Goal: Task Accomplishment & Management: Manage account settings

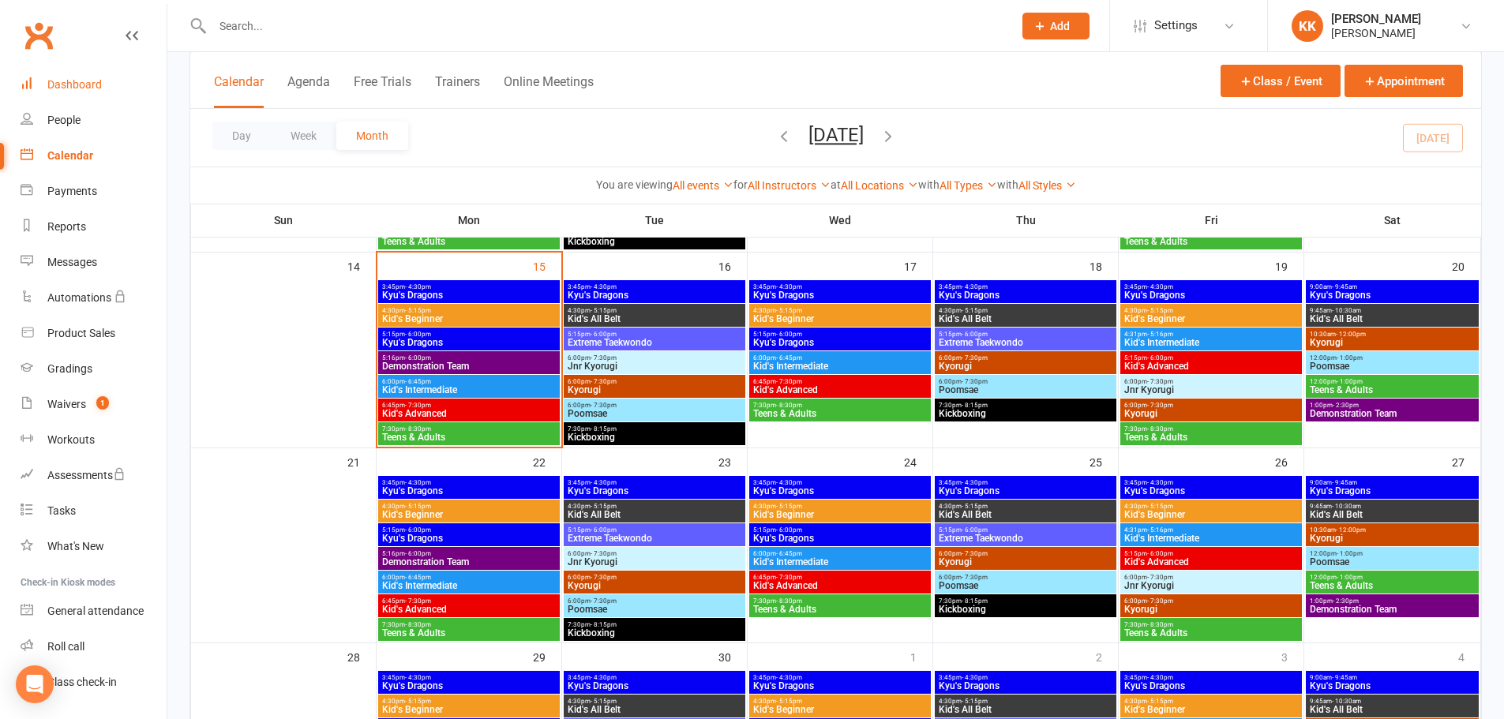
click at [81, 82] on div "Dashboard" at bounding box center [74, 84] width 54 height 13
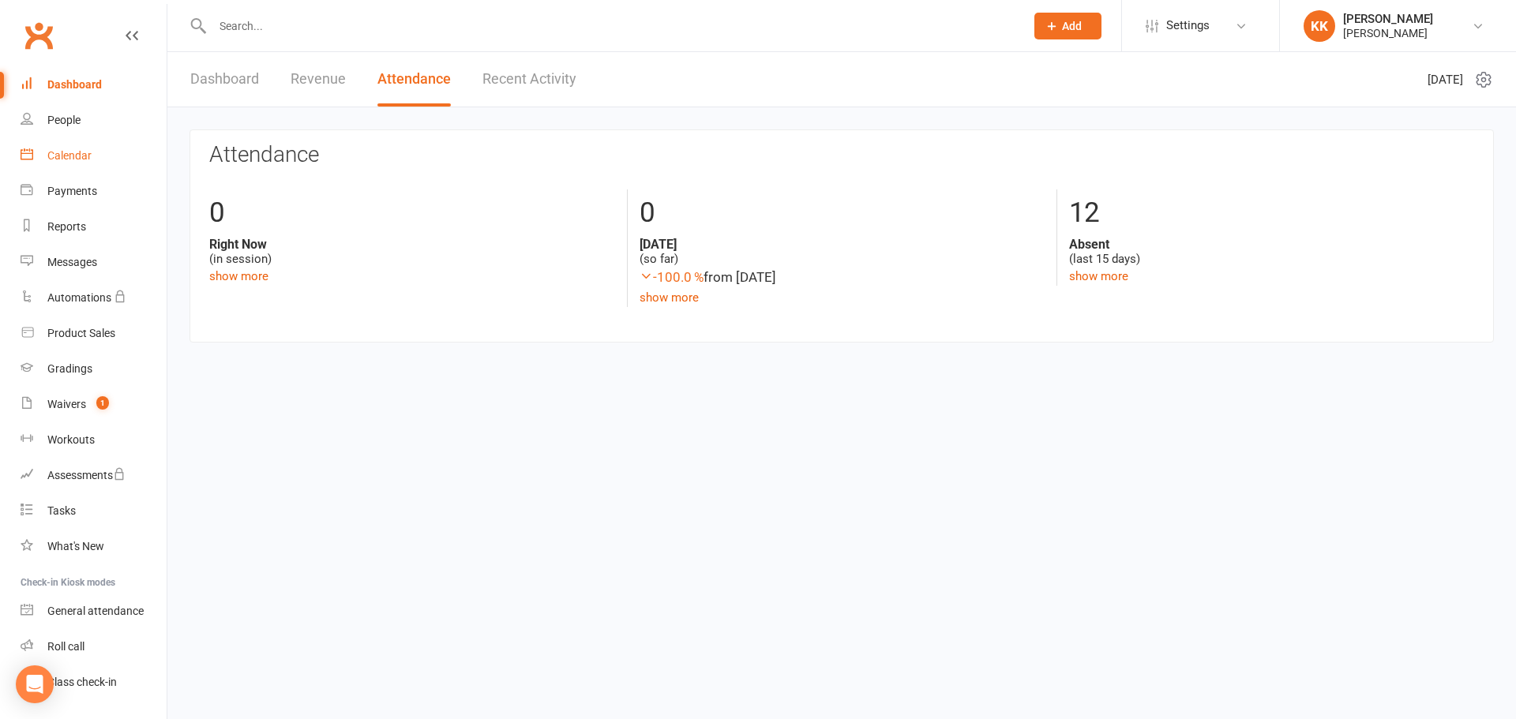
click at [78, 156] on div "Calendar" at bounding box center [69, 155] width 44 height 13
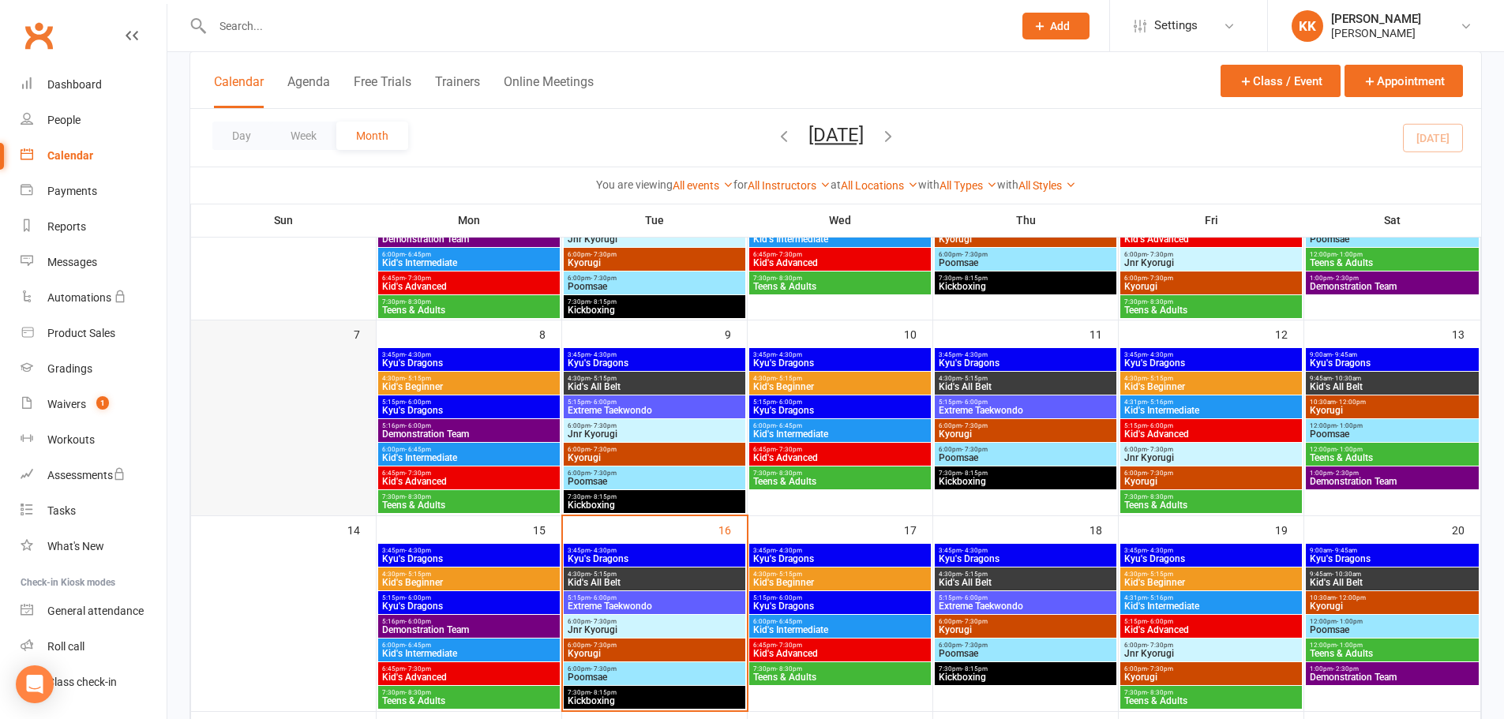
scroll to position [237, 0]
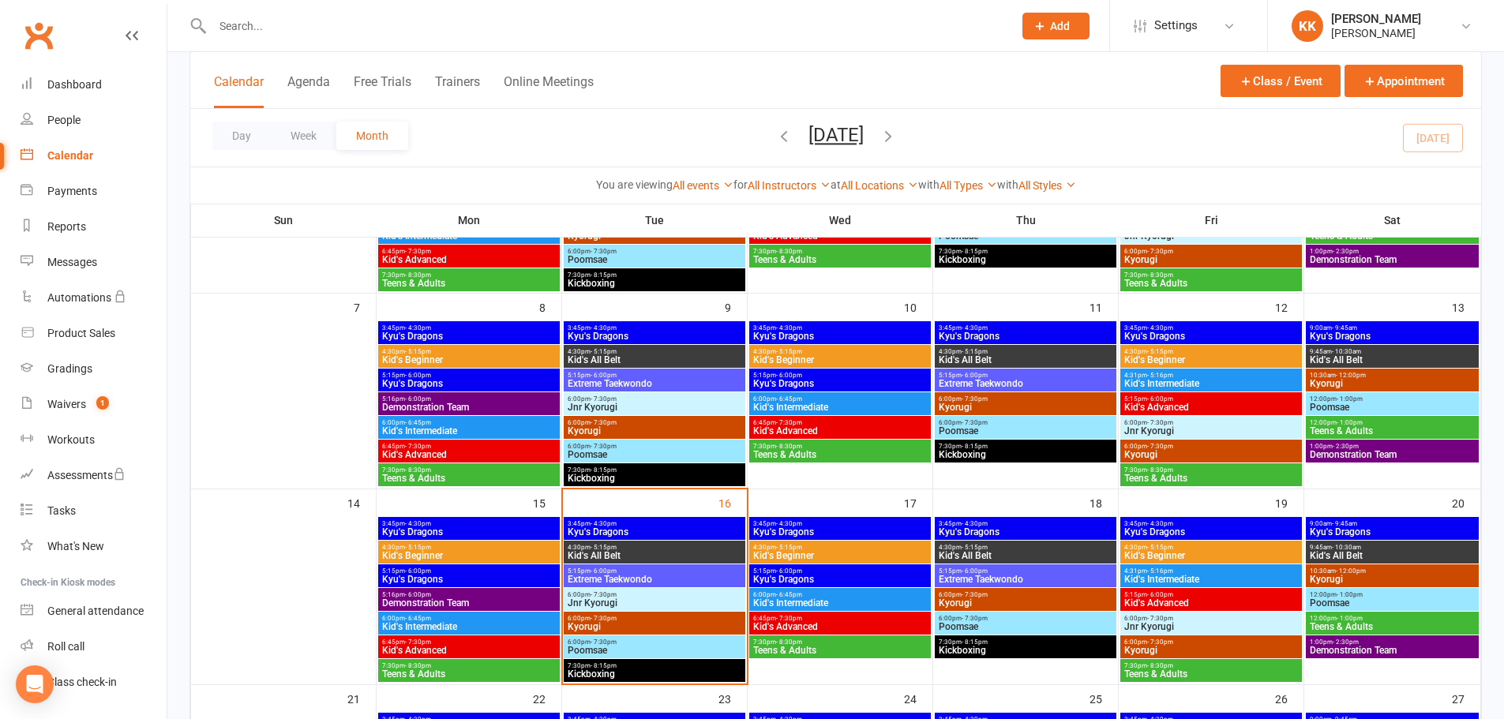
click at [644, 526] on span "3:45pm - 4:30pm" at bounding box center [654, 523] width 175 height 7
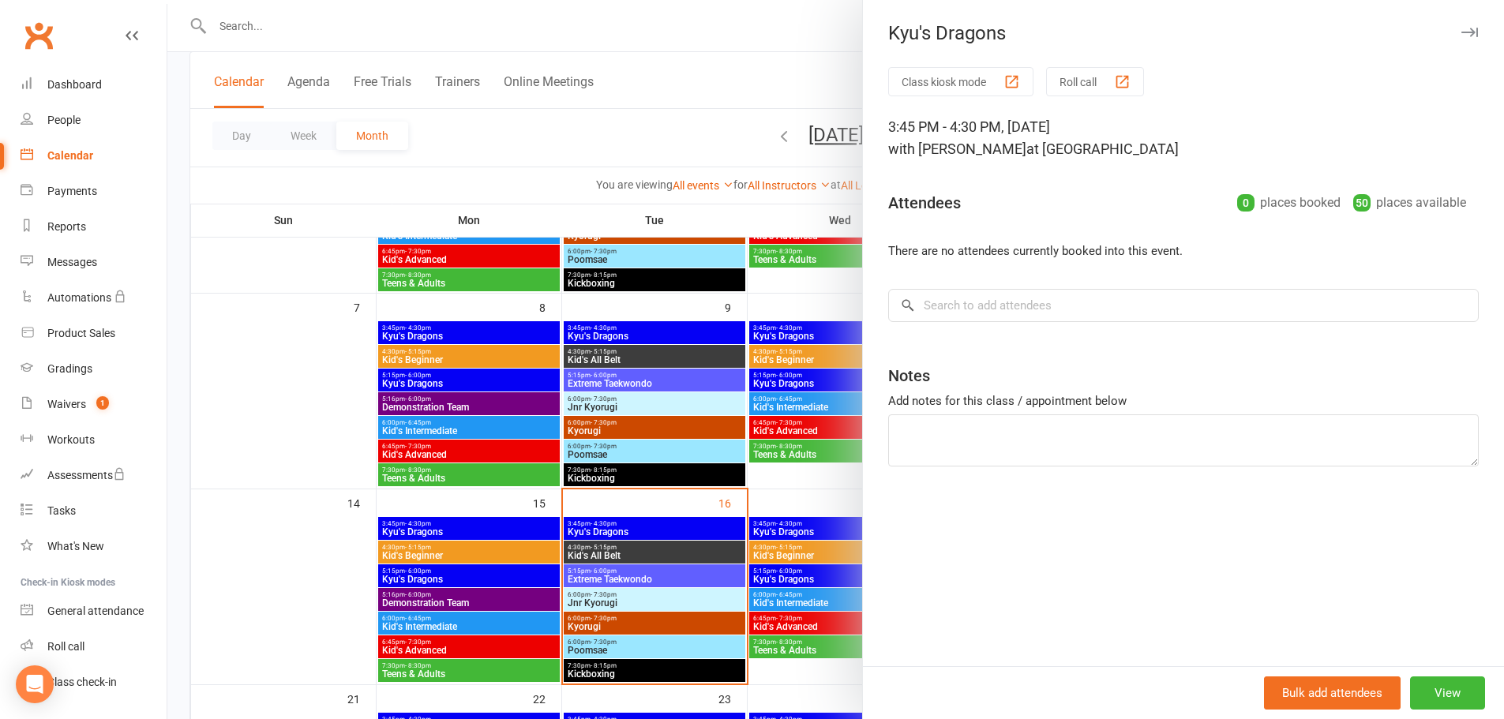
click at [295, 386] on div at bounding box center [835, 359] width 1337 height 719
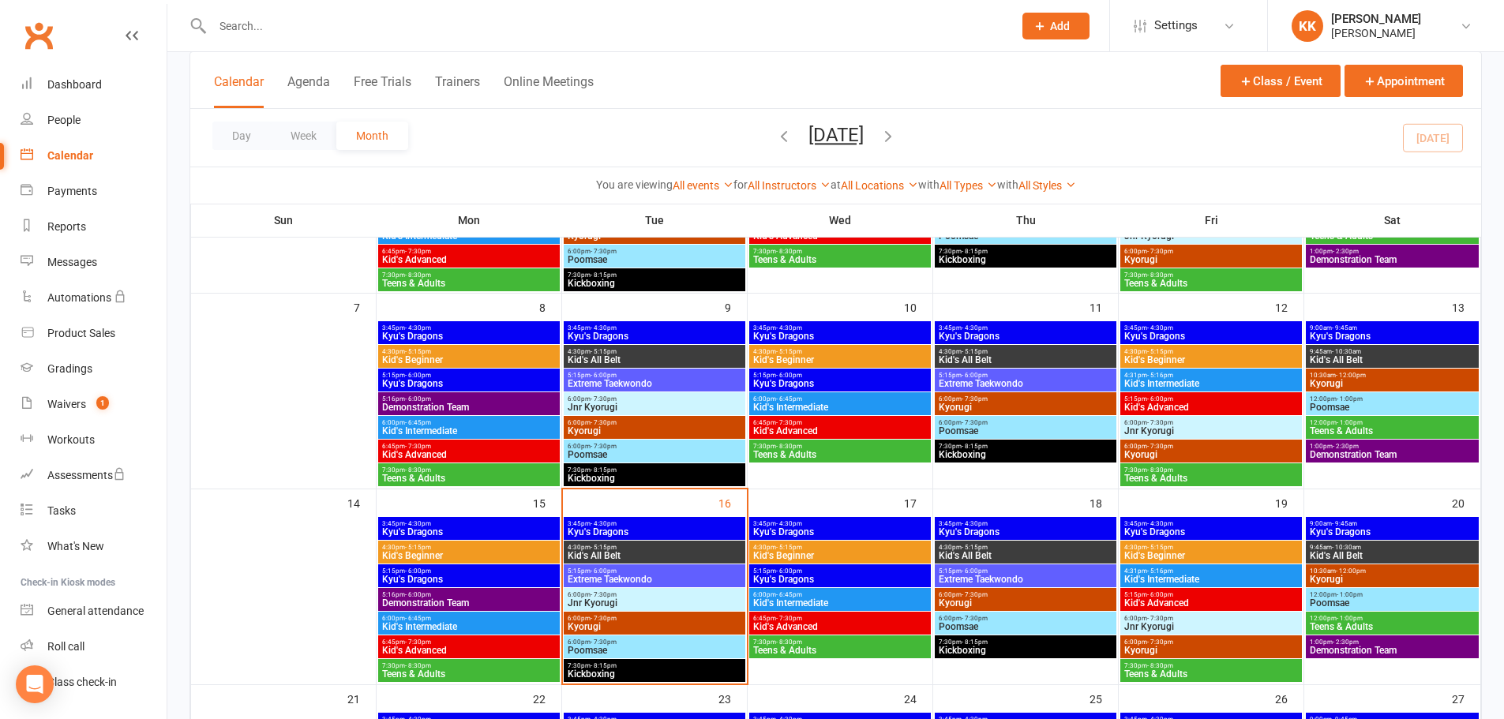
click at [238, 25] on input "text" at bounding box center [605, 26] width 794 height 22
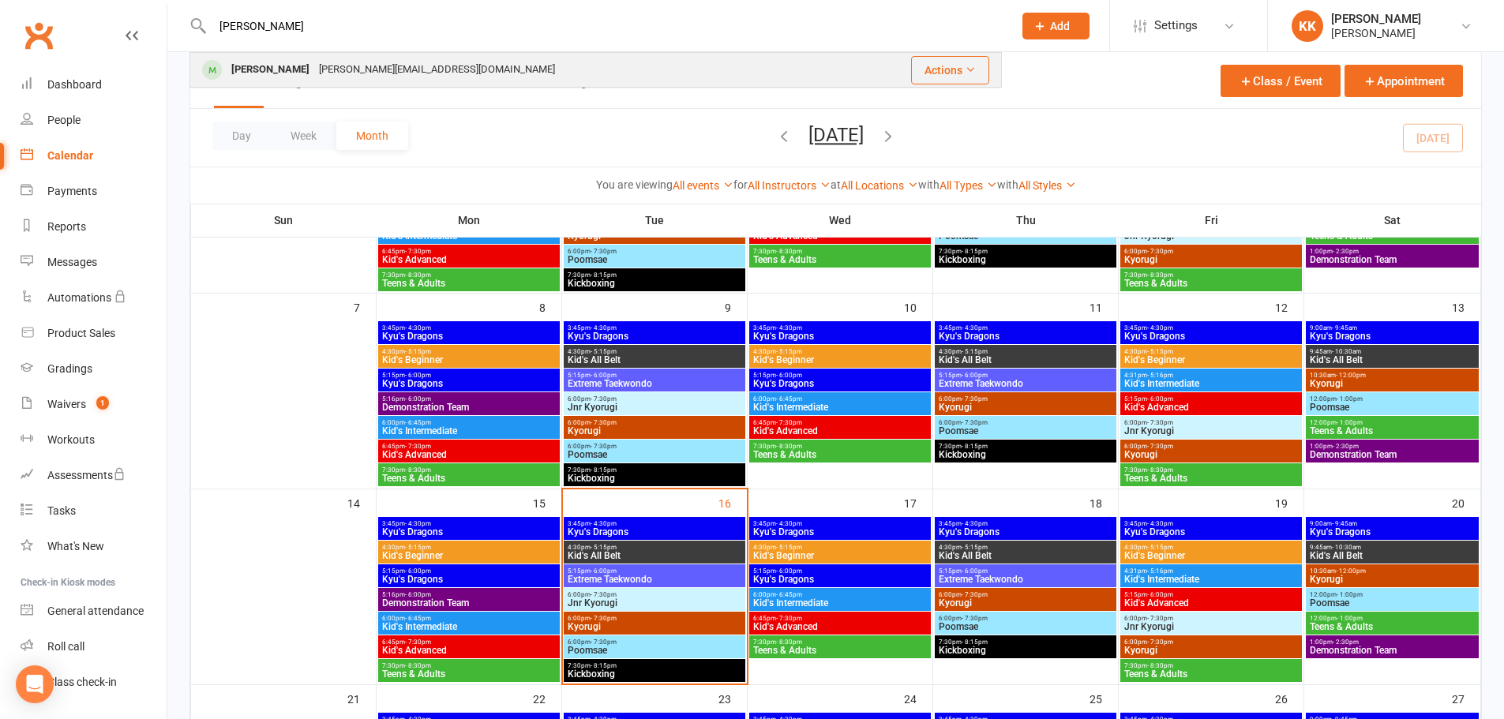
type input "[PERSON_NAME]"
click at [266, 66] on div "[PERSON_NAME]" at bounding box center [271, 69] width 88 height 23
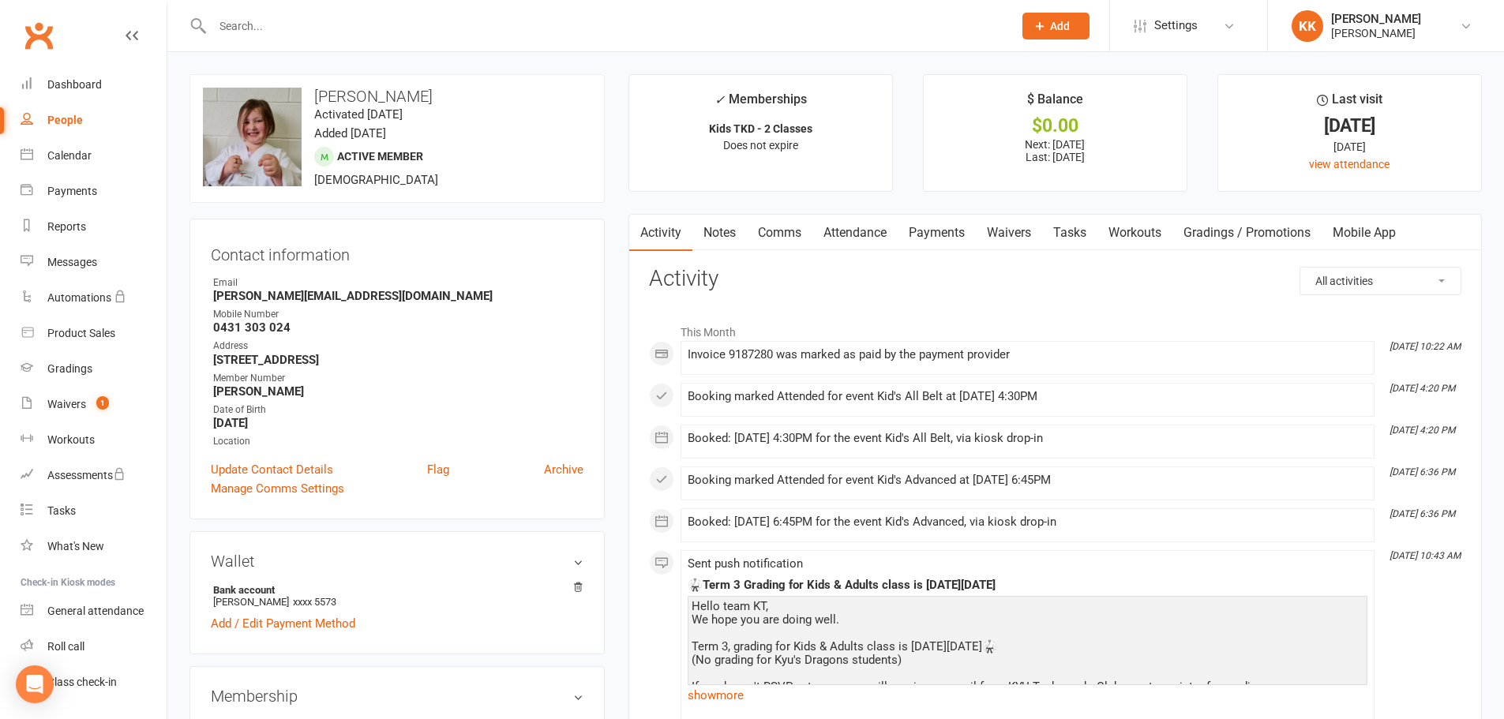
click at [926, 235] on link "Payments" at bounding box center [937, 233] width 78 height 36
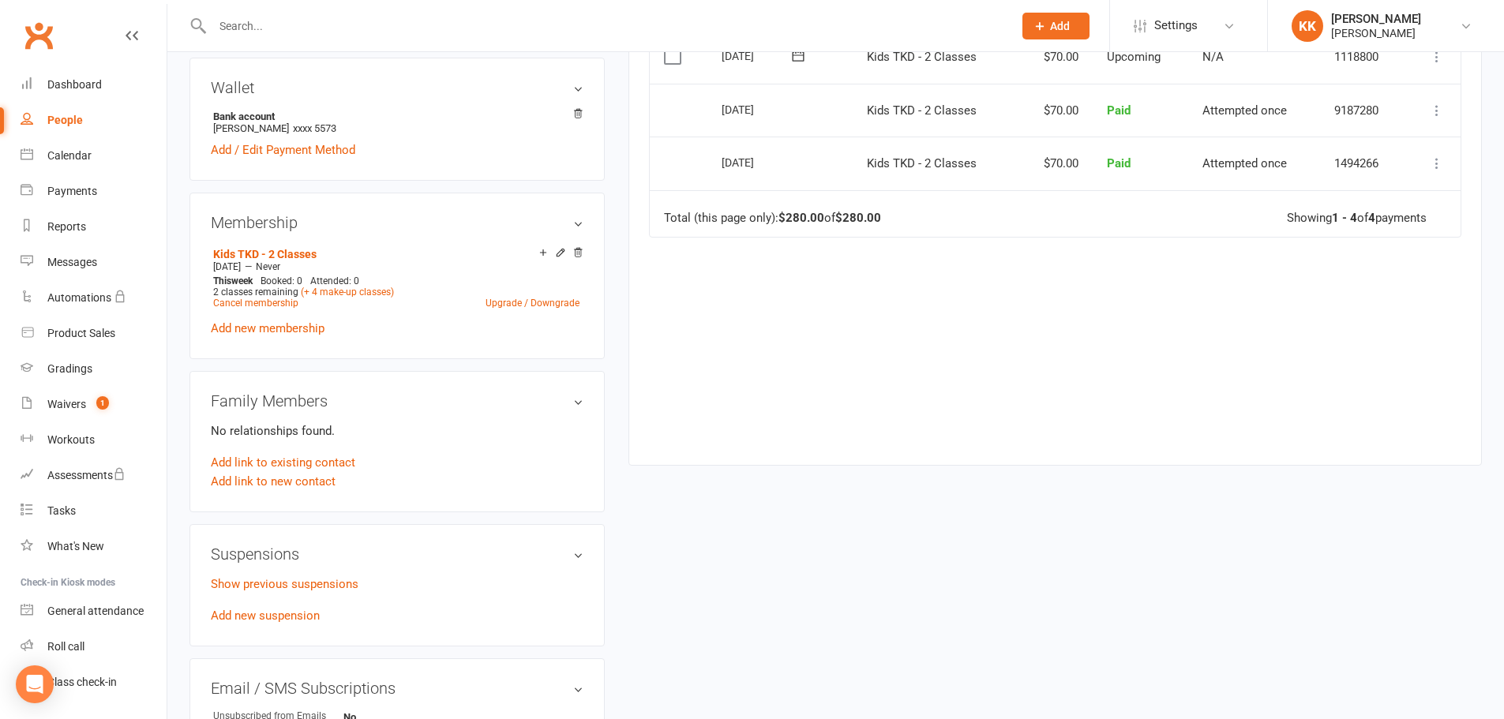
scroll to position [553, 0]
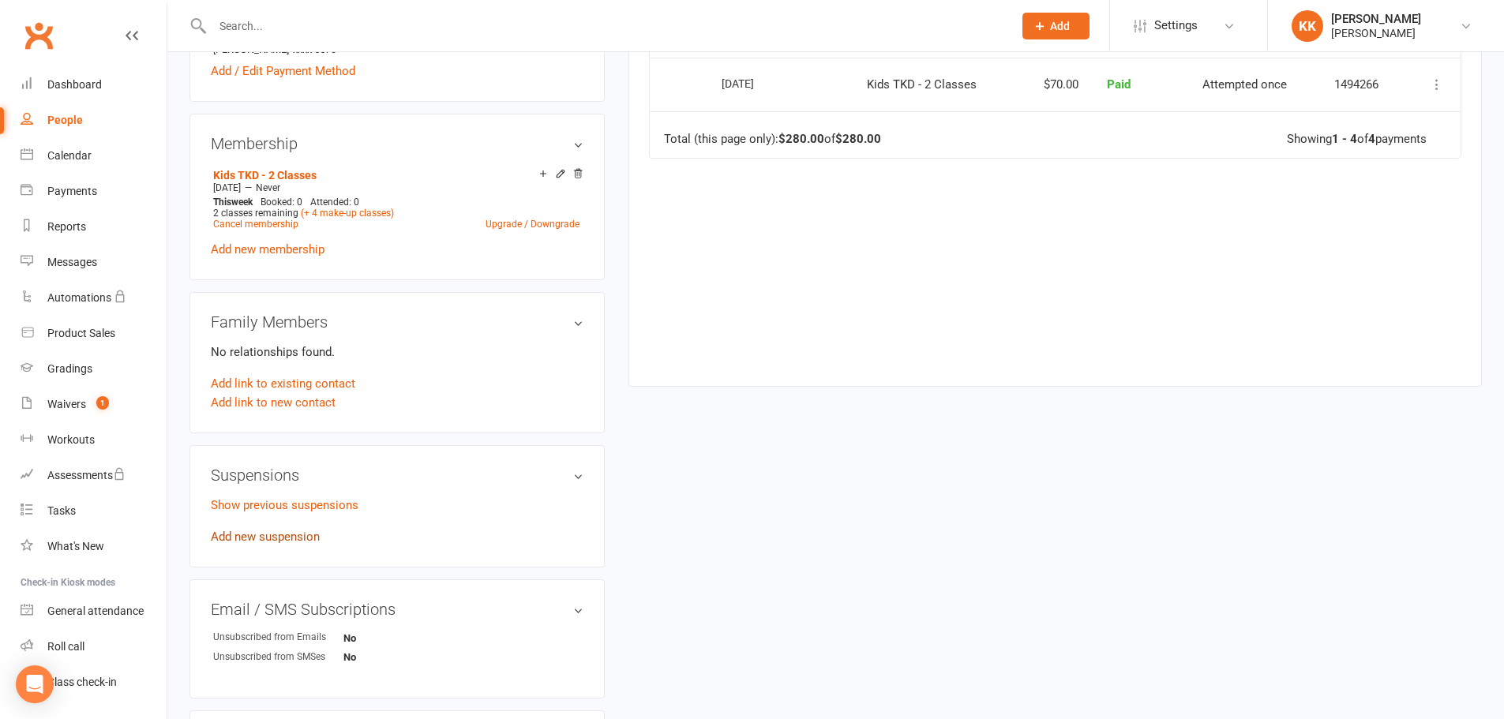
click at [291, 536] on link "Add new suspension" at bounding box center [265, 537] width 109 height 14
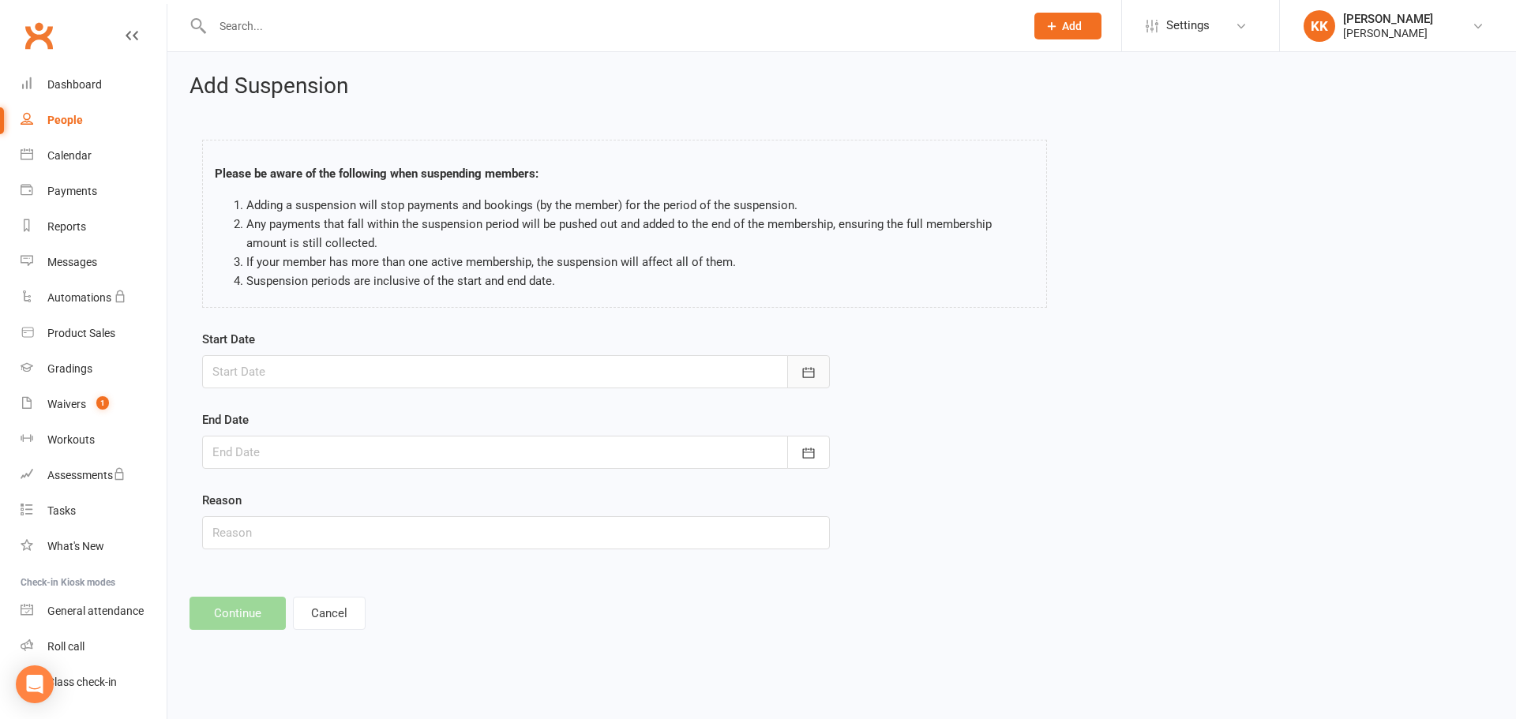
click at [813, 372] on icon "button" at bounding box center [809, 372] width 12 height 10
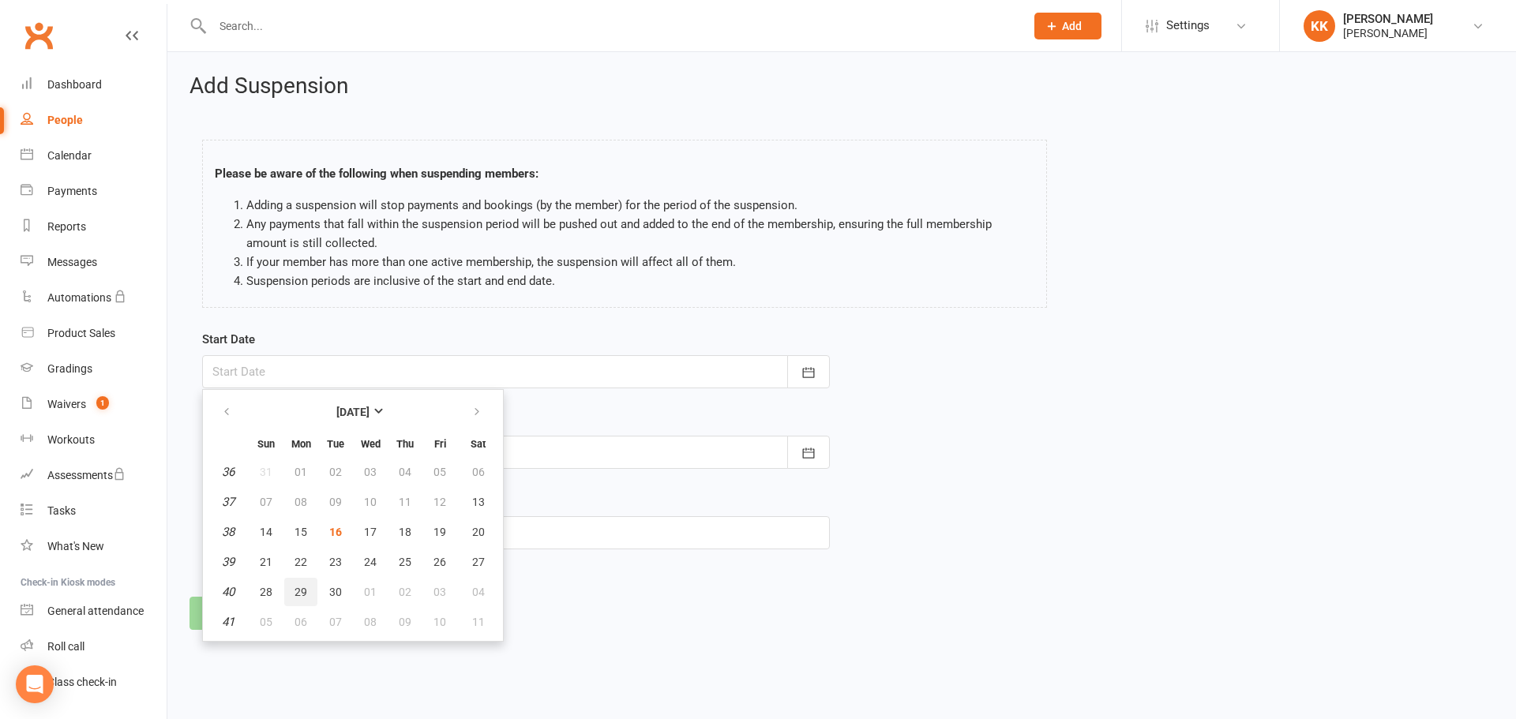
click at [297, 587] on span "29" at bounding box center [301, 592] width 13 height 13
type input "[DATE]"
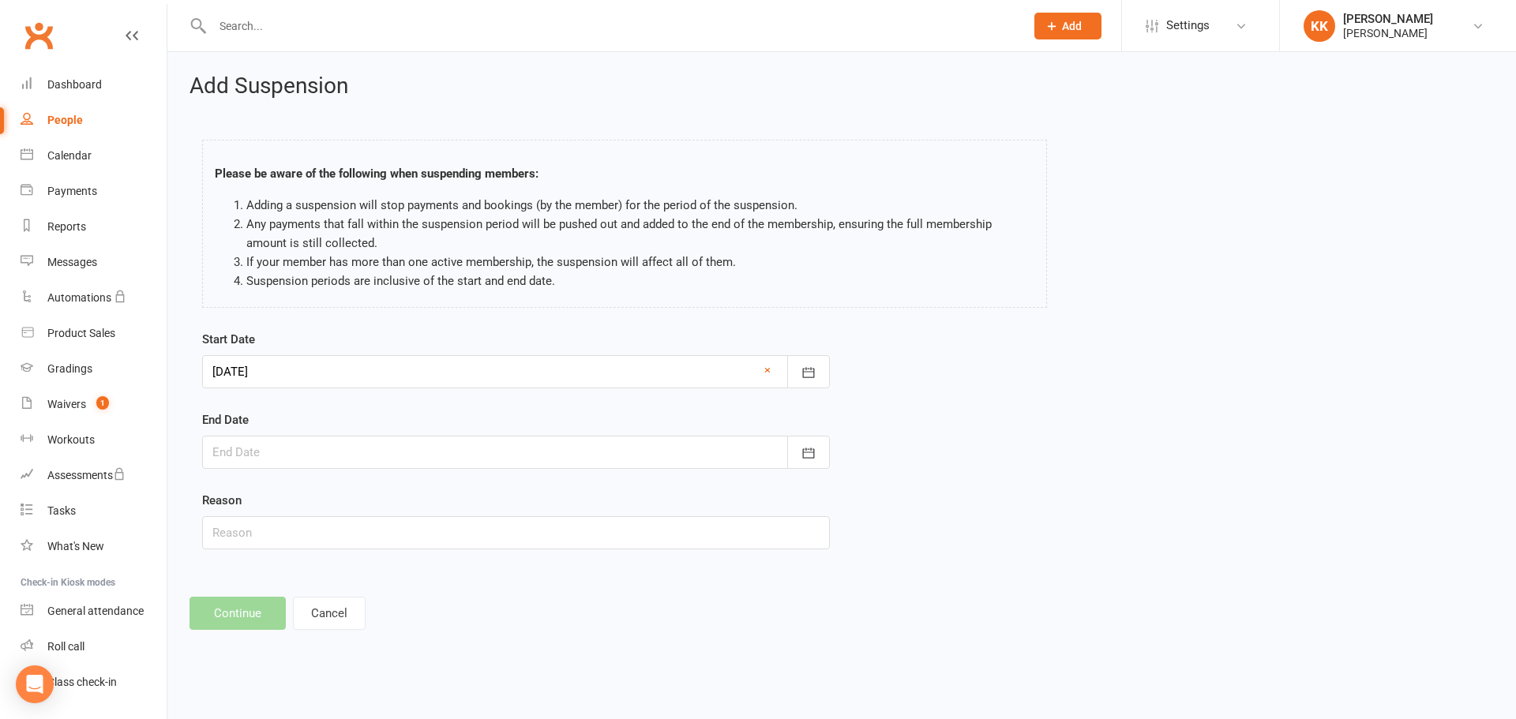
click at [339, 439] on div at bounding box center [516, 452] width 628 height 33
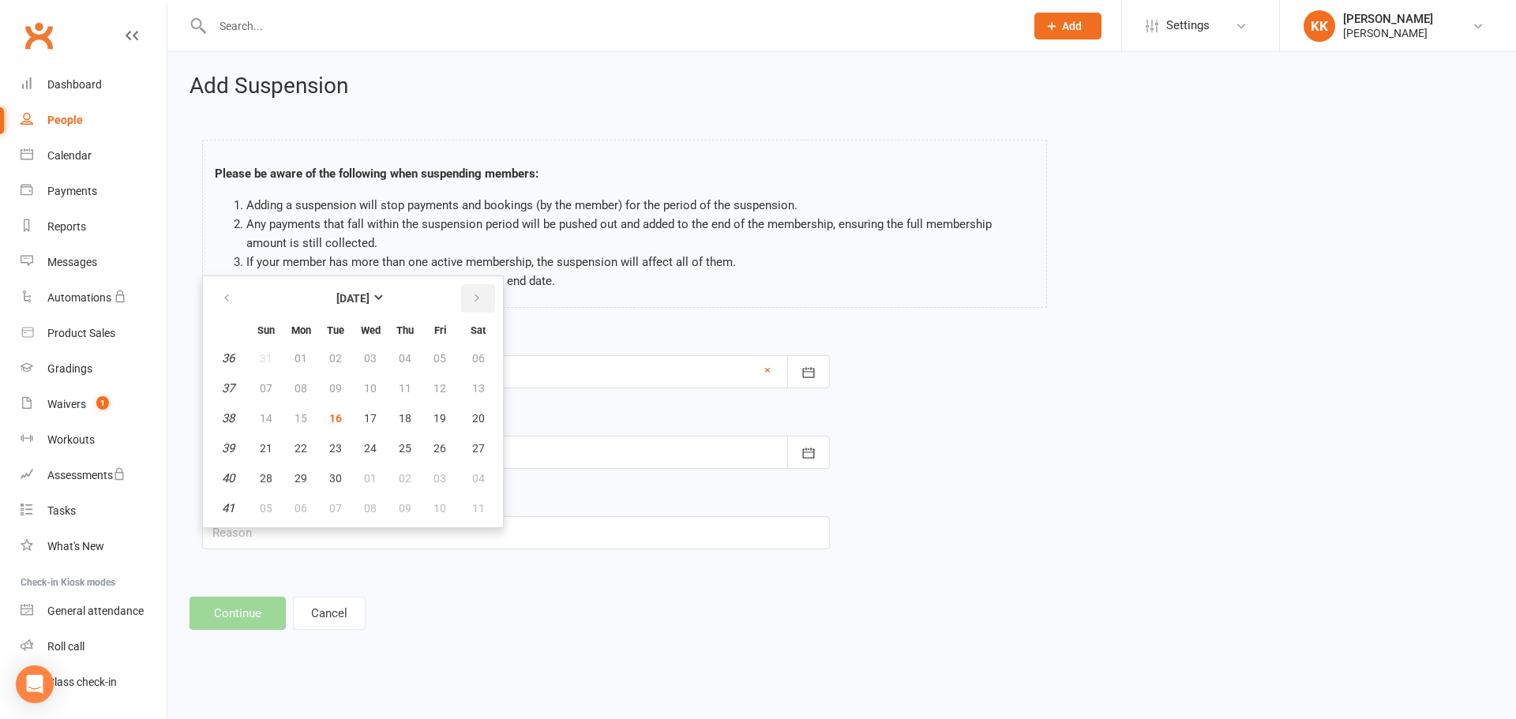
click at [471, 307] on button "button" at bounding box center [478, 298] width 34 height 28
click at [263, 415] on span "12" at bounding box center [266, 418] width 13 height 13
type input "[DATE]"
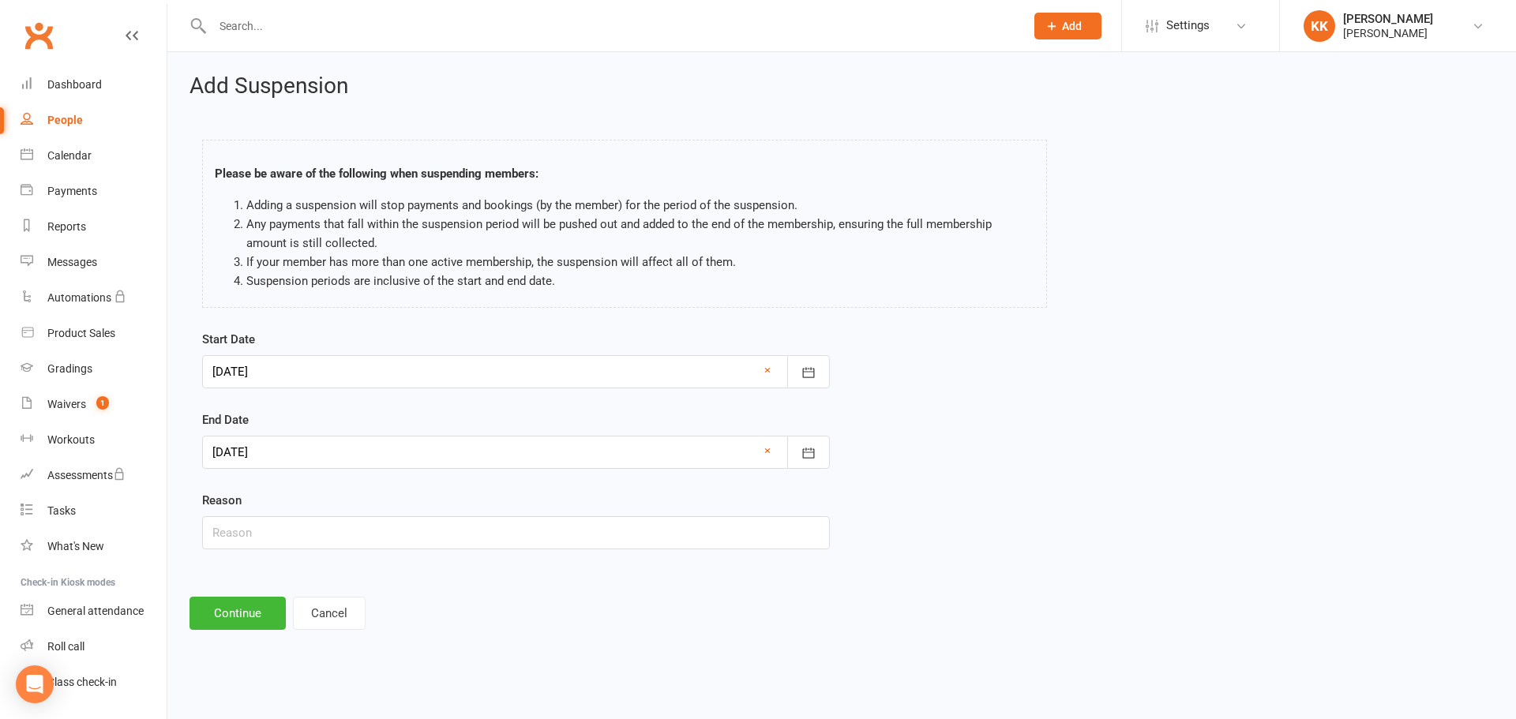
click at [290, 381] on div at bounding box center [516, 371] width 628 height 33
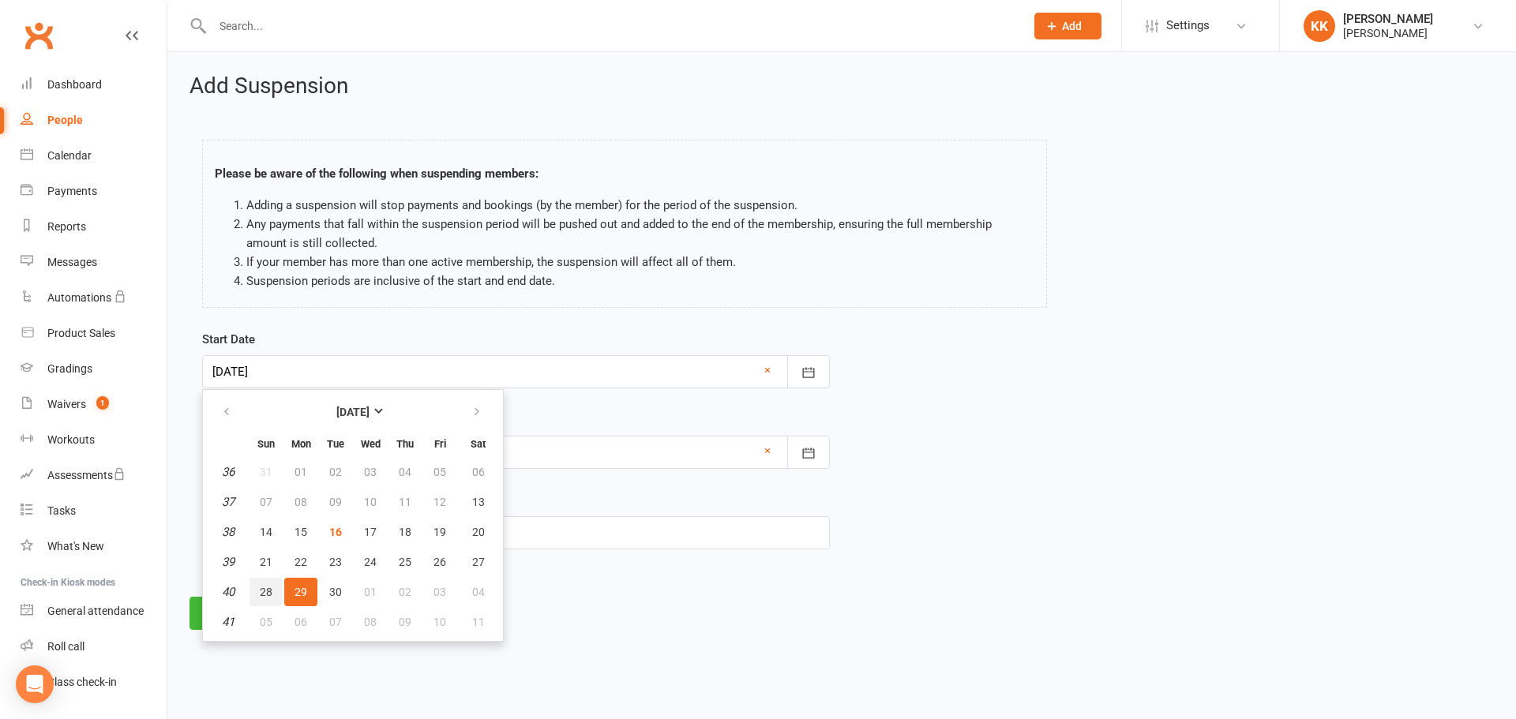
click at [262, 588] on span "28" at bounding box center [266, 592] width 13 height 13
type input "[DATE]"
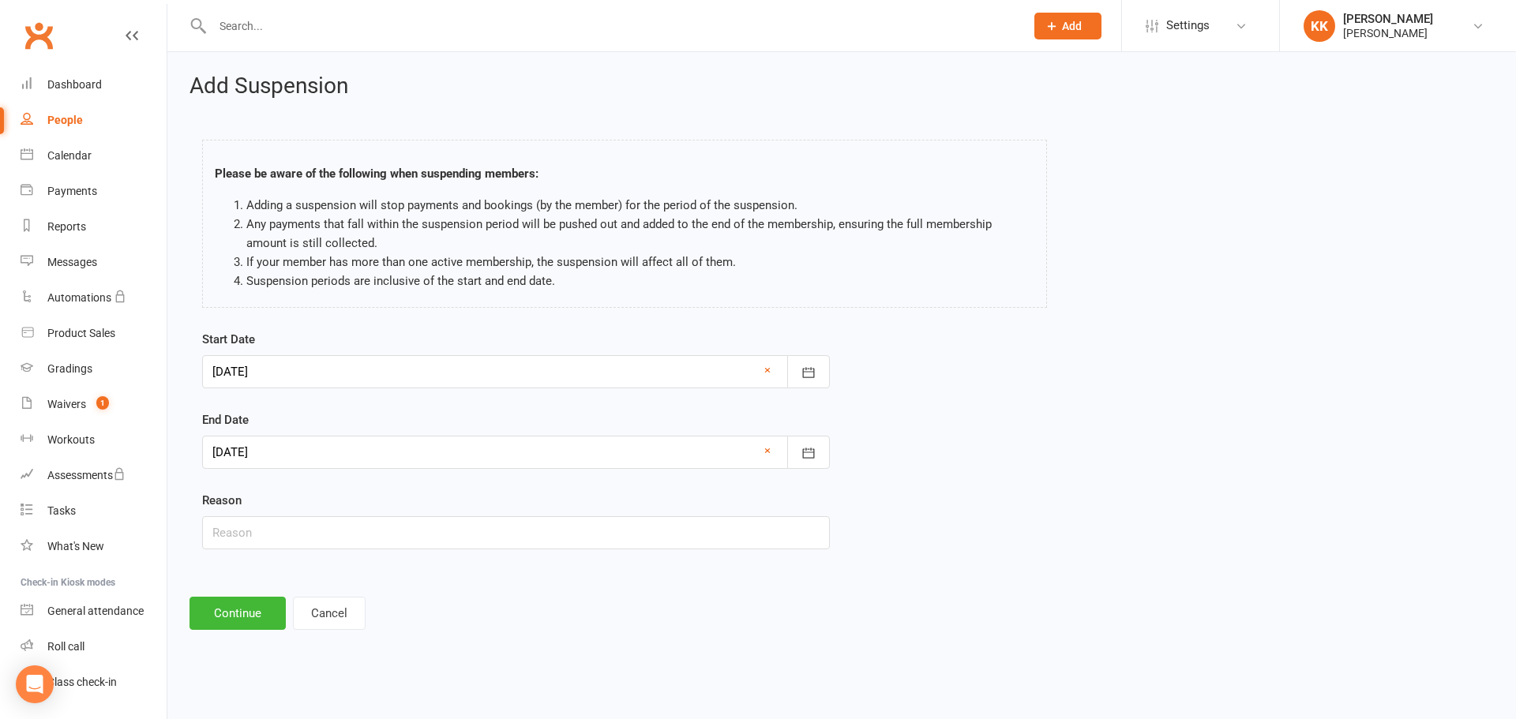
click at [350, 404] on form "Start Date [DATE] [DATE] Sun Mon Tue Wed Thu Fri Sat 36 31 01 02 03 04 05 06 37…" at bounding box center [516, 440] width 628 height 220
click at [216, 608] on button "Continue" at bounding box center [238, 613] width 96 height 33
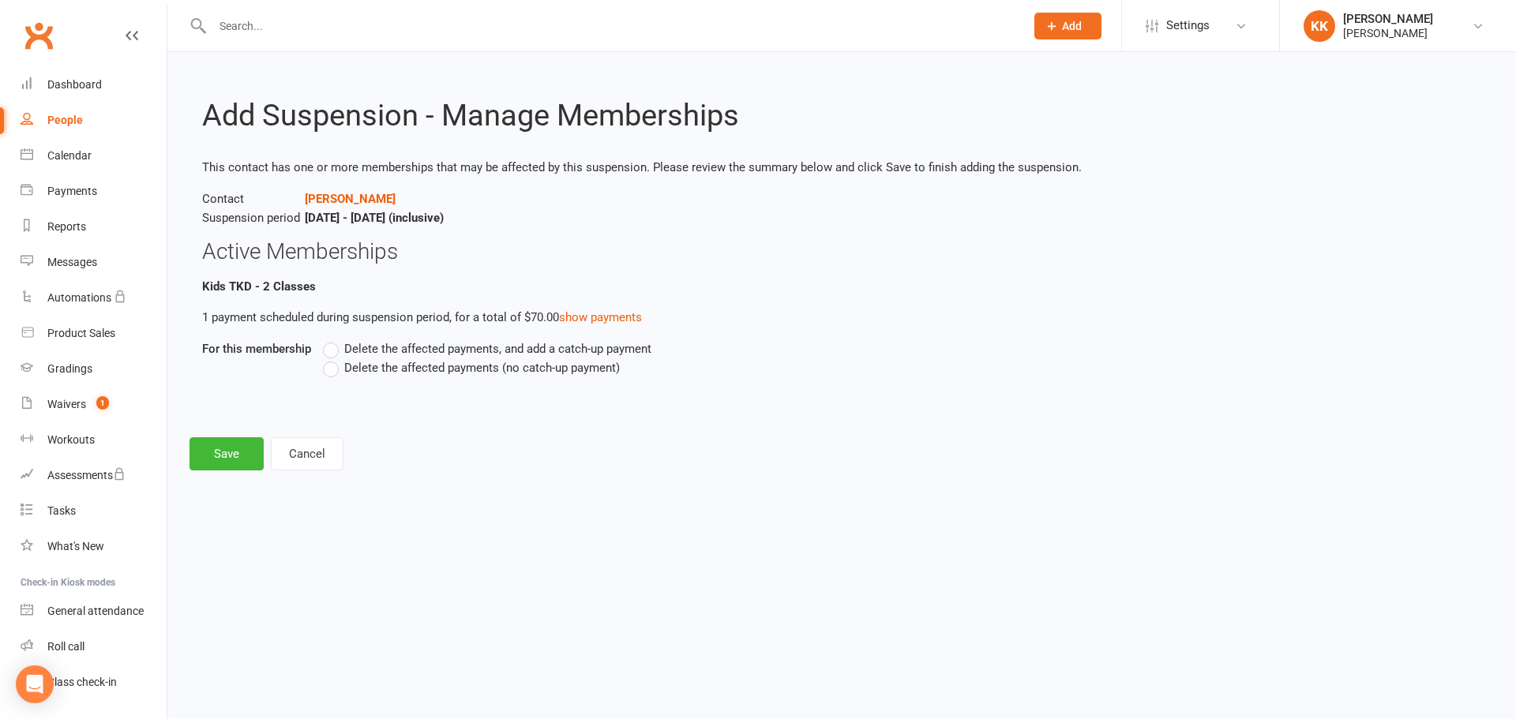
click at [332, 351] on label "Delete the affected payments, and add a catch-up payment" at bounding box center [487, 349] width 329 height 19
click at [332, 340] on input "Delete the affected payments, and add a catch-up payment" at bounding box center [328, 340] width 10 height 0
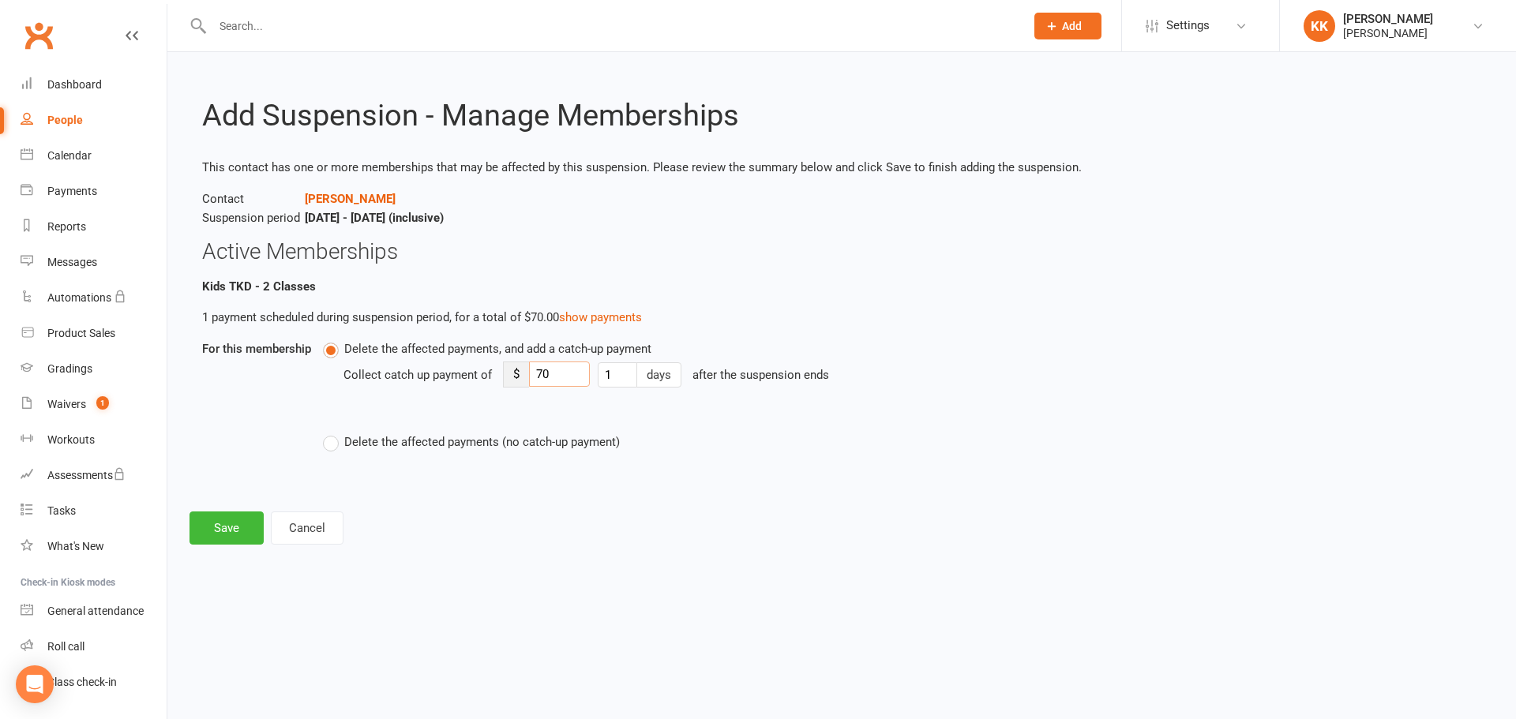
drag, startPoint x: 558, startPoint y: 374, endPoint x: 531, endPoint y: 373, distance: 27.7
click at [531, 373] on input "70" at bounding box center [559, 374] width 61 height 25
type input "5"
click at [216, 531] on button "Save" at bounding box center [227, 528] width 74 height 33
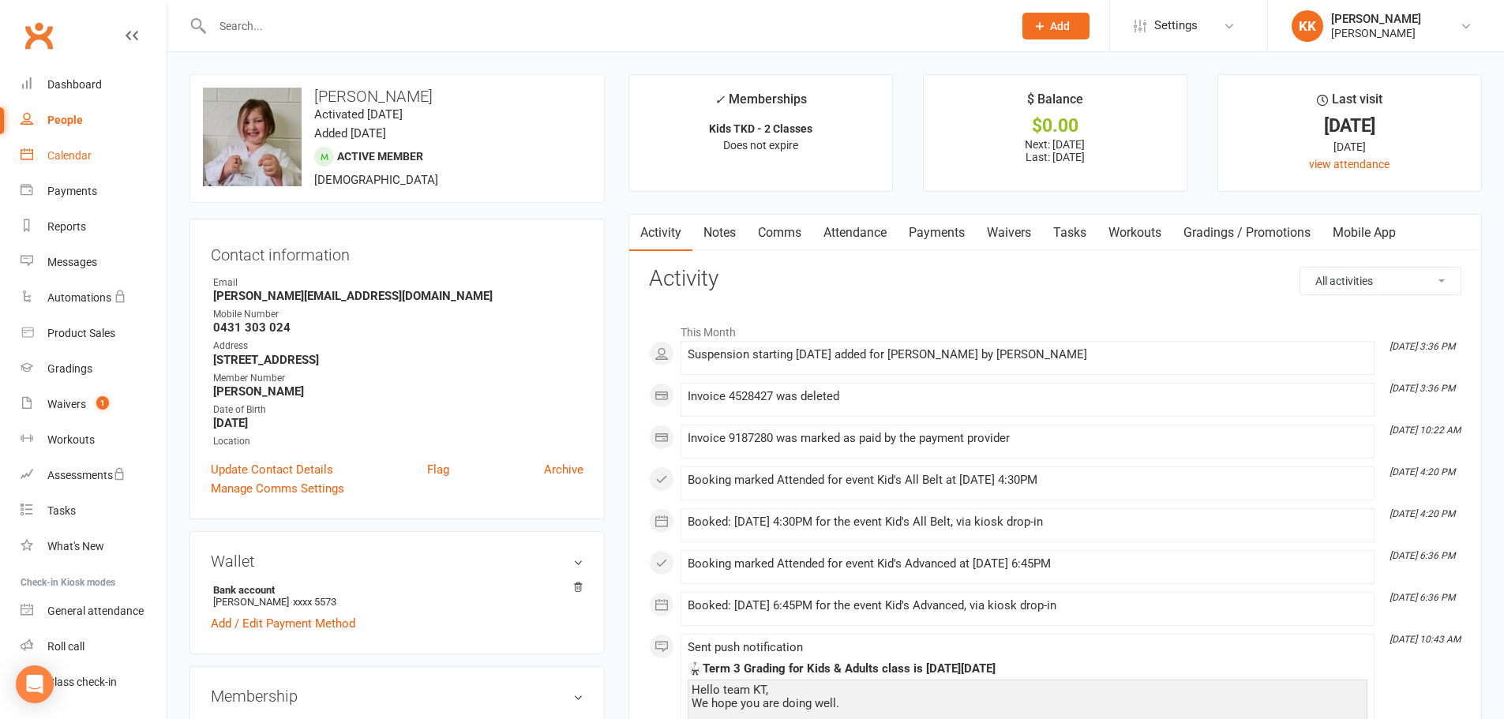
click at [69, 155] on div "Calendar" at bounding box center [69, 155] width 44 height 13
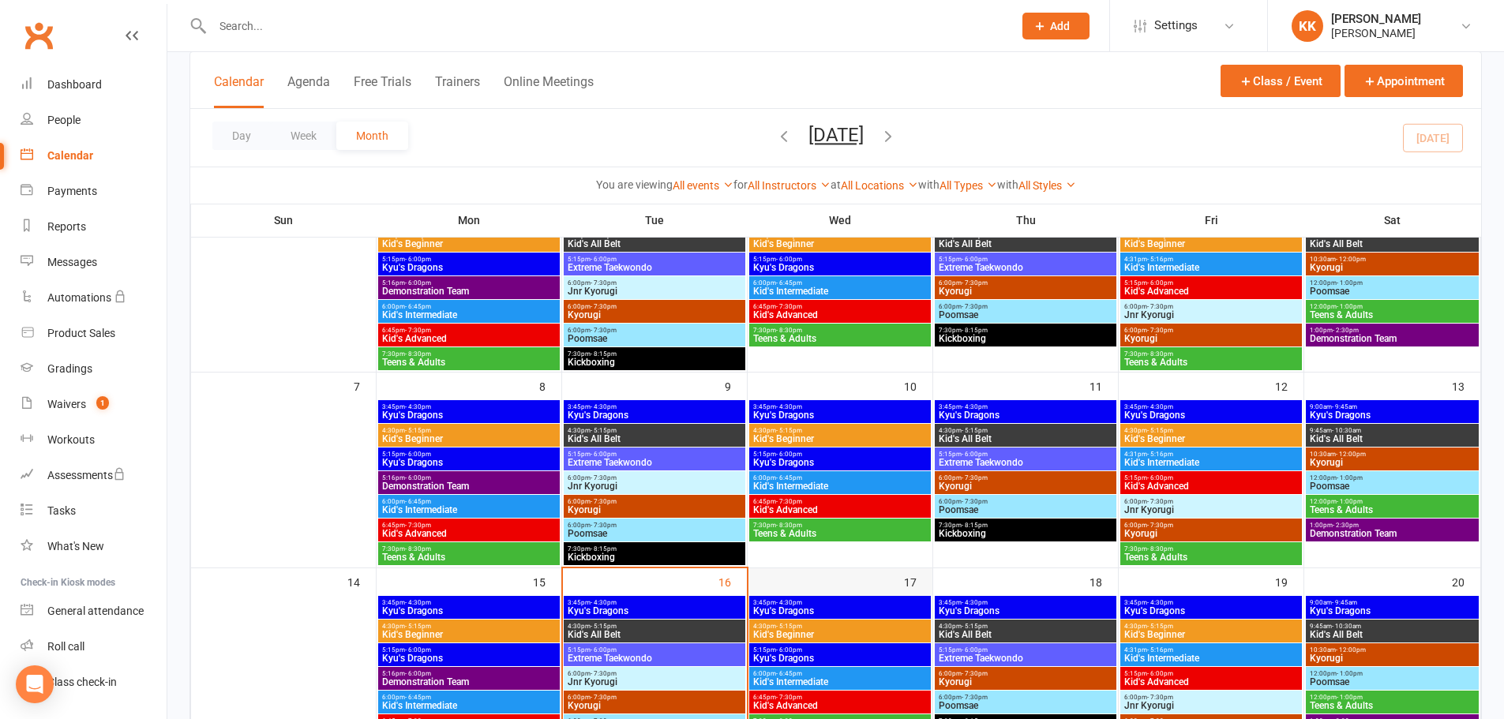
scroll to position [316, 0]
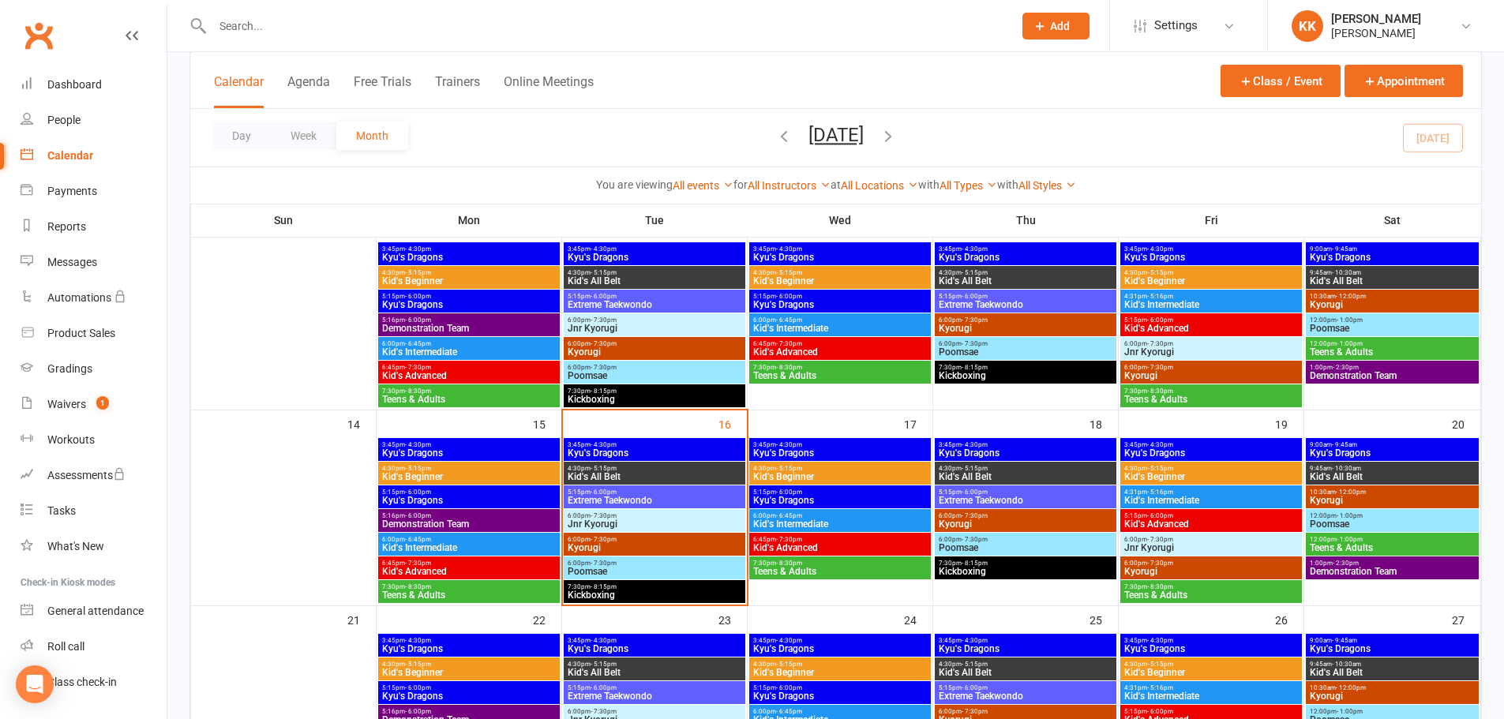
click at [655, 442] on span "3:45pm - 4:30pm" at bounding box center [654, 444] width 175 height 7
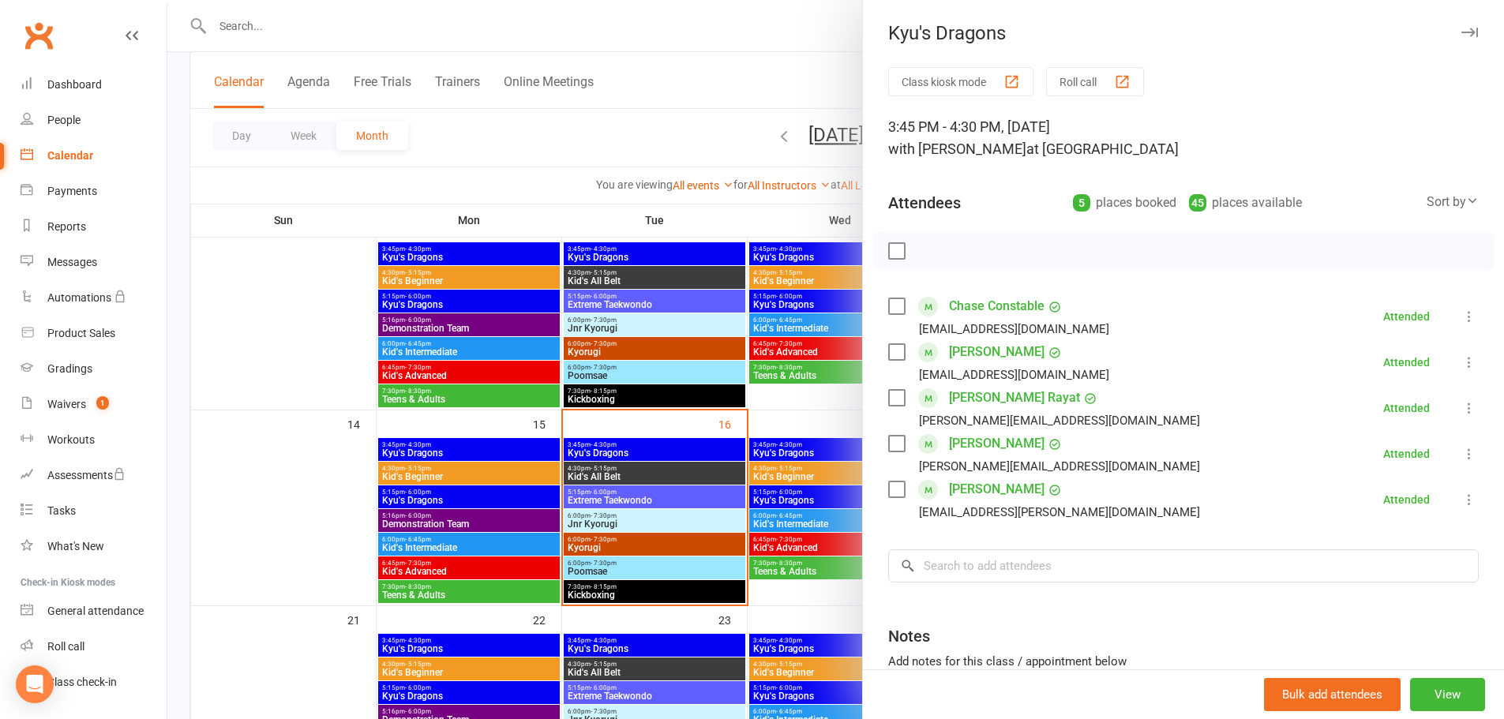
click at [58, 150] on div "Calendar" at bounding box center [70, 155] width 46 height 13
click at [284, 361] on div at bounding box center [835, 359] width 1337 height 719
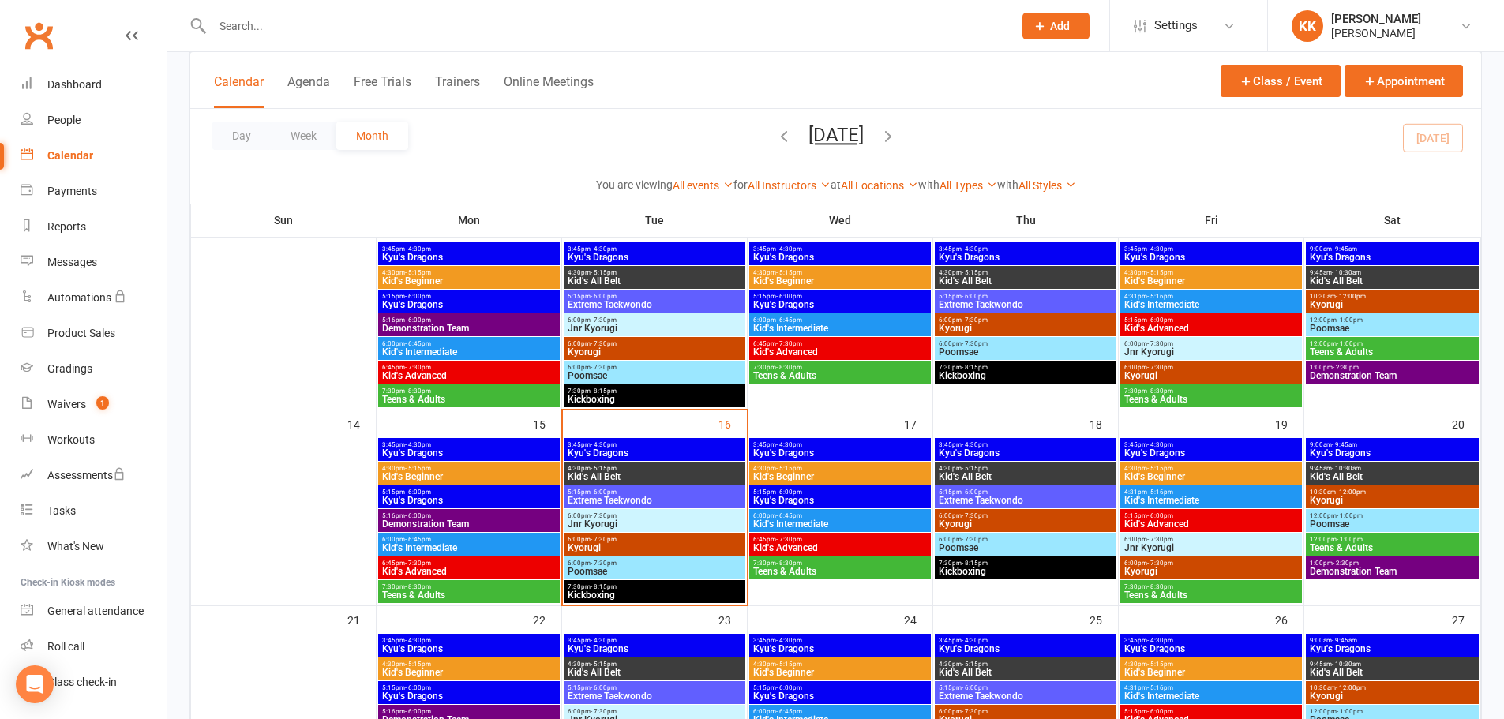
click at [668, 444] on span "3:45pm - 4:30pm" at bounding box center [654, 444] width 175 height 7
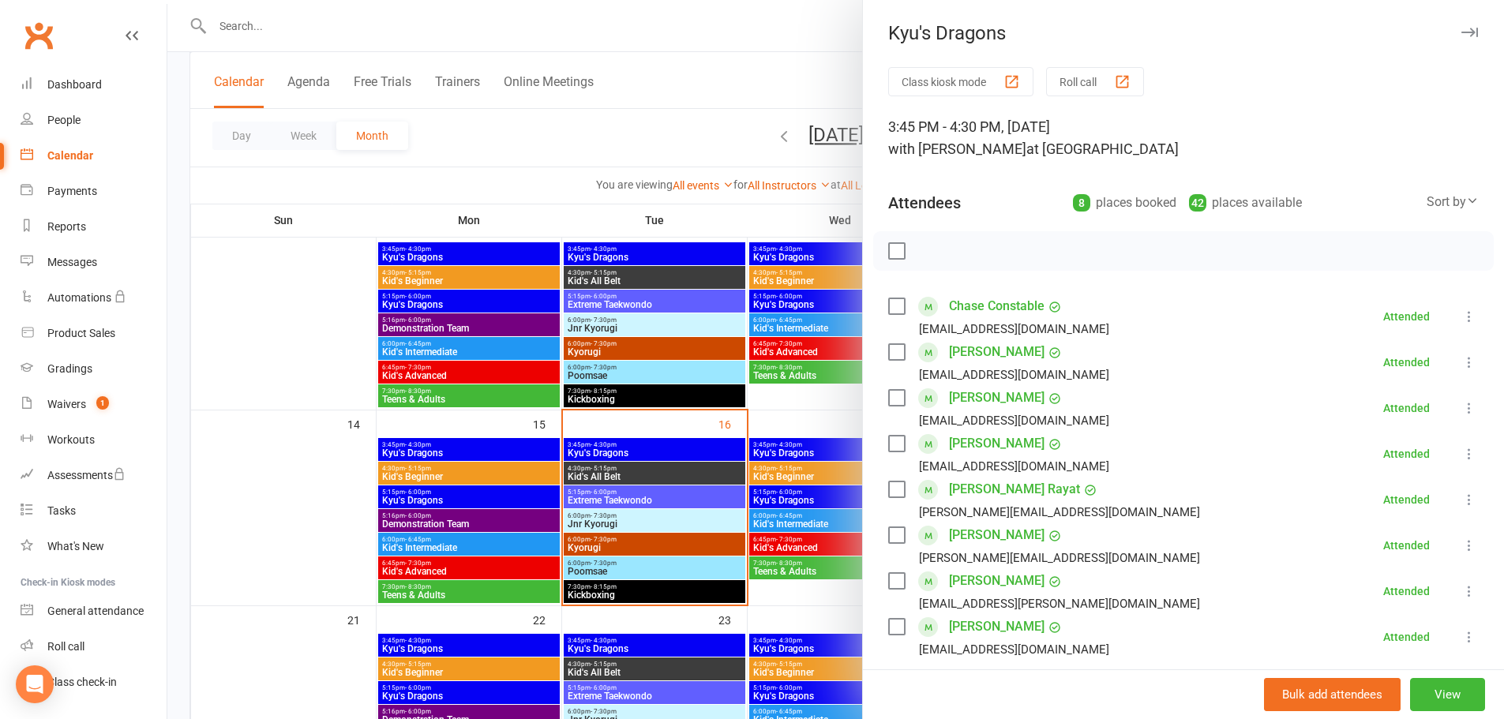
drag, startPoint x: 346, startPoint y: 461, endPoint x: 363, endPoint y: 460, distance: 17.4
click at [346, 461] on div at bounding box center [835, 359] width 1337 height 719
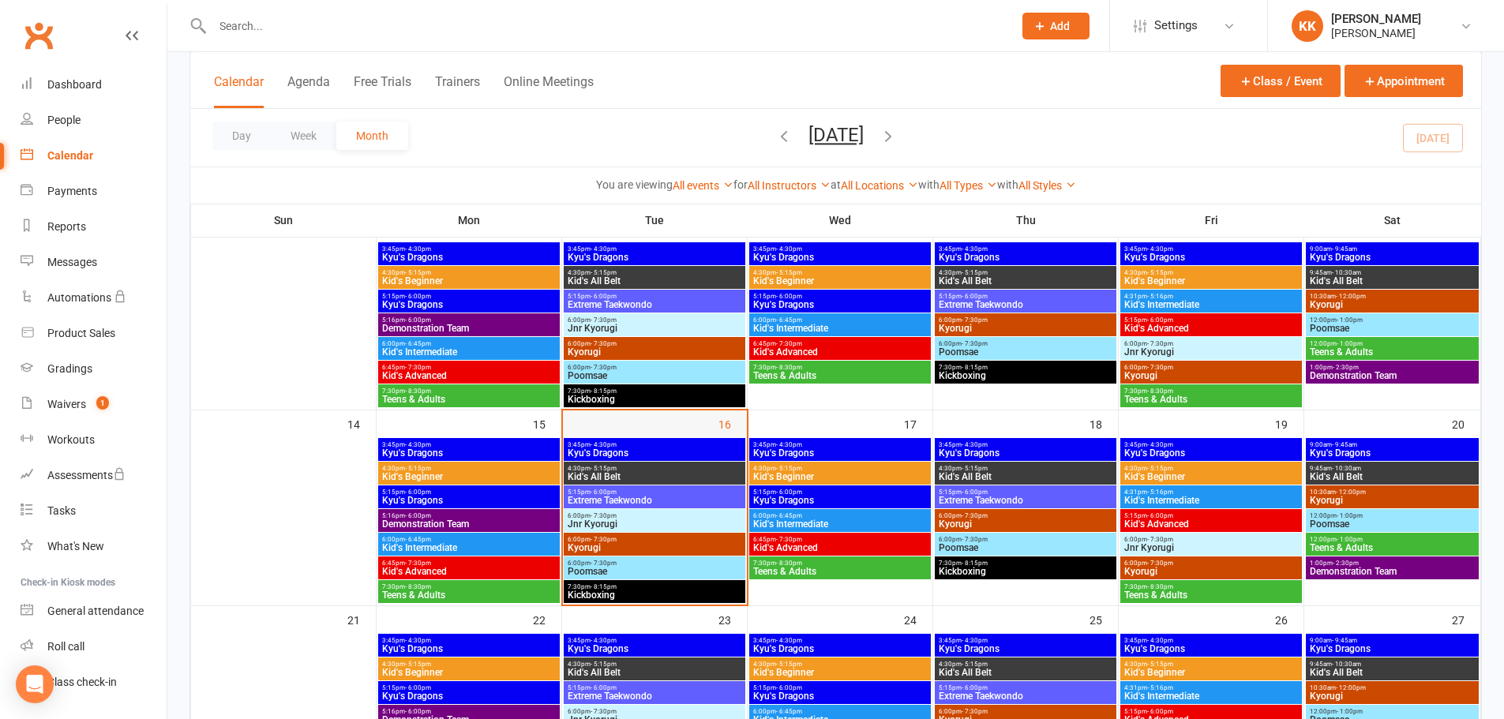
click at [712, 437] on div "3:45pm - 4:30pm Kyu's Dragons 4:30pm - 5:15pm Kid's Beginner 5:15pm - 6:00pm Ky…" at bounding box center [835, 588] width 1291 height 1207
click at [708, 453] on span "Kyu's Dragons" at bounding box center [654, 453] width 175 height 9
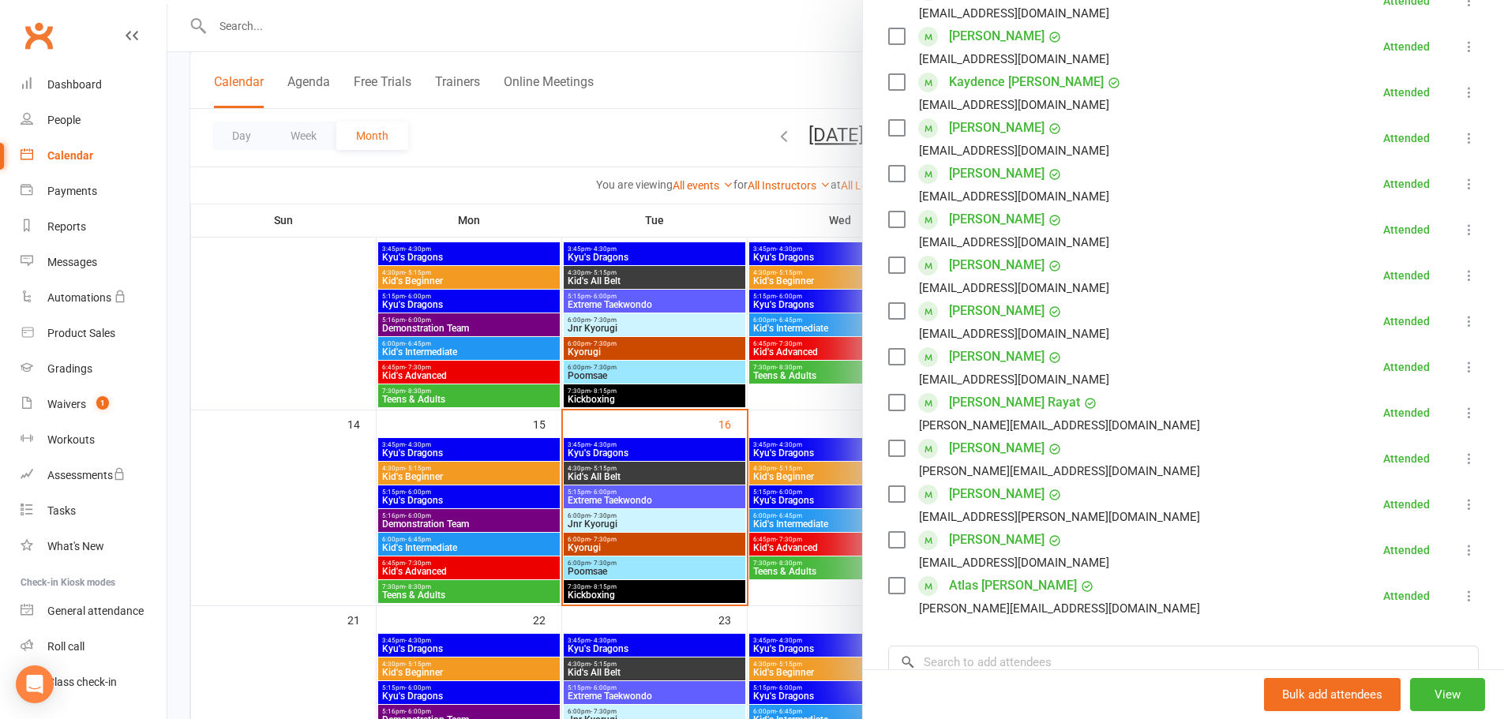
click at [312, 525] on div at bounding box center [835, 359] width 1337 height 719
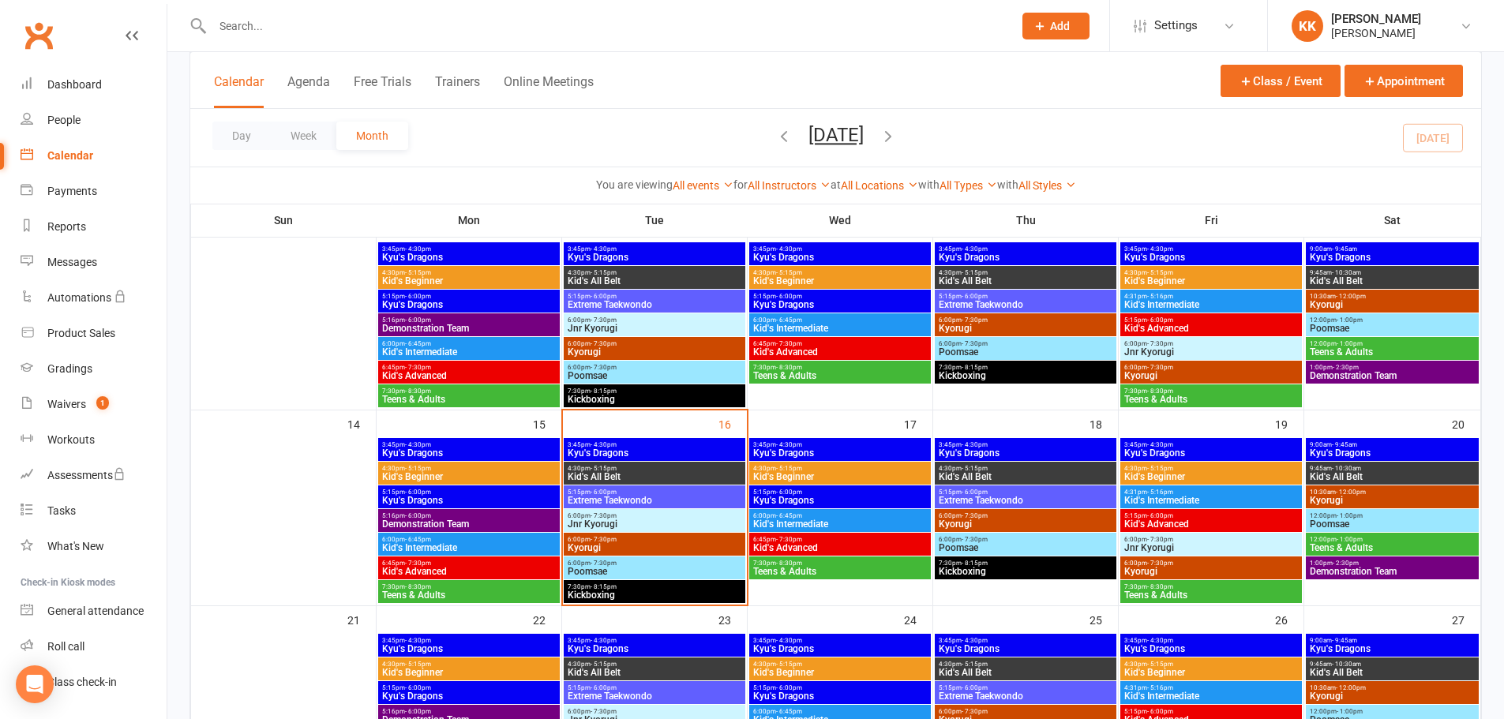
click at [682, 449] on span "Kyu's Dragons" at bounding box center [654, 453] width 175 height 9
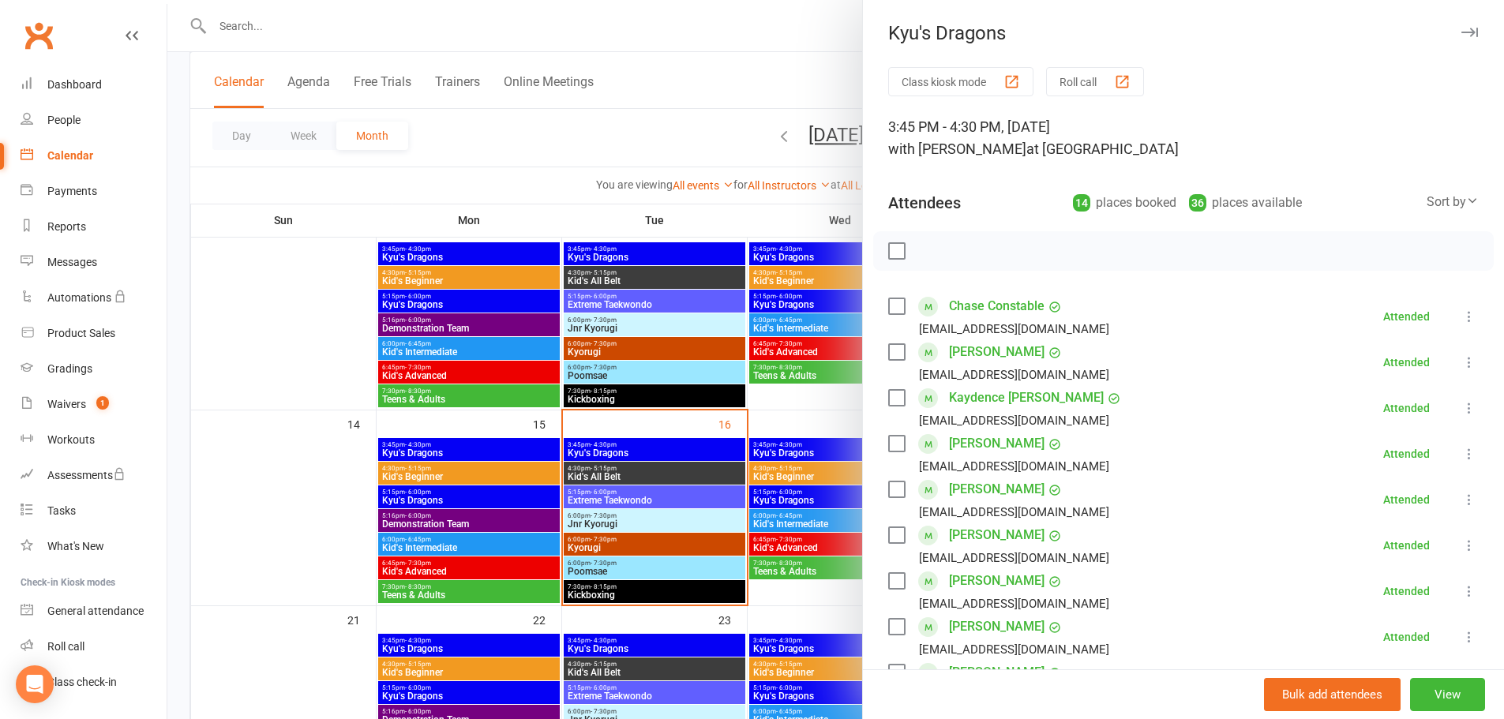
click at [327, 490] on div at bounding box center [835, 359] width 1337 height 719
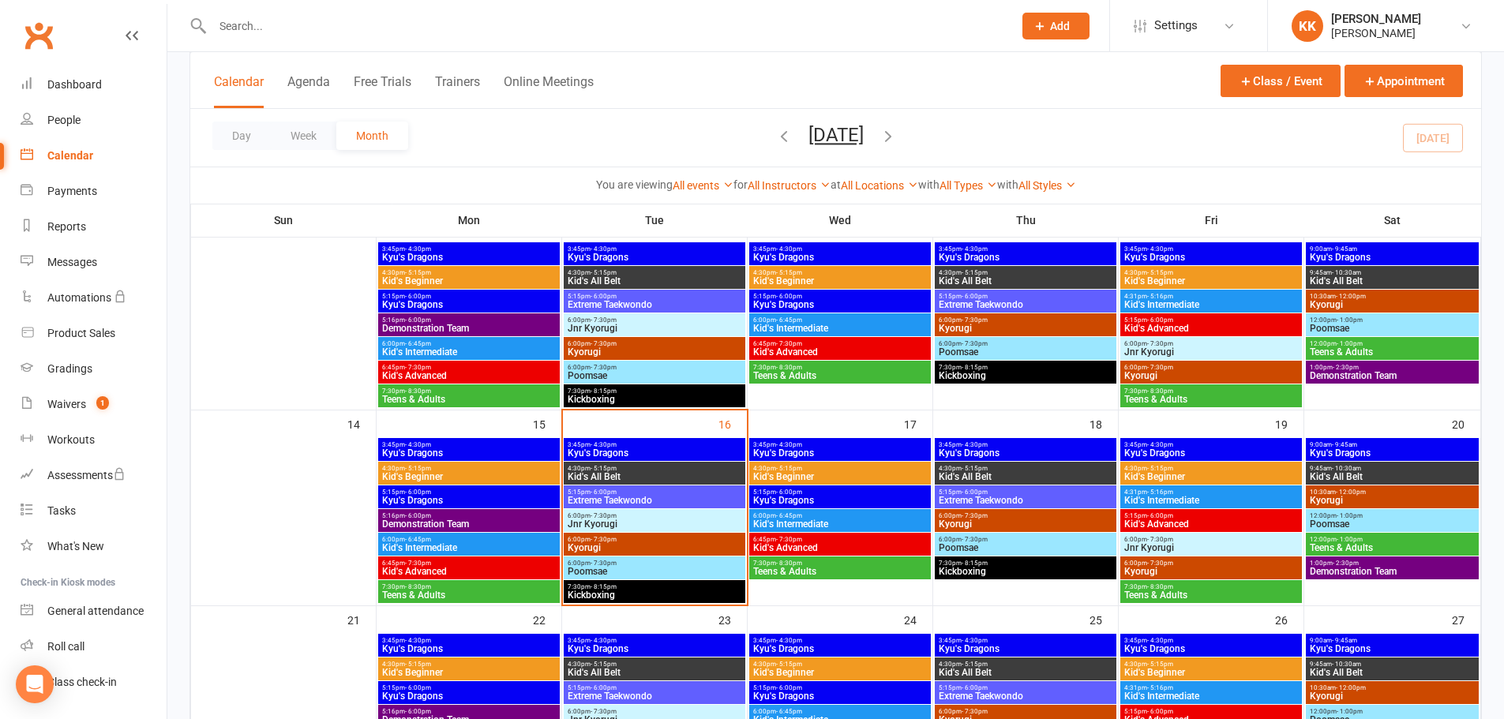
click at [689, 468] on span "4:30pm - 5:15pm" at bounding box center [654, 468] width 175 height 7
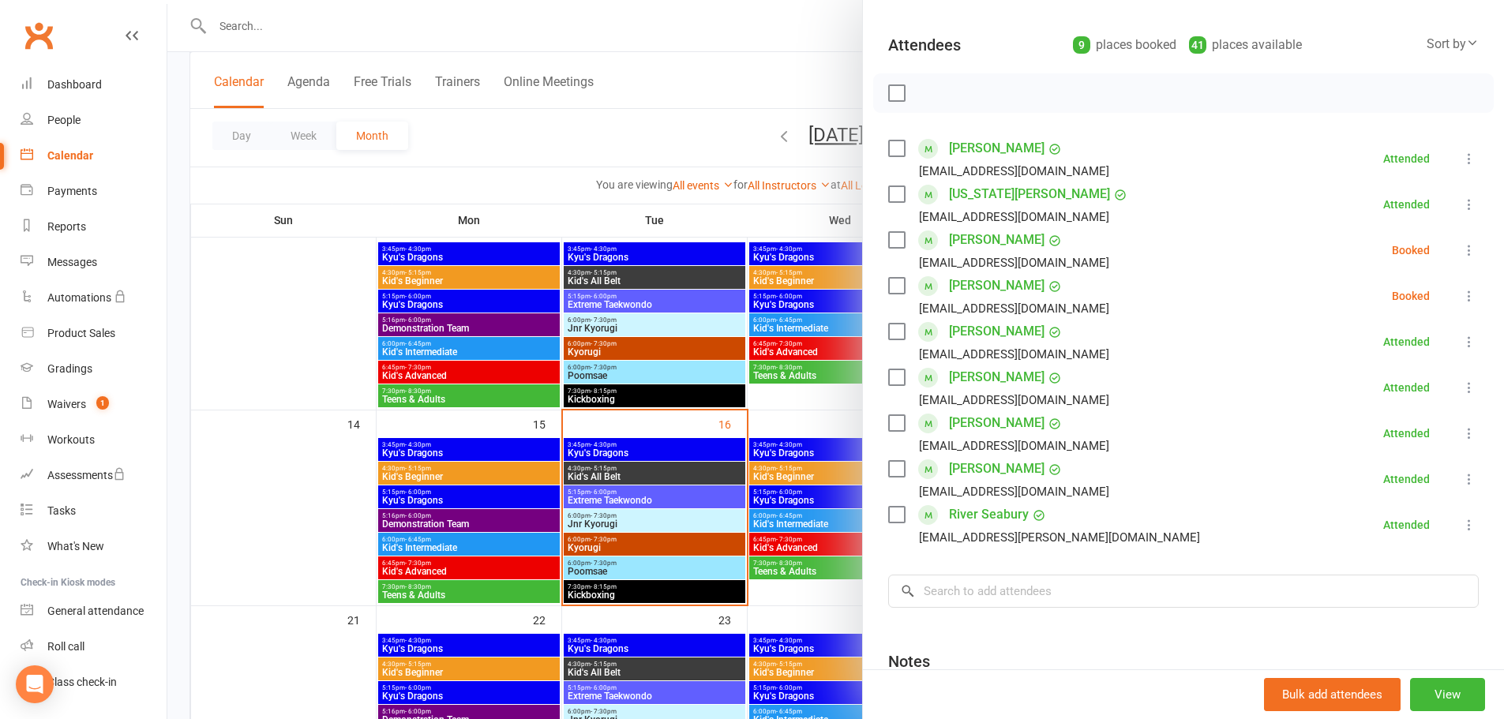
scroll to position [79, 0]
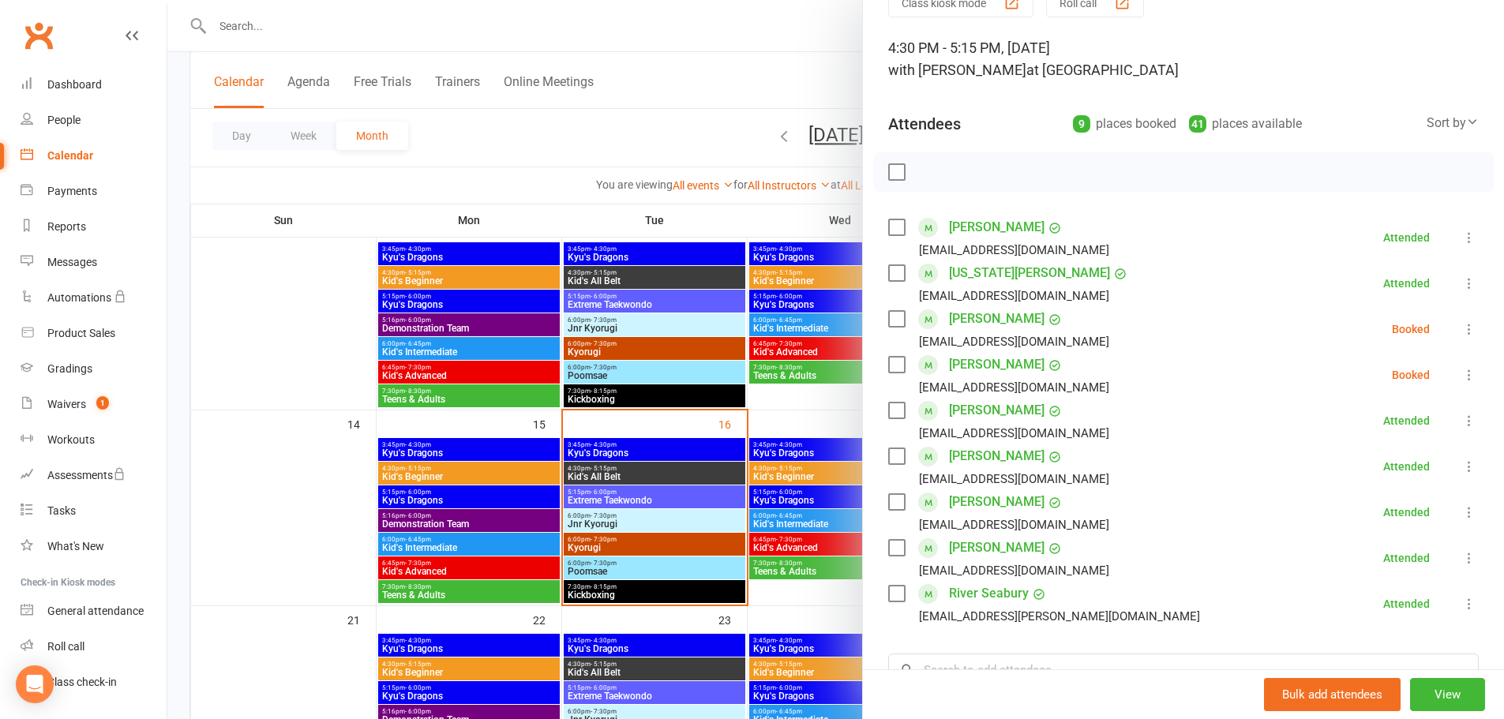
click at [307, 482] on div at bounding box center [835, 359] width 1337 height 719
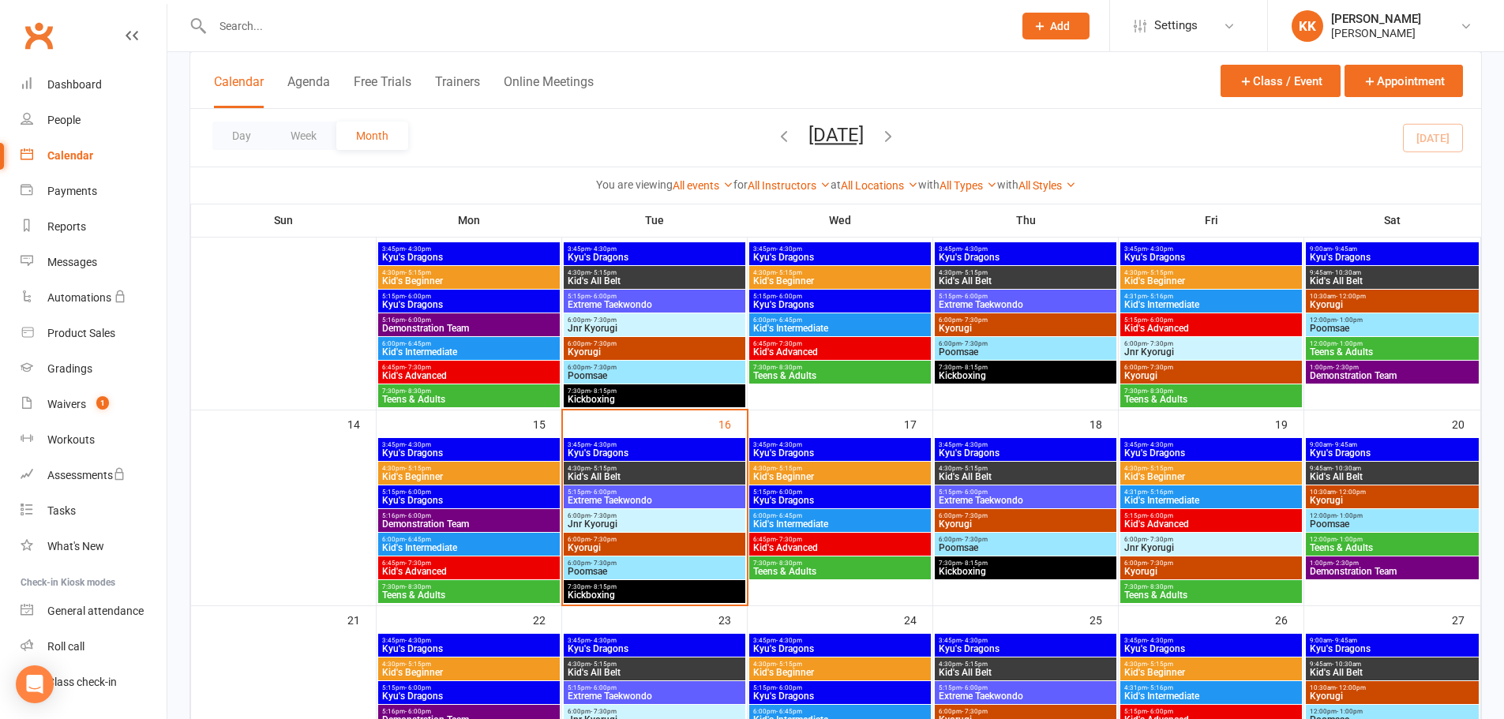
click at [682, 446] on span "3:45pm - 4:30pm" at bounding box center [654, 444] width 175 height 7
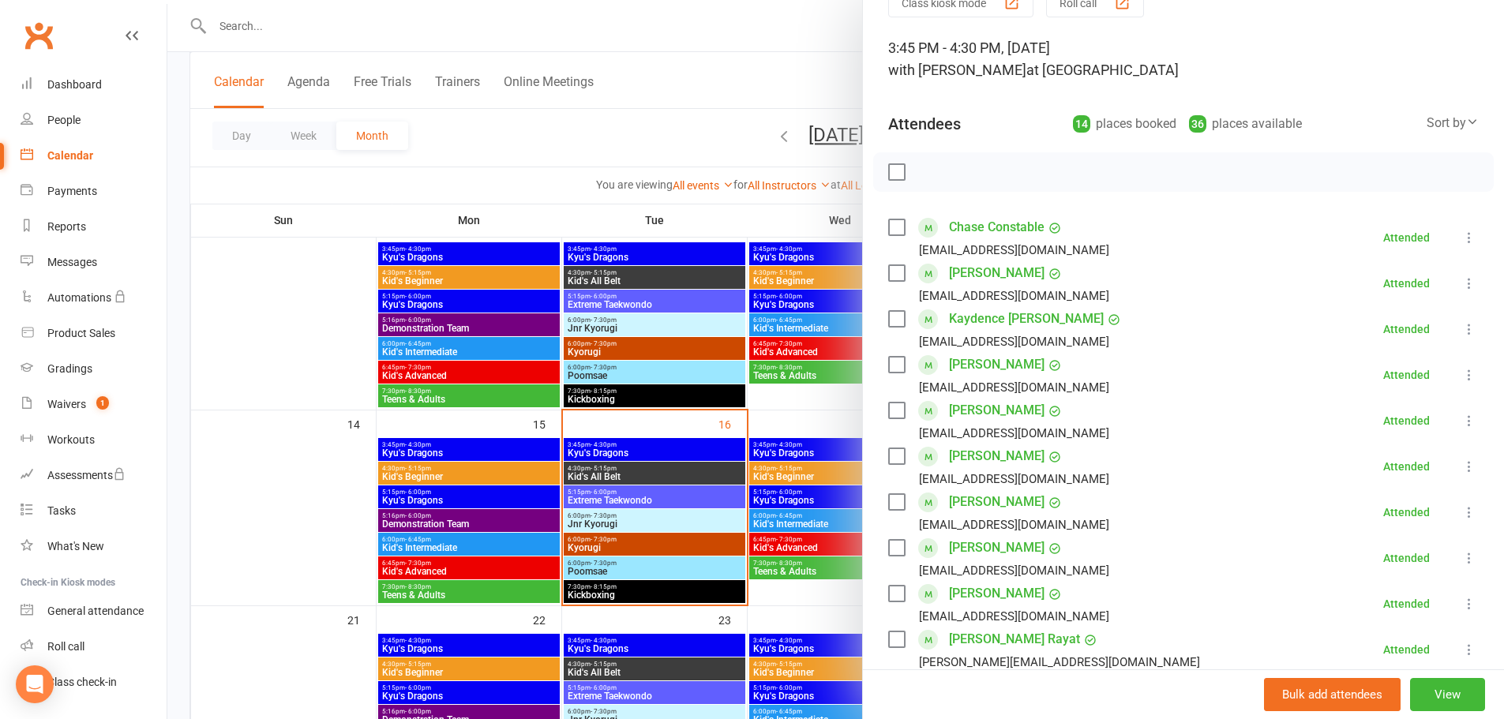
click at [327, 513] on div at bounding box center [835, 359] width 1337 height 719
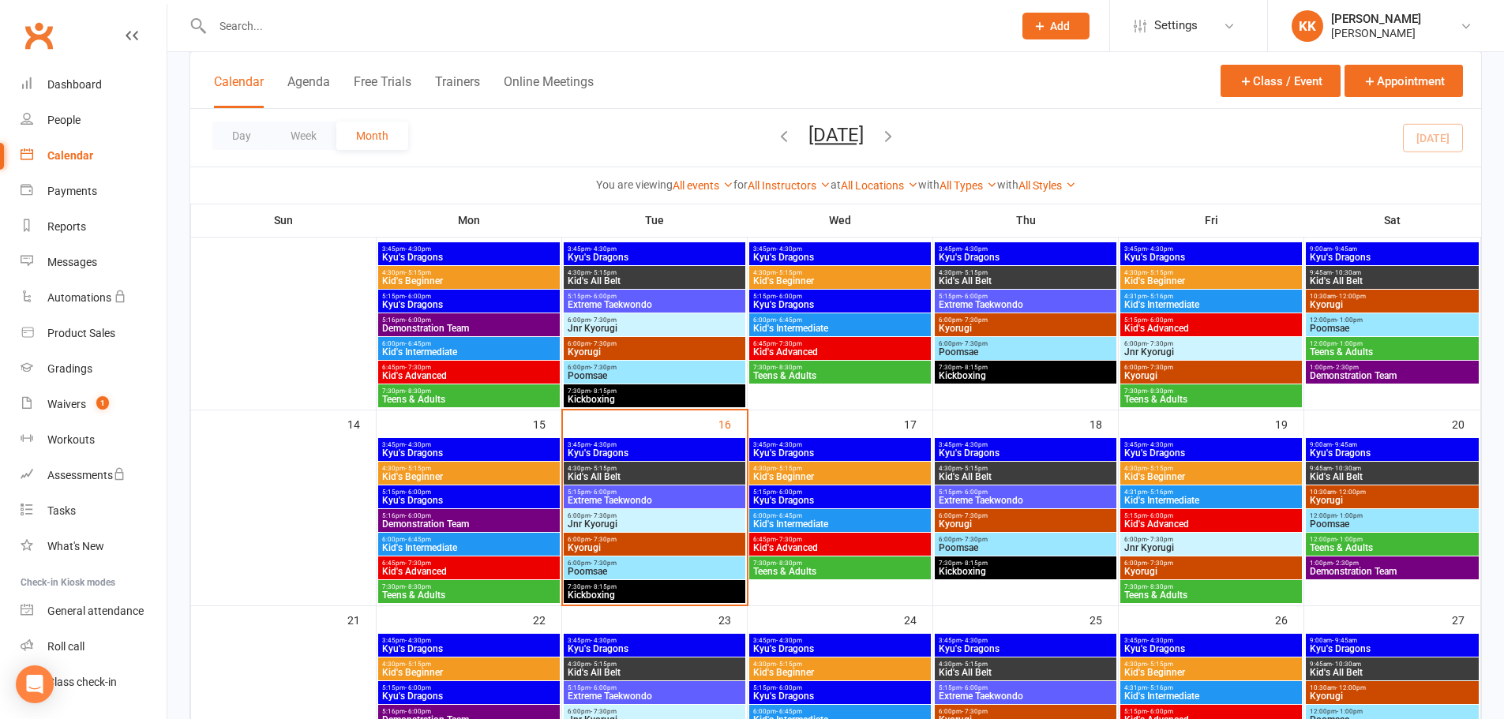
click at [657, 449] on span "Kyu's Dragons" at bounding box center [654, 453] width 175 height 9
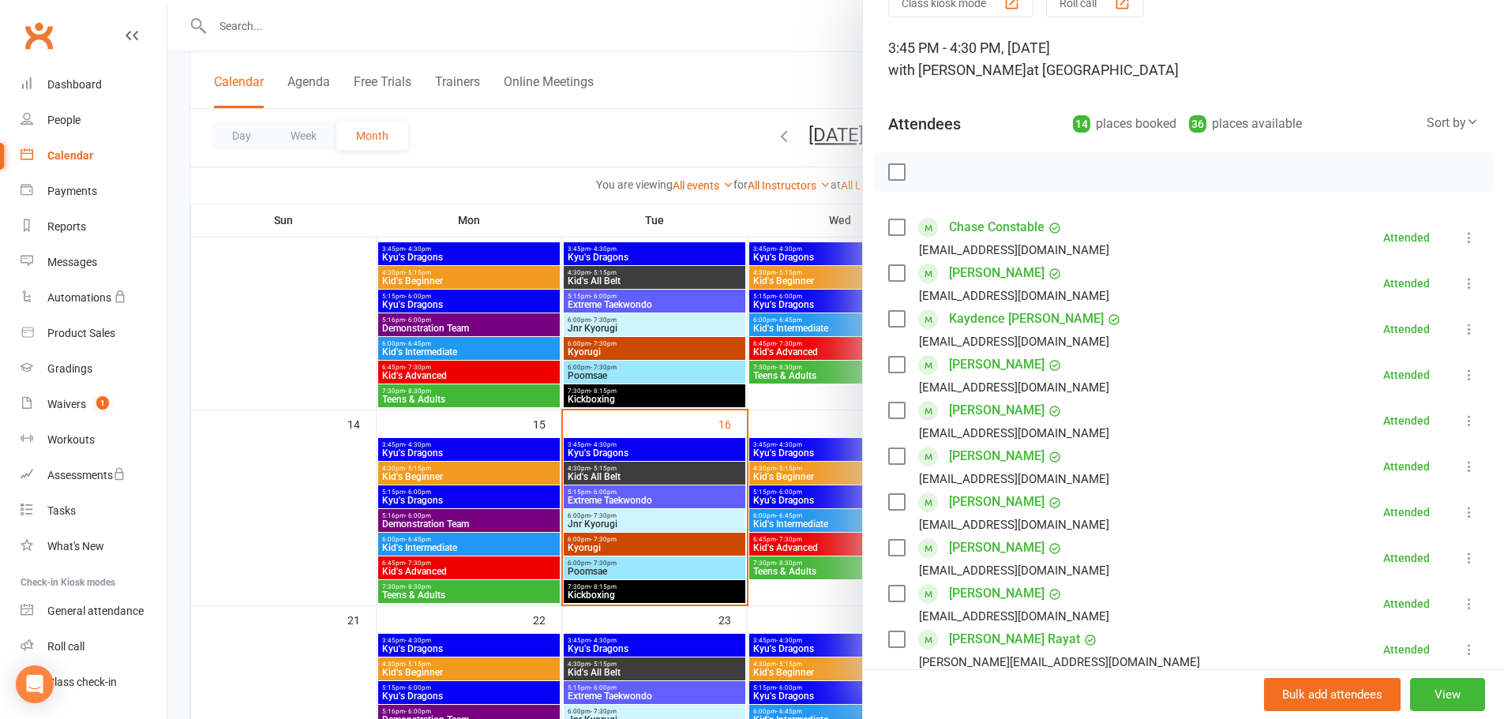
click at [972, 276] on link "[PERSON_NAME]" at bounding box center [997, 273] width 96 height 25
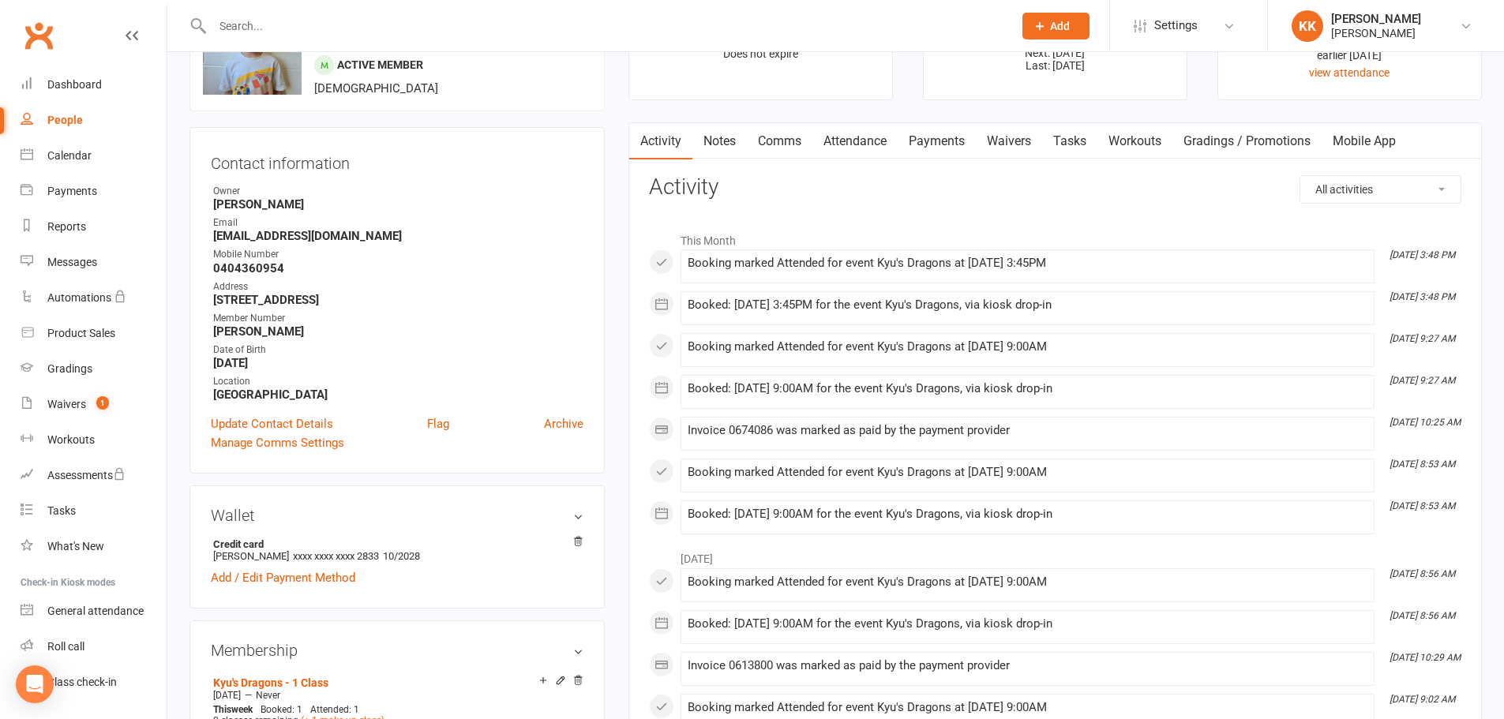
scroll to position [79, 0]
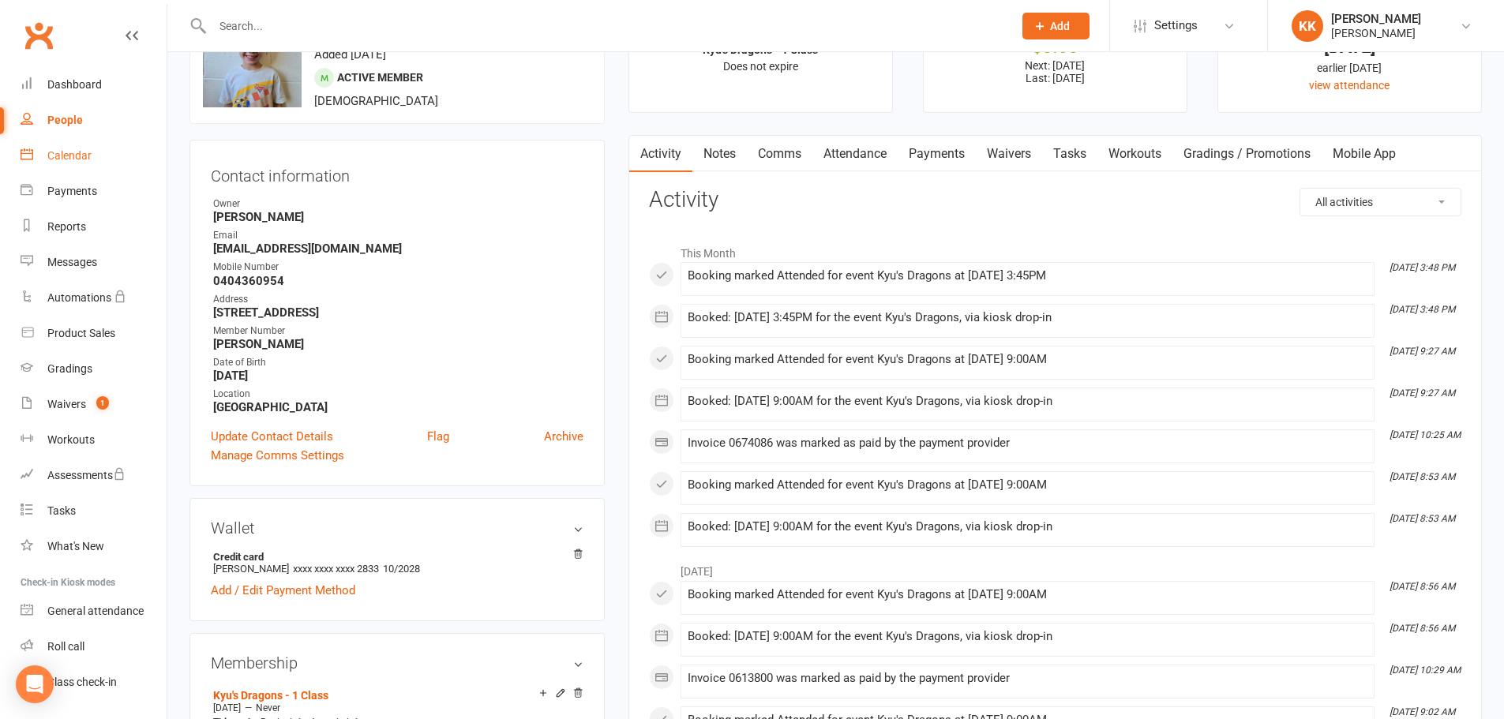
click at [58, 157] on div "Calendar" at bounding box center [69, 155] width 44 height 13
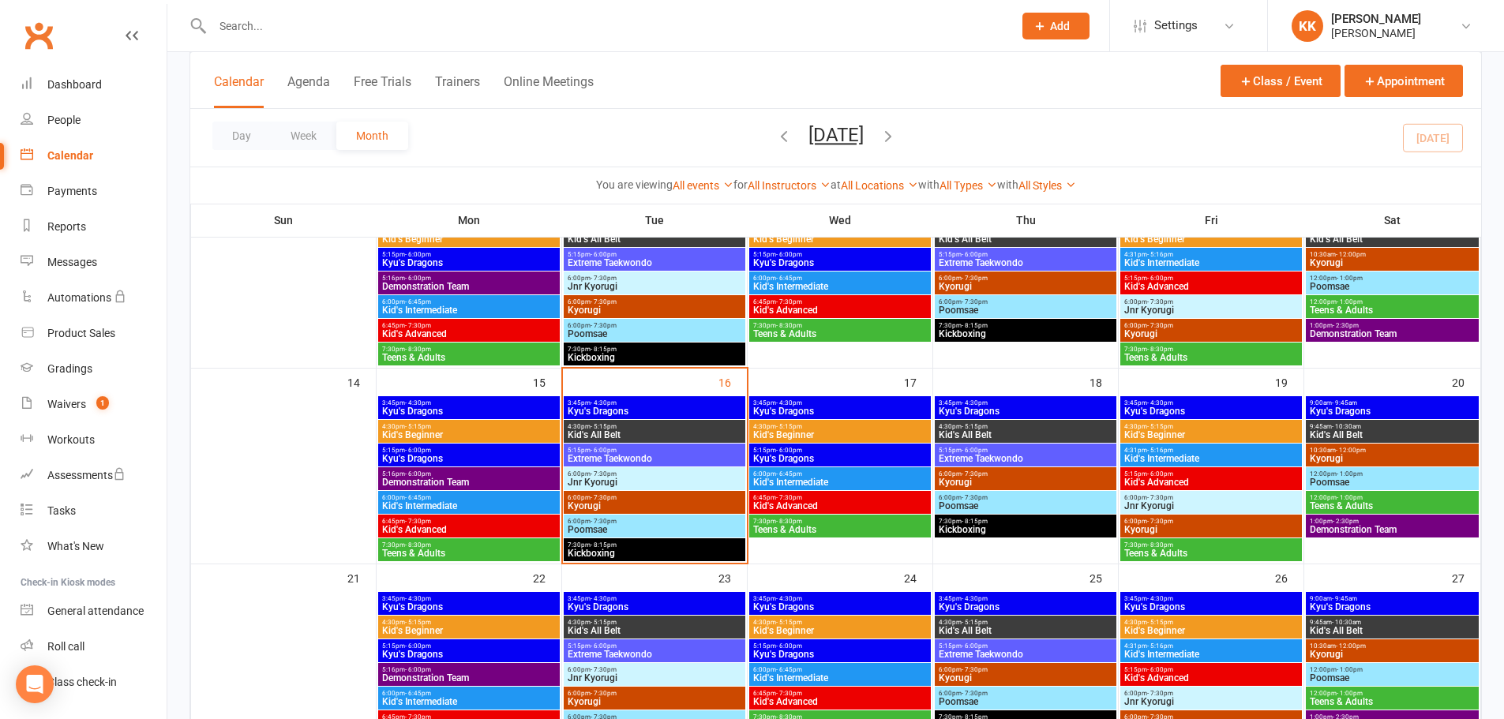
scroll to position [395, 0]
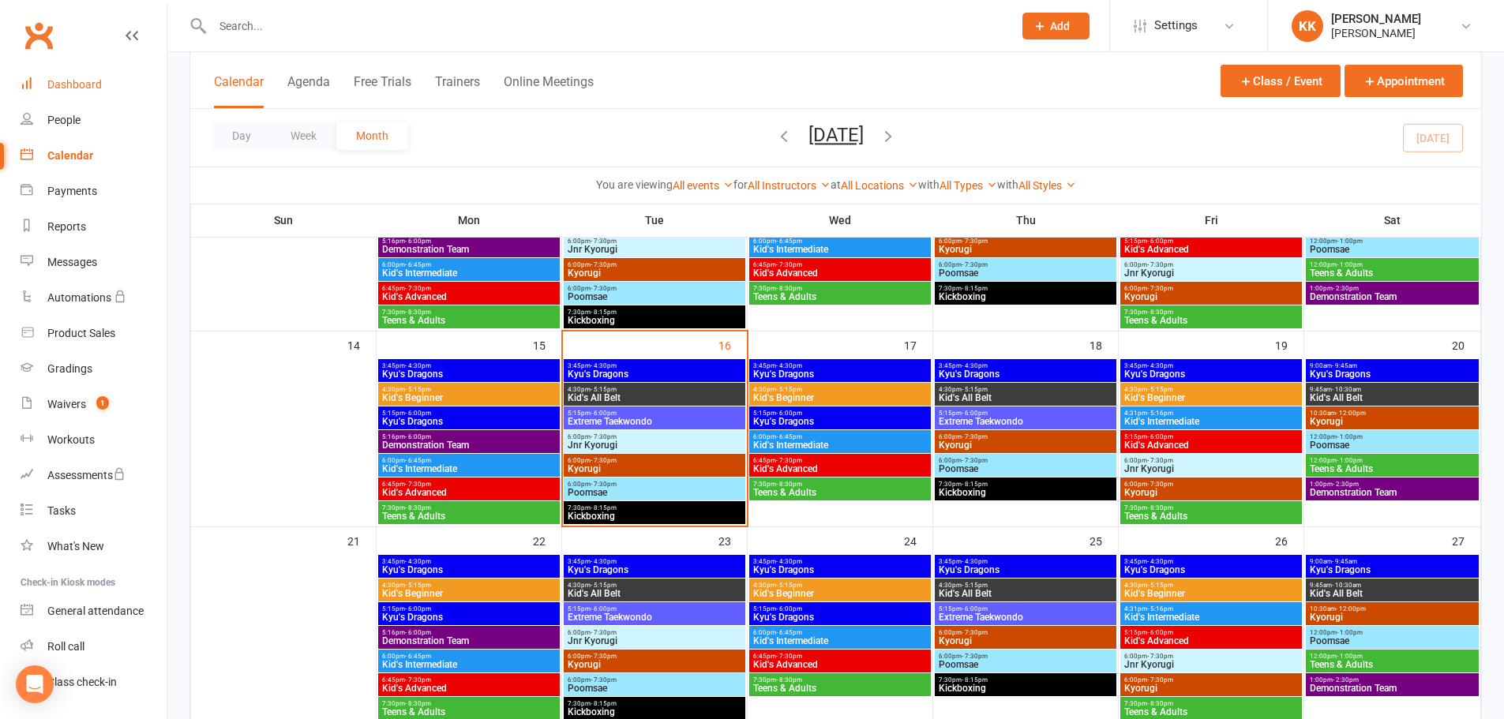
click at [82, 86] on div "Dashboard" at bounding box center [74, 84] width 54 height 13
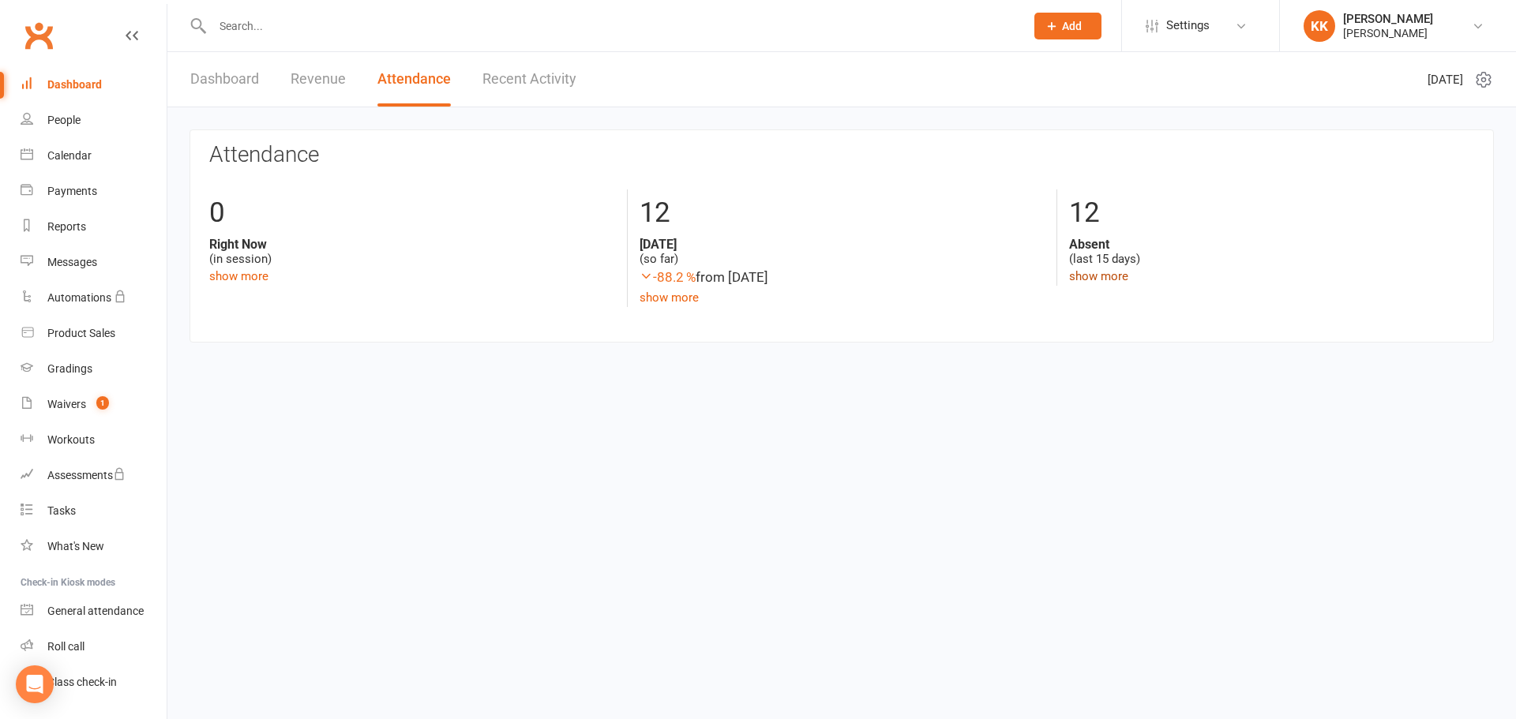
click at [1101, 273] on link "show more" at bounding box center [1098, 276] width 59 height 14
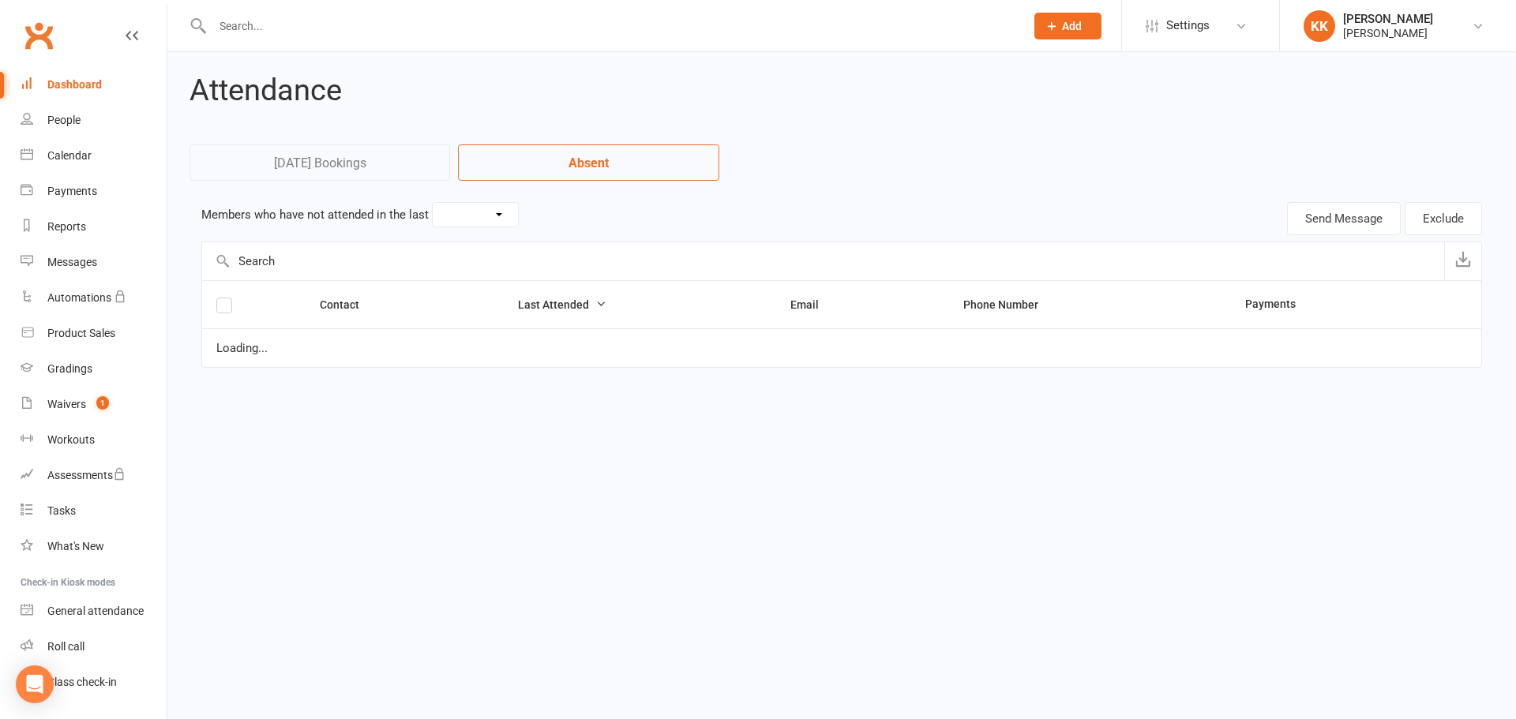
select select "15"
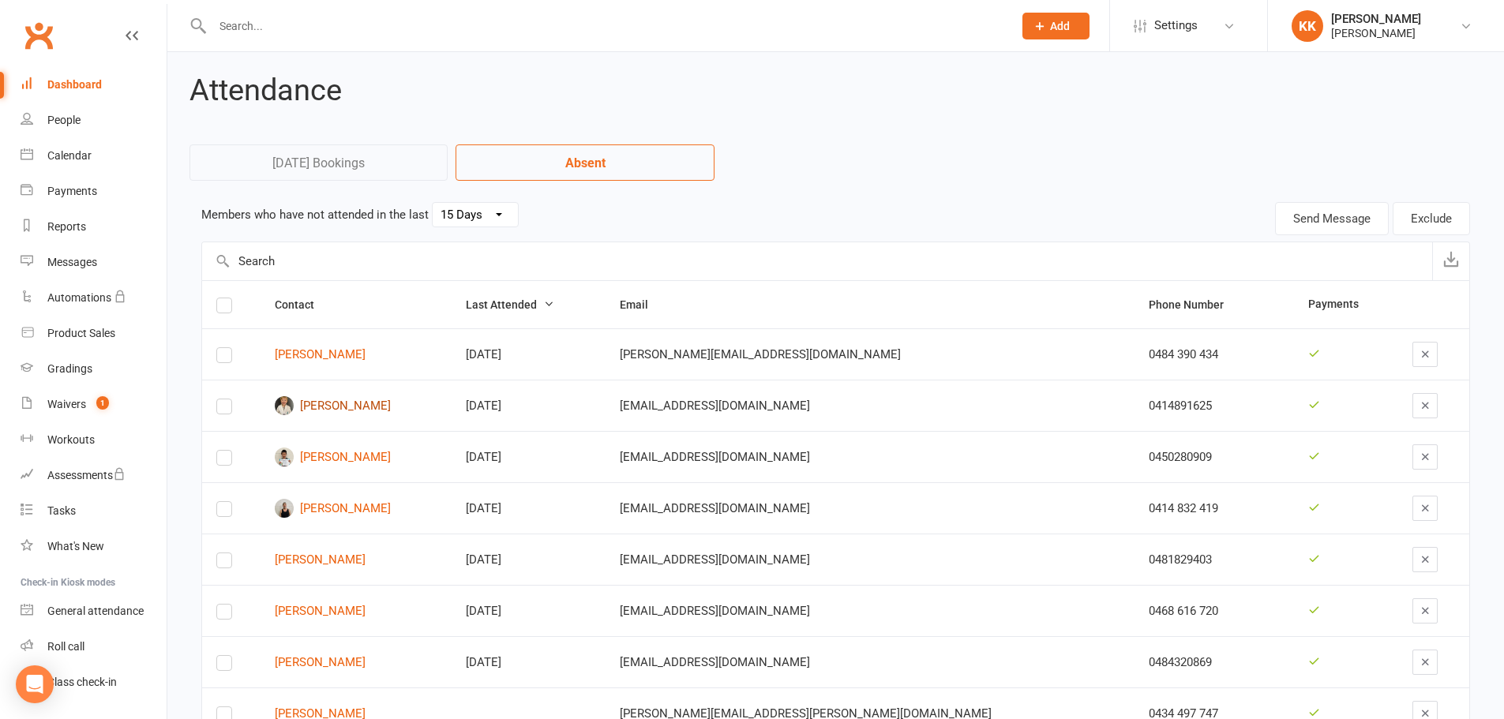
click at [337, 403] on link "[PERSON_NAME]" at bounding box center [356, 405] width 163 height 19
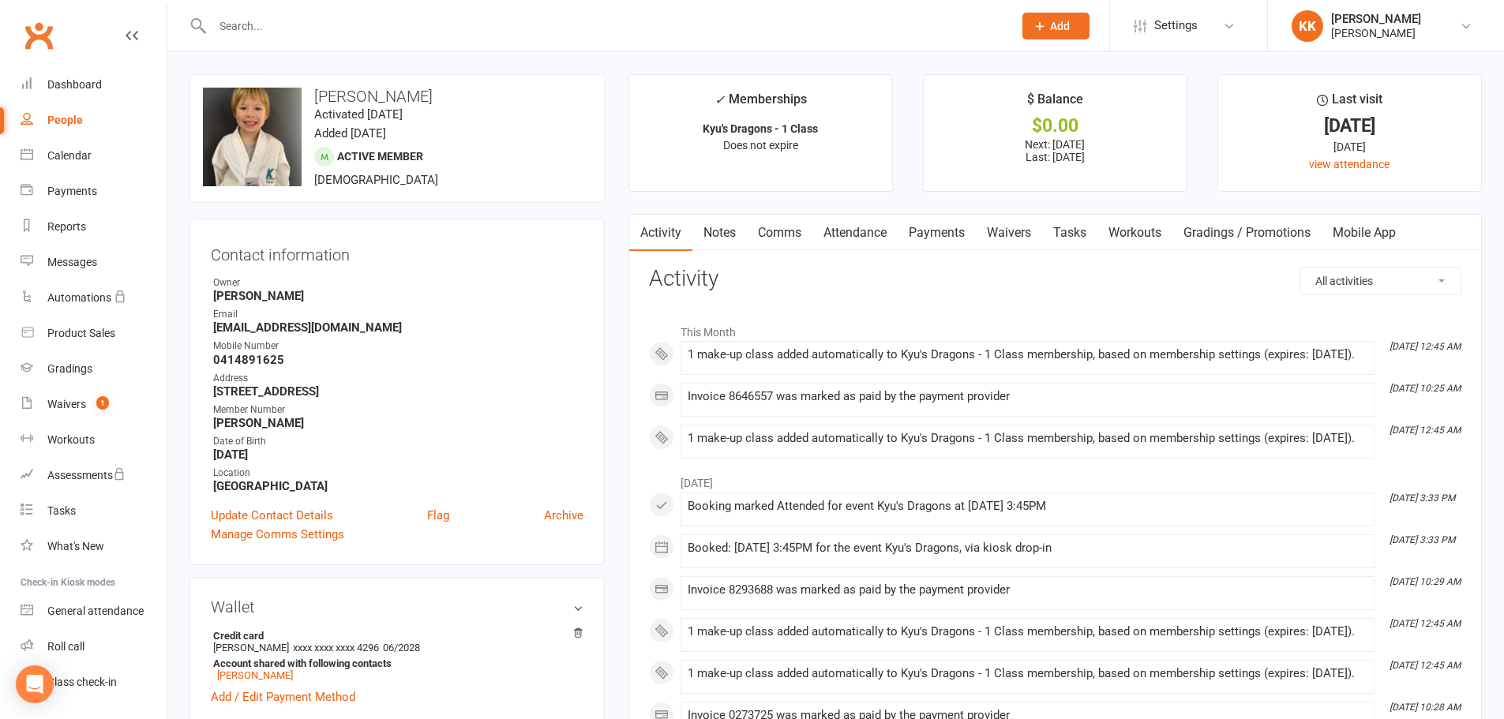
click at [866, 234] on link "Attendance" at bounding box center [855, 233] width 85 height 36
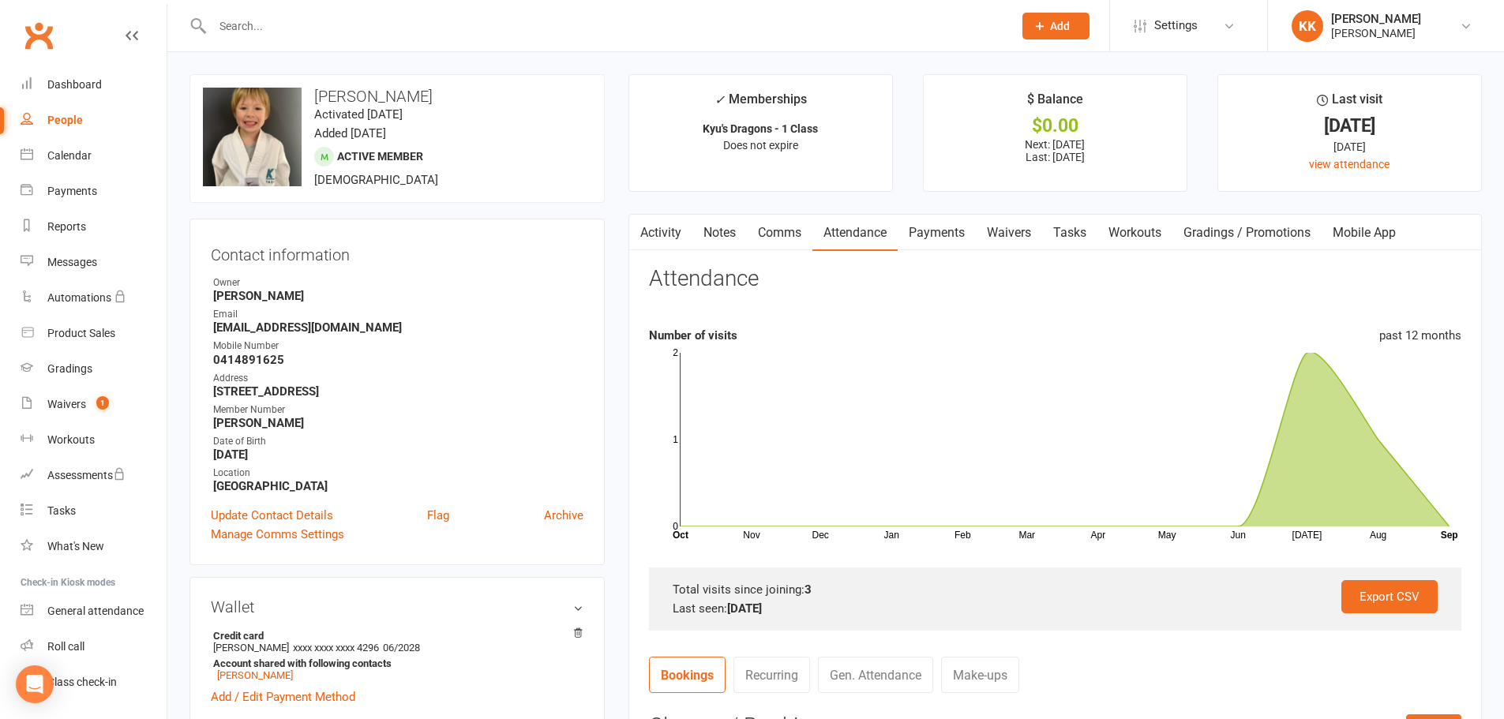
click at [1136, 652] on contact-attendance "Attendance Number of visits past 12 months Nov Dec Jan Feb Mar Apr May Jun [DAT…" at bounding box center [1055, 650] width 813 height 766
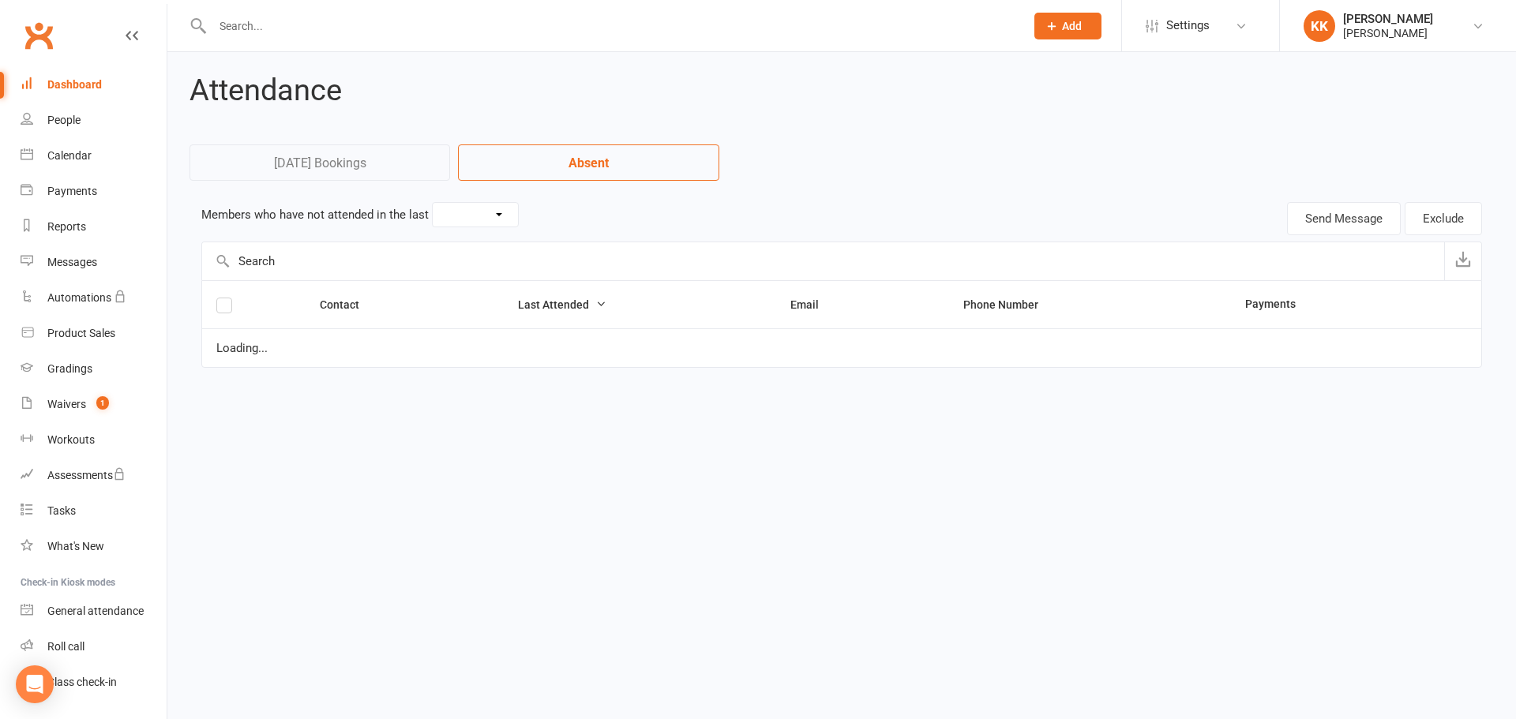
select select "15"
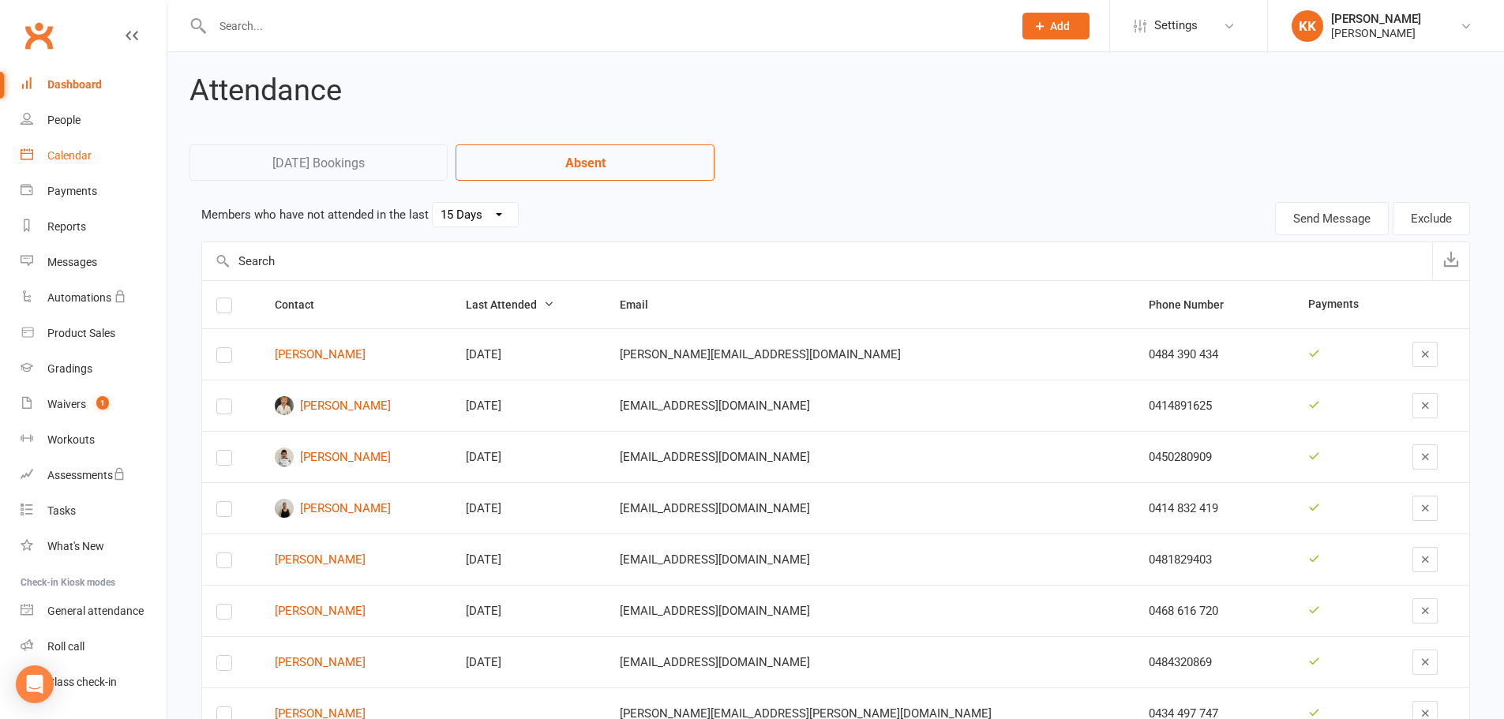
click at [76, 155] on div "Calendar" at bounding box center [69, 155] width 44 height 13
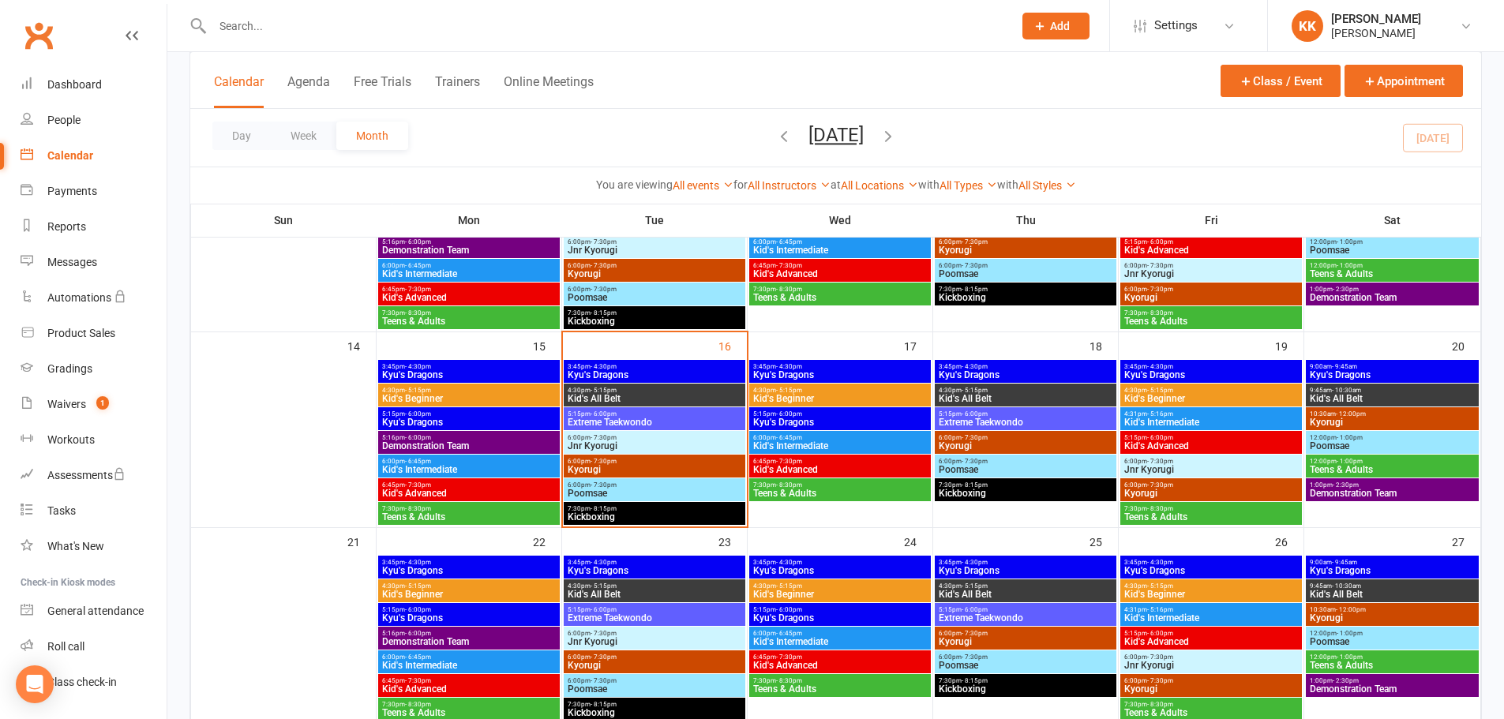
scroll to position [395, 0]
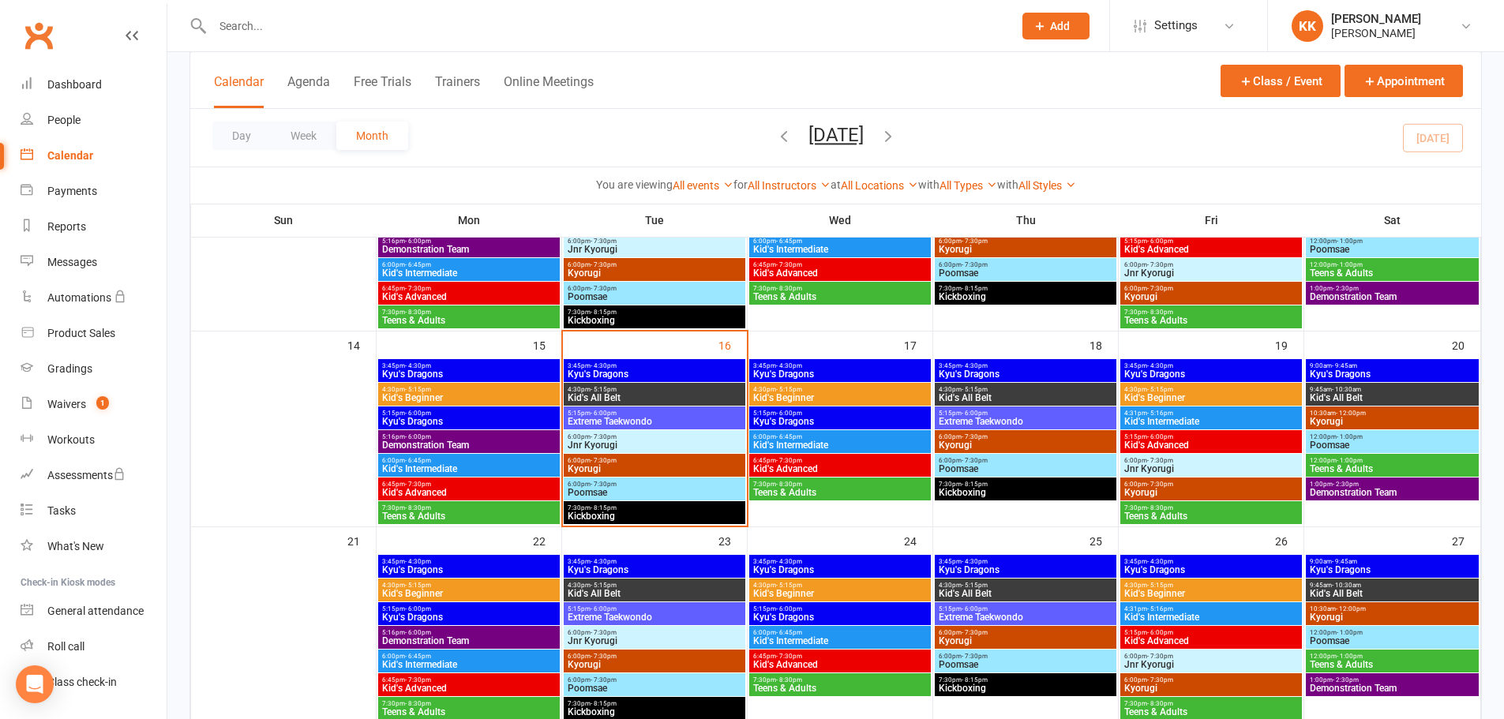
click at [708, 393] on span "Kid's All Belt" at bounding box center [654, 397] width 175 height 9
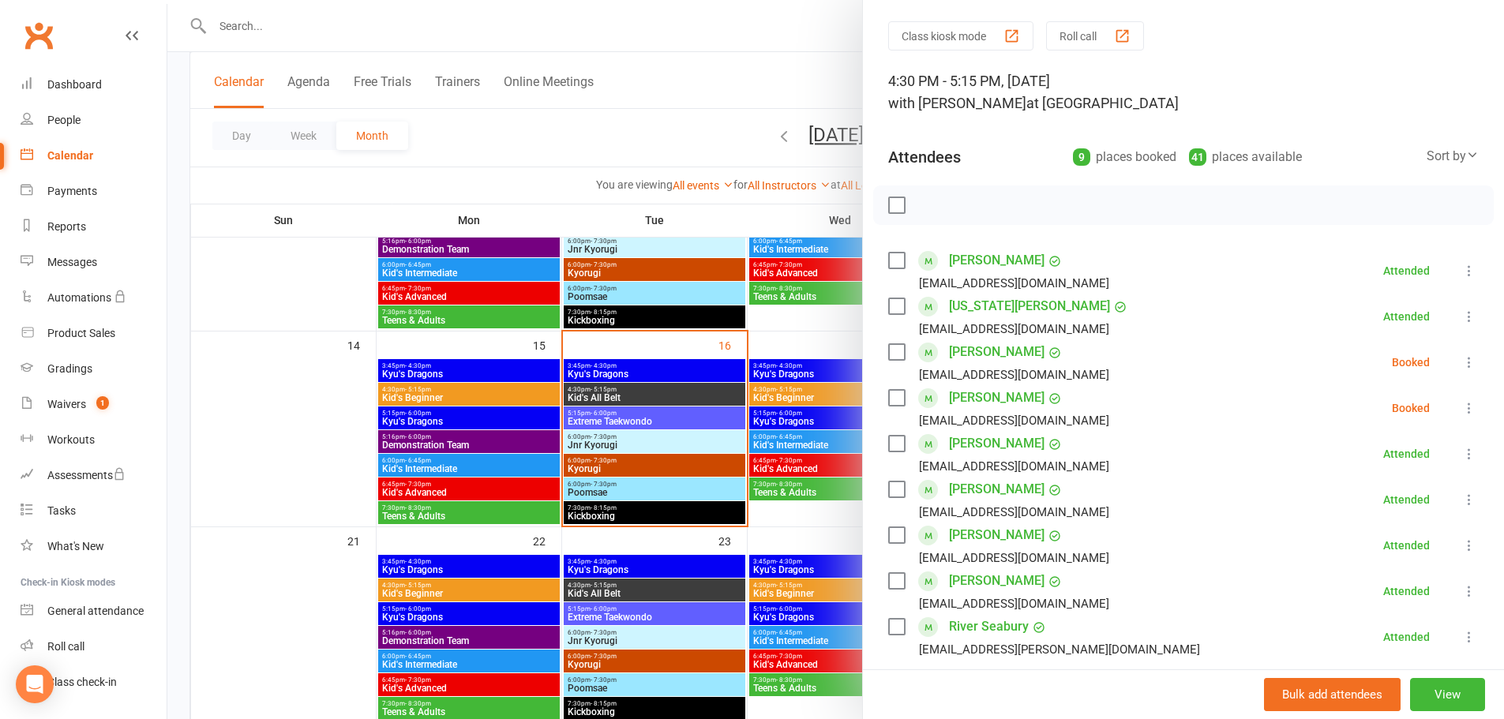
scroll to position [0, 0]
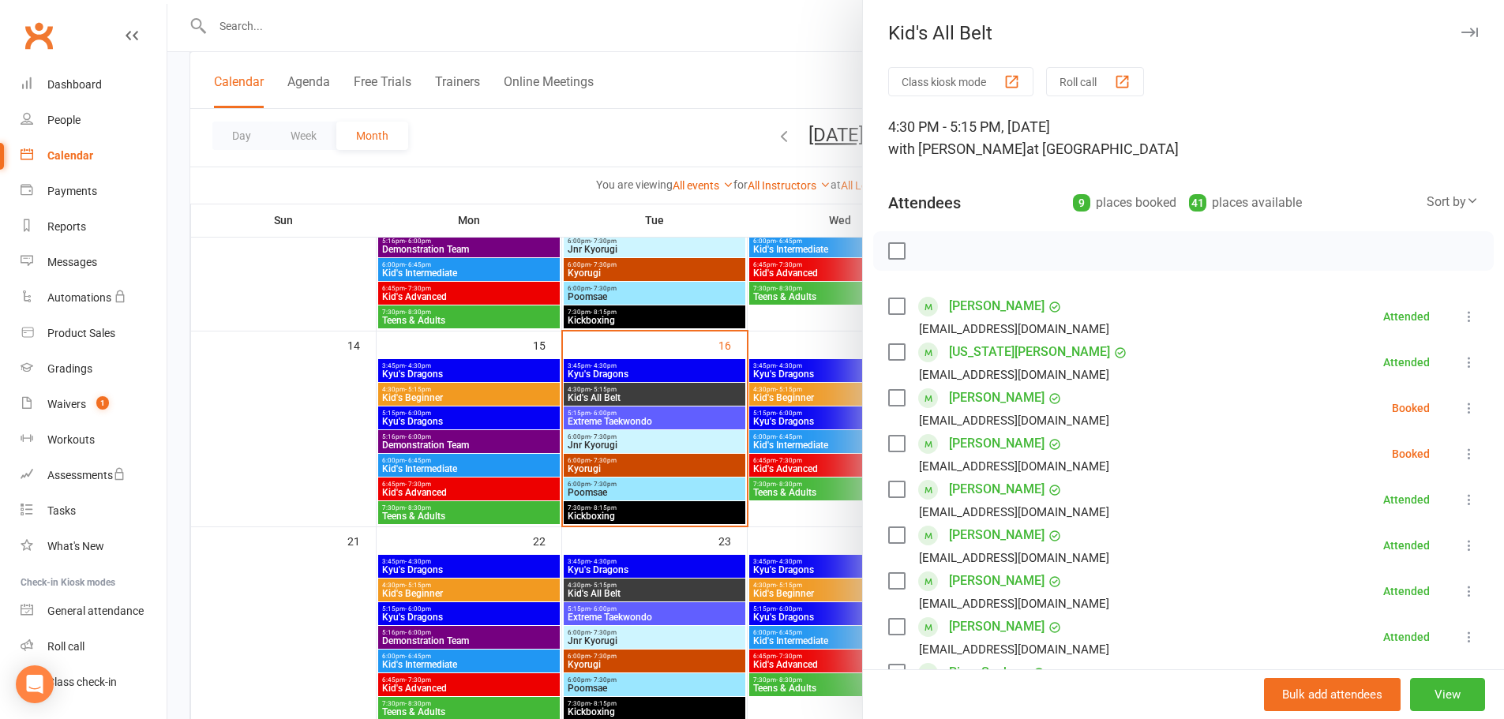
click at [327, 442] on div at bounding box center [835, 359] width 1337 height 719
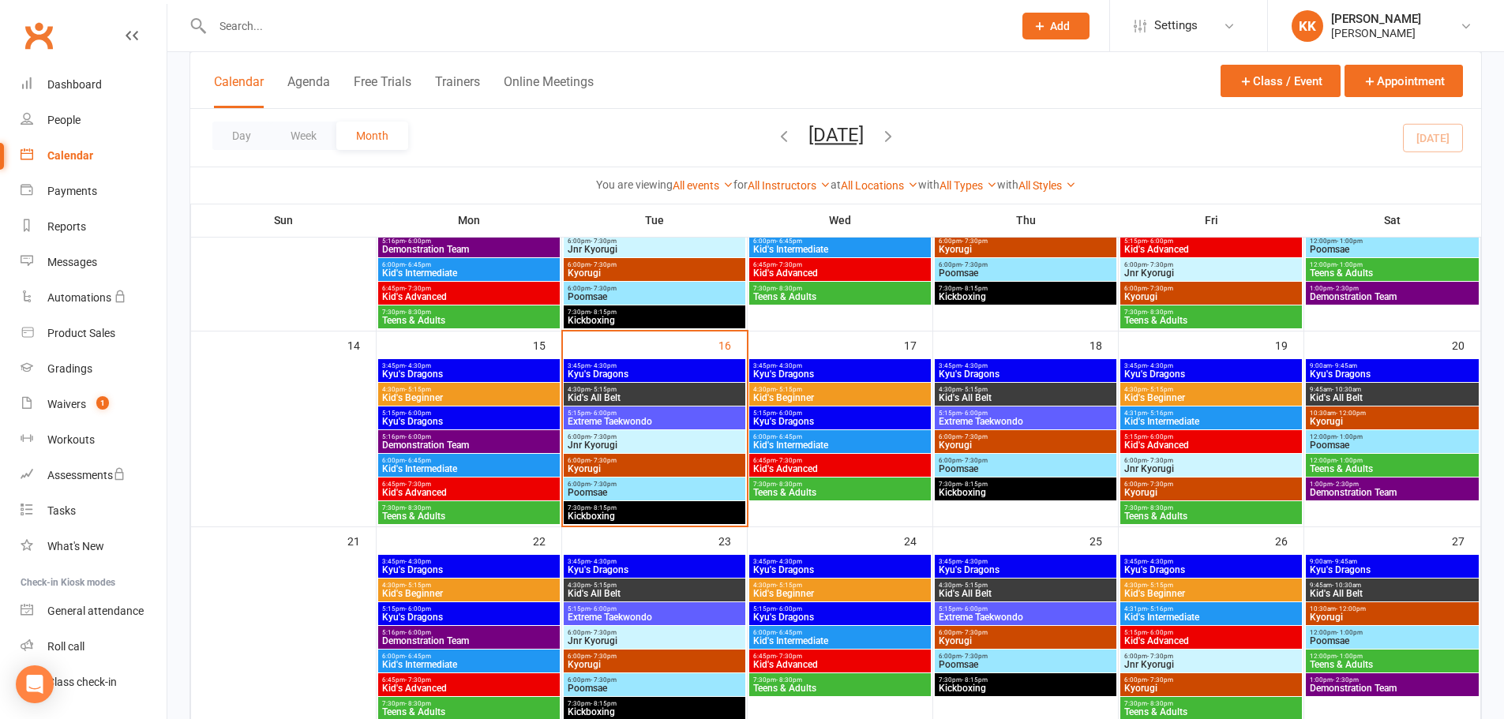
click at [628, 377] on span "Kyu's Dragons" at bounding box center [654, 374] width 175 height 9
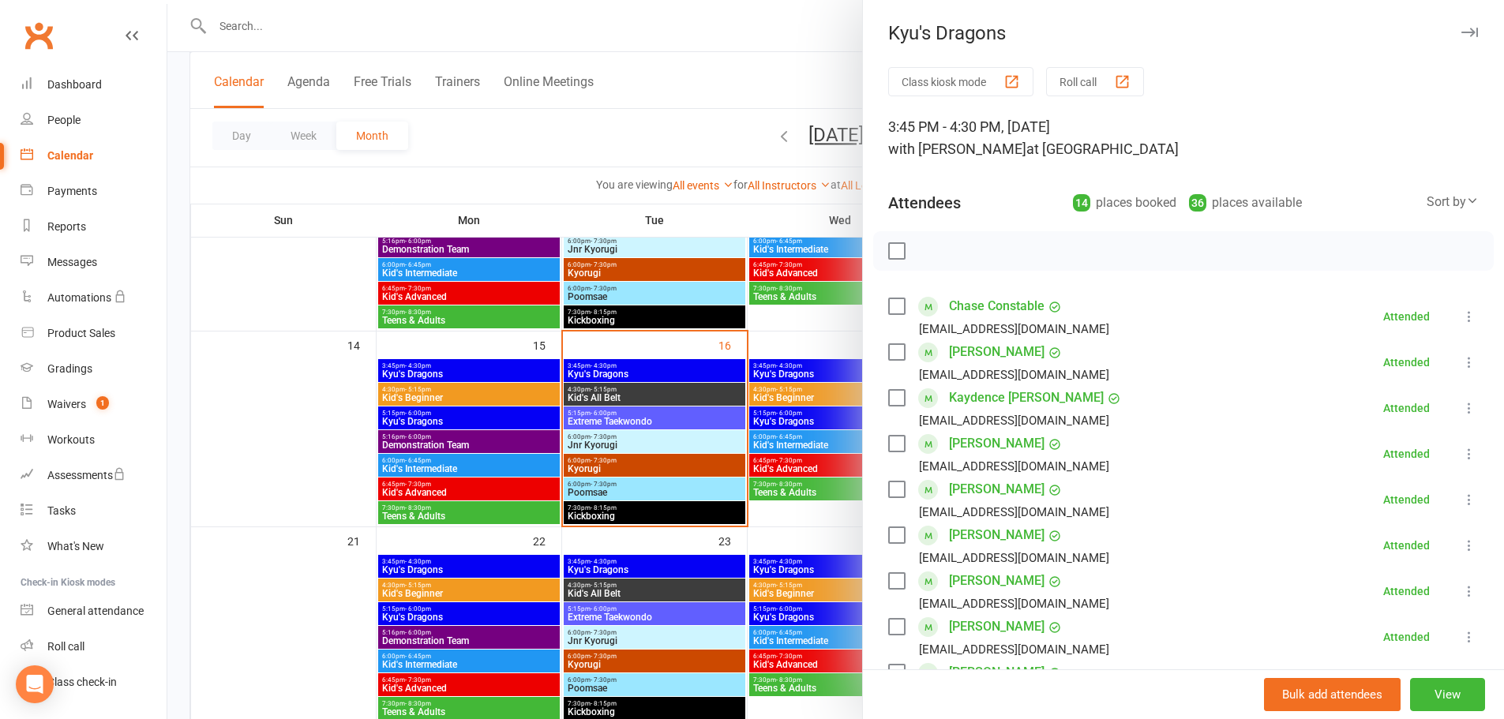
click at [305, 475] on div at bounding box center [835, 359] width 1337 height 719
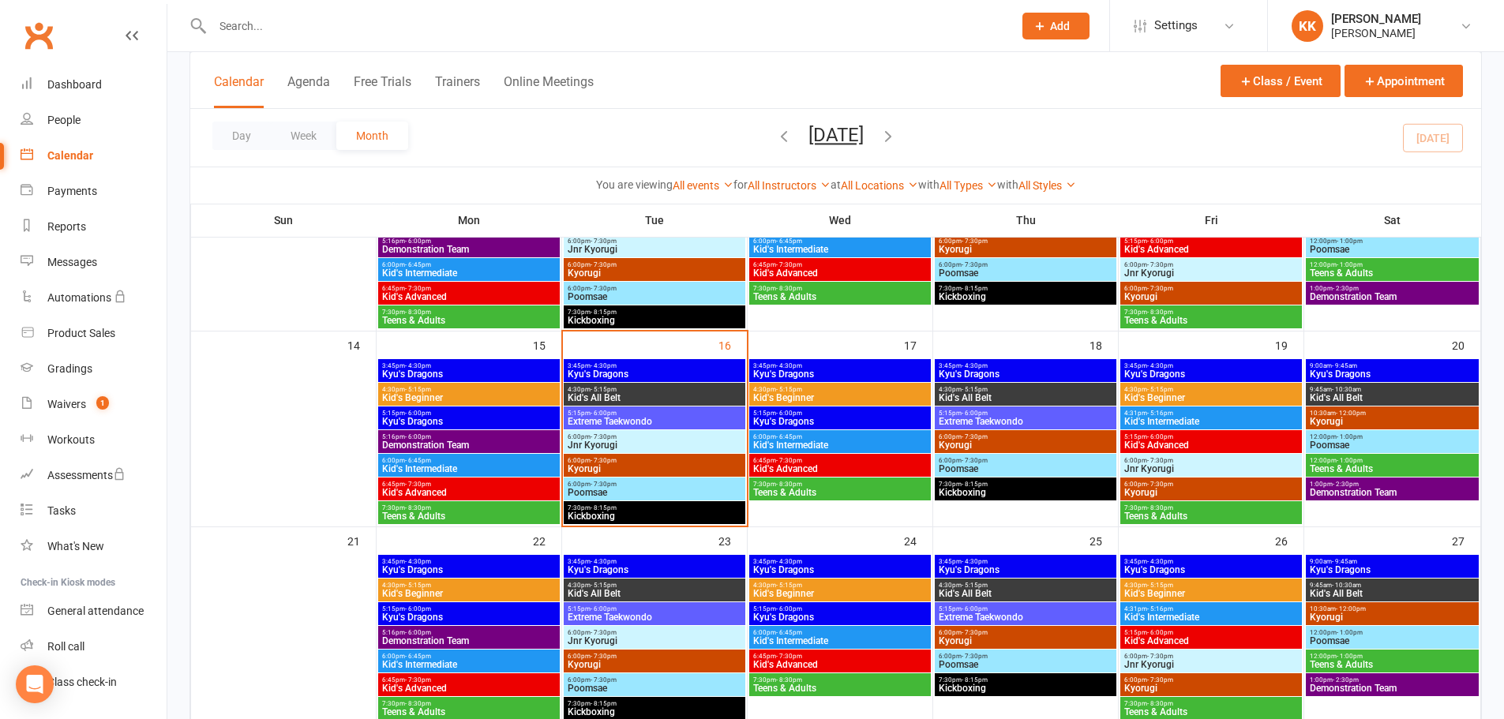
click at [671, 392] on span "4:30pm - 5:15pm" at bounding box center [654, 389] width 175 height 7
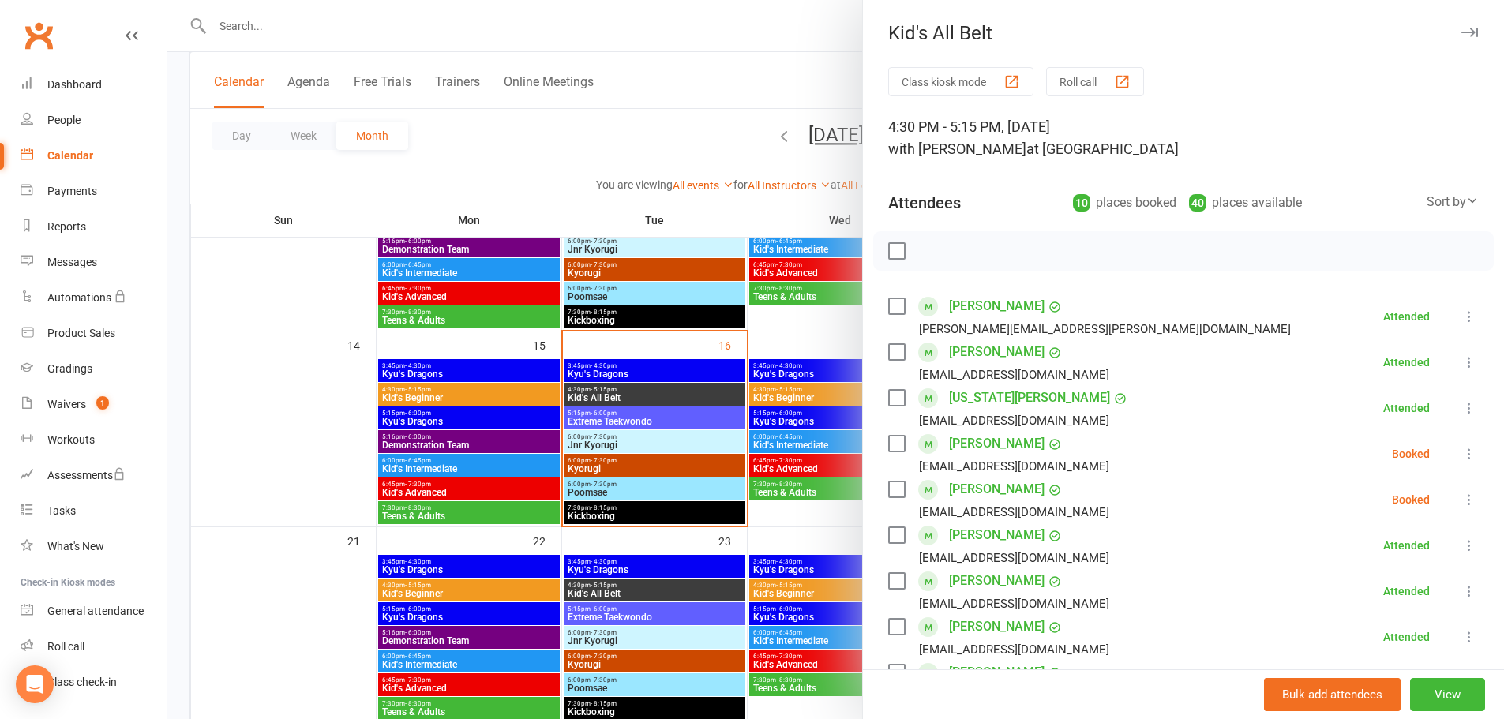
click at [269, 455] on div at bounding box center [835, 359] width 1337 height 719
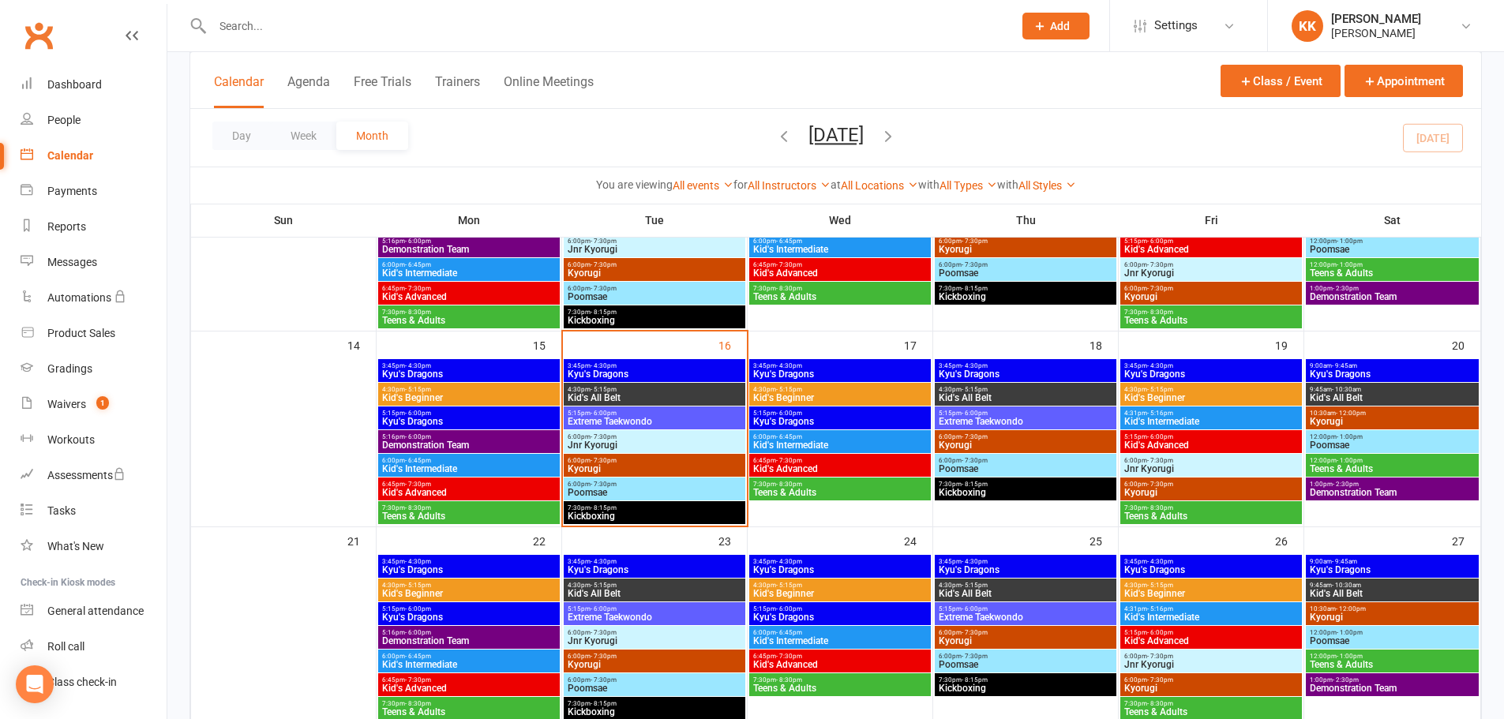
click at [674, 393] on span "Kid's All Belt" at bounding box center [654, 397] width 175 height 9
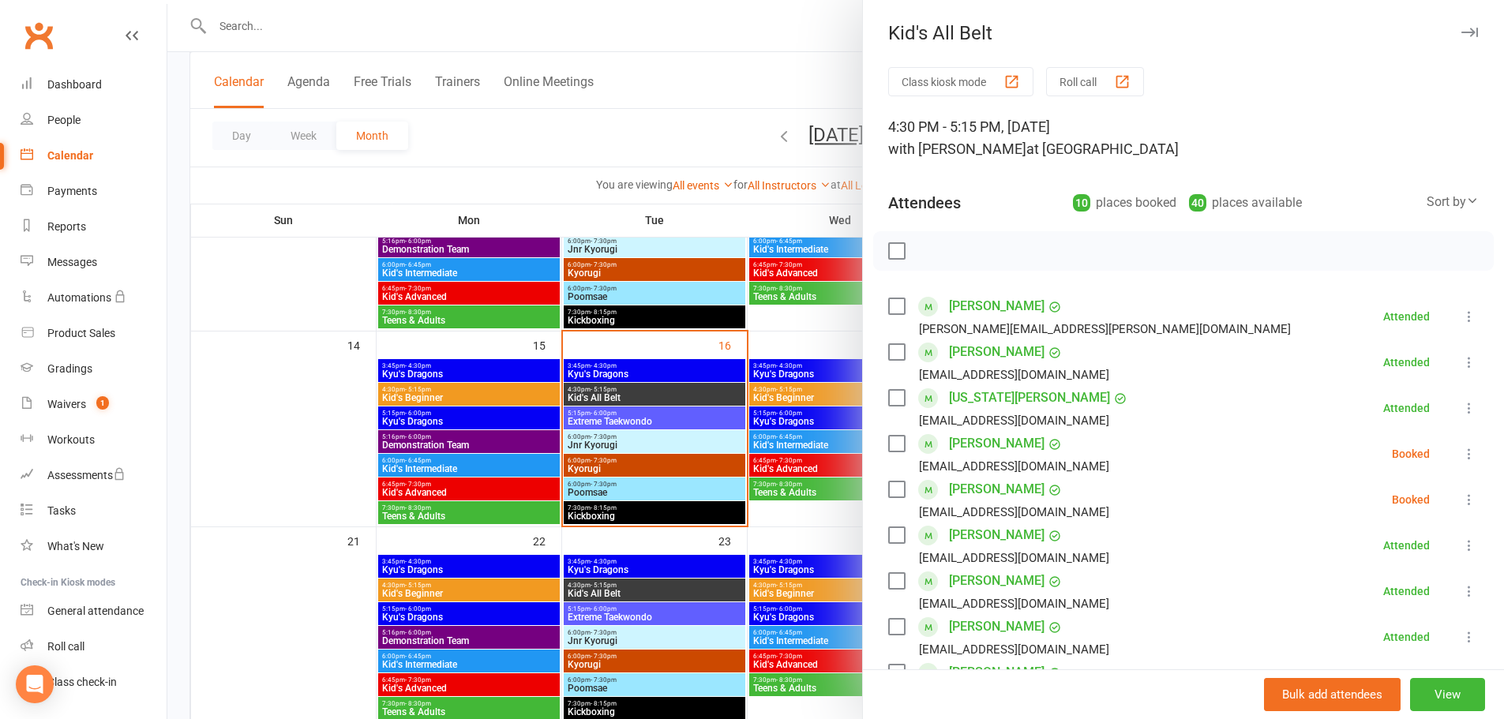
click at [263, 443] on div at bounding box center [835, 359] width 1337 height 719
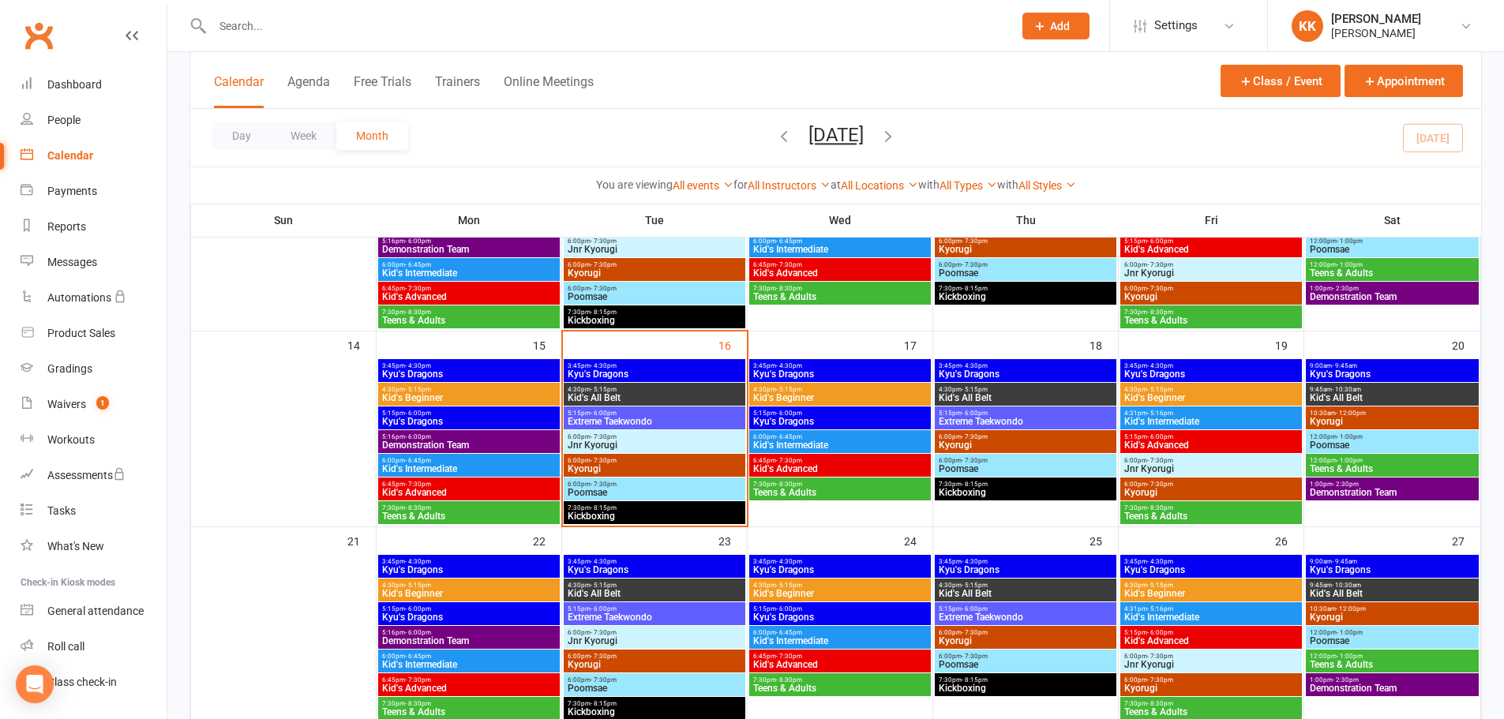
click at [637, 421] on span "Extreme Taekwondo" at bounding box center [654, 421] width 175 height 9
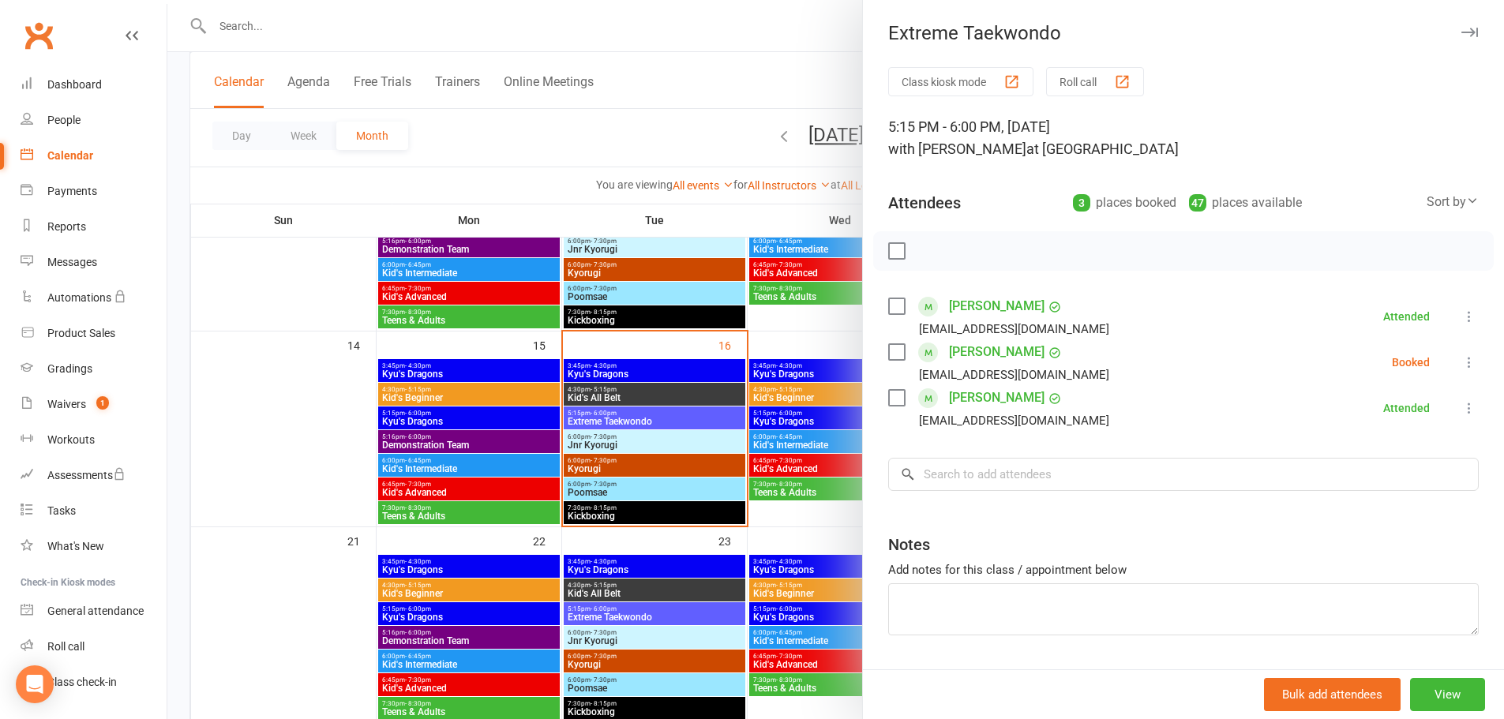
click at [313, 440] on div at bounding box center [835, 359] width 1337 height 719
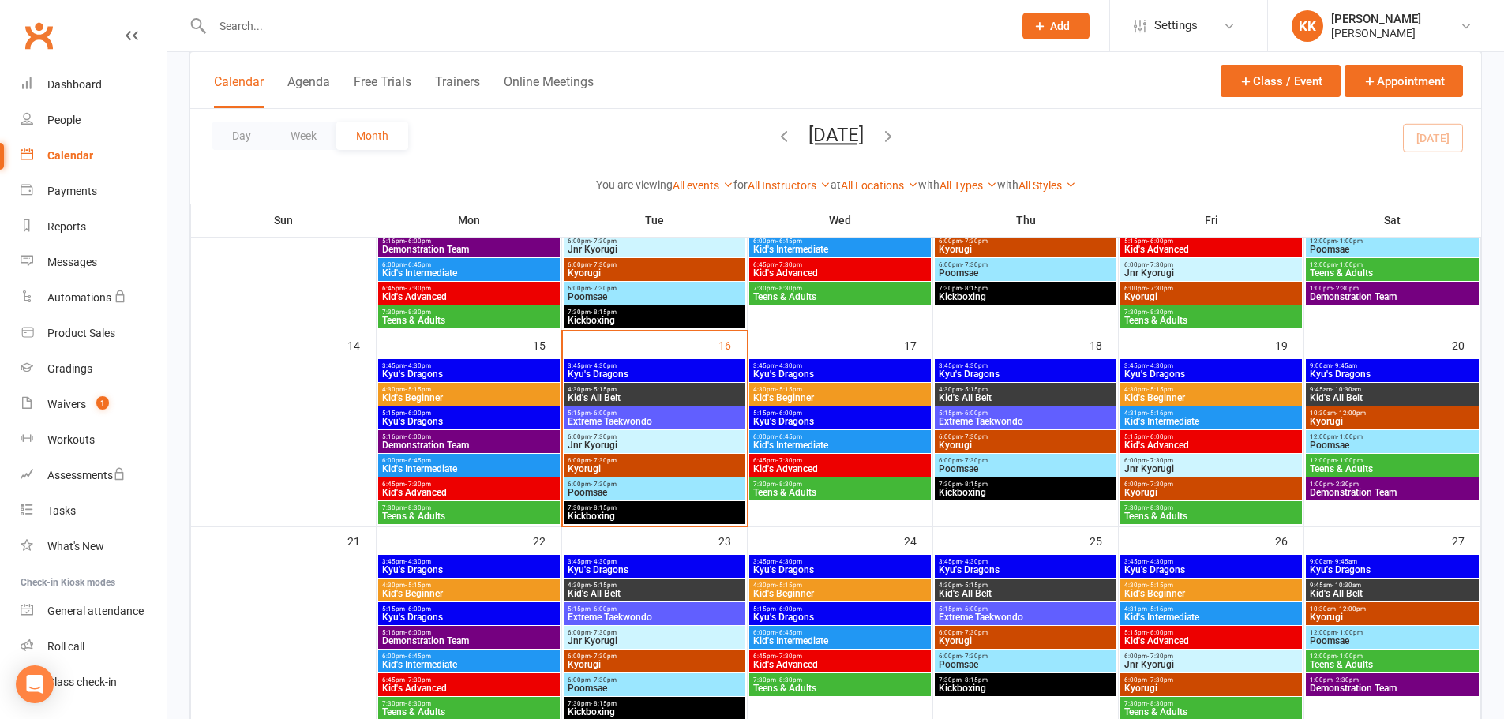
click at [712, 441] on span "Jnr Kyorugi" at bounding box center [654, 445] width 175 height 9
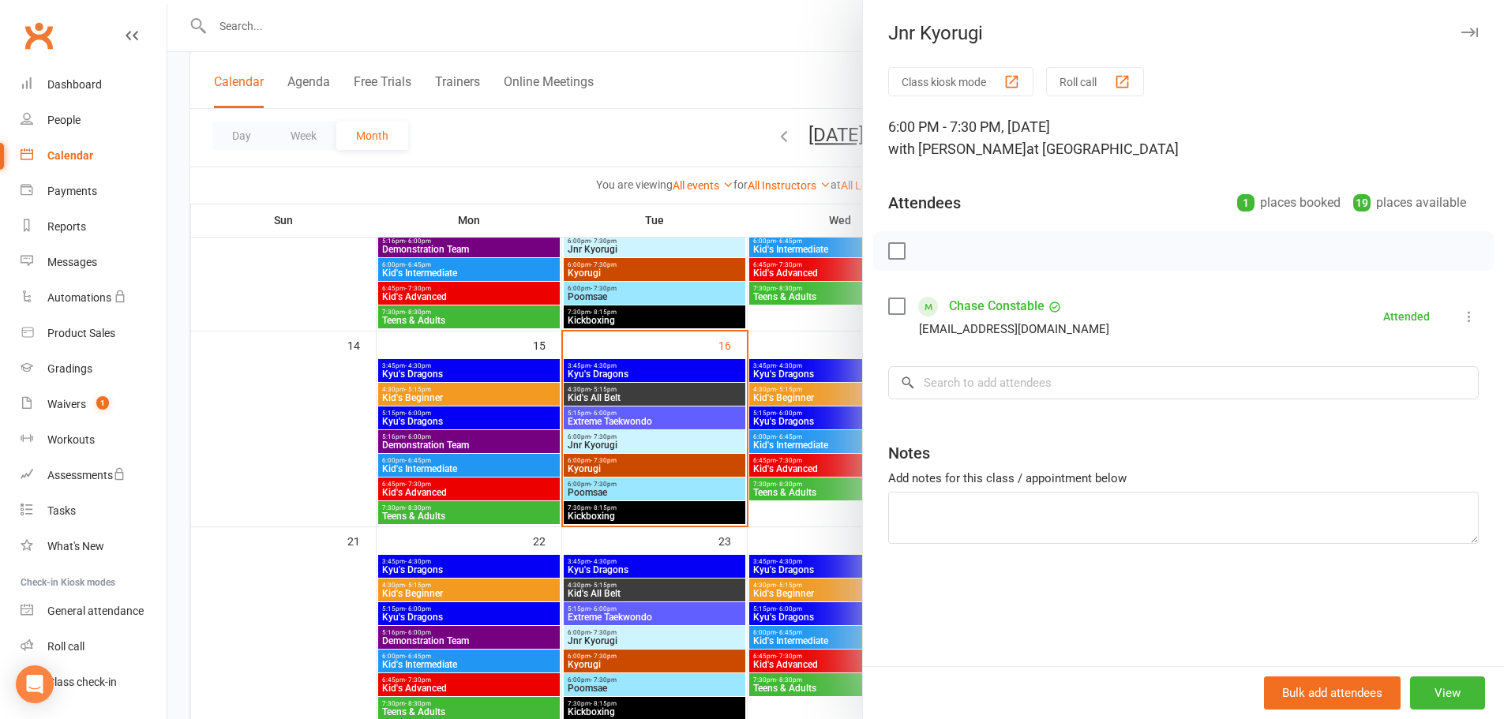
click at [295, 470] on div at bounding box center [835, 359] width 1337 height 719
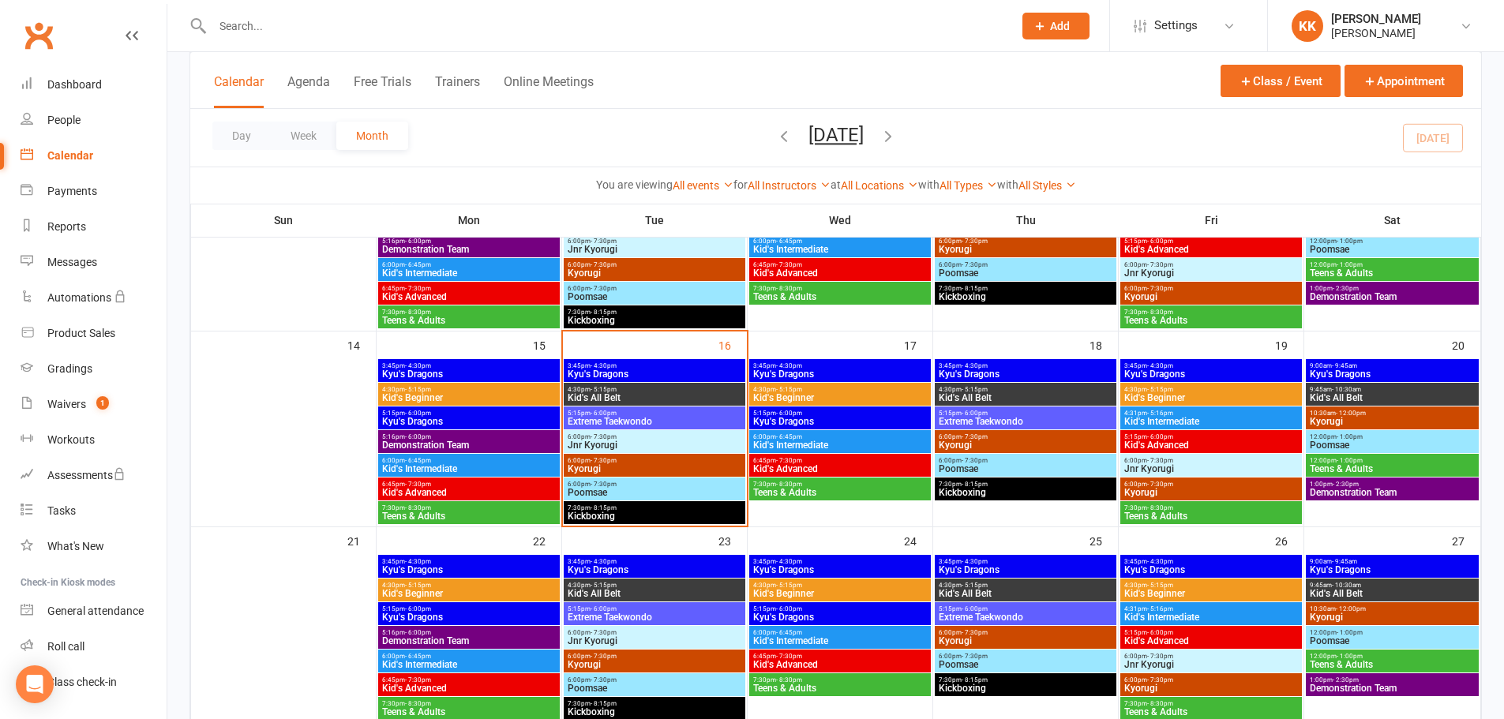
click at [587, 467] on span "Kyorugi" at bounding box center [654, 468] width 175 height 9
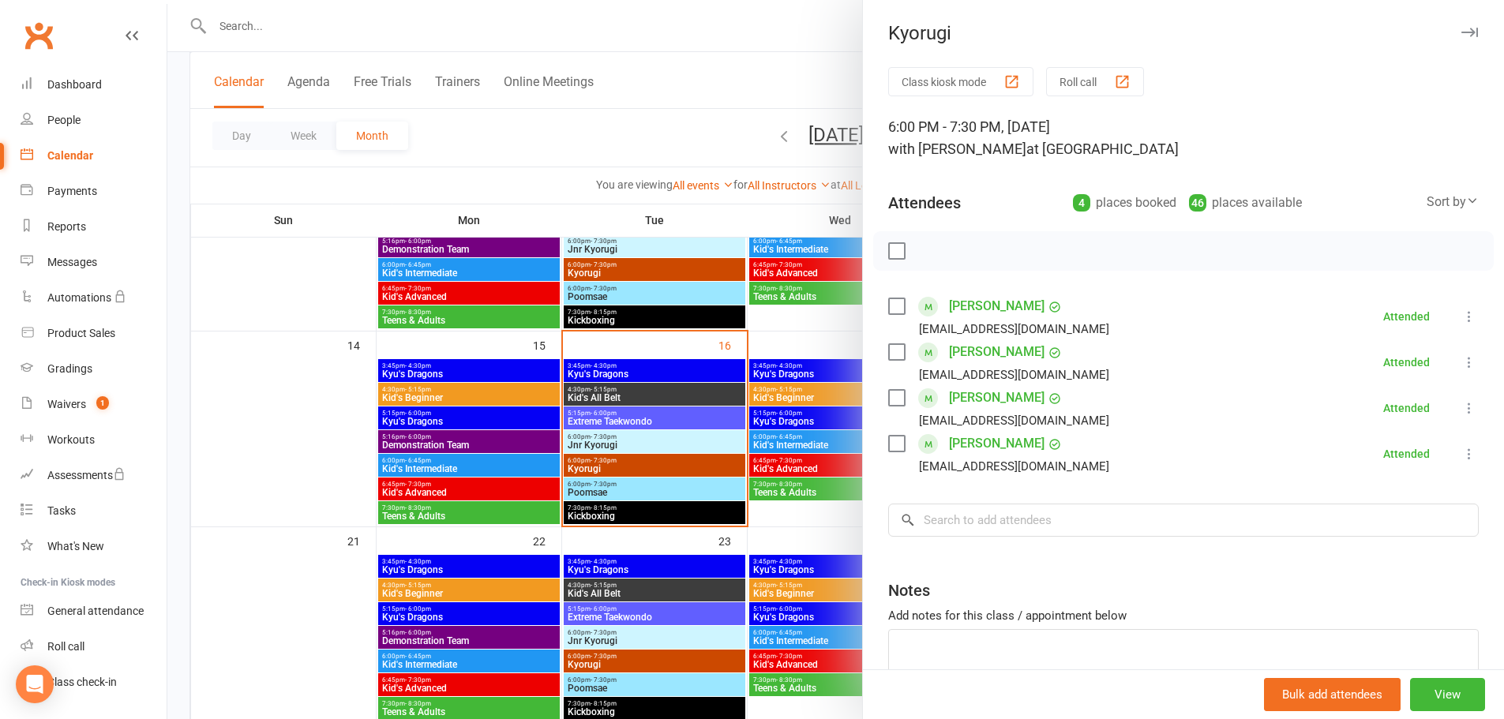
click at [644, 484] on div at bounding box center [835, 359] width 1337 height 719
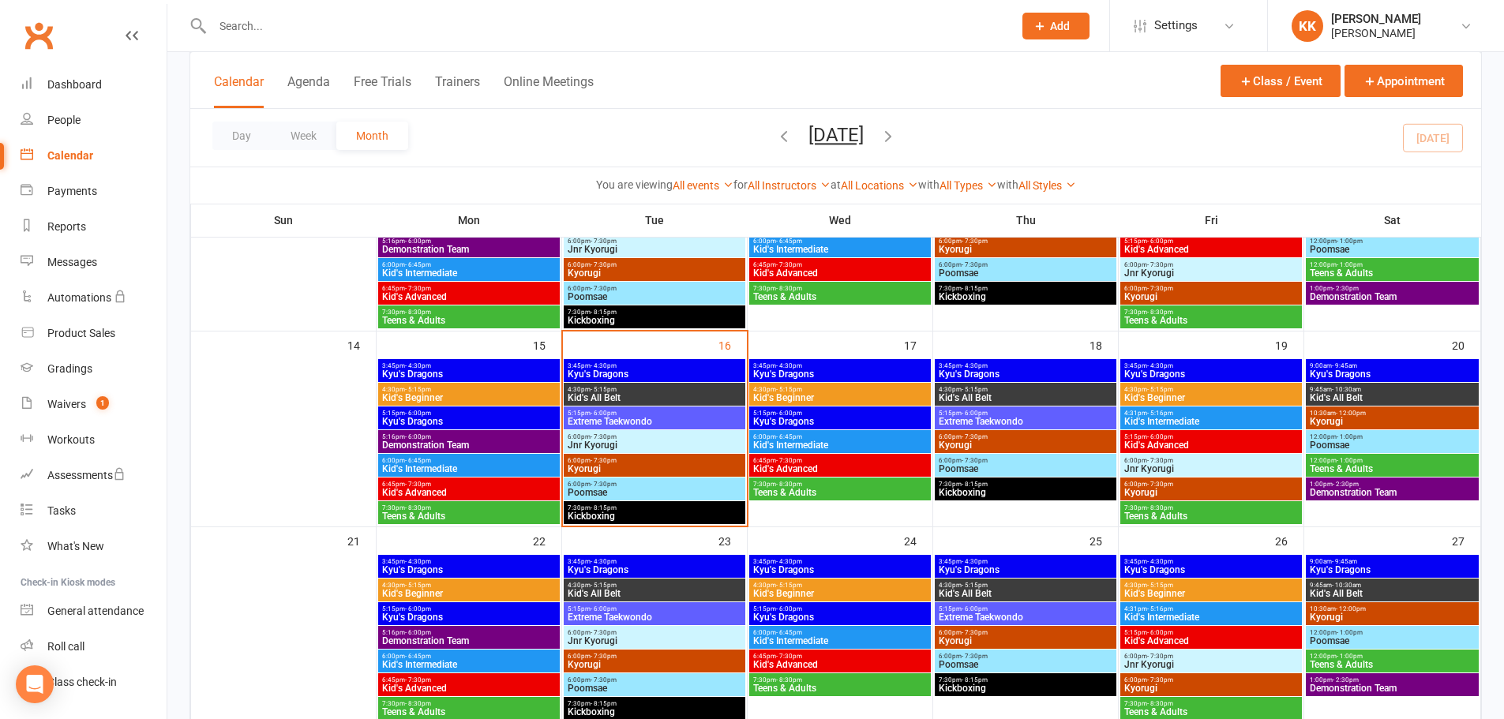
click at [644, 484] on span "6:00pm - 7:30pm" at bounding box center [654, 484] width 175 height 7
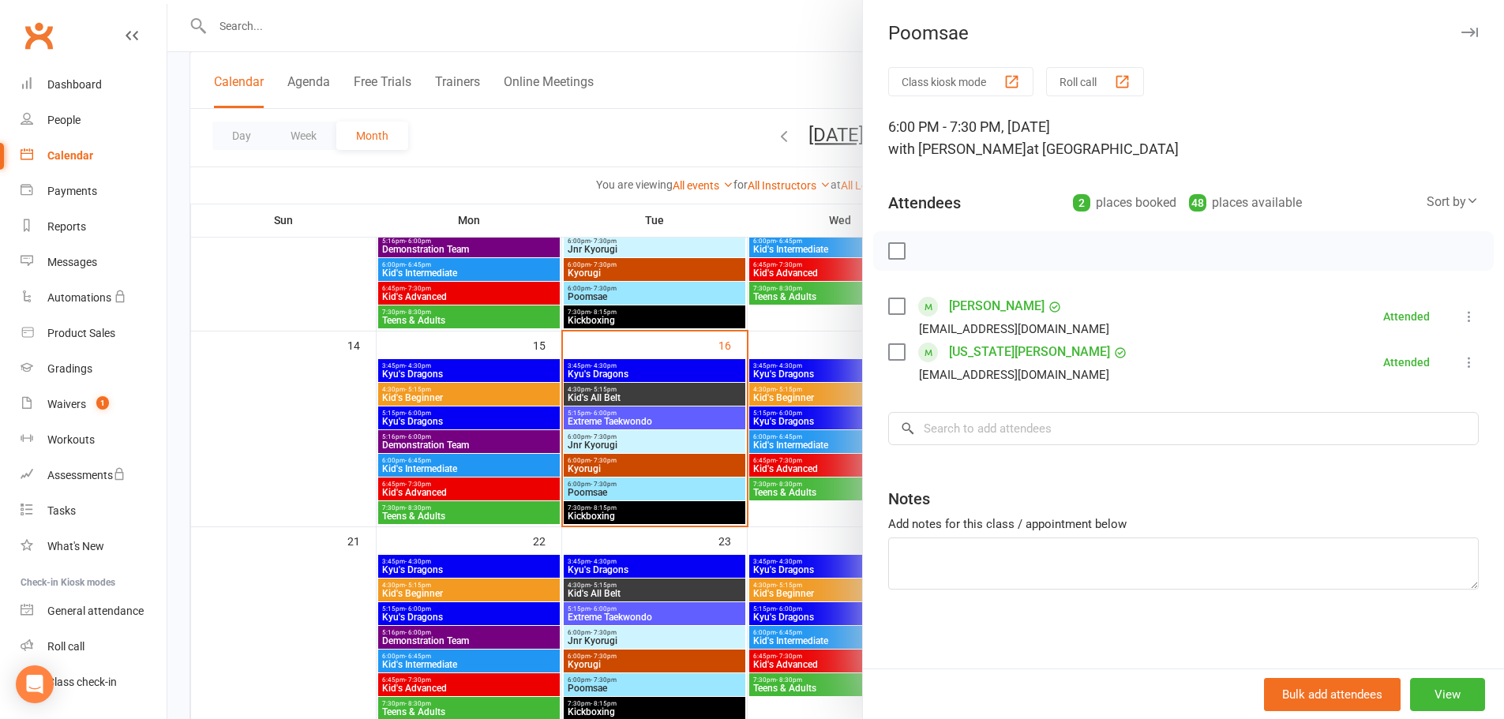
click at [659, 396] on div at bounding box center [835, 359] width 1337 height 719
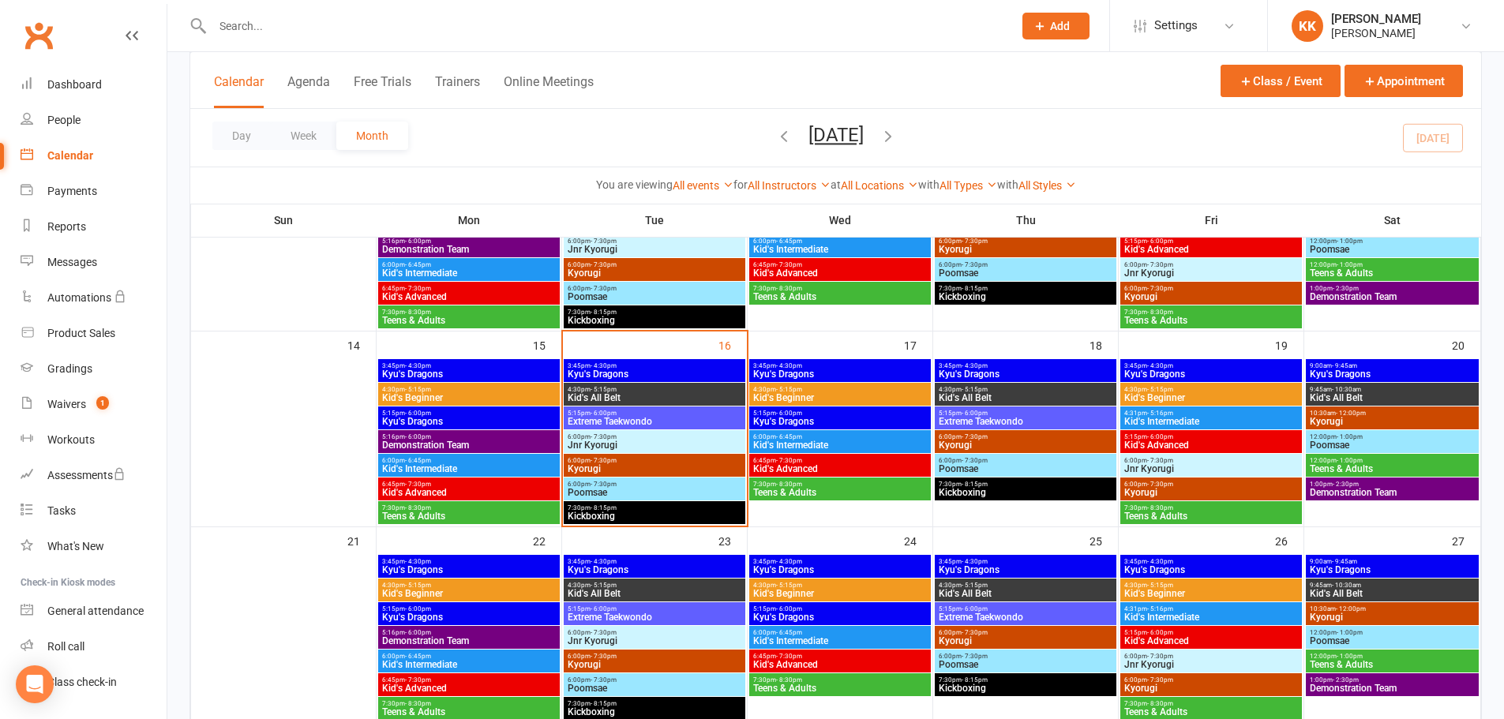
click at [659, 396] on span "Kid's All Belt" at bounding box center [654, 397] width 175 height 9
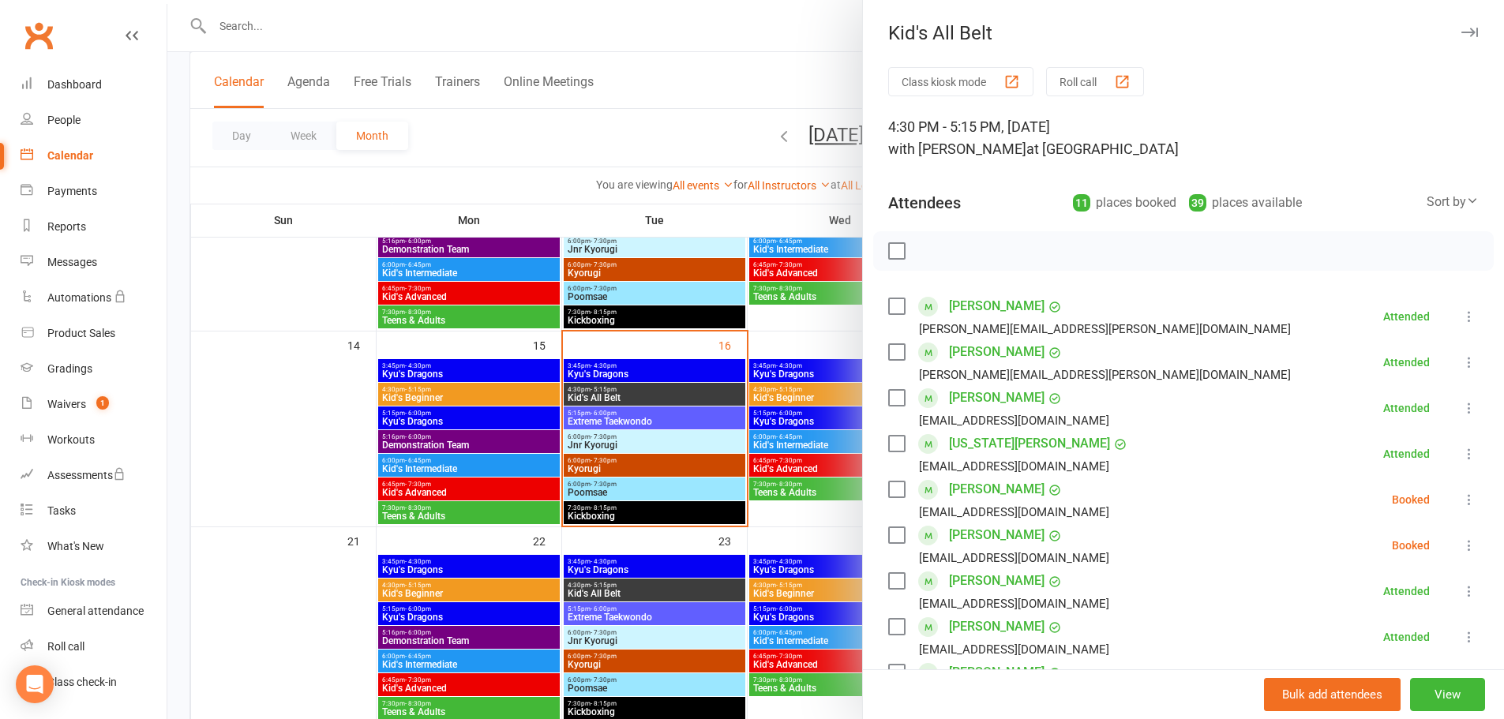
click at [669, 424] on div at bounding box center [835, 359] width 1337 height 719
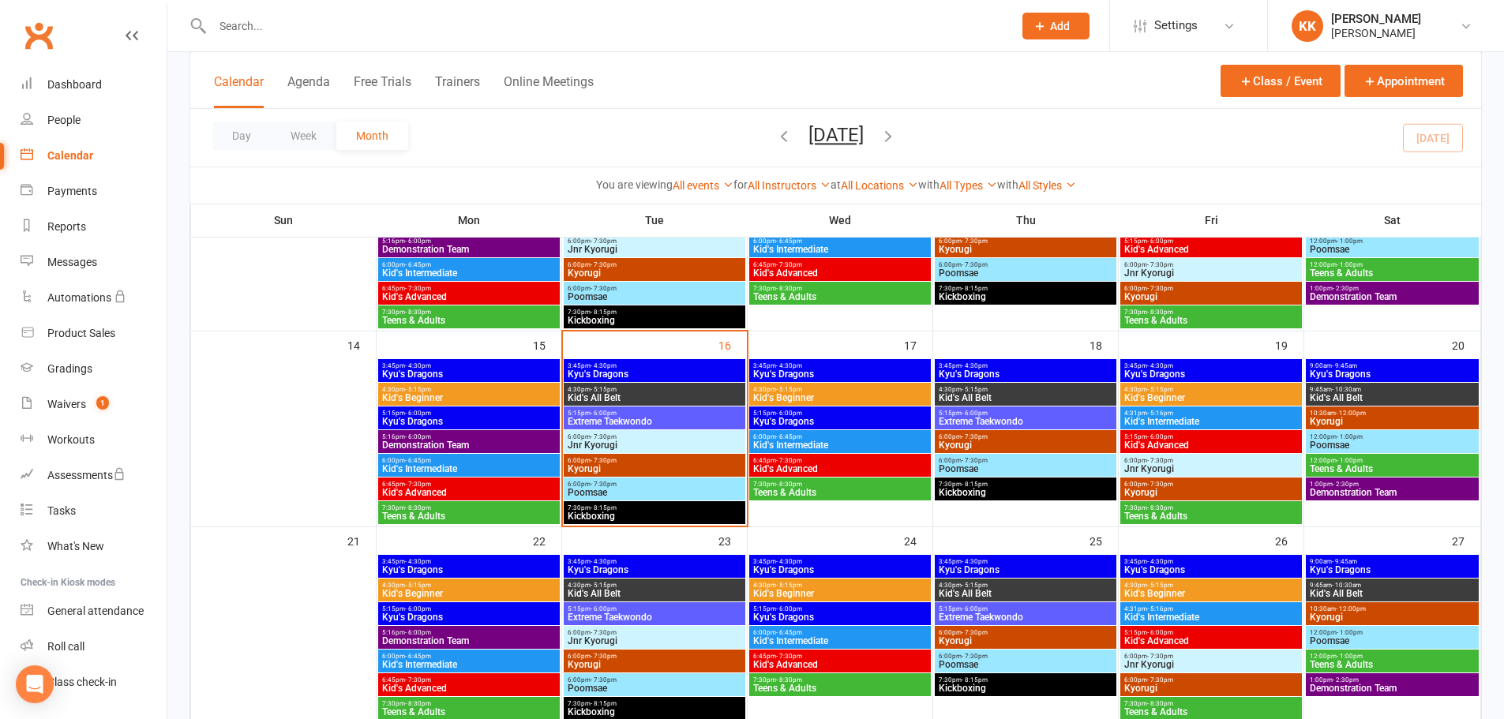
click at [669, 424] on span "Extreme Taekwondo" at bounding box center [654, 421] width 175 height 9
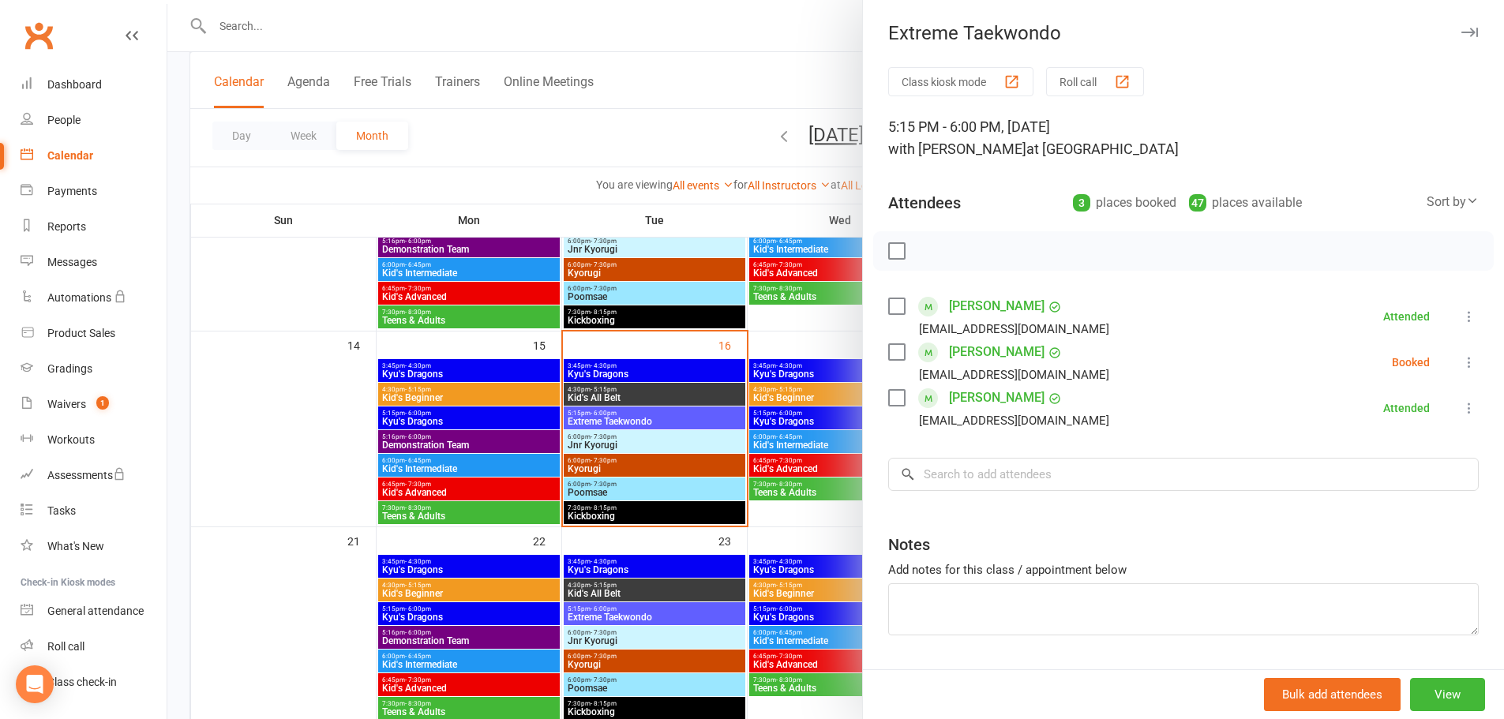
click at [610, 422] on div at bounding box center [835, 359] width 1337 height 719
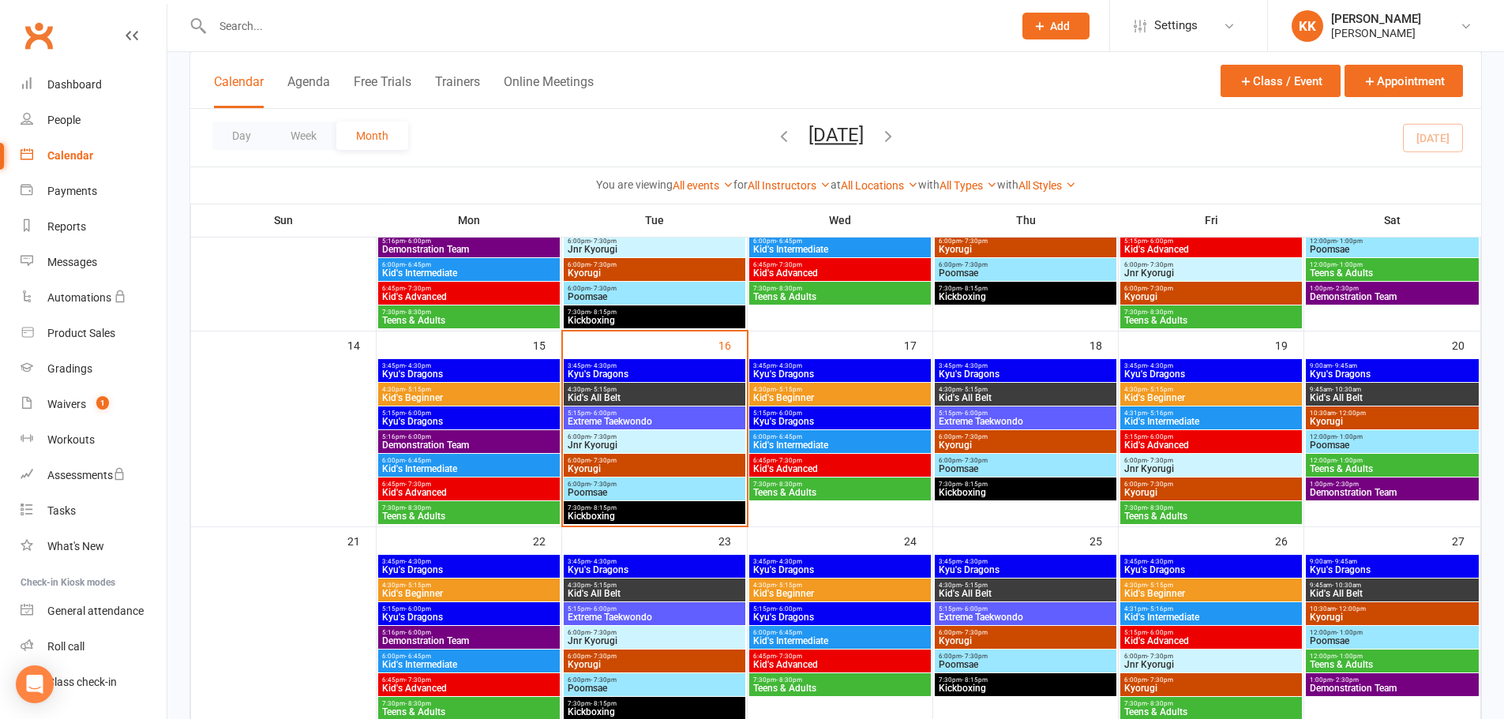
click at [610, 422] on span "Extreme Taekwondo" at bounding box center [654, 421] width 175 height 9
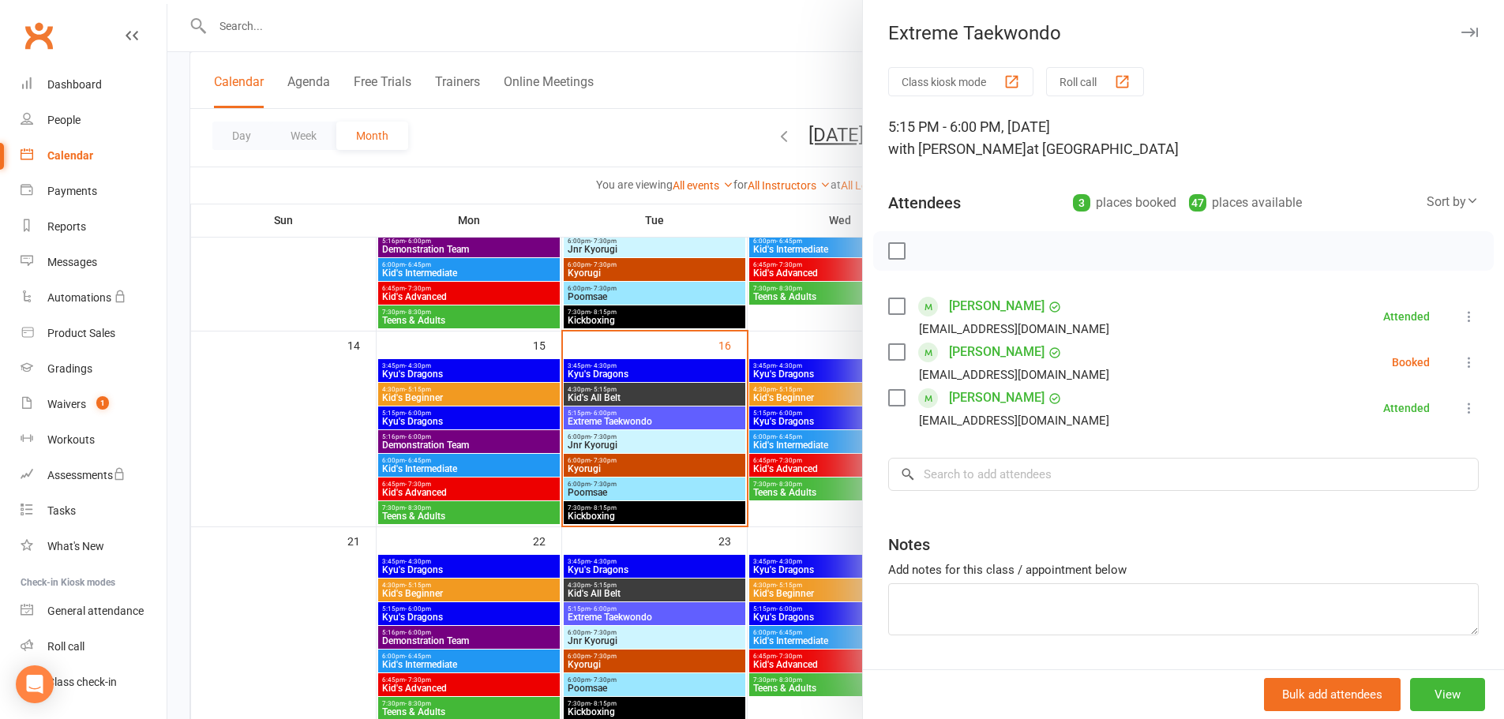
click at [639, 441] on div at bounding box center [835, 359] width 1337 height 719
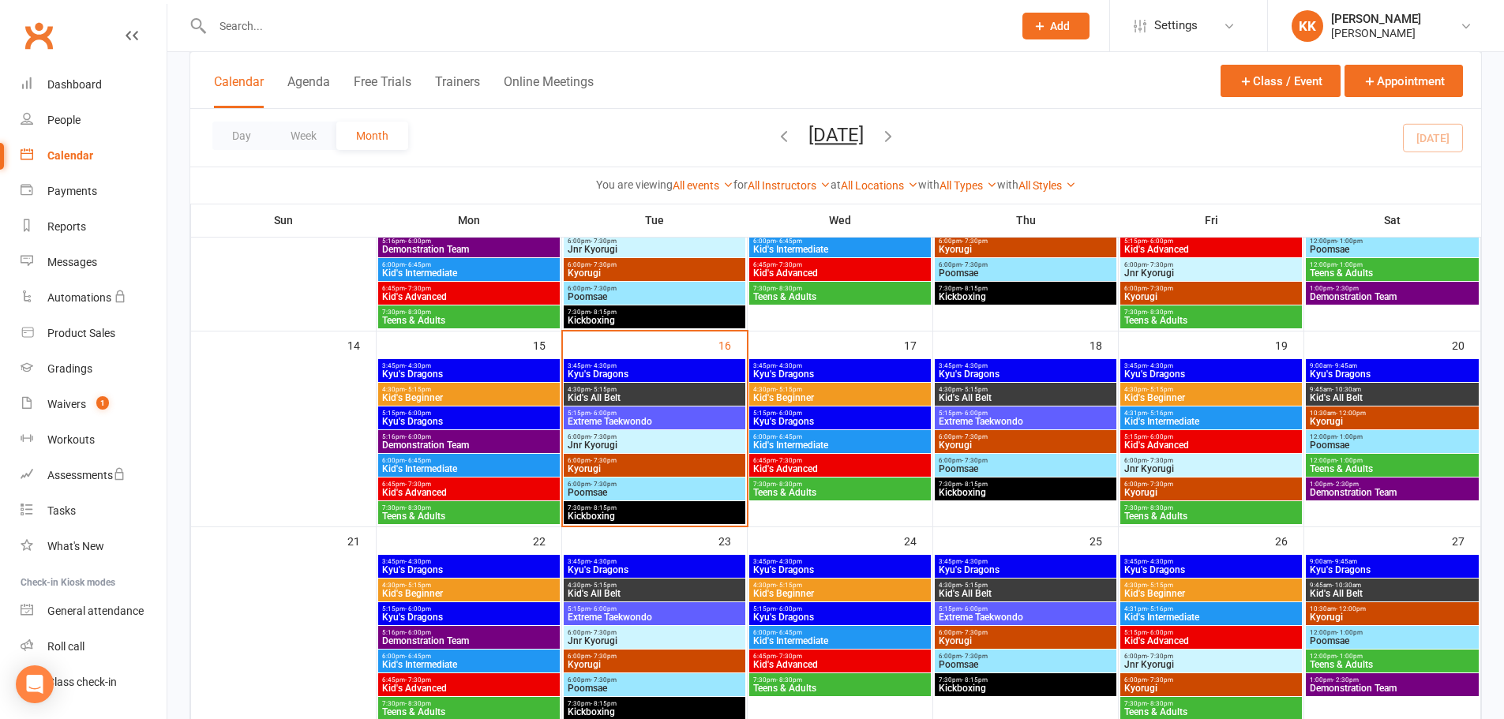
click at [640, 461] on span "6:00pm - 7:30pm" at bounding box center [654, 460] width 175 height 7
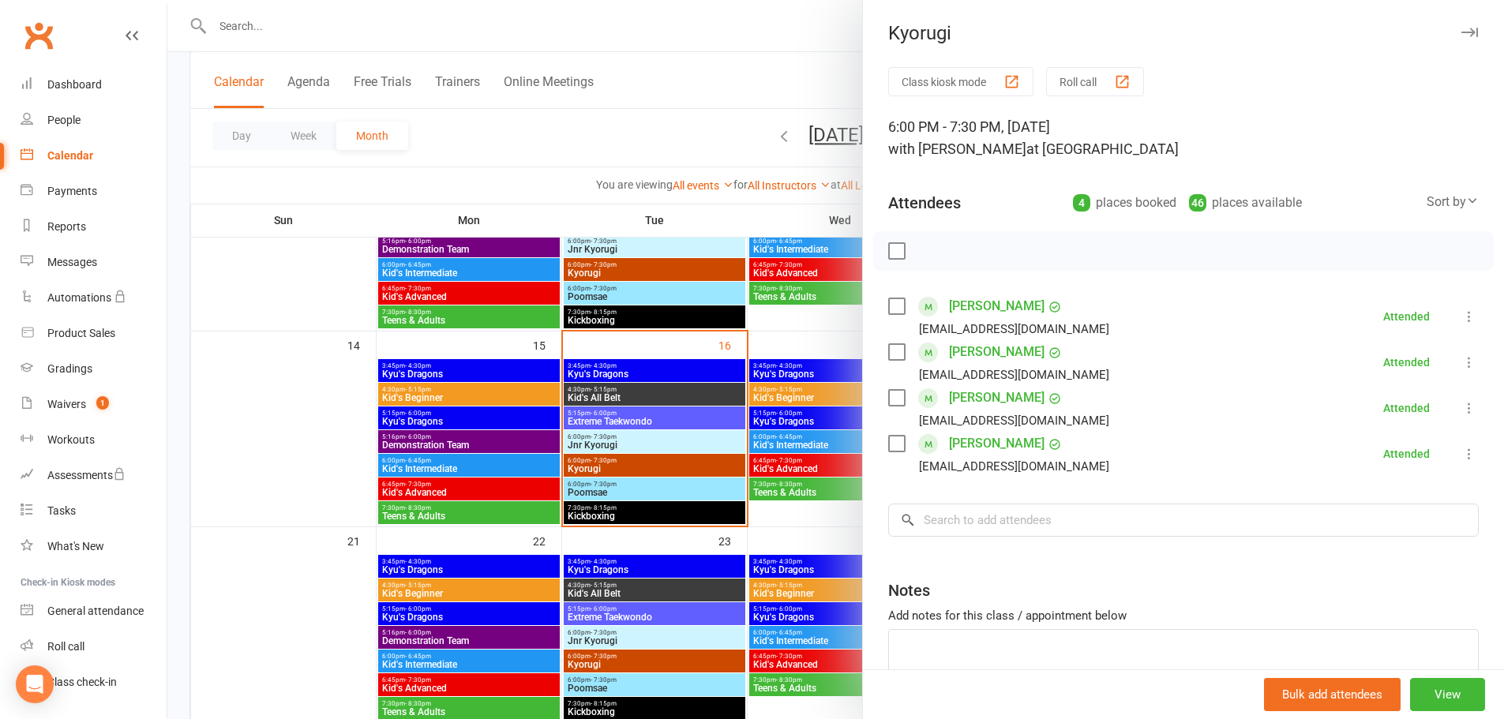
click at [646, 488] on div at bounding box center [835, 359] width 1337 height 719
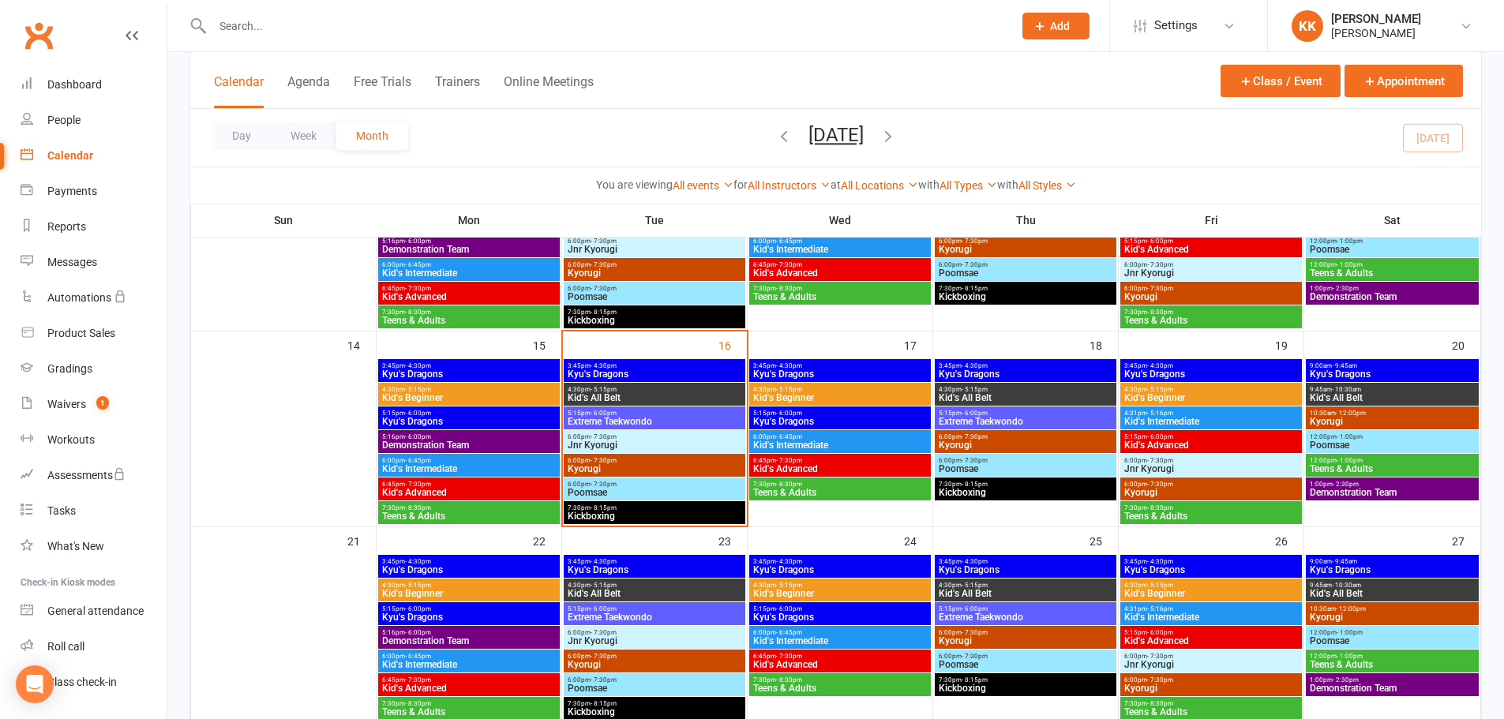
click at [646, 488] on span "Poomsae" at bounding box center [654, 492] width 175 height 9
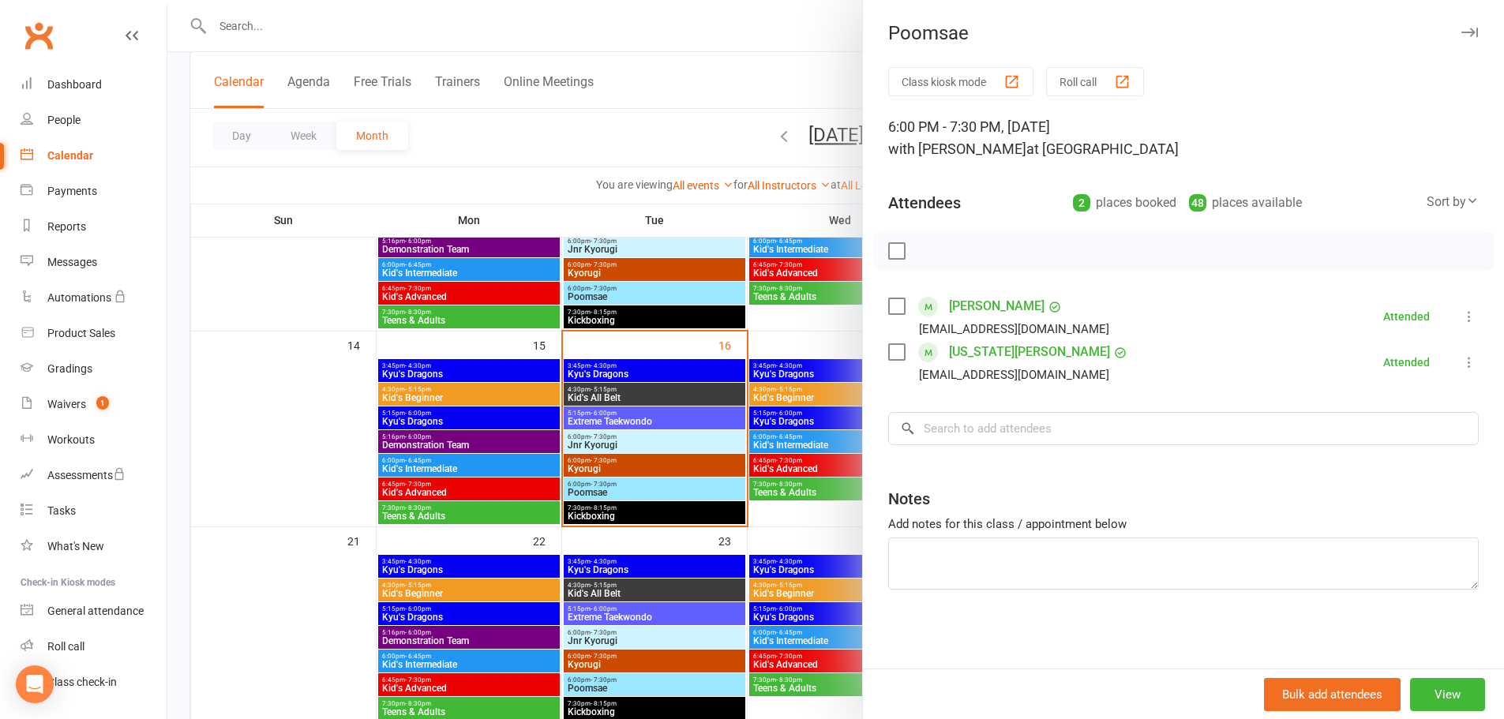
click at [646, 397] on div at bounding box center [835, 359] width 1337 height 719
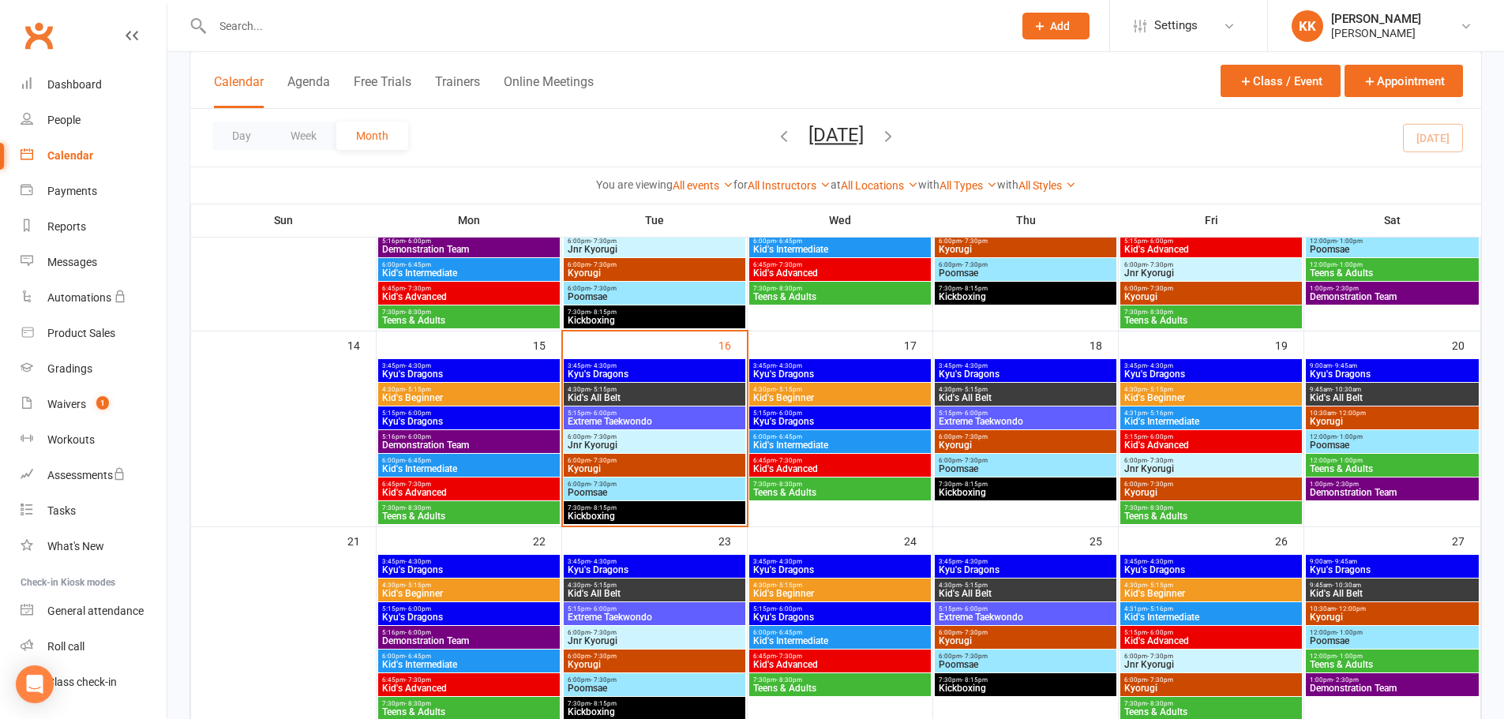
click at [646, 397] on span "Kid's All Belt" at bounding box center [654, 397] width 175 height 9
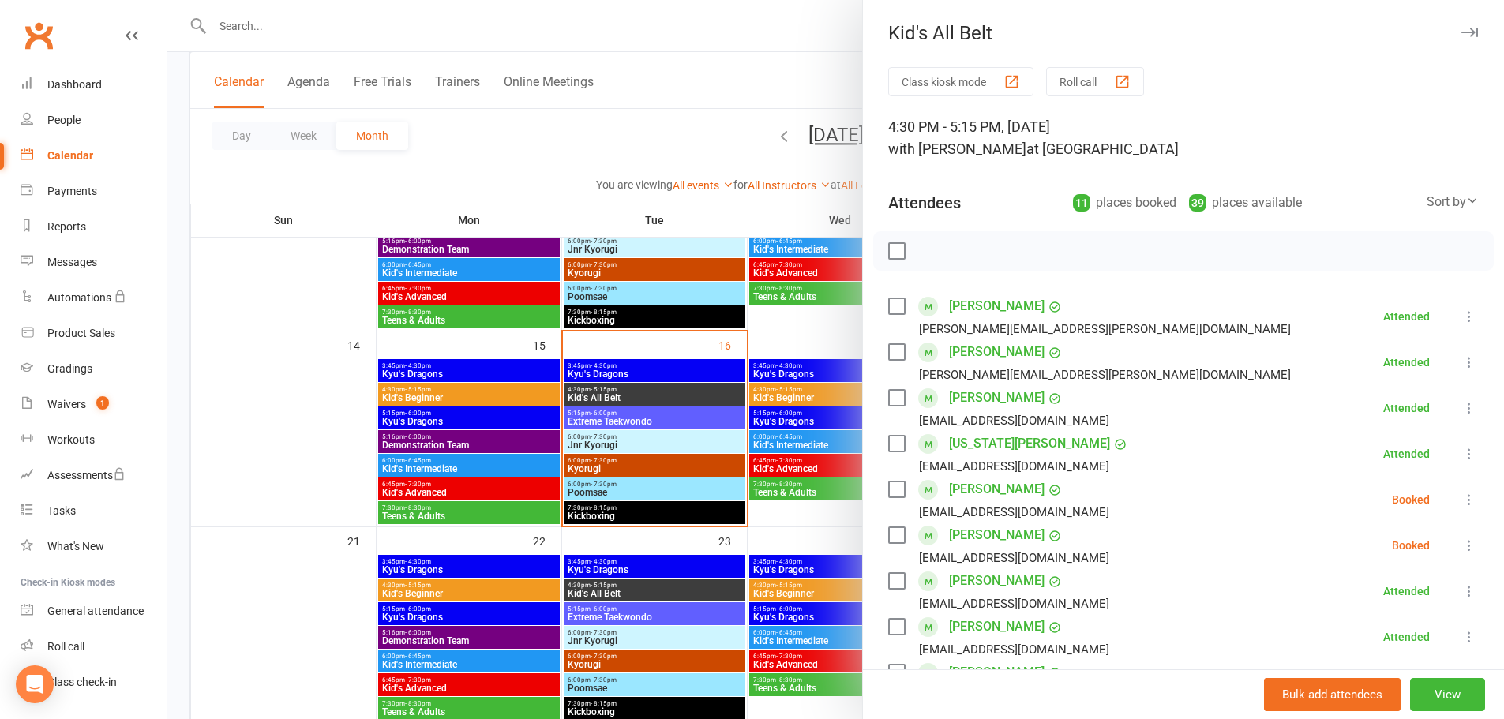
click at [351, 425] on div at bounding box center [835, 359] width 1337 height 719
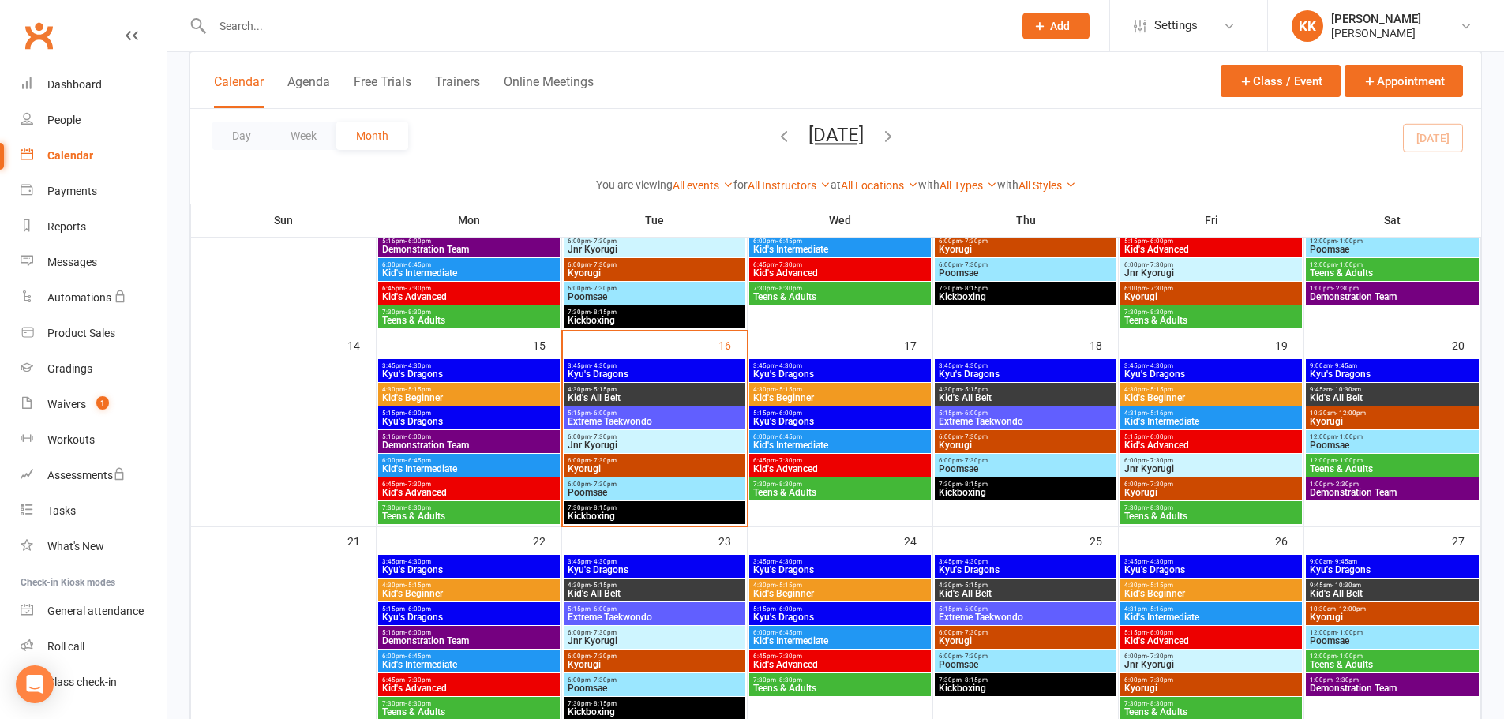
click at [707, 396] on span "Kid's All Belt" at bounding box center [654, 397] width 175 height 9
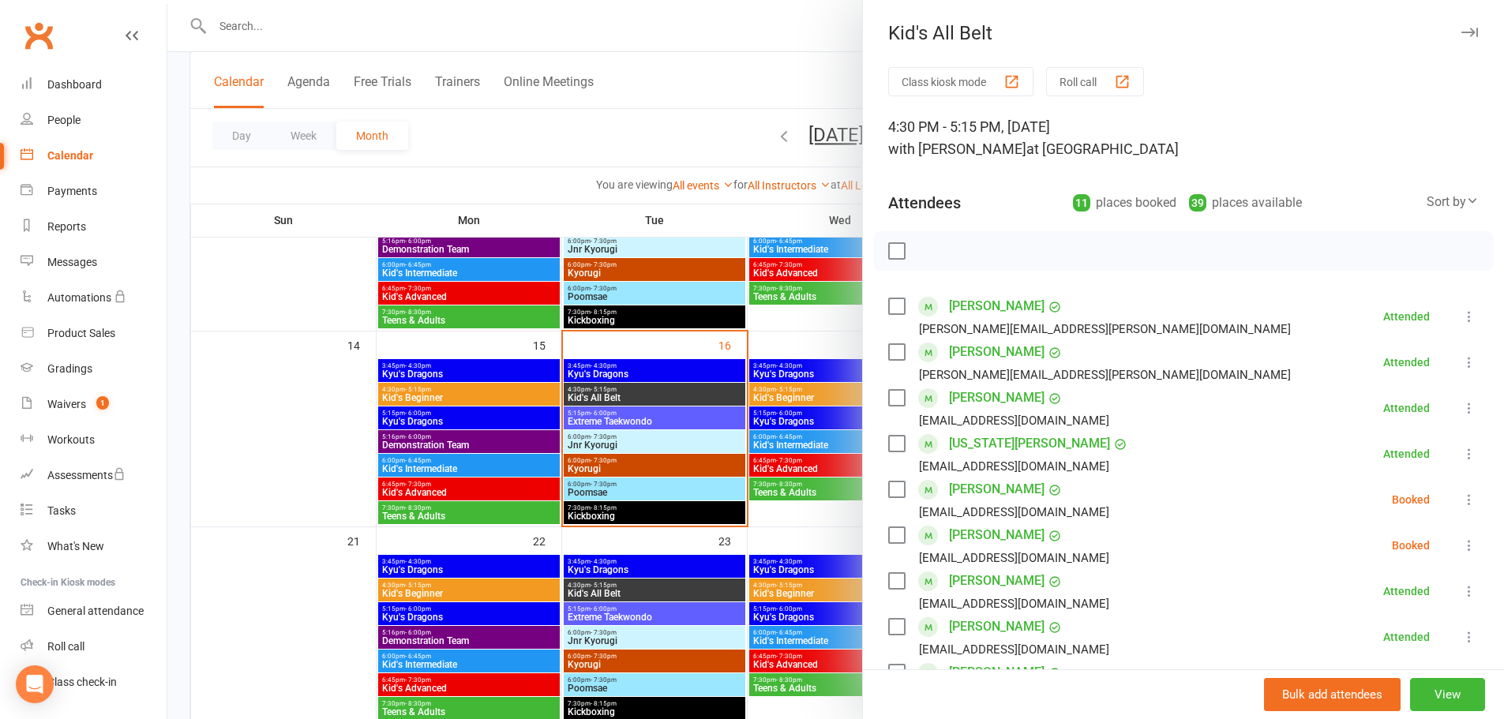
click at [306, 446] on div at bounding box center [835, 359] width 1337 height 719
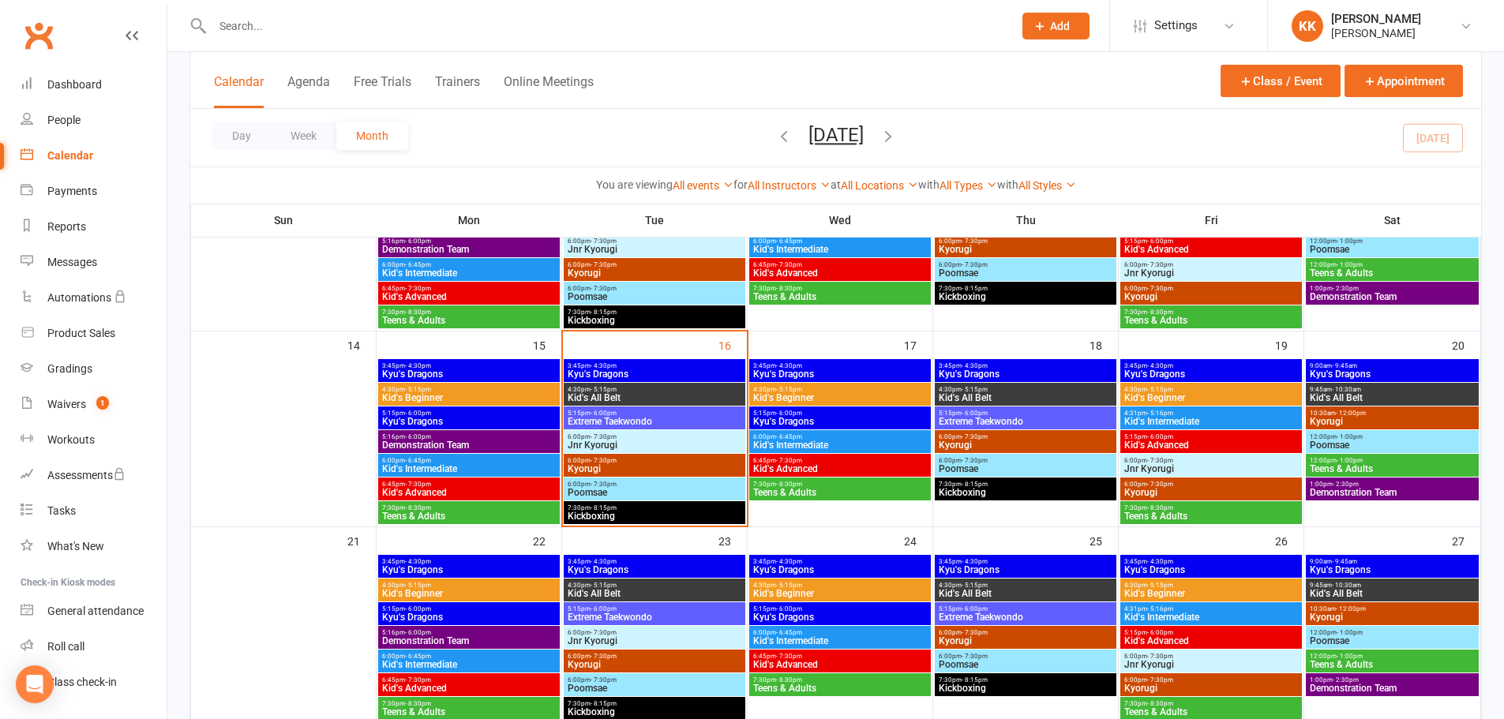
click at [632, 390] on span "4:30pm - 5:15pm" at bounding box center [654, 389] width 175 height 7
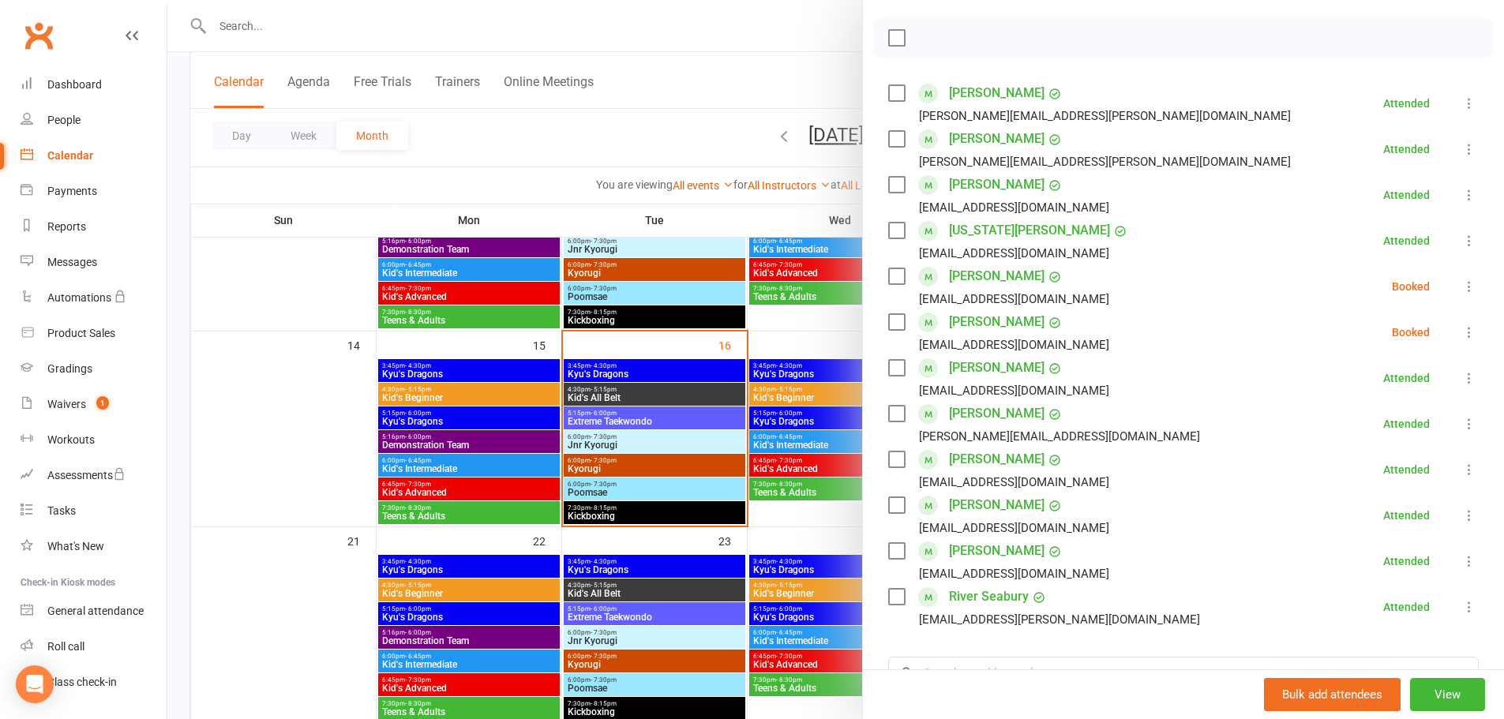
scroll to position [237, 0]
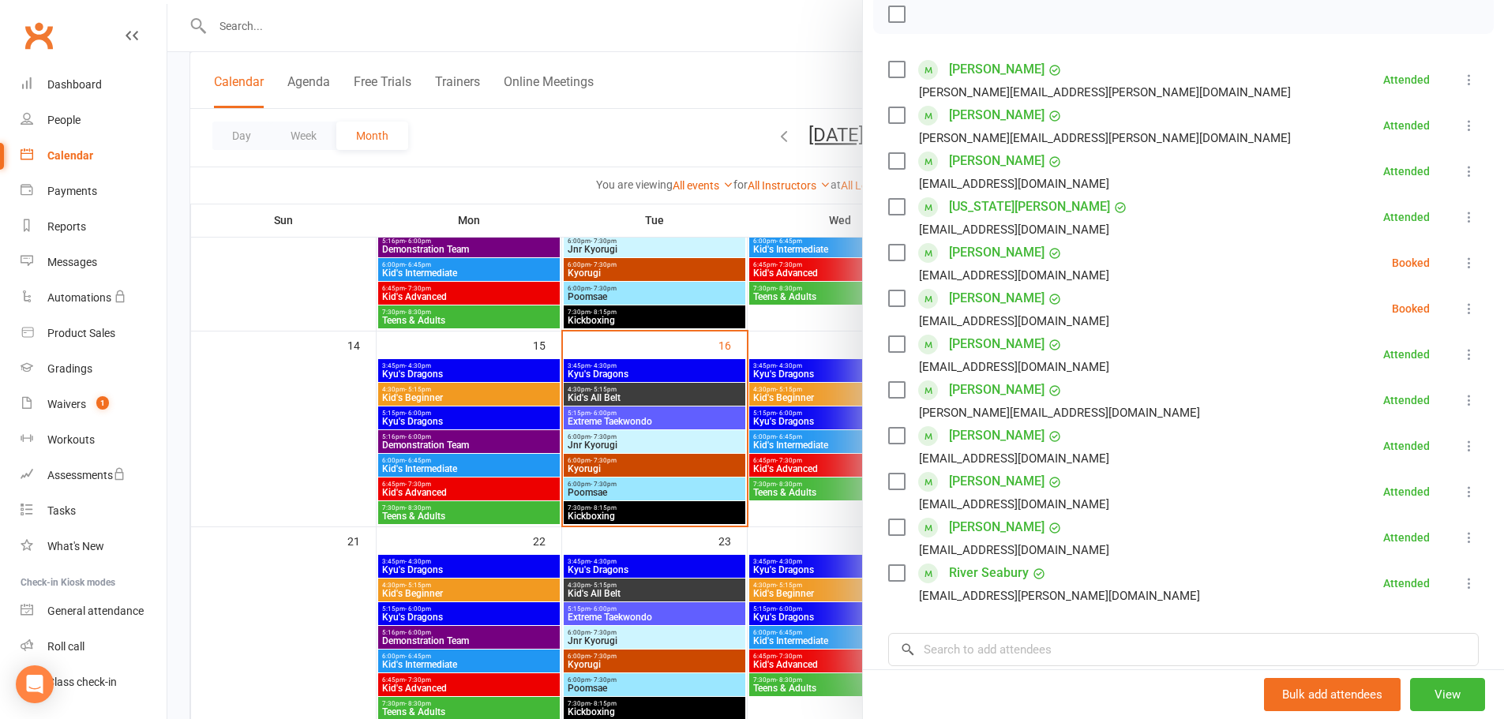
click at [260, 444] on div at bounding box center [835, 359] width 1337 height 719
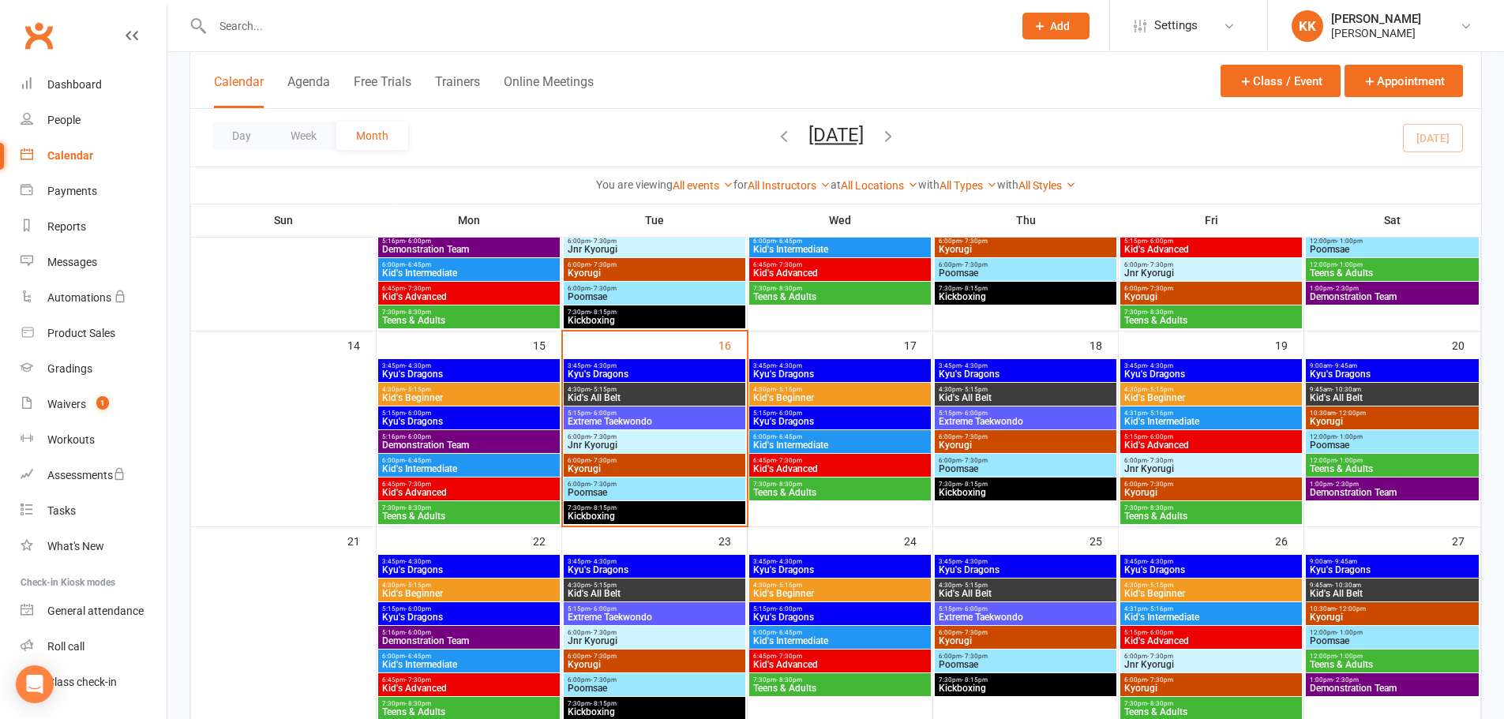
click at [660, 394] on span "Kid's All Belt" at bounding box center [654, 397] width 175 height 9
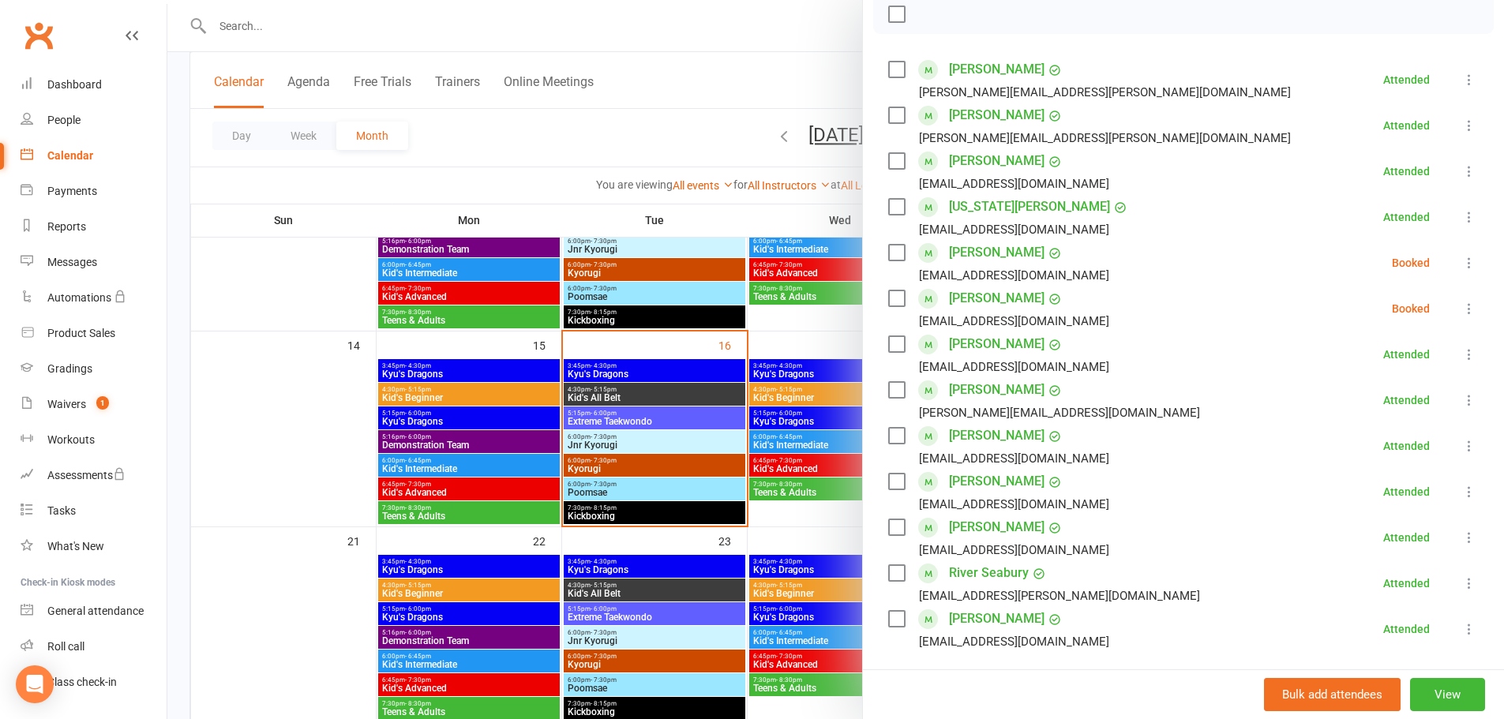
click at [615, 411] on div at bounding box center [835, 359] width 1337 height 719
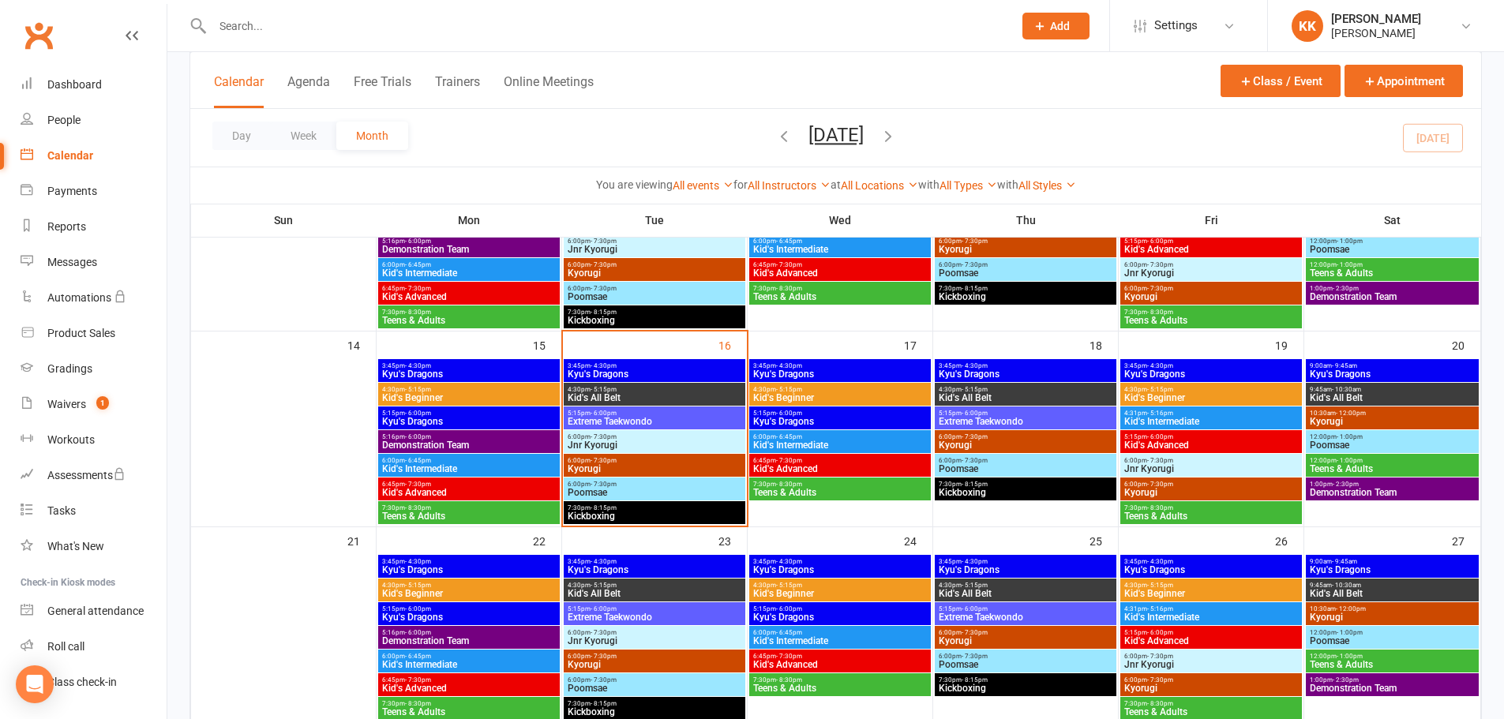
click at [622, 417] on span "Extreme Taekwondo" at bounding box center [654, 421] width 175 height 9
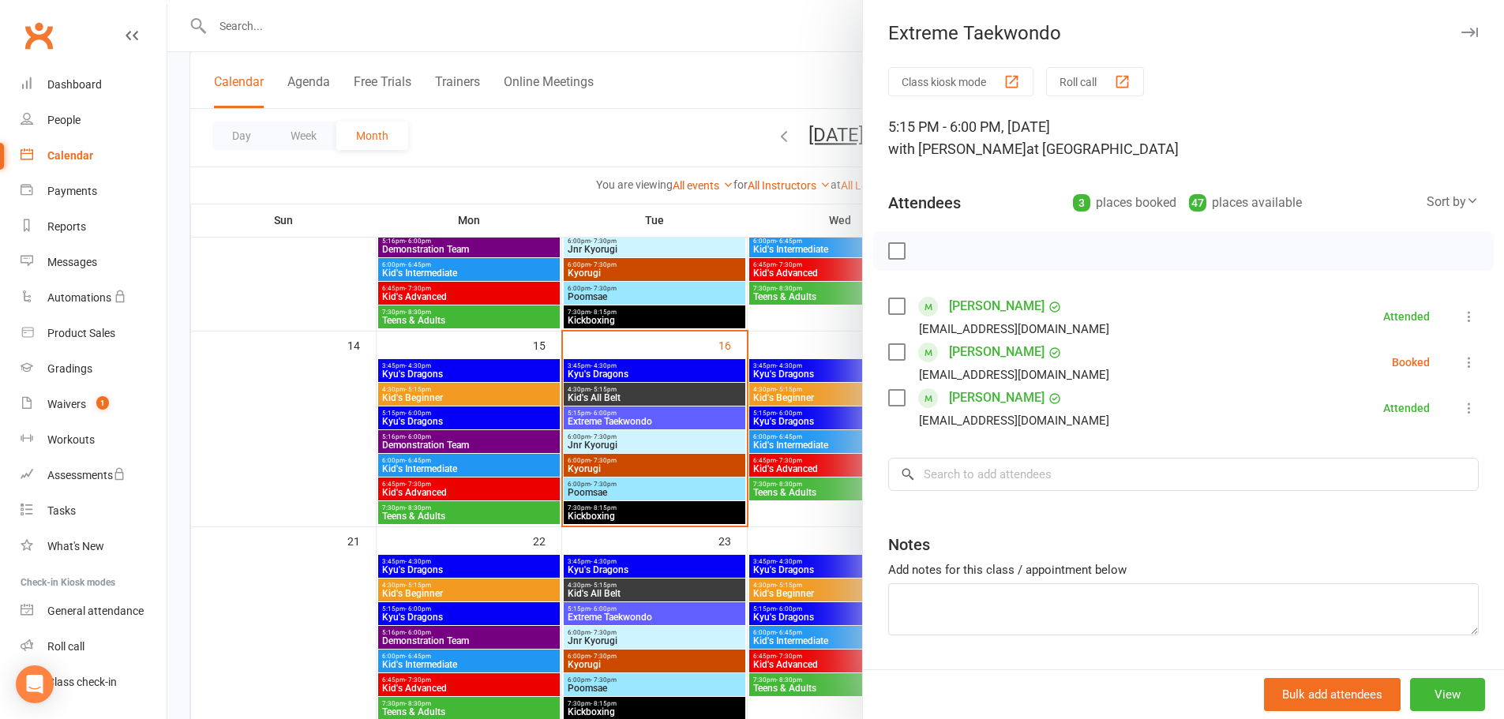
click at [662, 486] on div at bounding box center [835, 359] width 1337 height 719
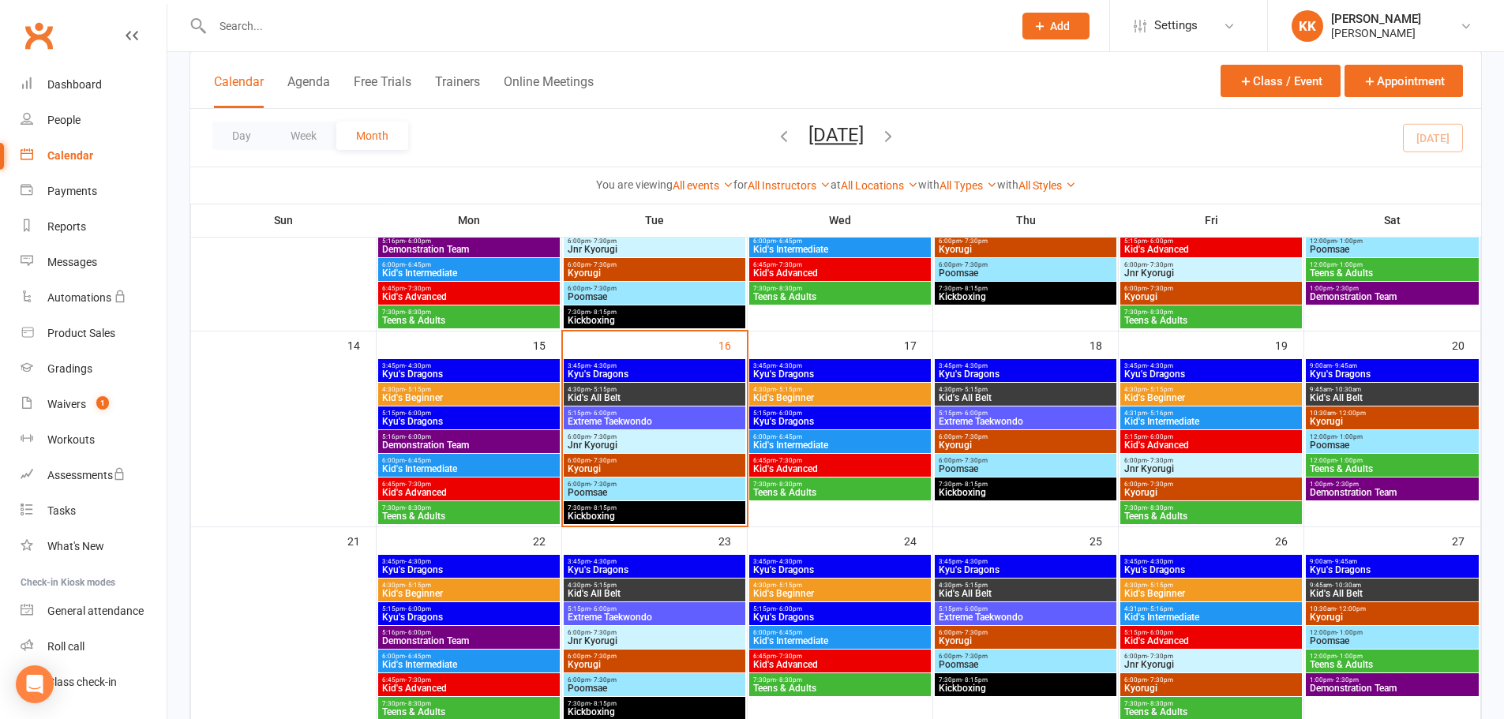
click at [662, 486] on span "6:00pm - 7:30pm" at bounding box center [654, 484] width 175 height 7
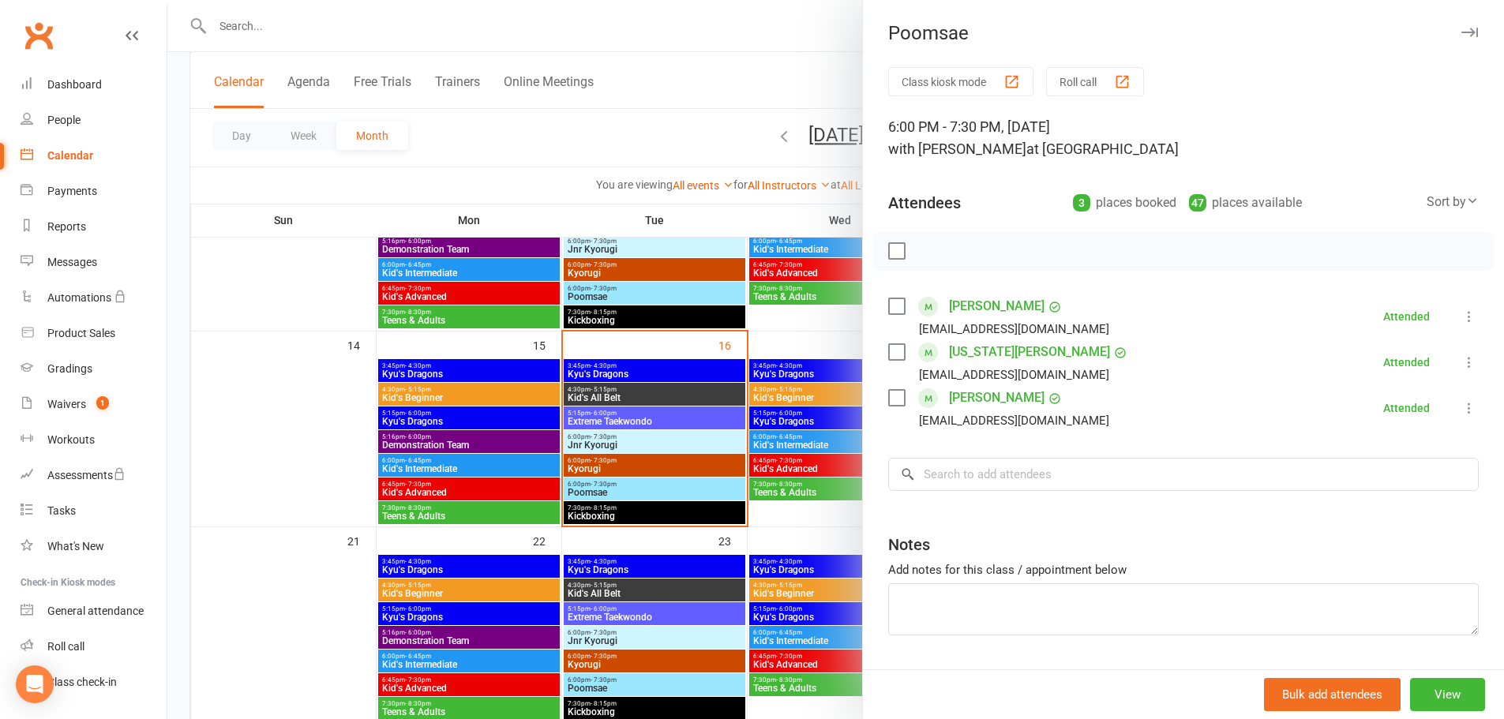
click at [654, 421] on div at bounding box center [835, 359] width 1337 height 719
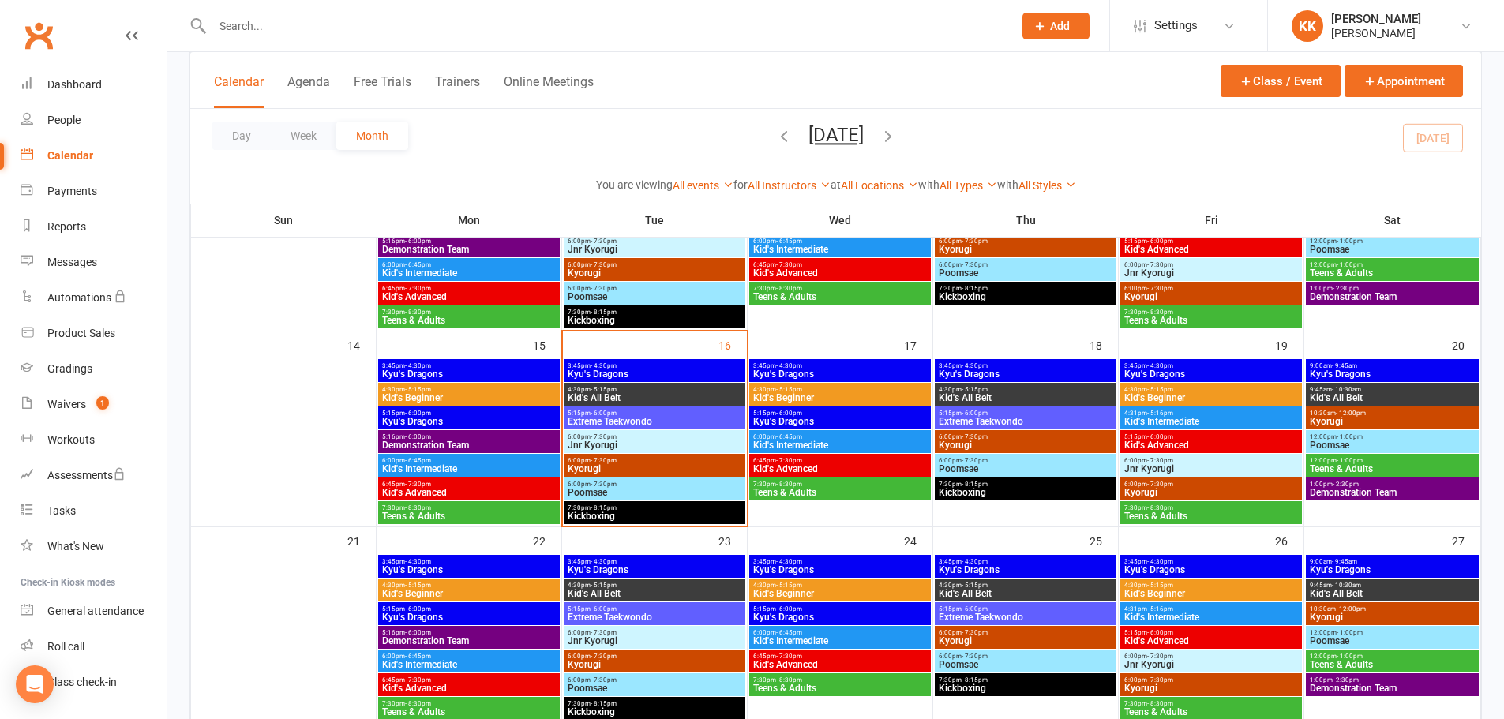
click at [654, 421] on span "Extreme Taekwondo" at bounding box center [654, 421] width 175 height 9
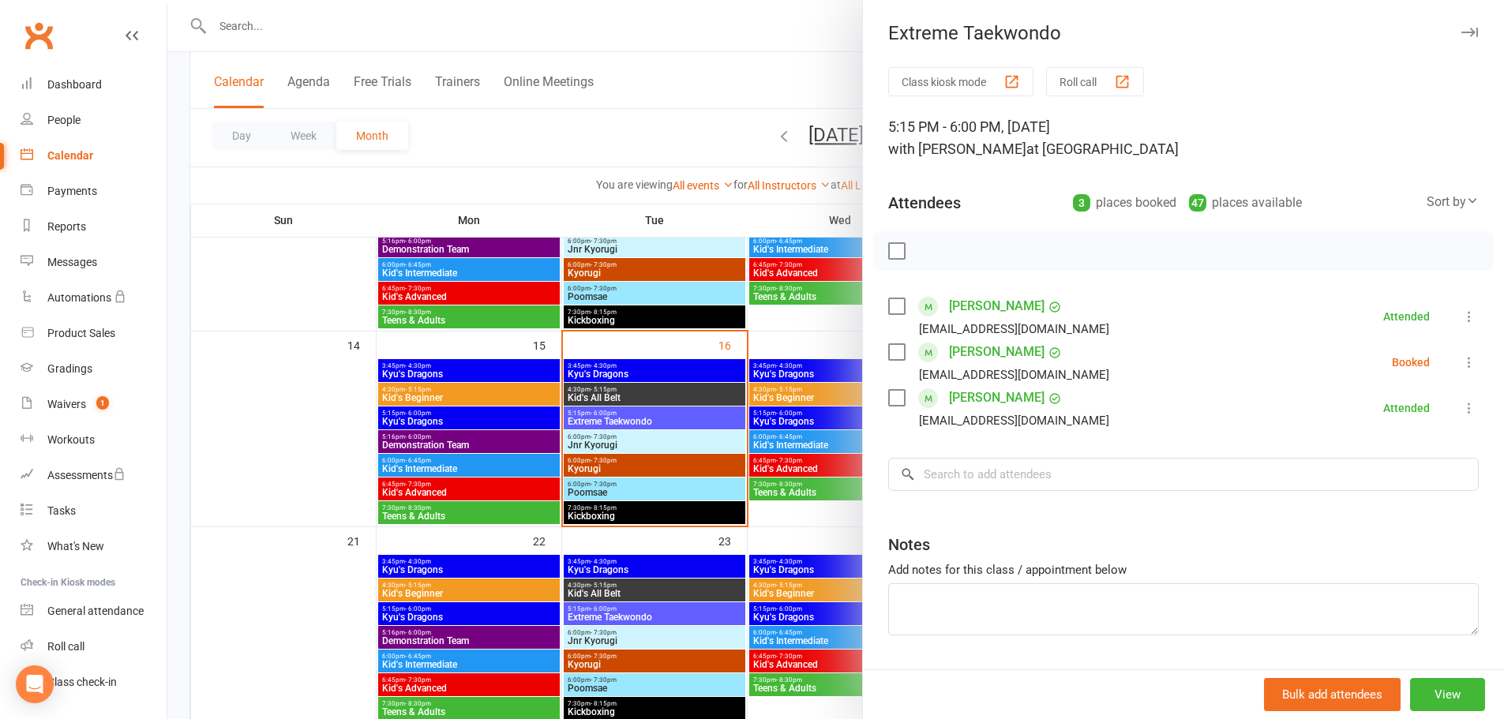
click at [286, 431] on div at bounding box center [835, 359] width 1337 height 719
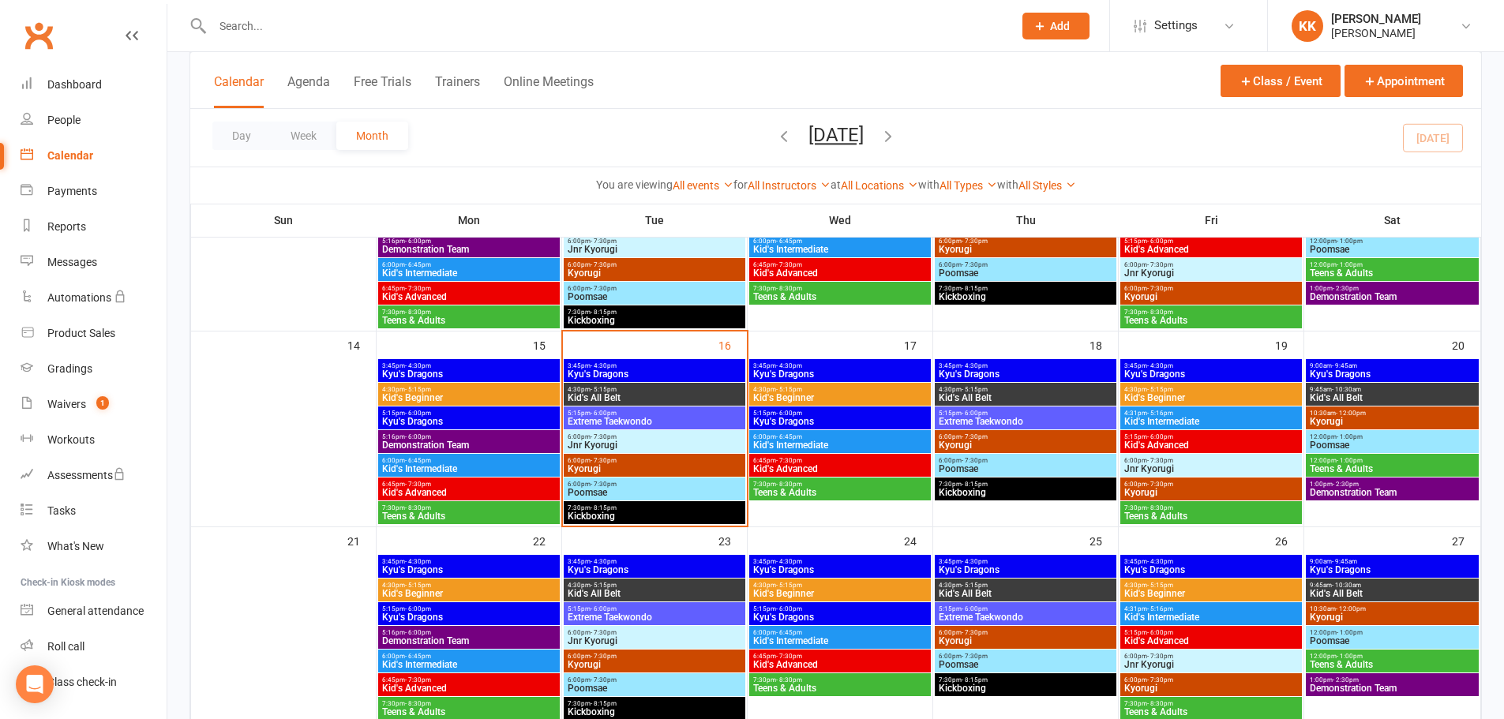
click at [637, 394] on span "Kid's All Belt" at bounding box center [654, 397] width 175 height 9
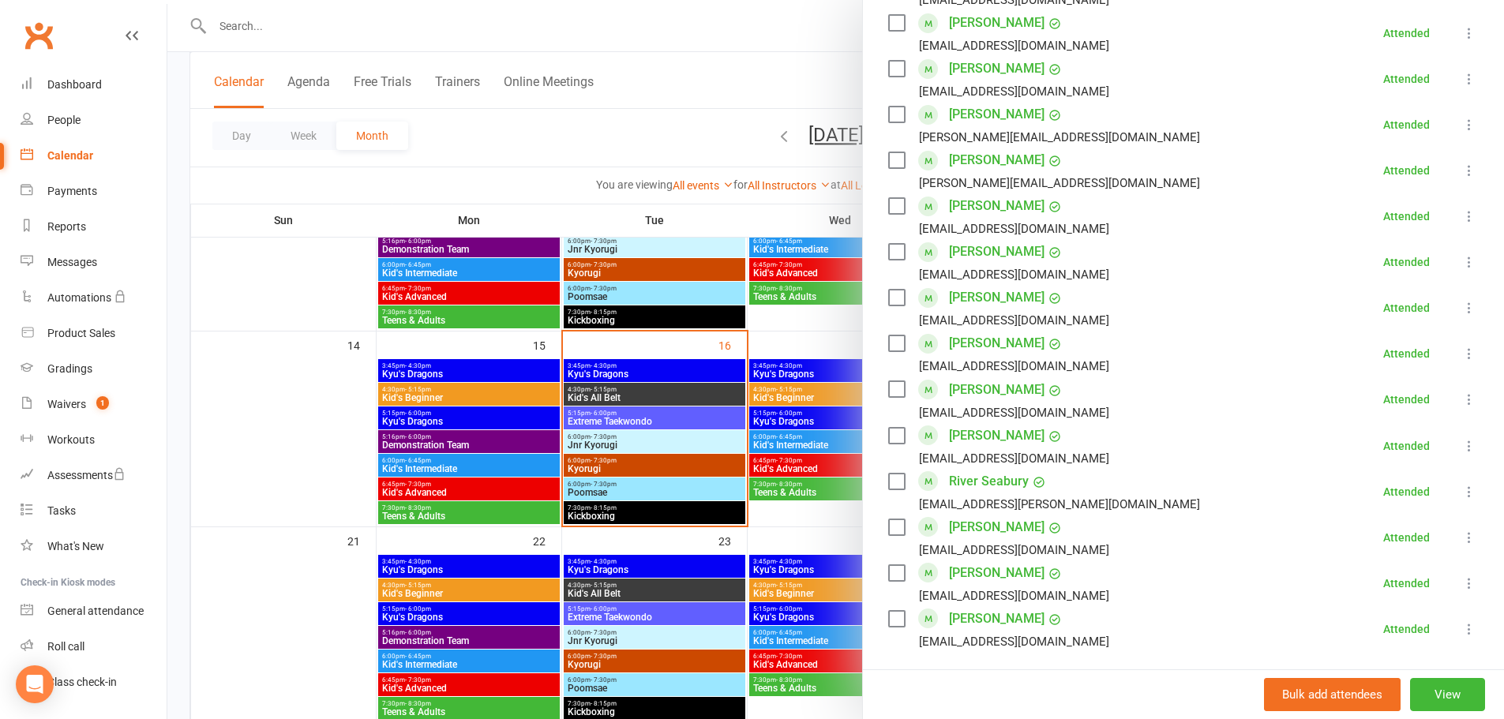
scroll to position [632, 0]
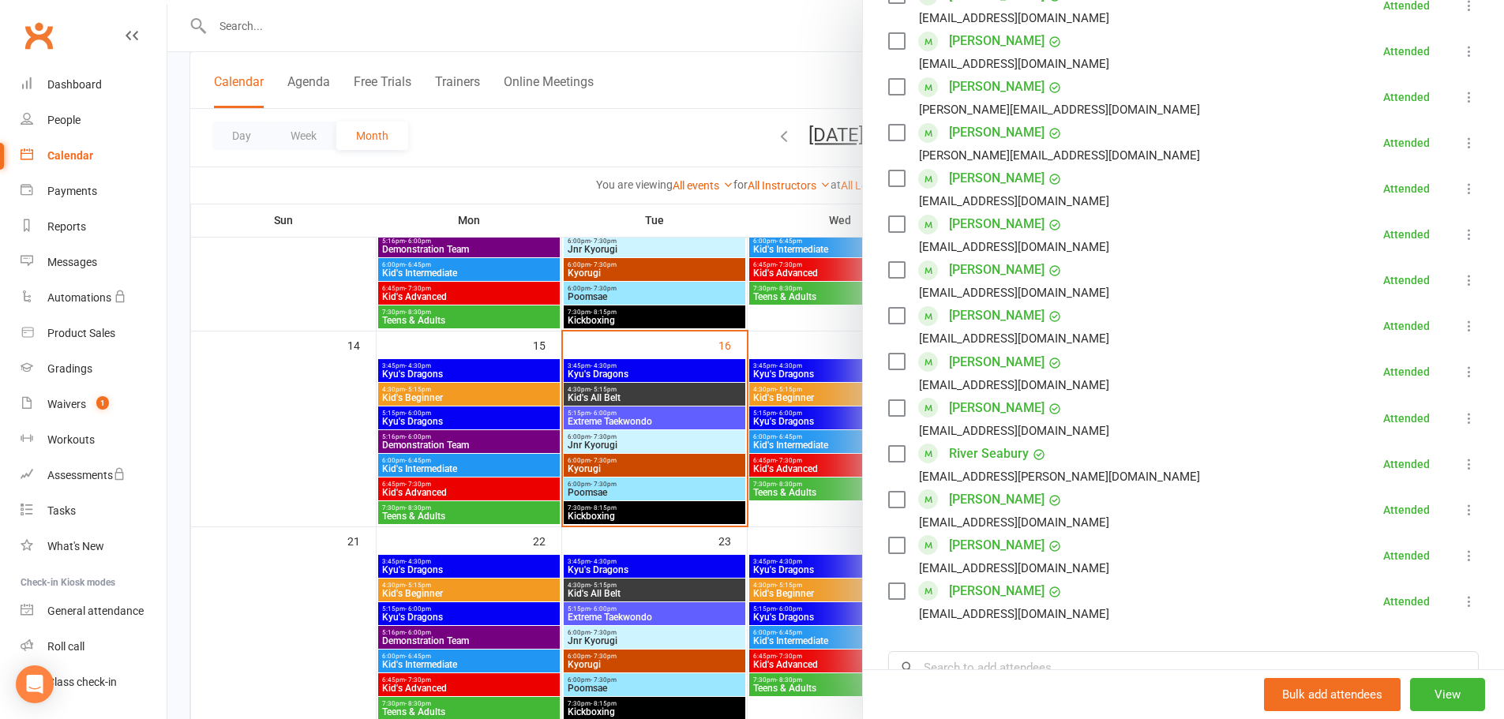
click at [249, 433] on div at bounding box center [835, 359] width 1337 height 719
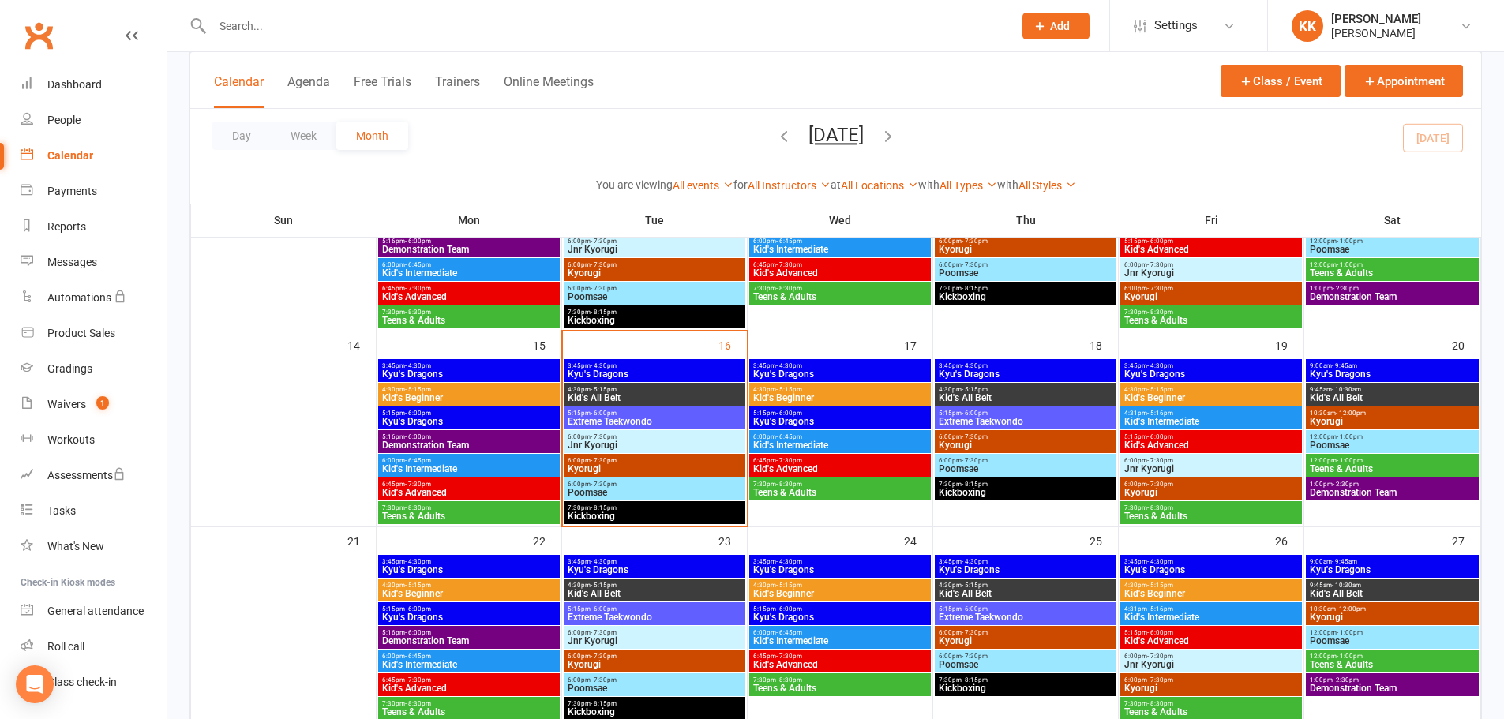
click at [667, 374] on span "Kyu's Dragons" at bounding box center [654, 374] width 175 height 9
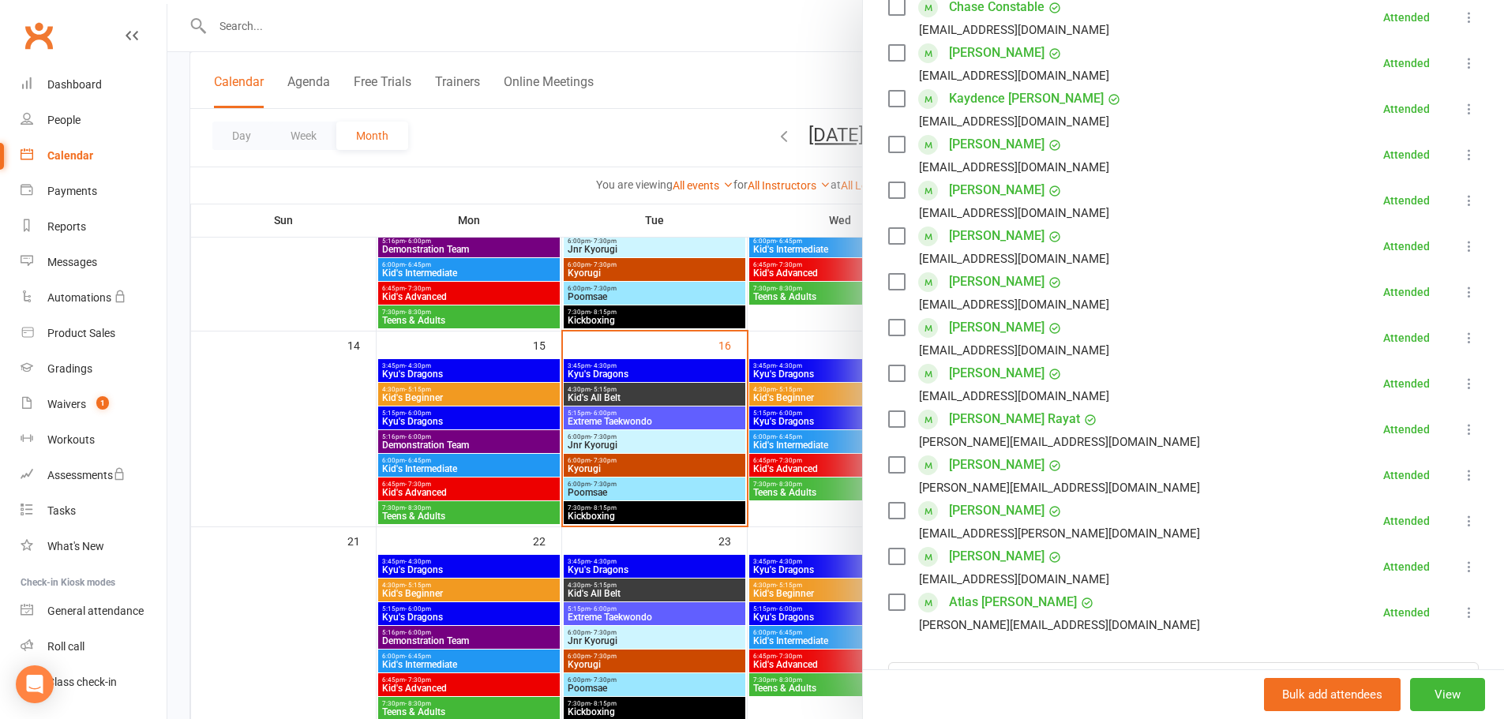
scroll to position [316, 0]
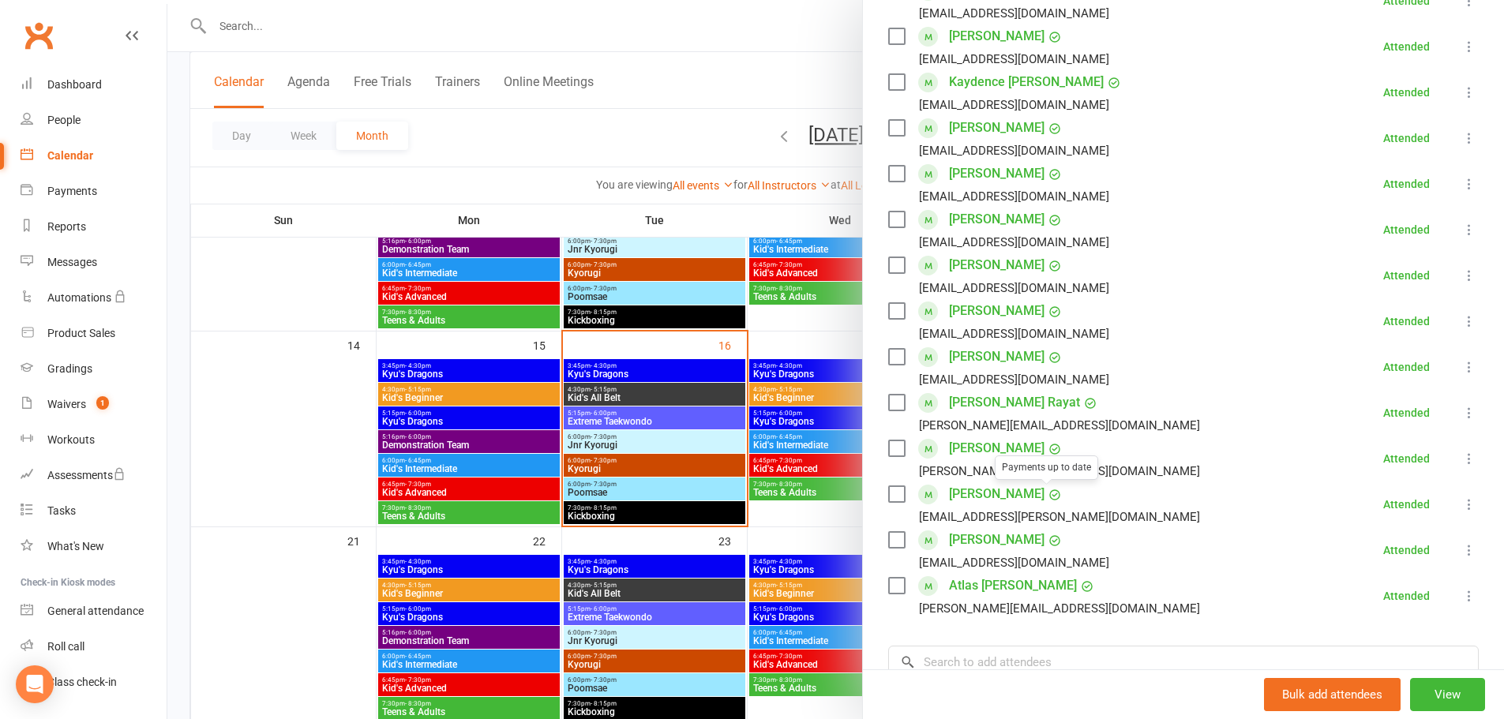
click at [996, 497] on link "[PERSON_NAME]" at bounding box center [997, 494] width 96 height 25
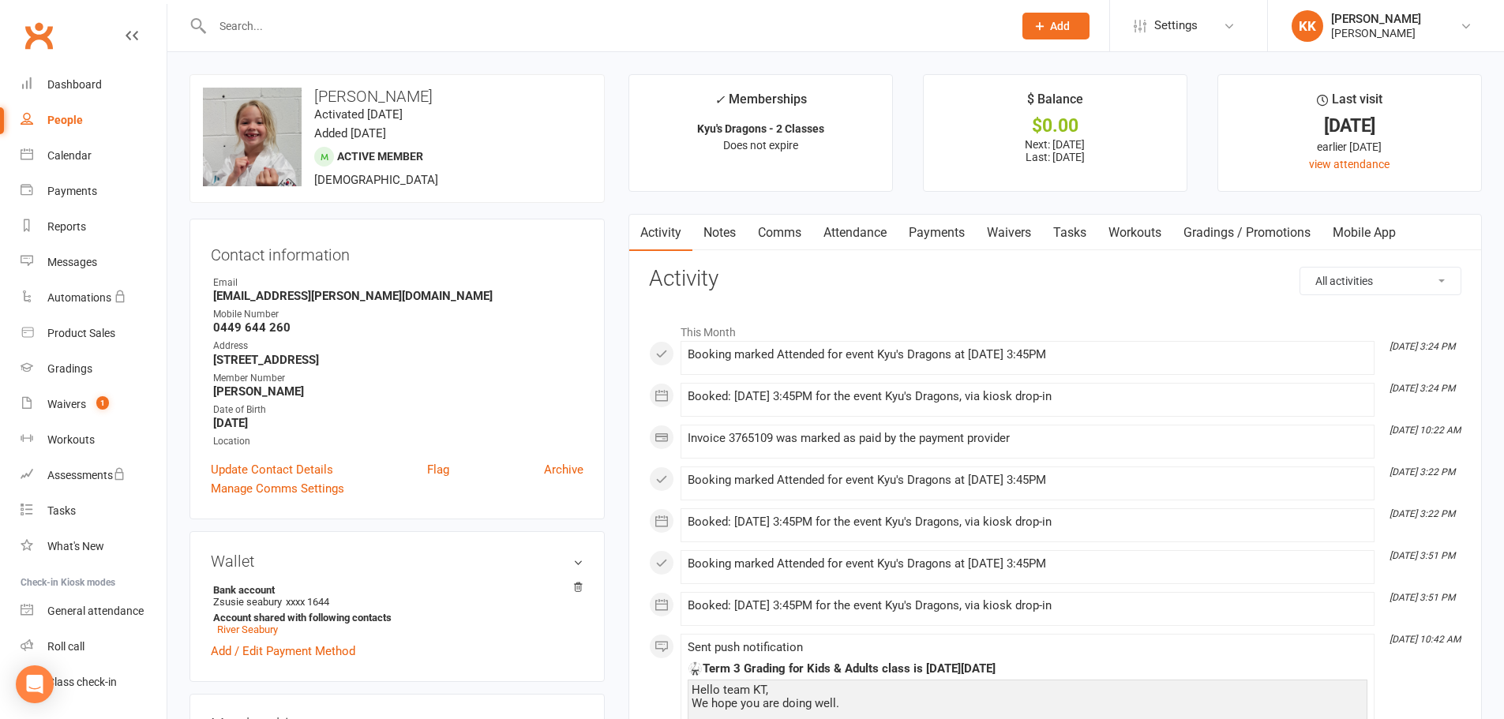
click at [929, 233] on link "Payments" at bounding box center [937, 233] width 78 height 36
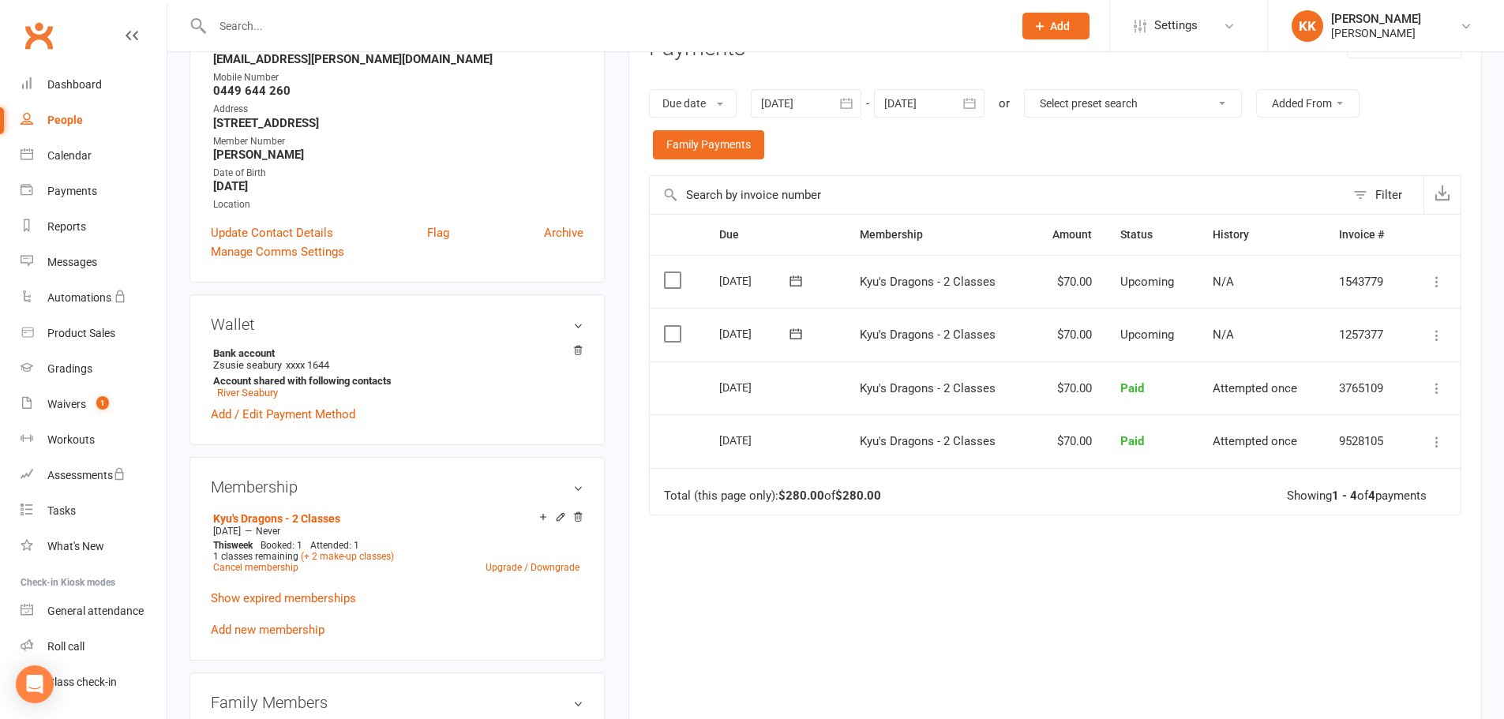
scroll to position [316, 0]
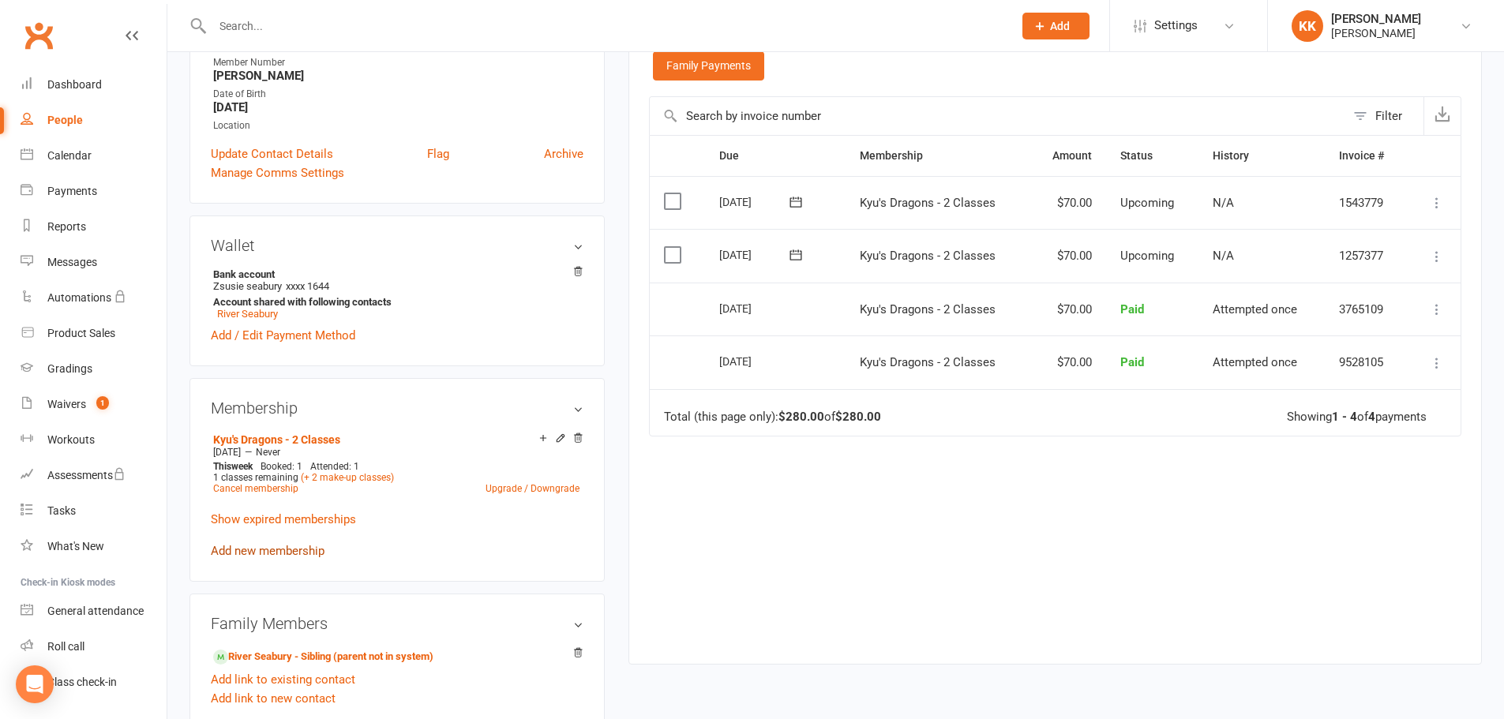
click at [280, 550] on link "Add new membership" at bounding box center [268, 551] width 114 height 14
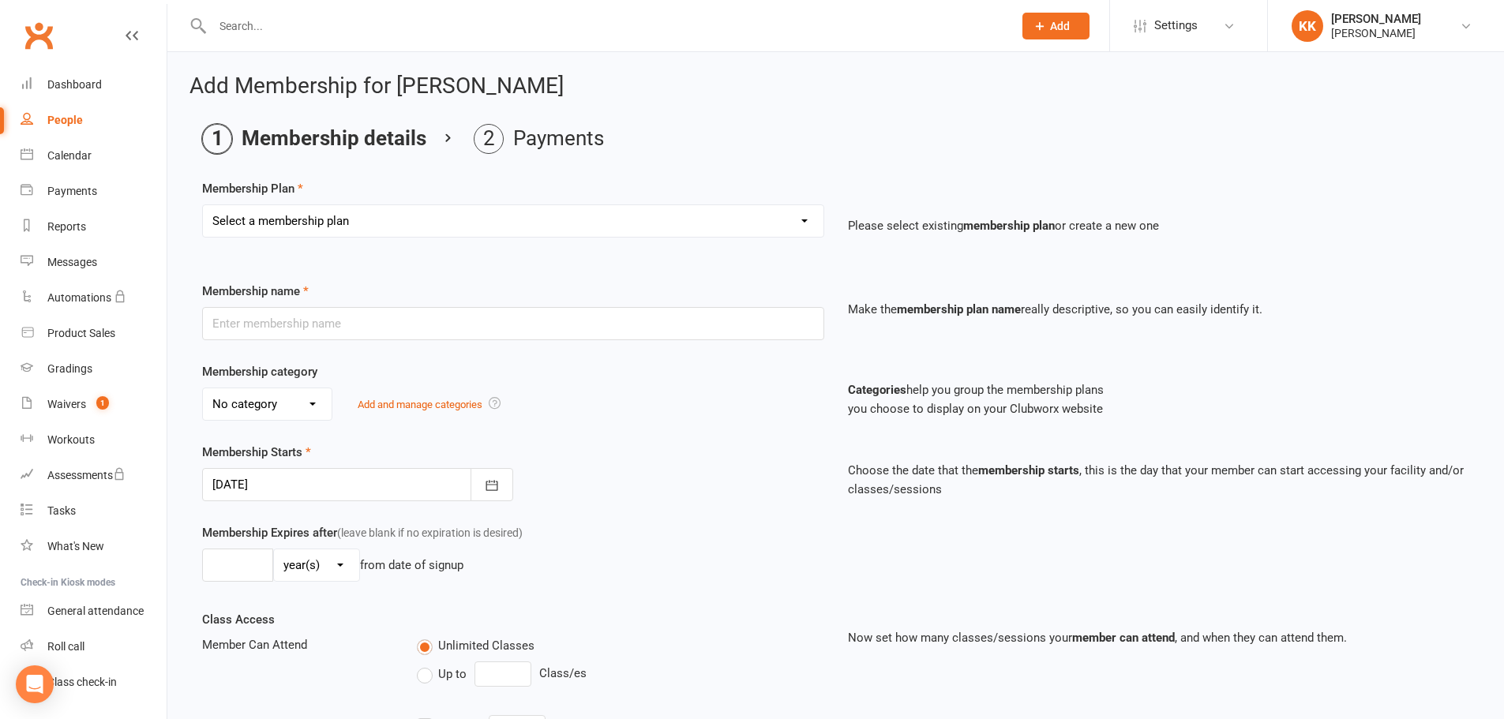
click at [543, 222] on select "Select a membership plan Create new Membership Plan Kyu's Dragons - 1 Class Kyu…" at bounding box center [513, 221] width 621 height 32
select select "20"
click at [203, 205] on select "Select a membership plan Create new Membership Plan Kyu's Dragons - 1 Class Kyu…" at bounding box center [513, 221] width 621 height 32
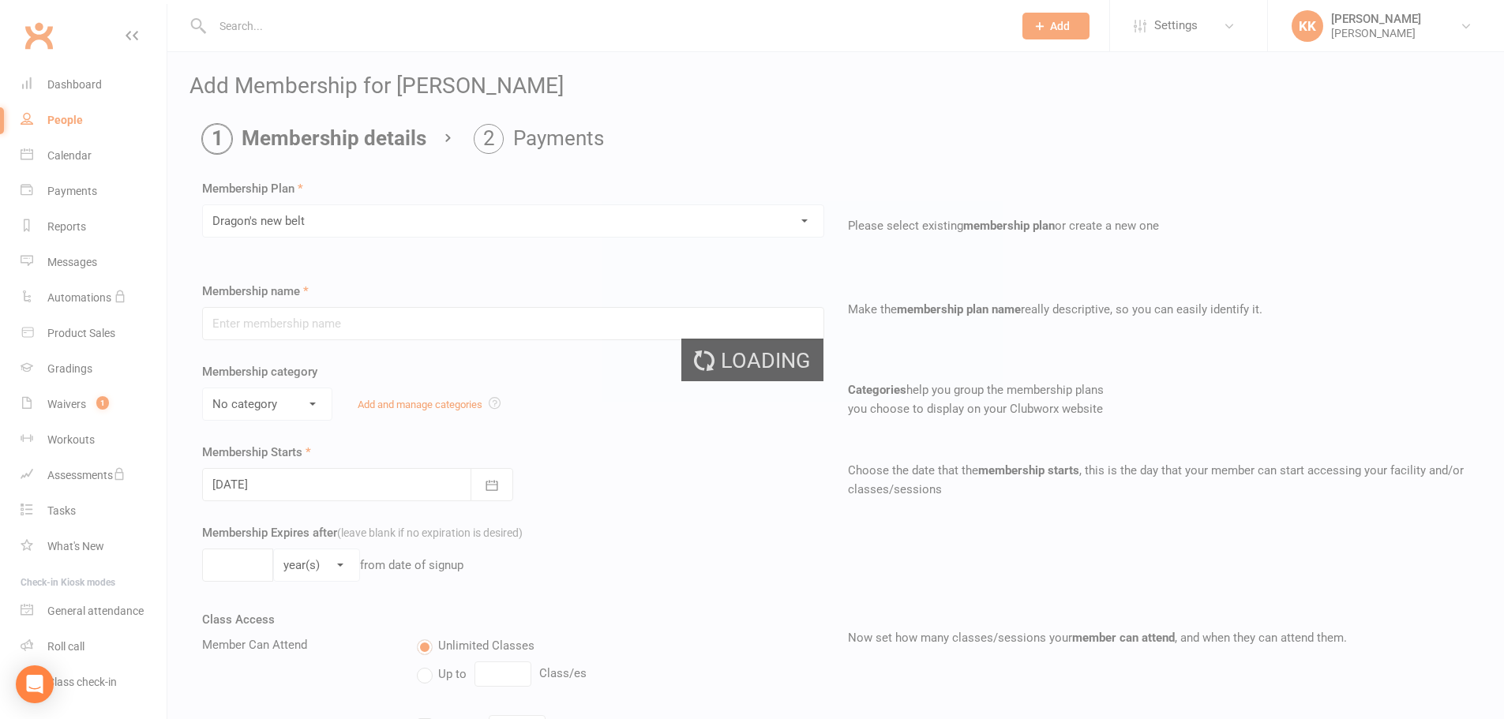
type input "Dragon's new belt"
type input "1"
select select "0"
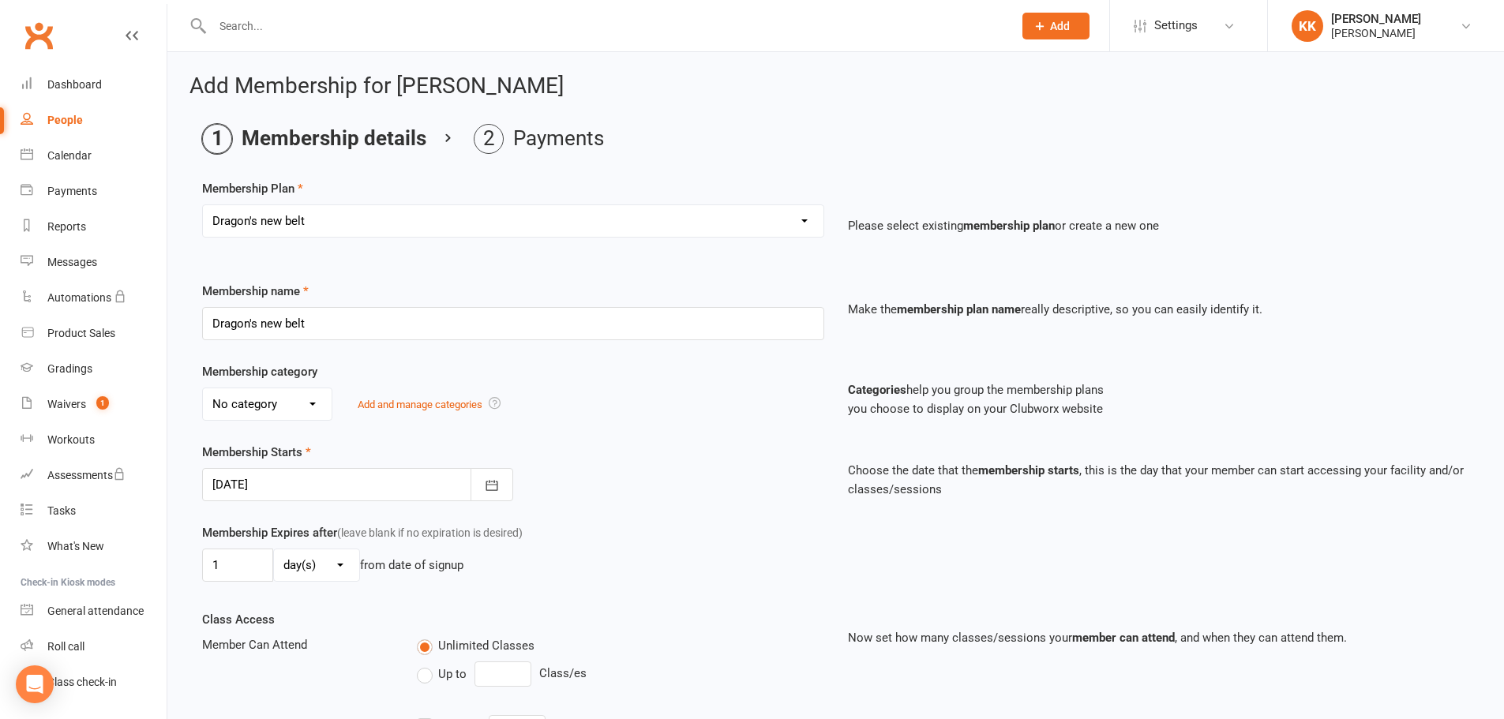
type input "[DATE]"
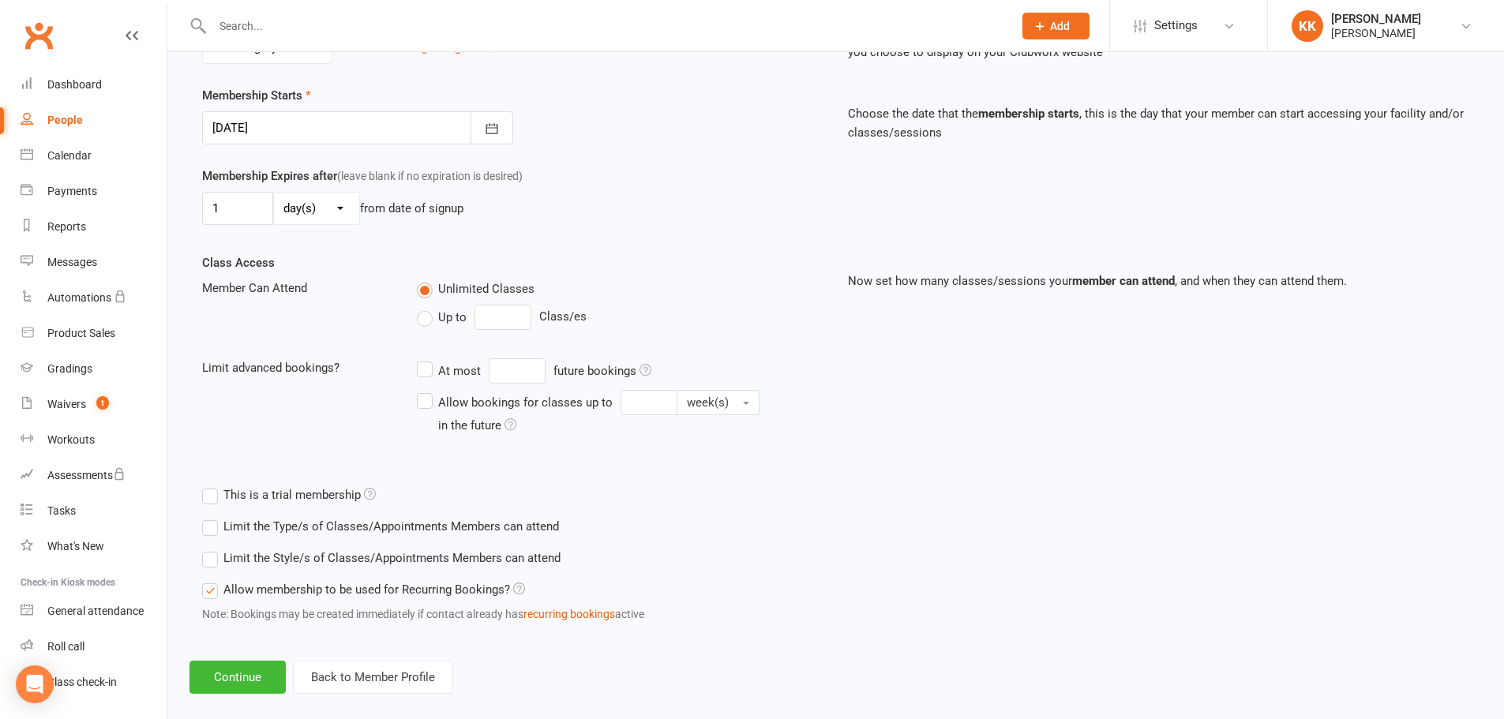
scroll to position [378, 0]
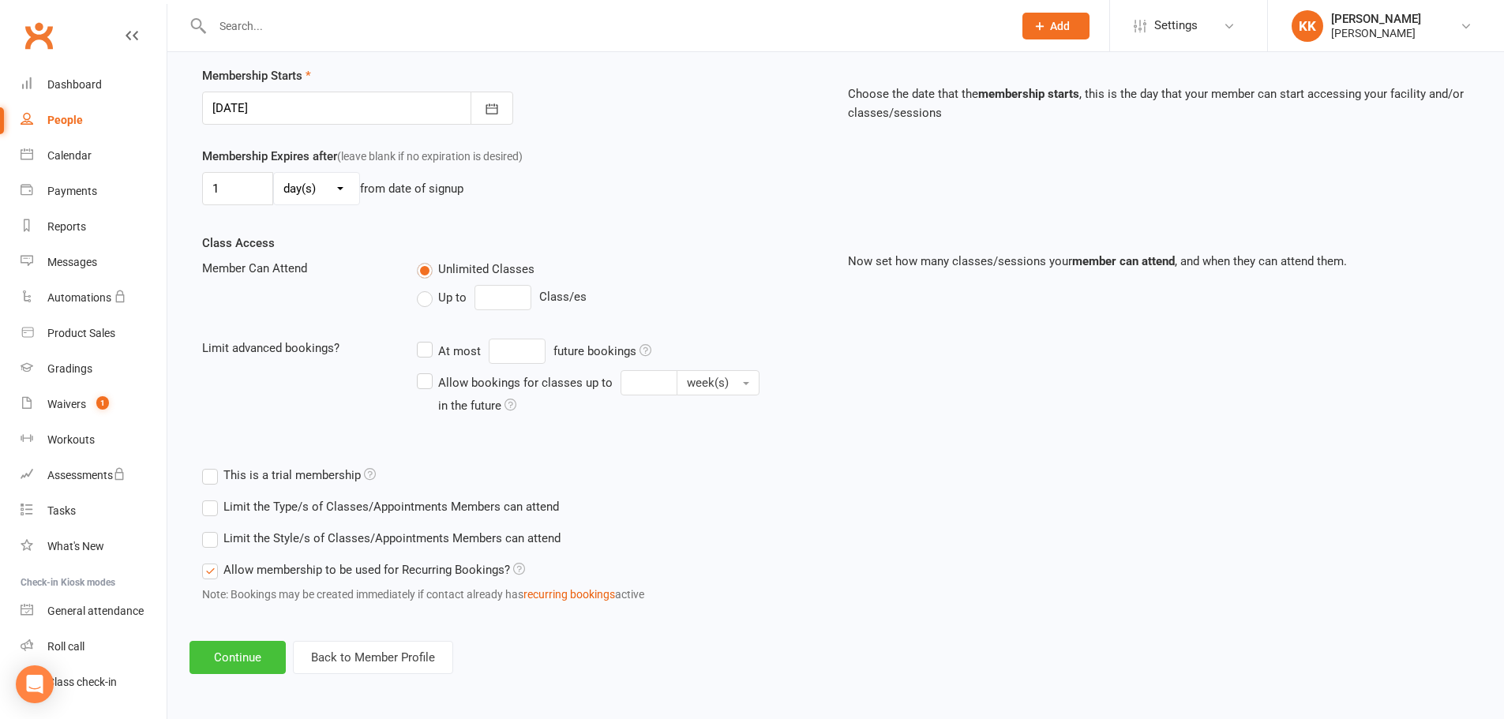
click at [242, 653] on button "Continue" at bounding box center [238, 657] width 96 height 33
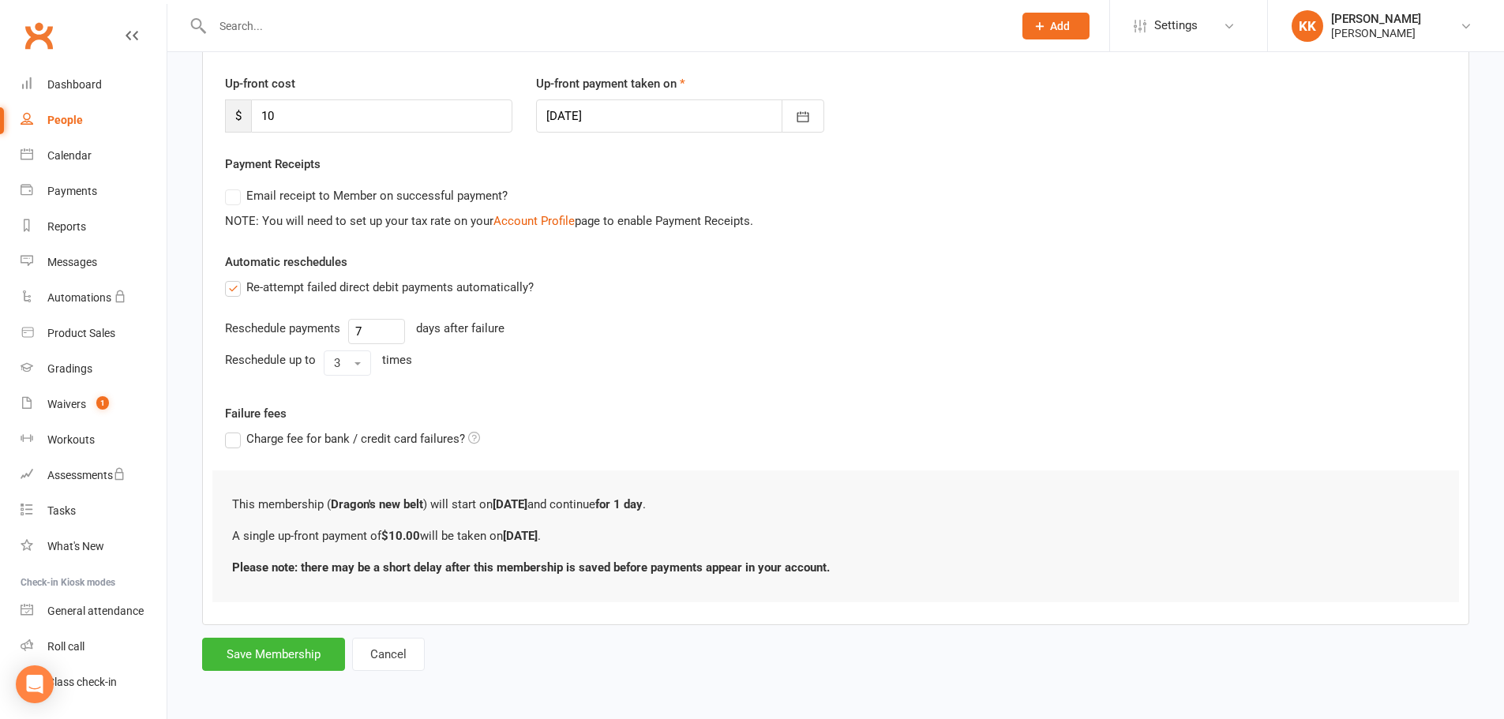
scroll to position [0, 0]
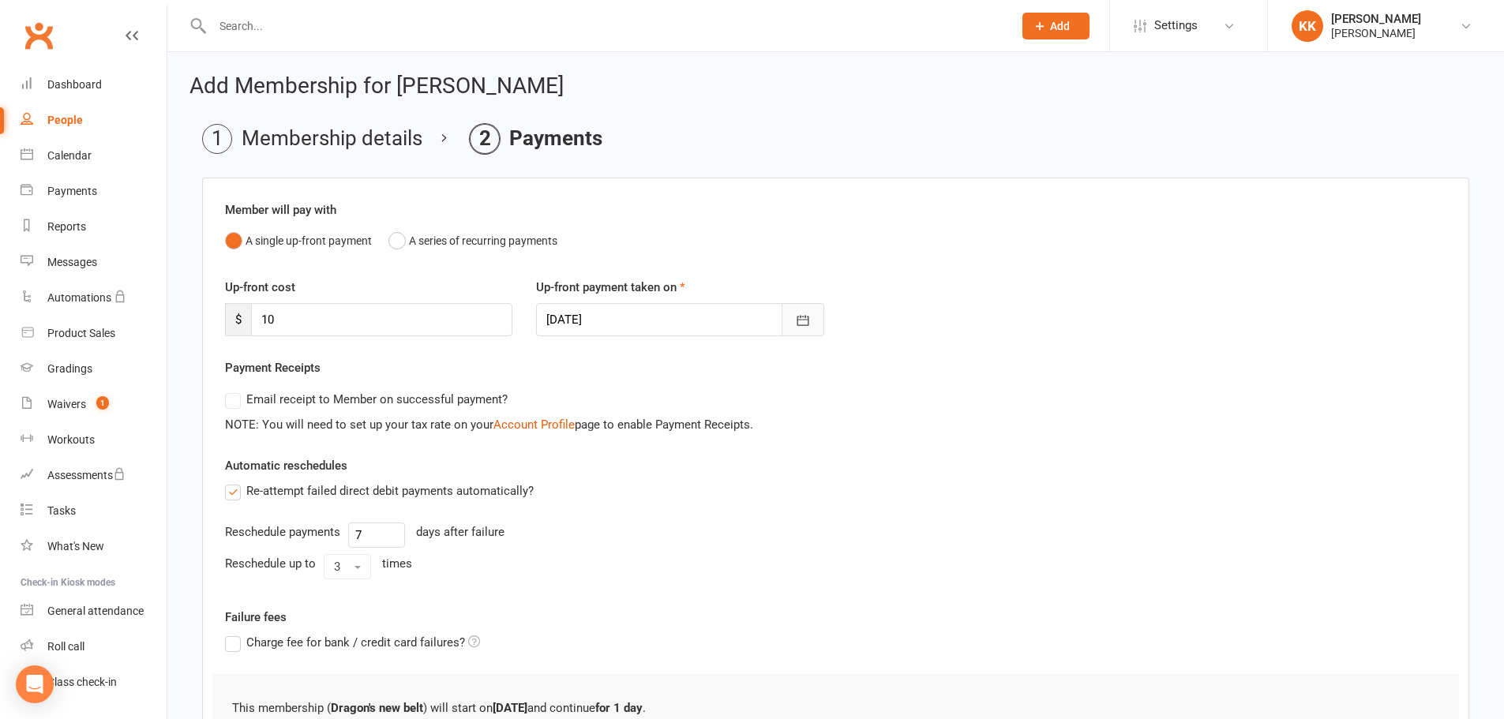
click at [806, 326] on icon "button" at bounding box center [803, 321] width 16 height 16
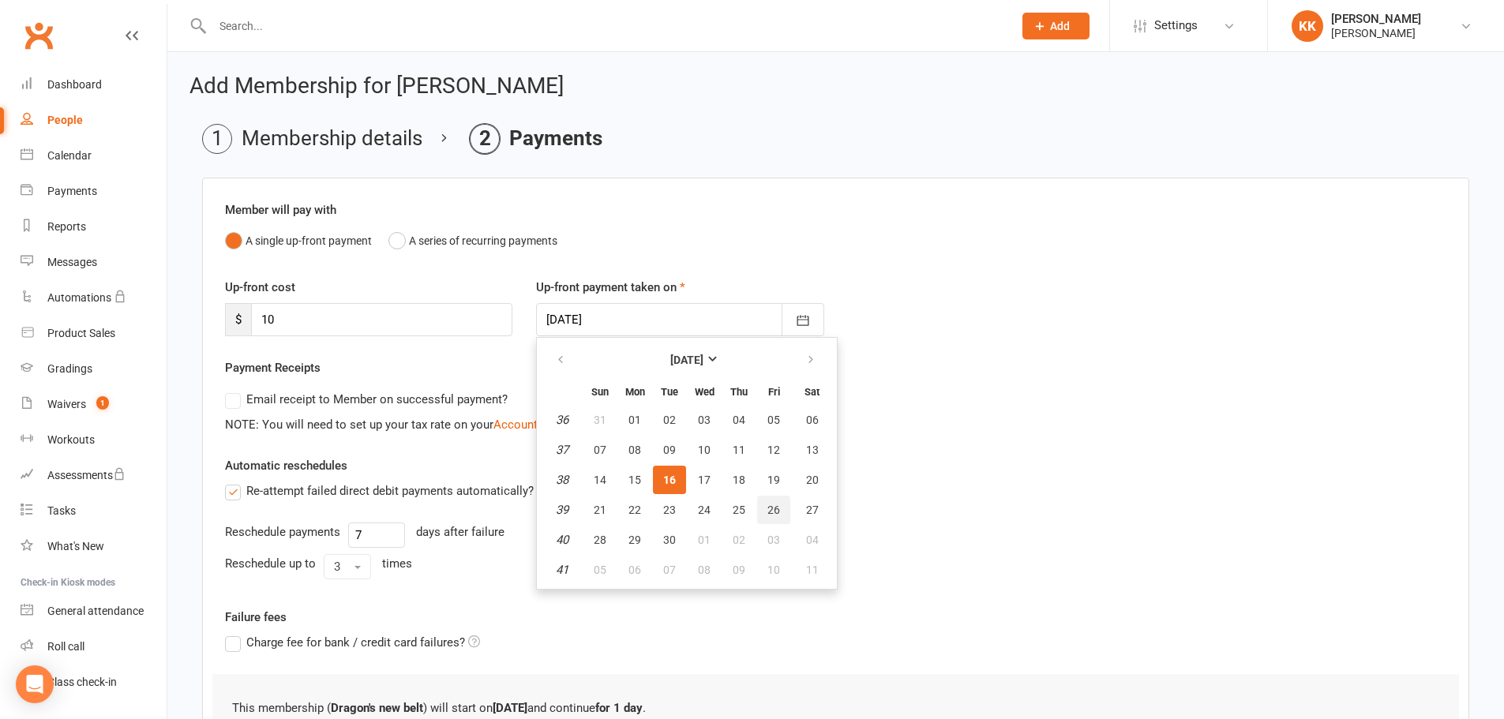
click at [768, 511] on span "26" at bounding box center [774, 510] width 13 height 13
type input "[DATE]"
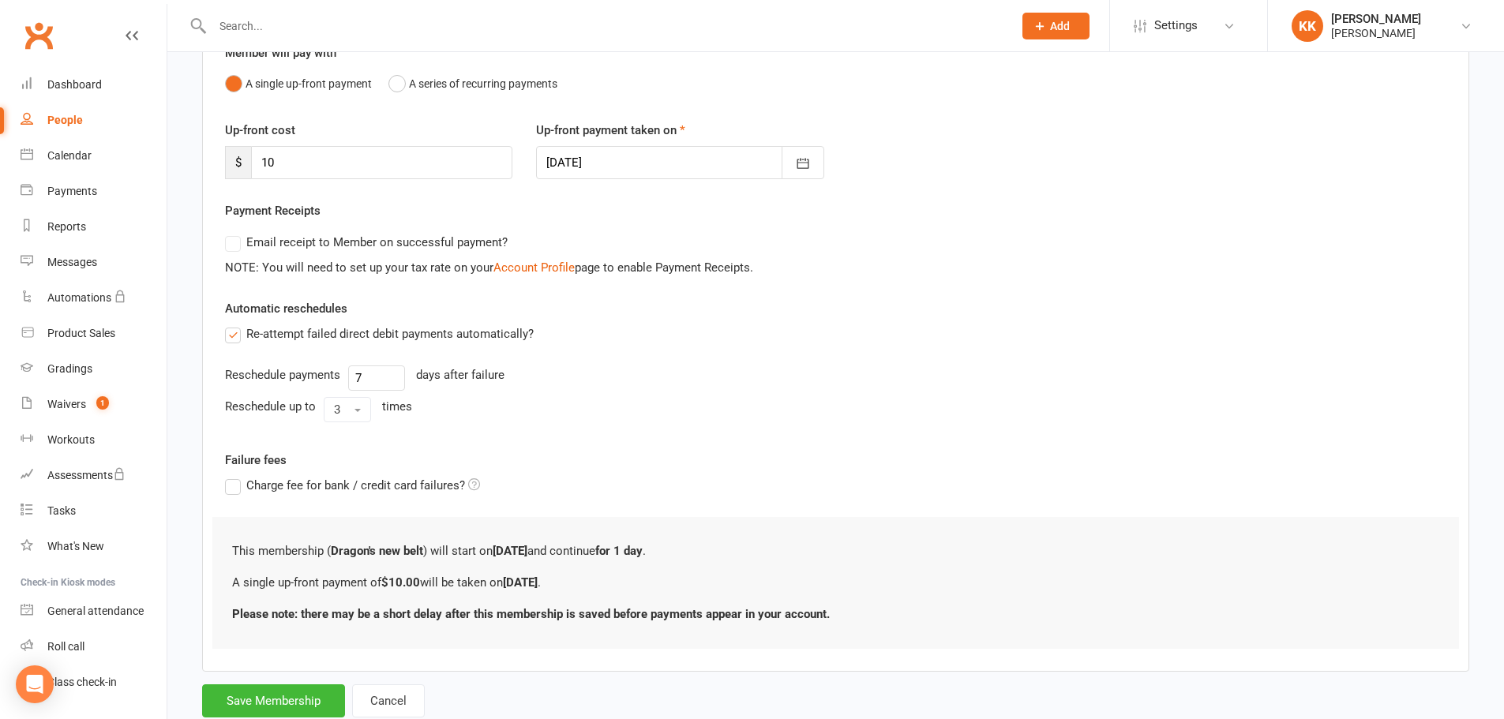
scroll to position [204, 0]
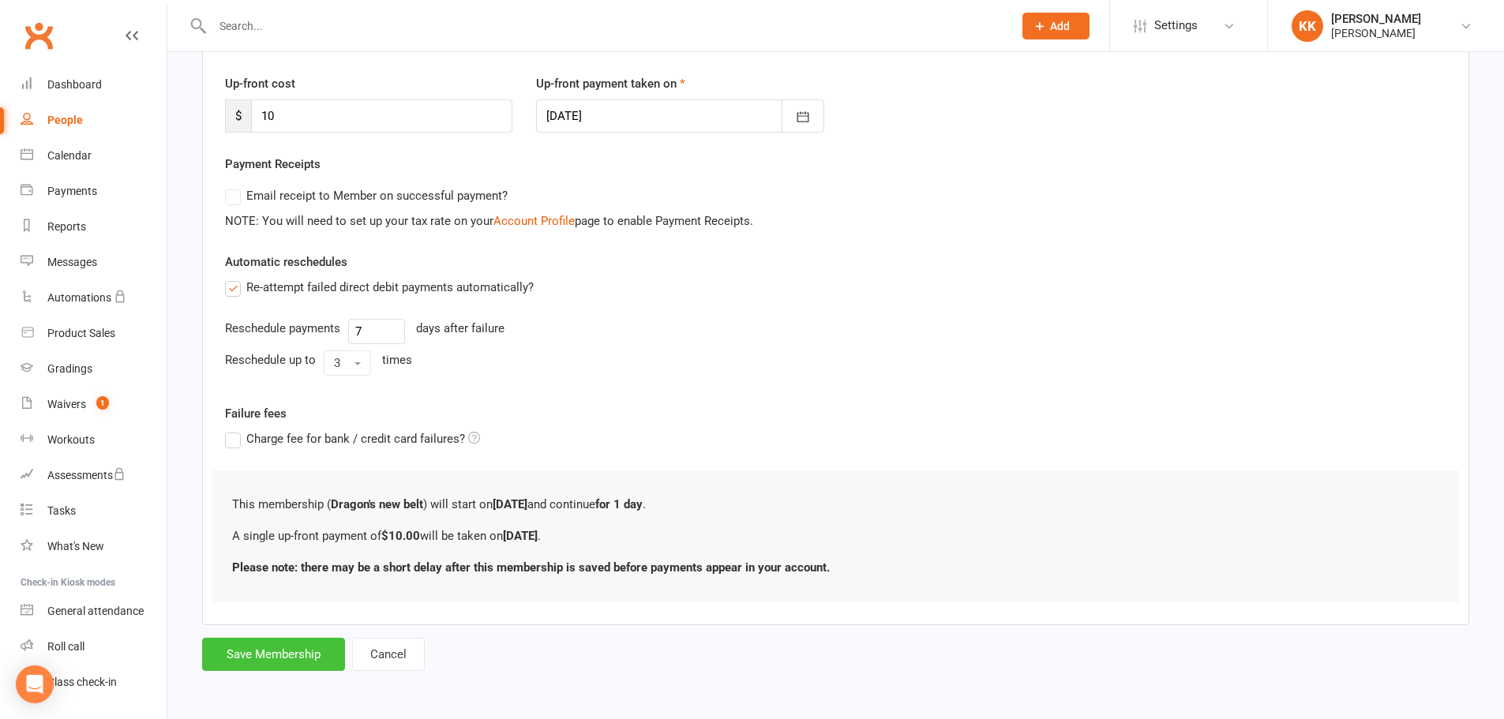
click at [314, 652] on button "Save Membership" at bounding box center [273, 654] width 143 height 33
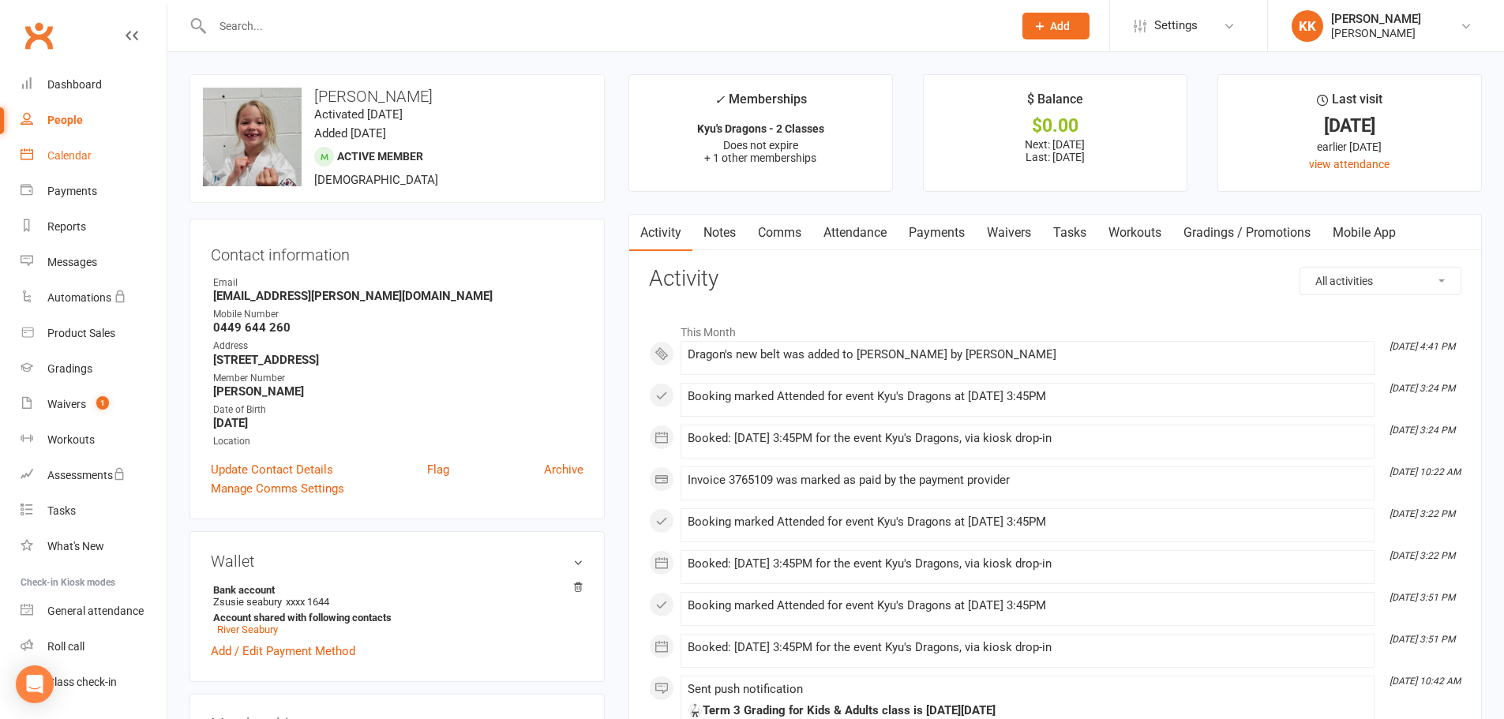
click at [79, 156] on div "Calendar" at bounding box center [69, 155] width 44 height 13
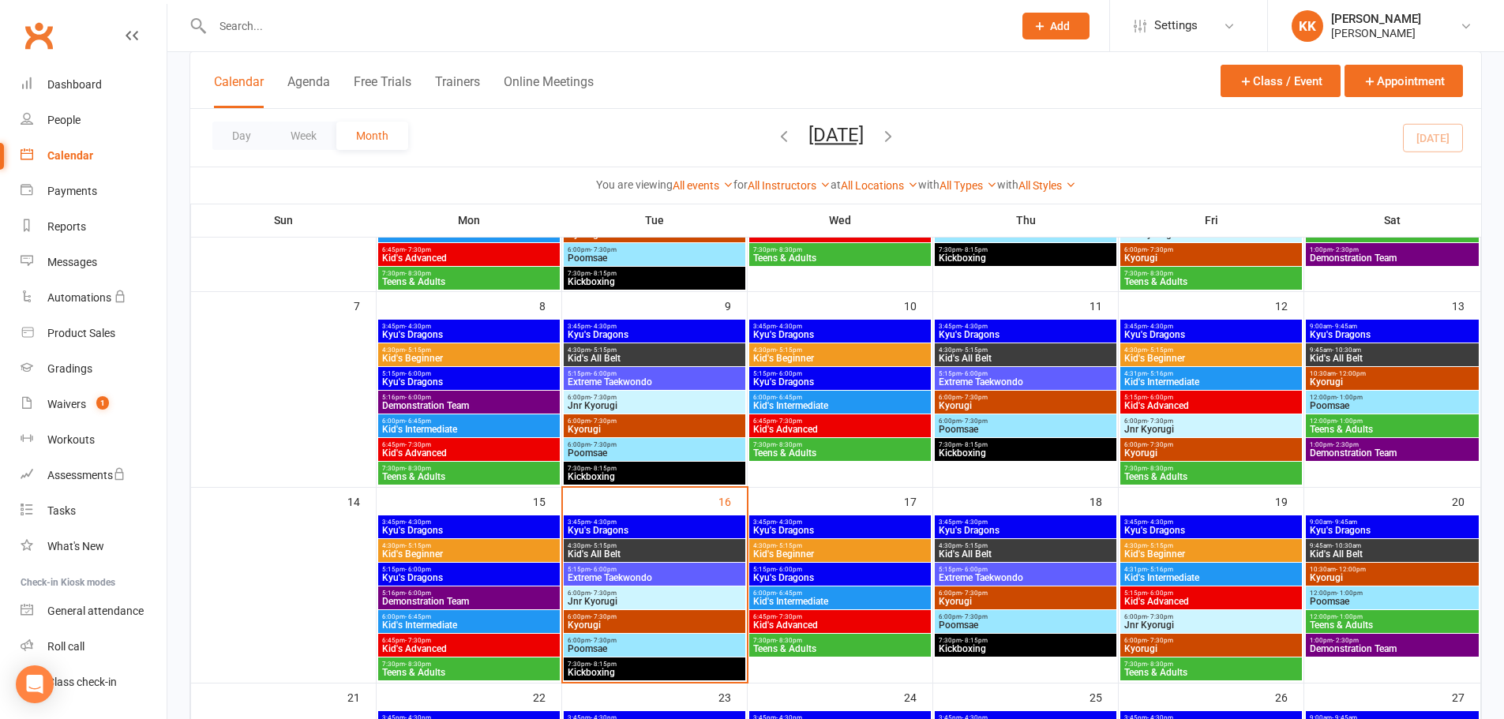
scroll to position [316, 0]
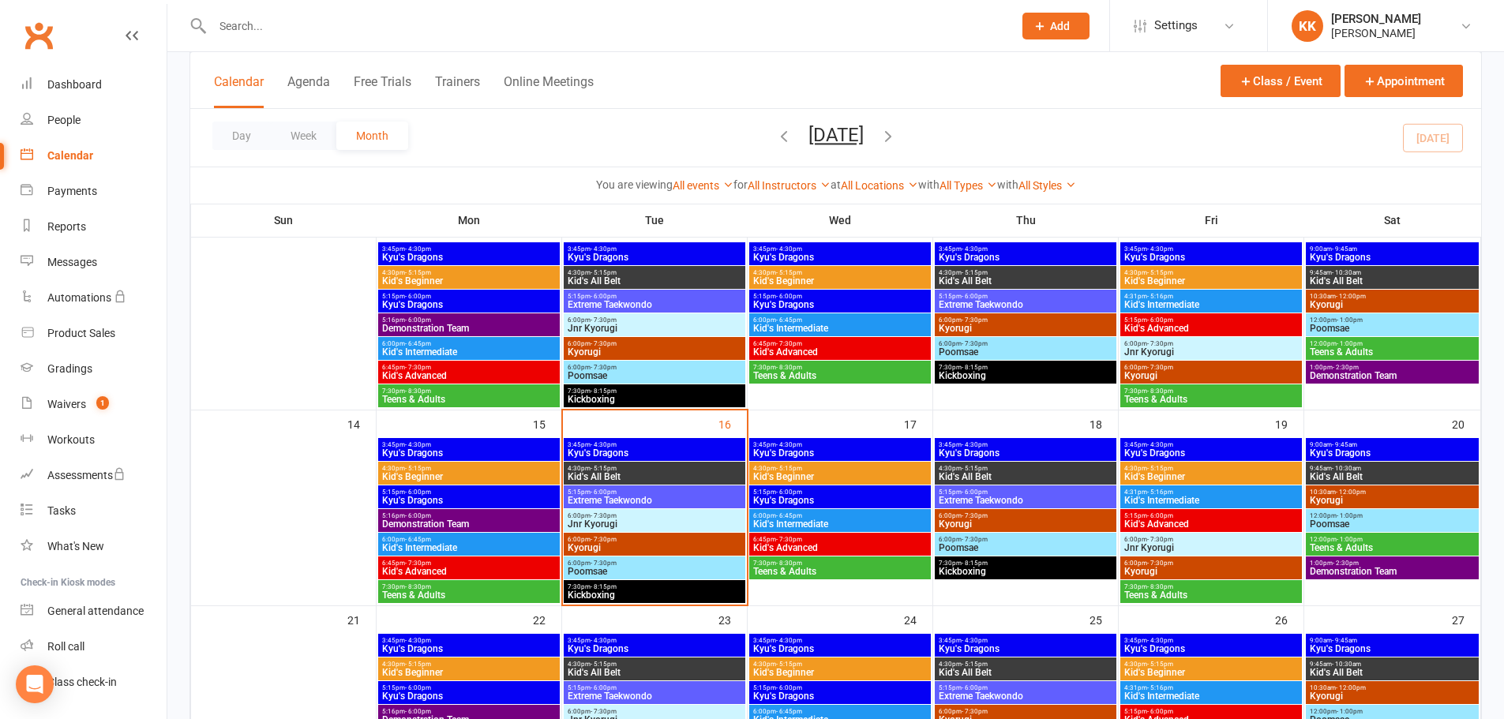
click at [654, 446] on span "3:45pm - 4:30pm" at bounding box center [654, 444] width 175 height 7
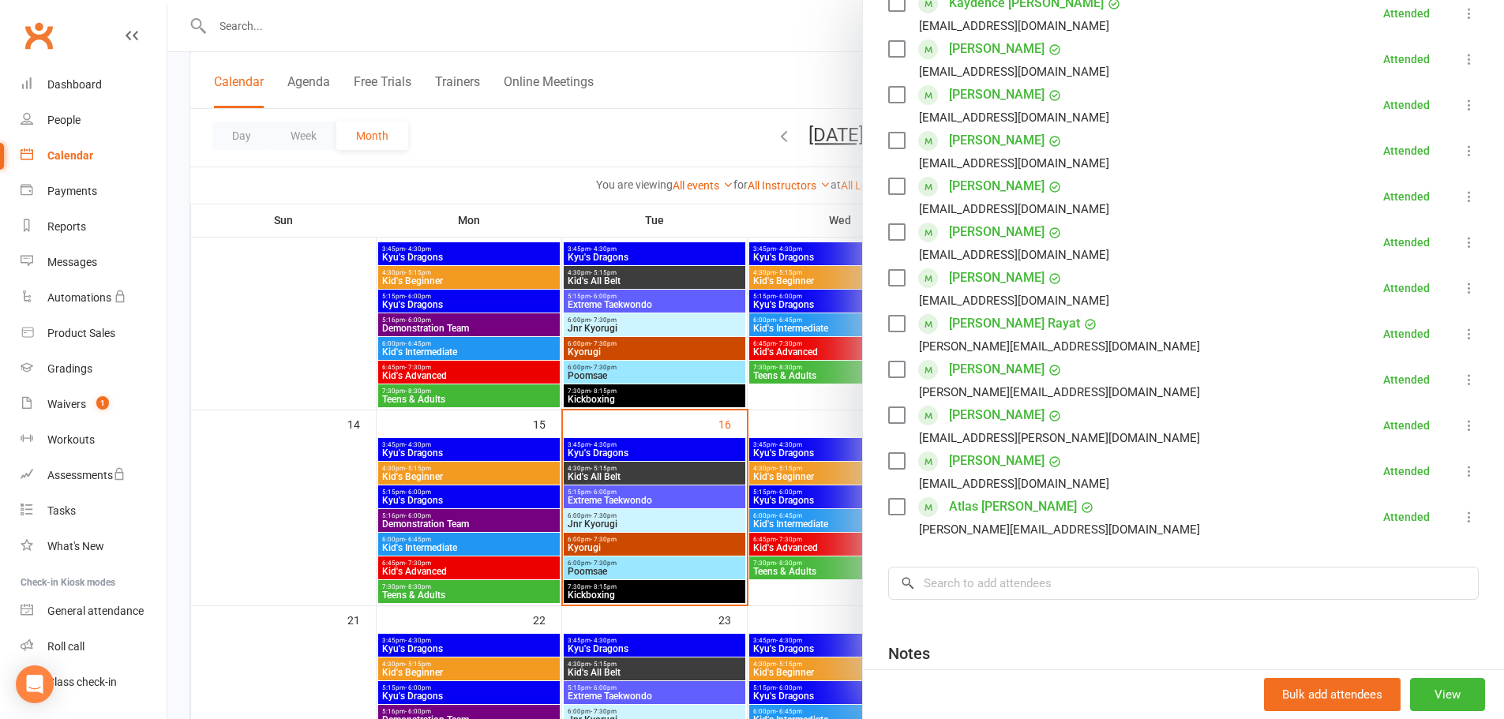
scroll to position [474, 0]
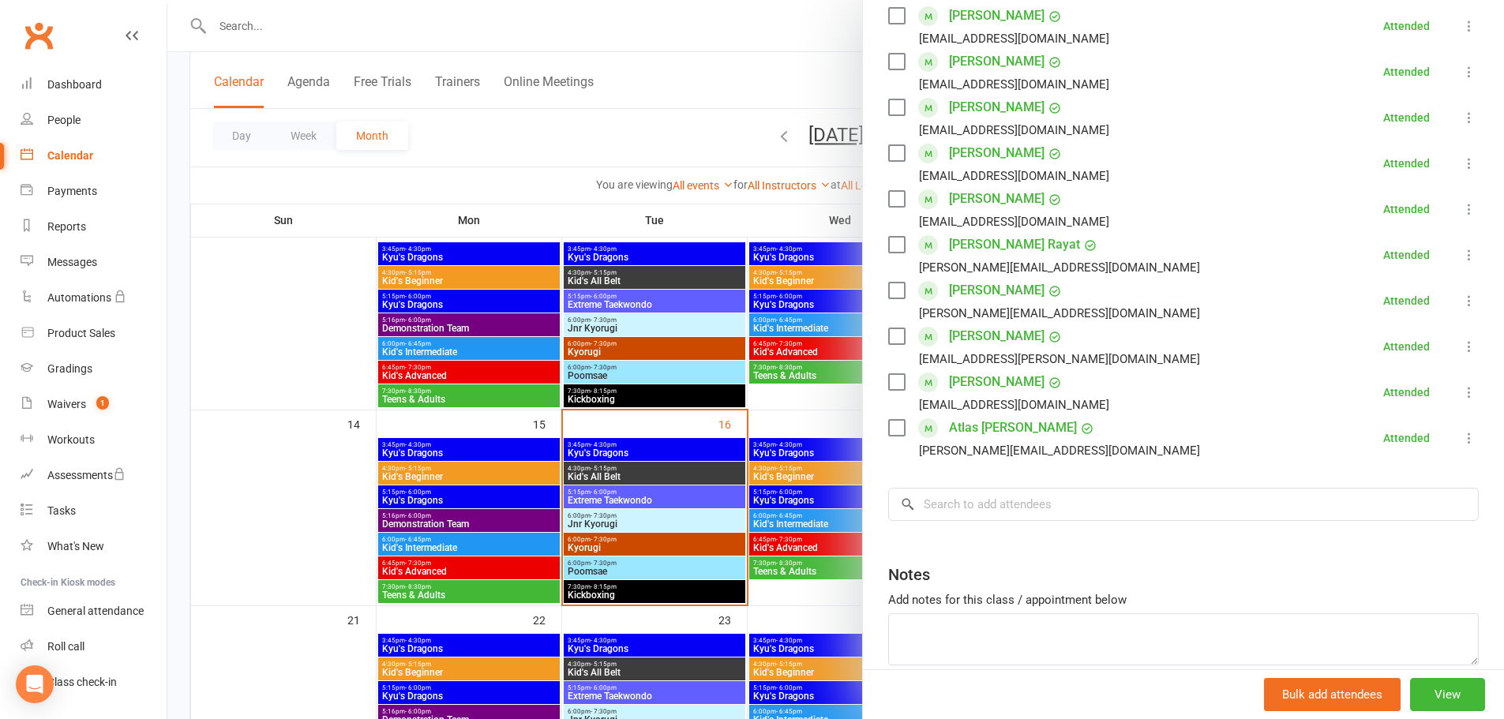
click at [972, 385] on link "[PERSON_NAME]" at bounding box center [997, 382] width 96 height 25
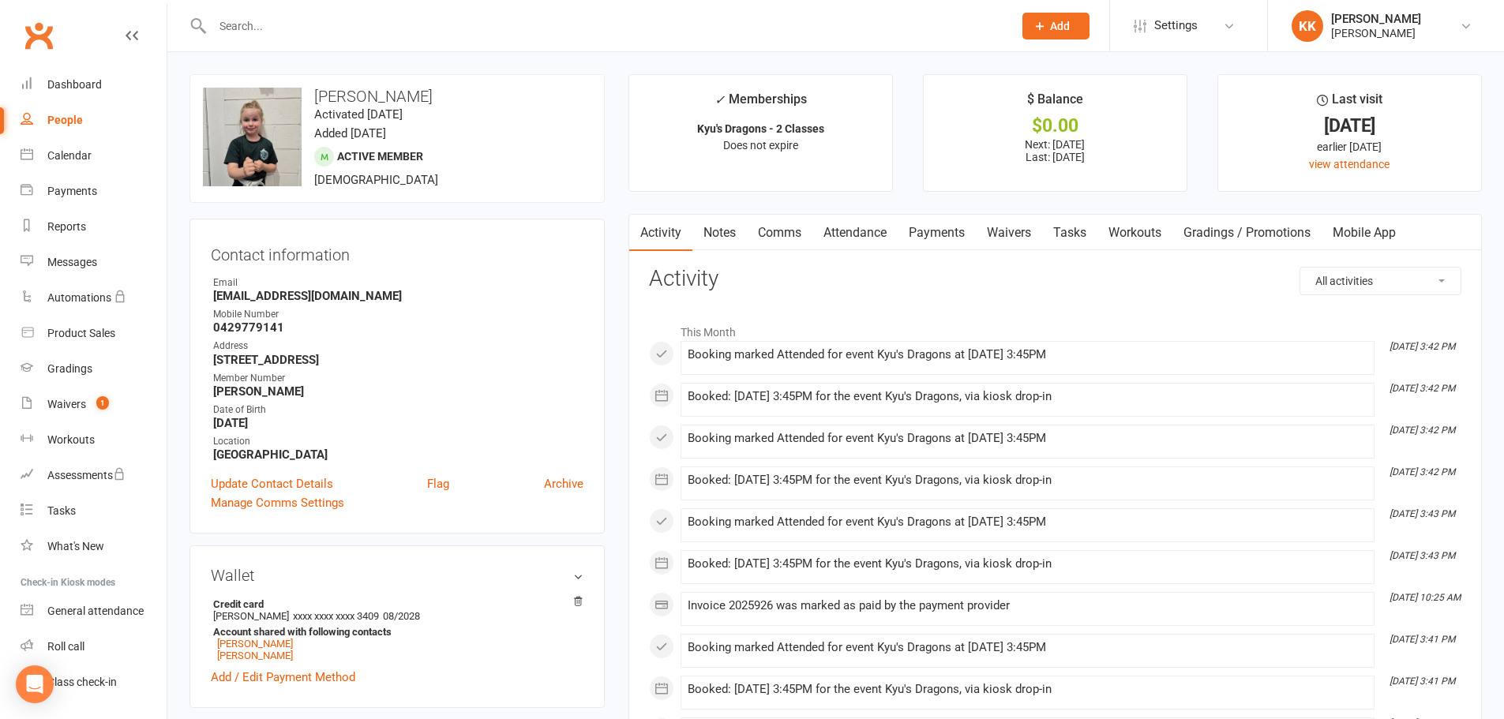
click at [936, 231] on link "Payments" at bounding box center [937, 233] width 78 height 36
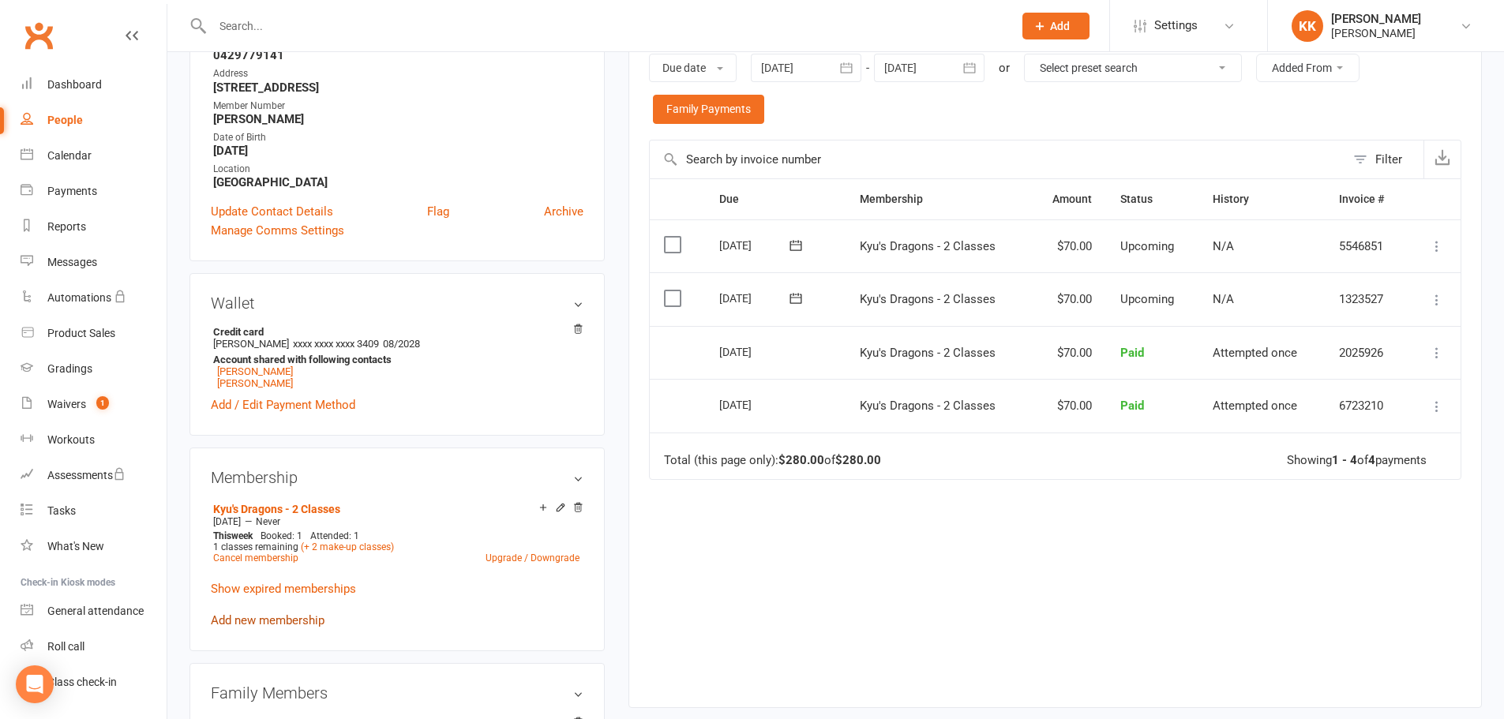
scroll to position [316, 0]
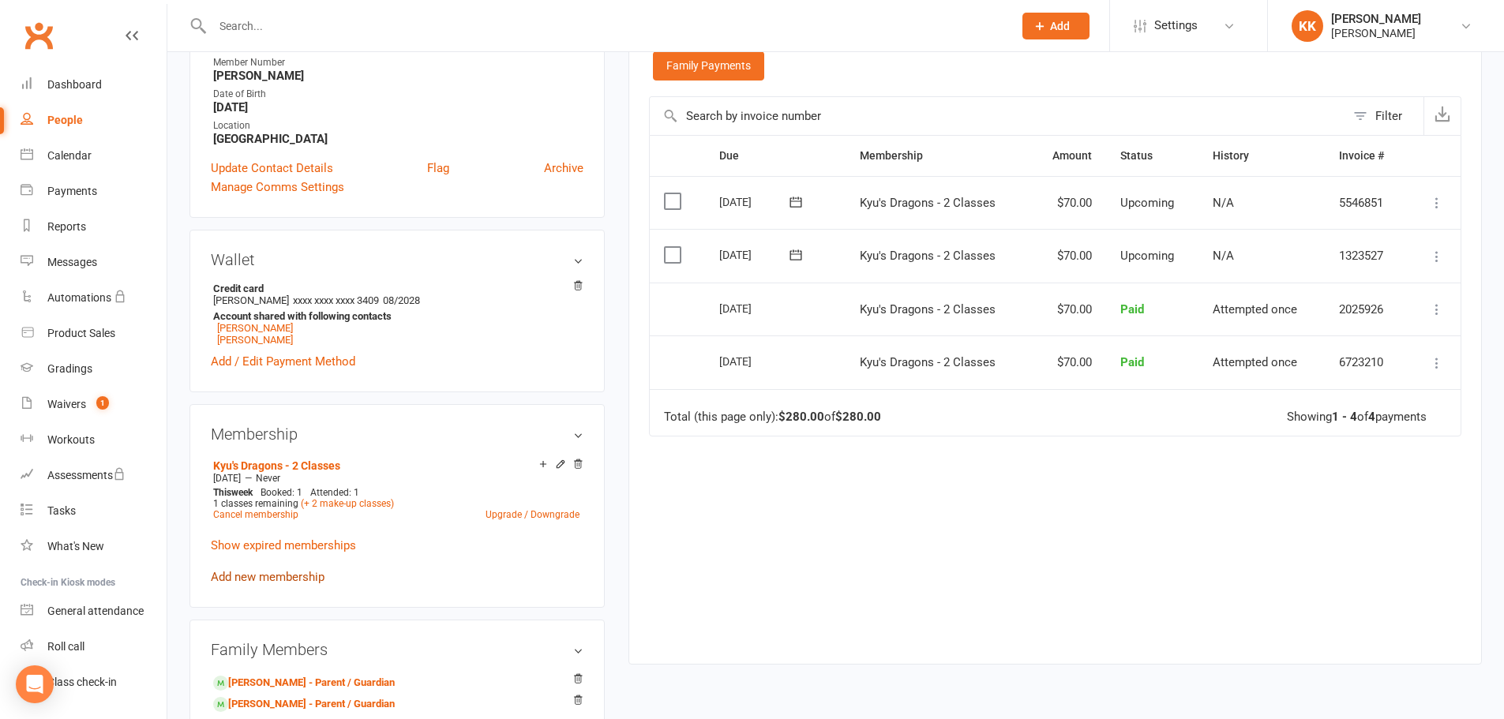
click at [269, 577] on link "Add new membership" at bounding box center [268, 577] width 114 height 14
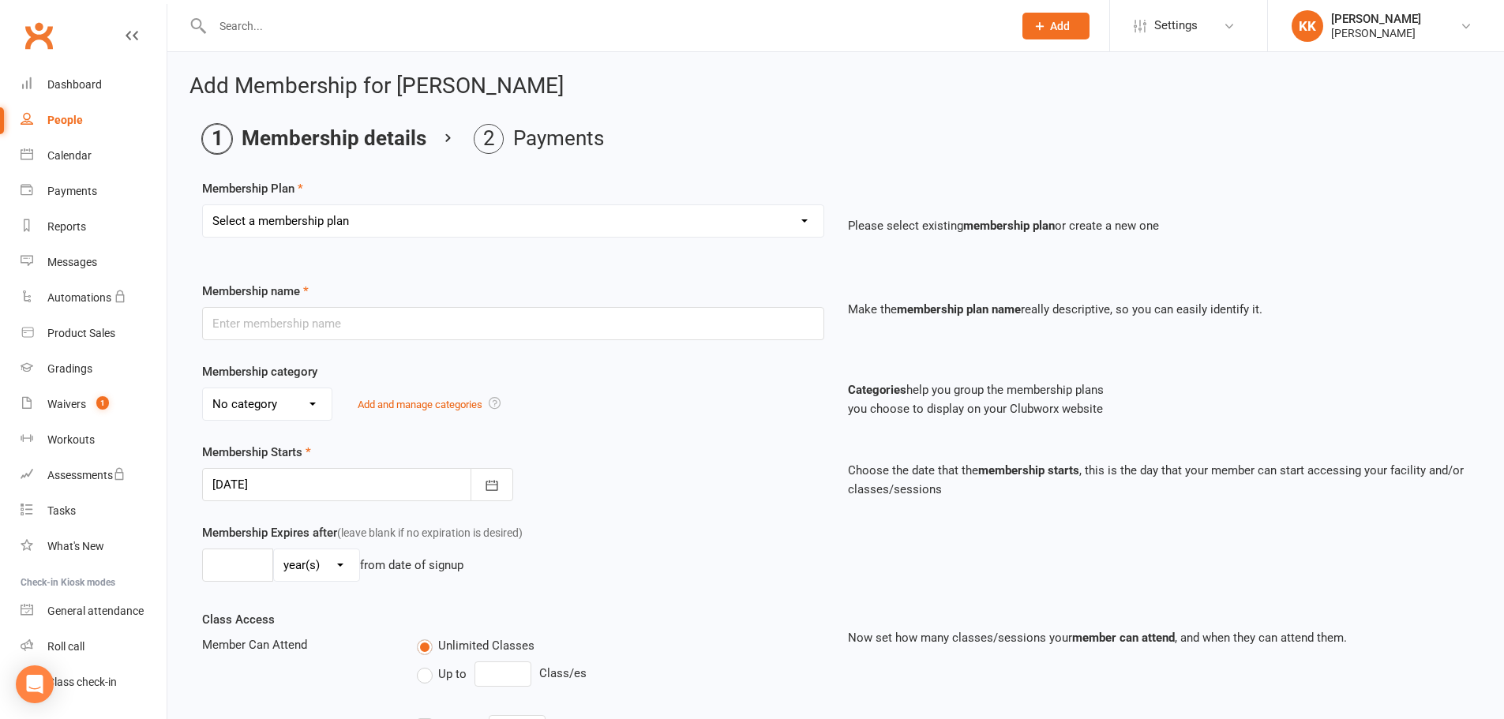
click at [442, 222] on select "Select a membership plan Create new Membership Plan Kyu's Dragons - 1 Class Kyu…" at bounding box center [513, 221] width 621 height 32
select select "20"
click at [203, 205] on select "Select a membership plan Create new Membership Plan Kyu's Dragons - 1 Class Kyu…" at bounding box center [513, 221] width 621 height 32
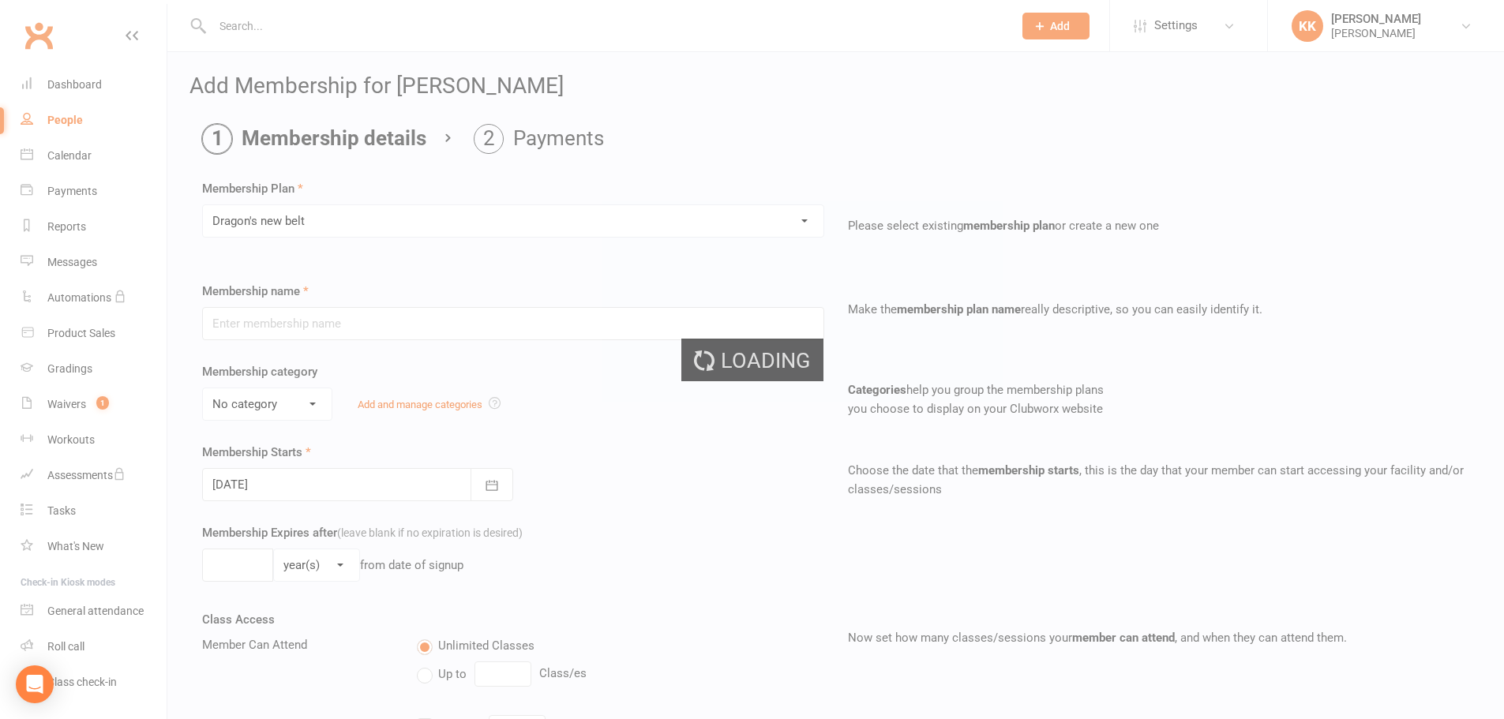
type input "Dragon's new belt"
type input "1"
select select "0"
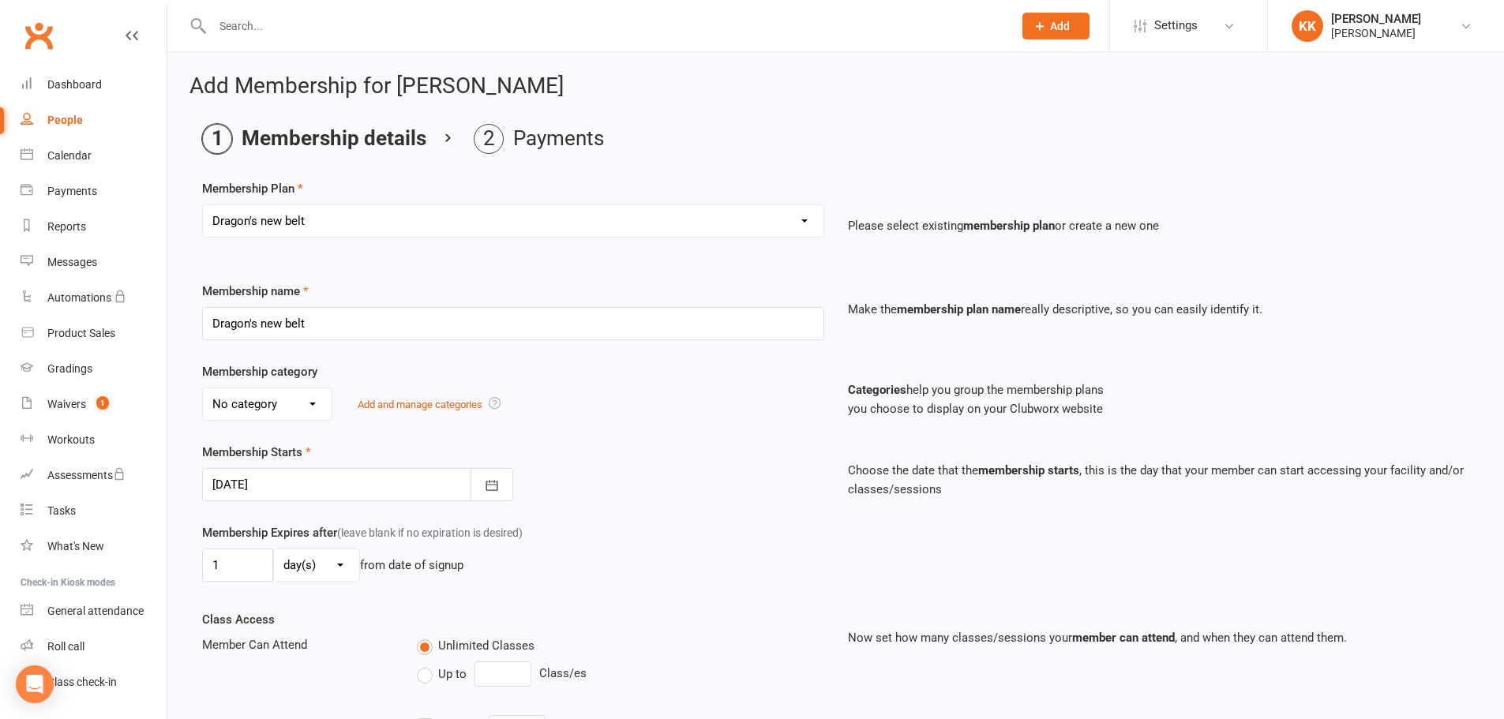
type input "[DATE]"
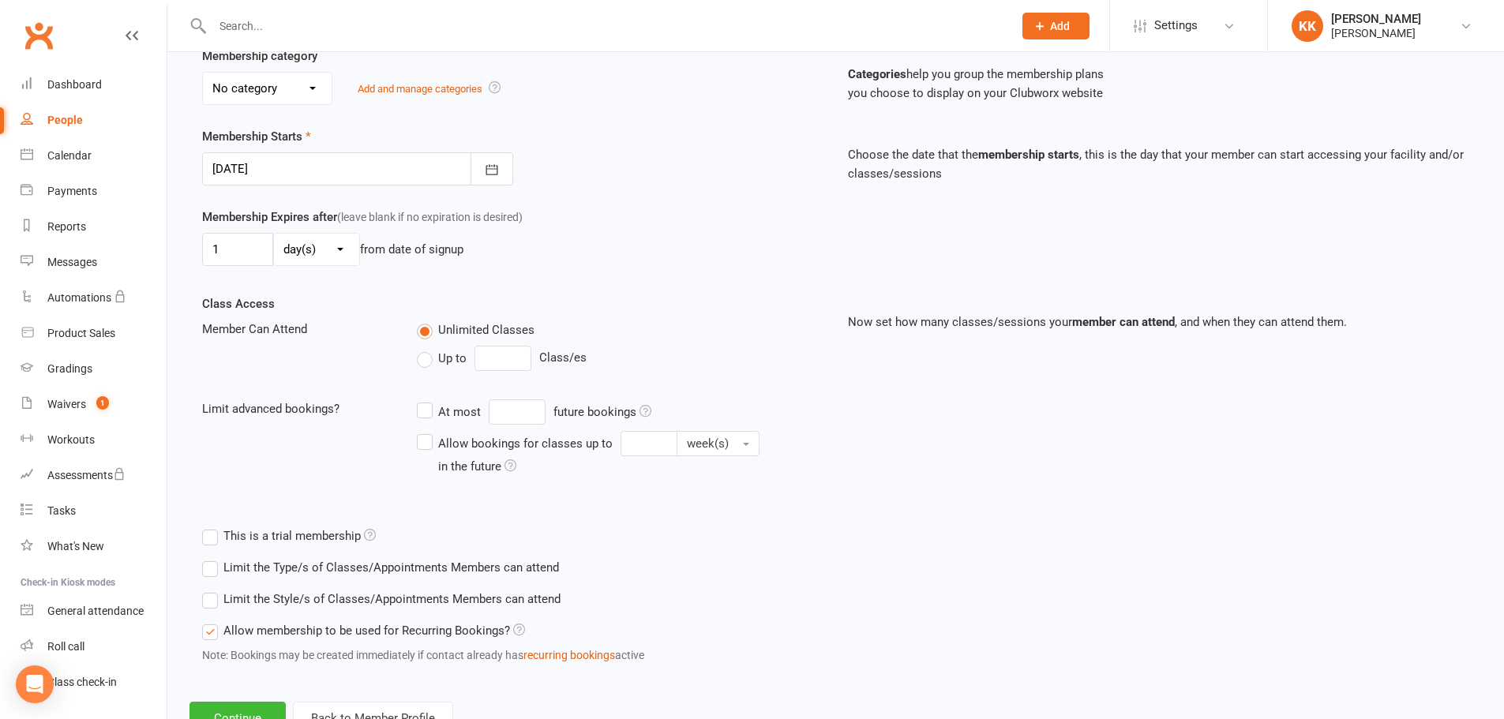
scroll to position [378, 0]
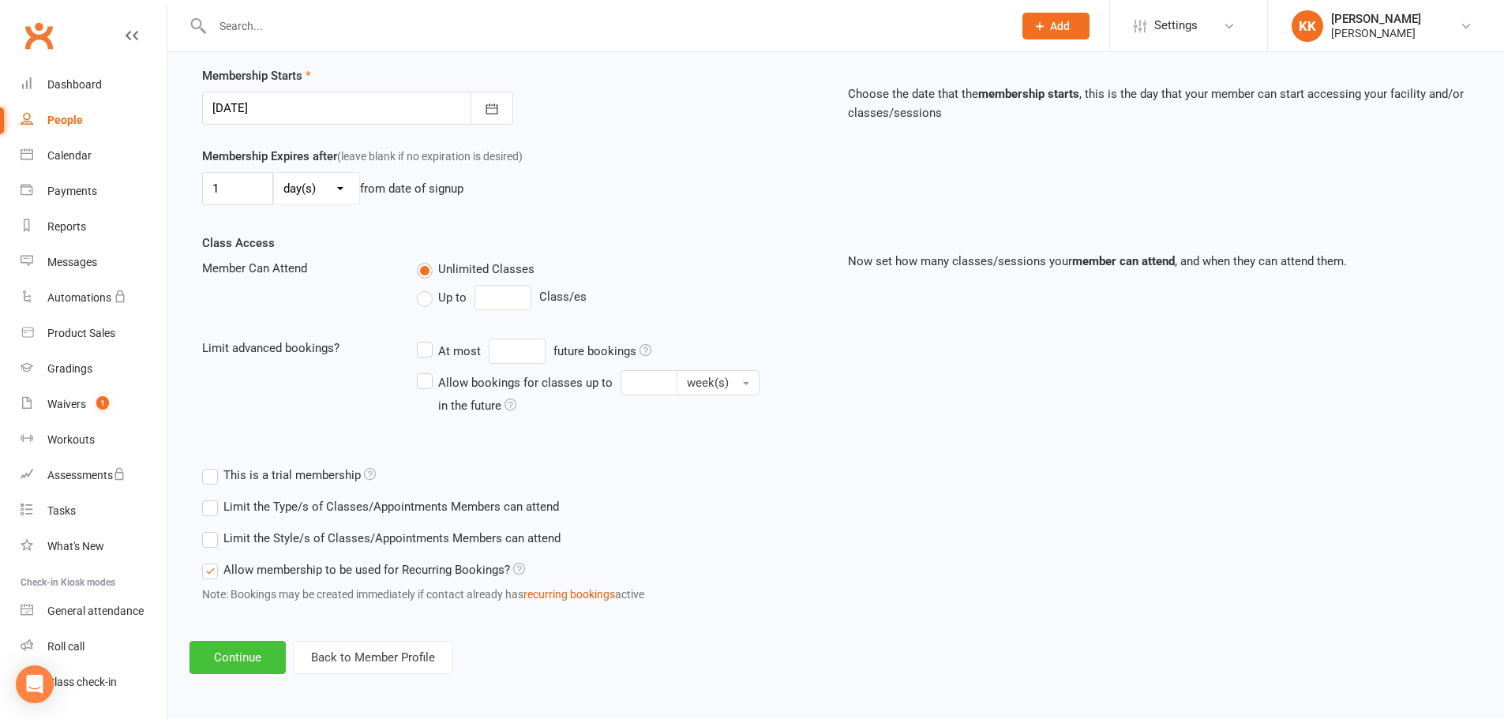
click at [253, 655] on button "Continue" at bounding box center [238, 657] width 96 height 33
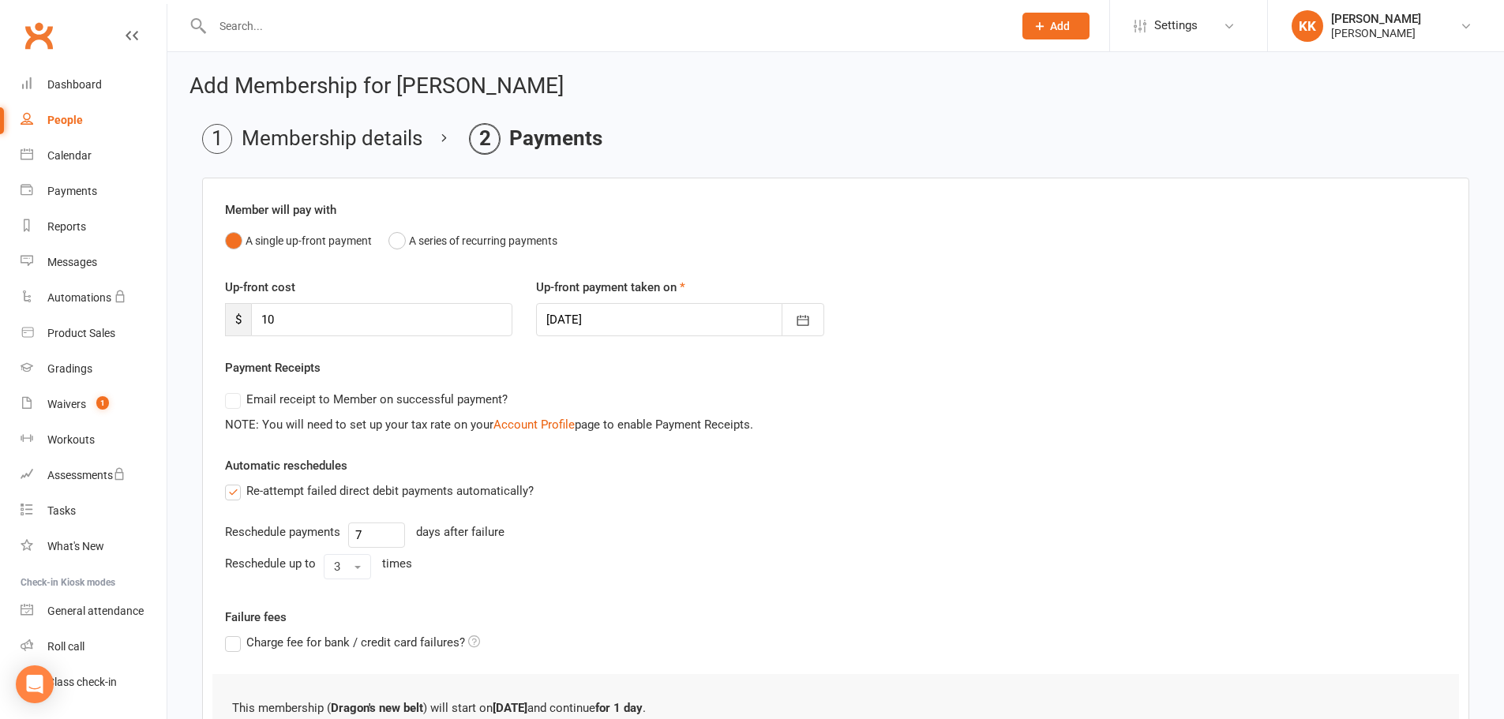
scroll to position [79, 0]
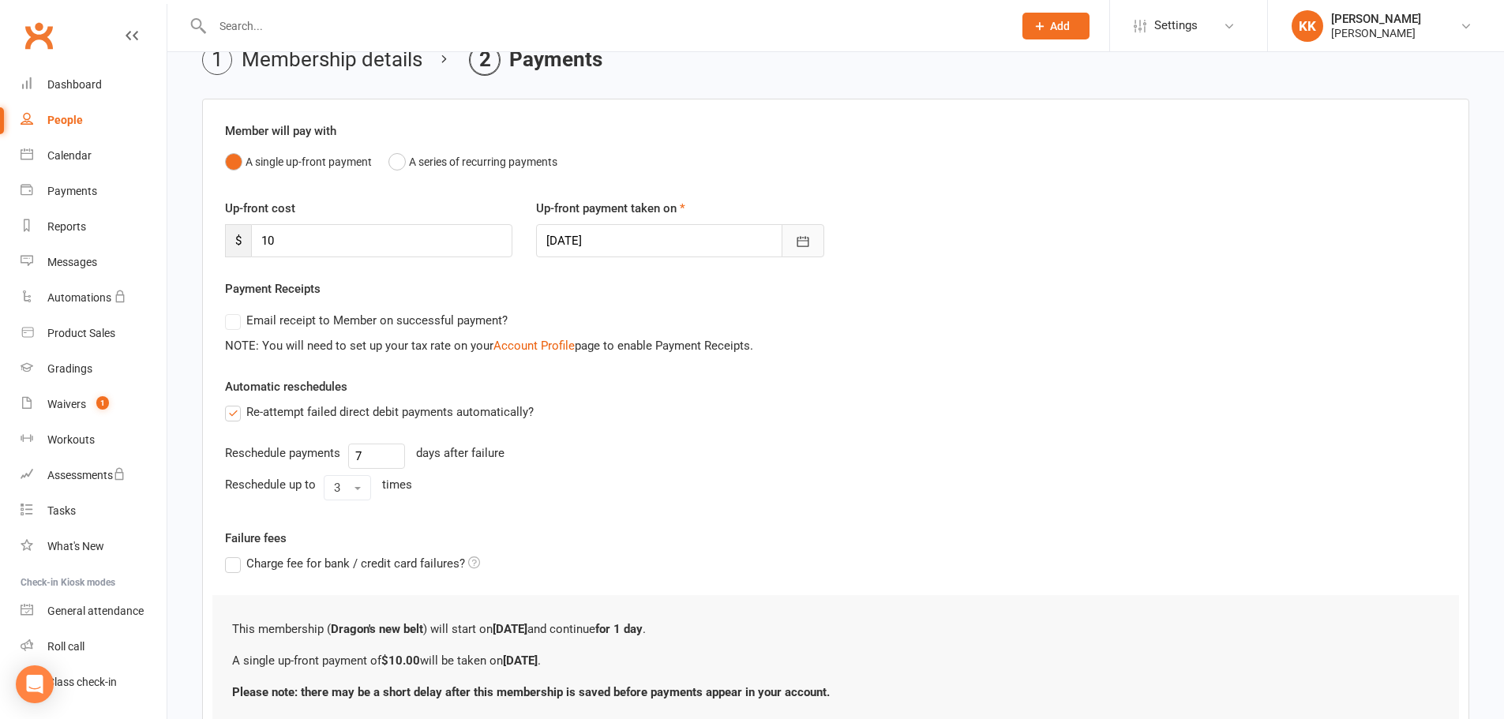
click at [806, 245] on icon "button" at bounding box center [803, 242] width 16 height 16
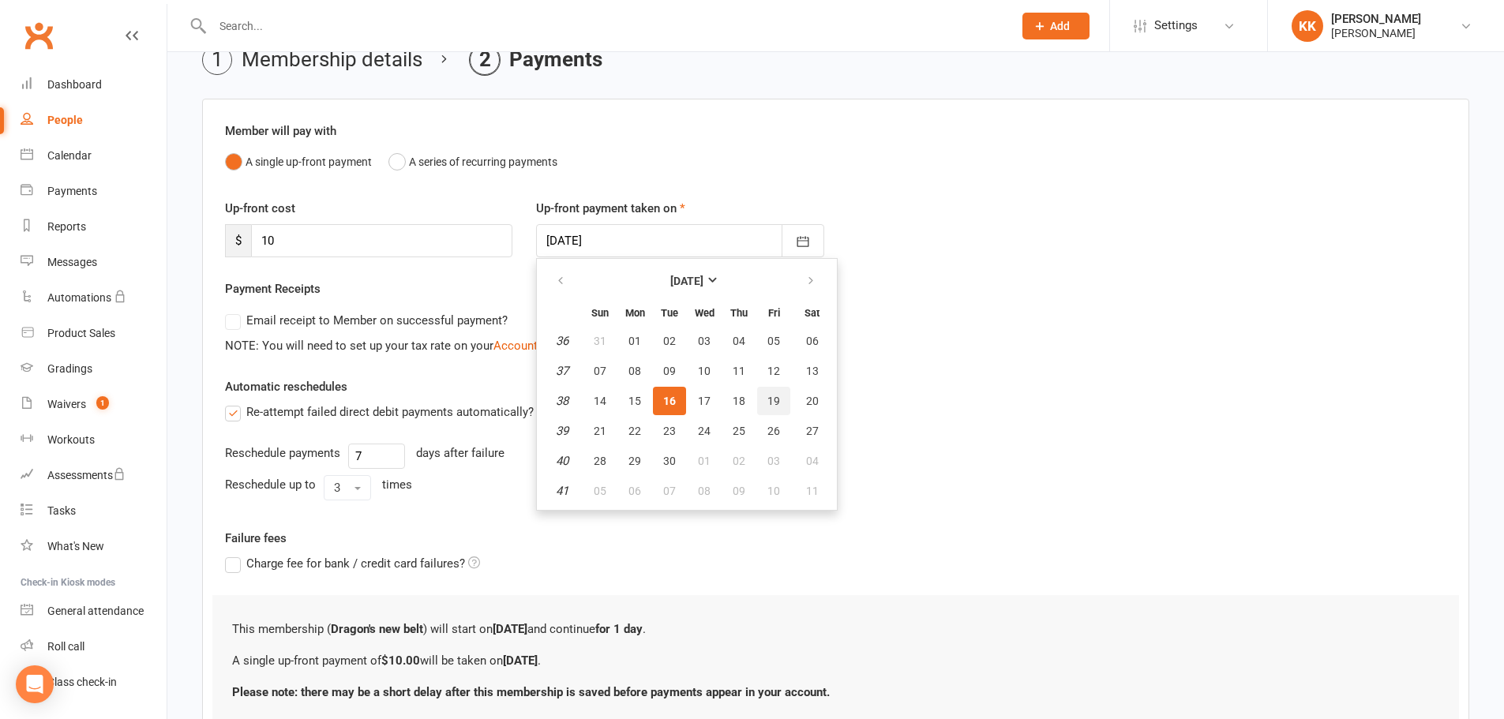
click at [769, 397] on span "19" at bounding box center [774, 401] width 13 height 13
type input "[DATE]"
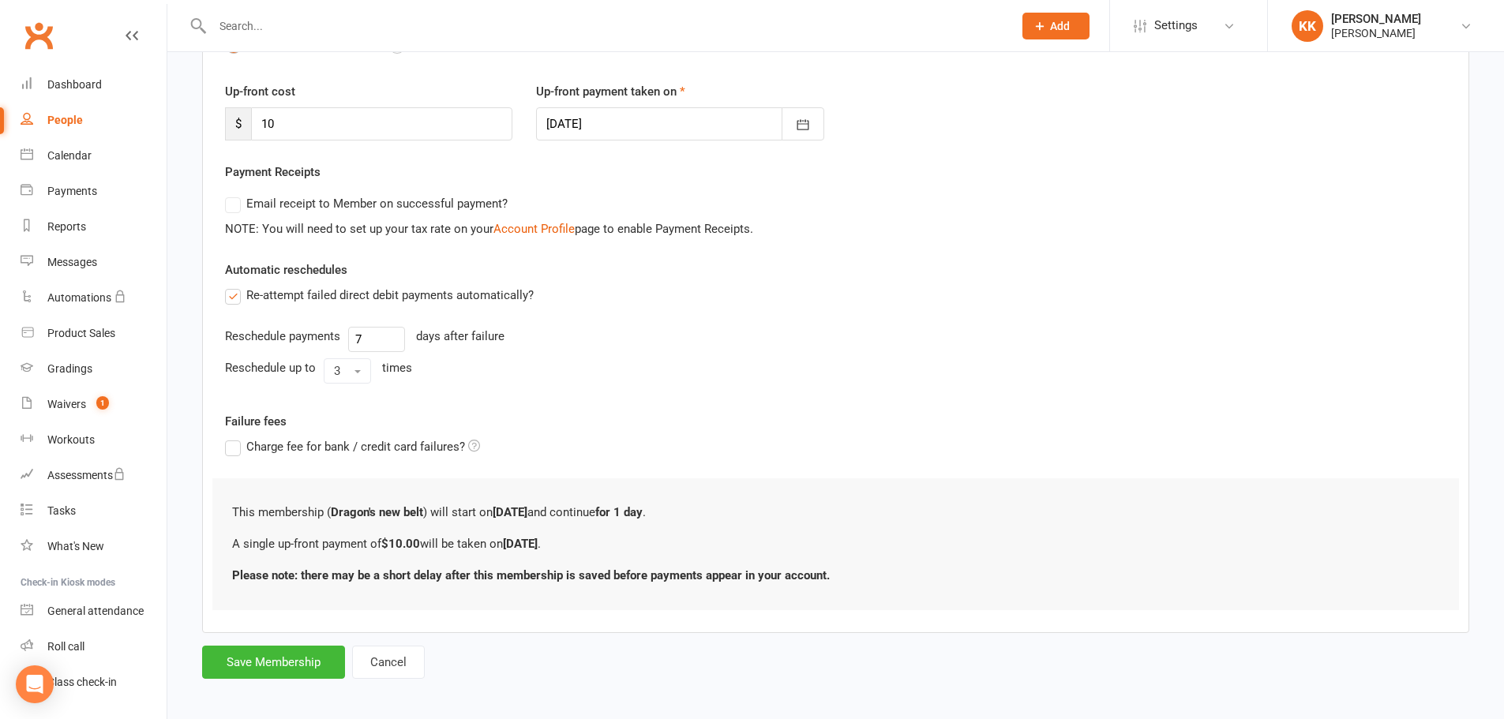
scroll to position [204, 0]
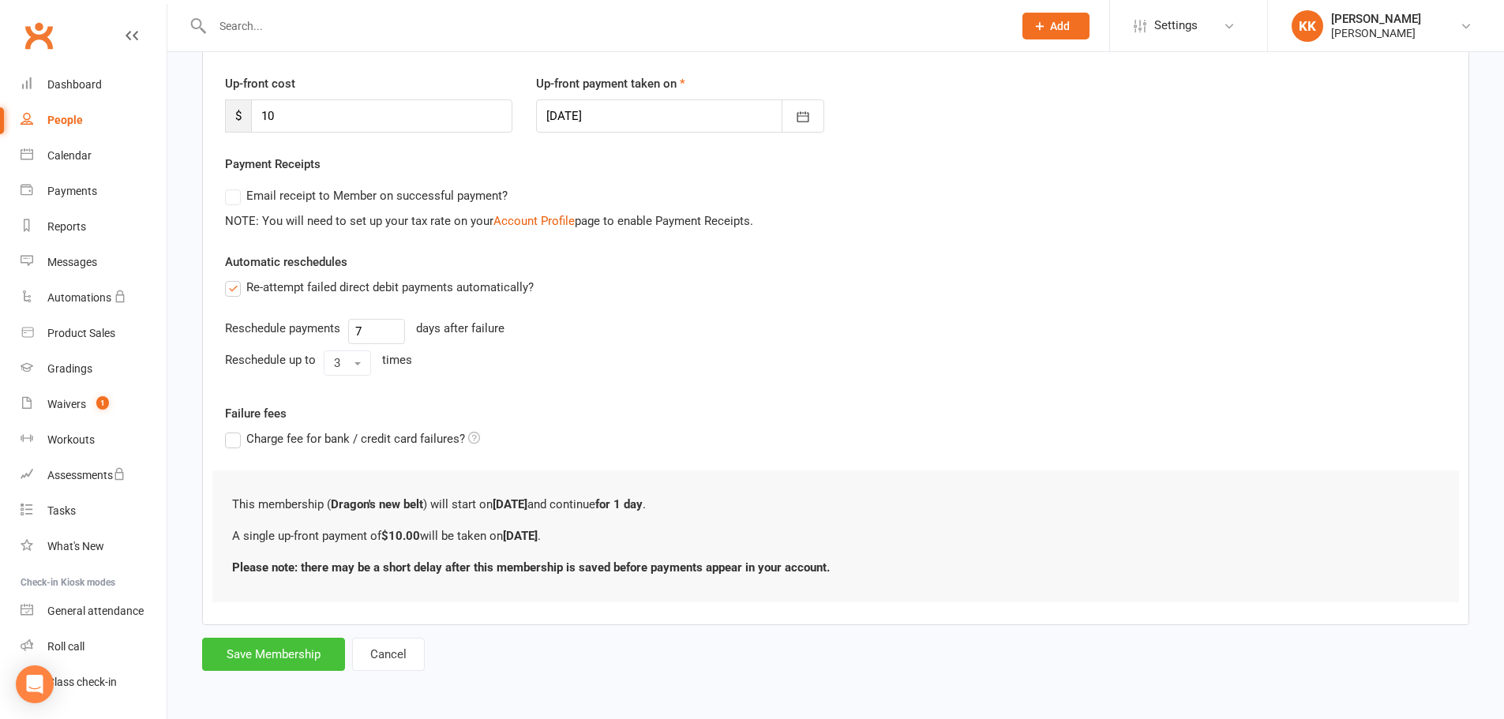
click at [284, 654] on button "Save Membership" at bounding box center [273, 654] width 143 height 33
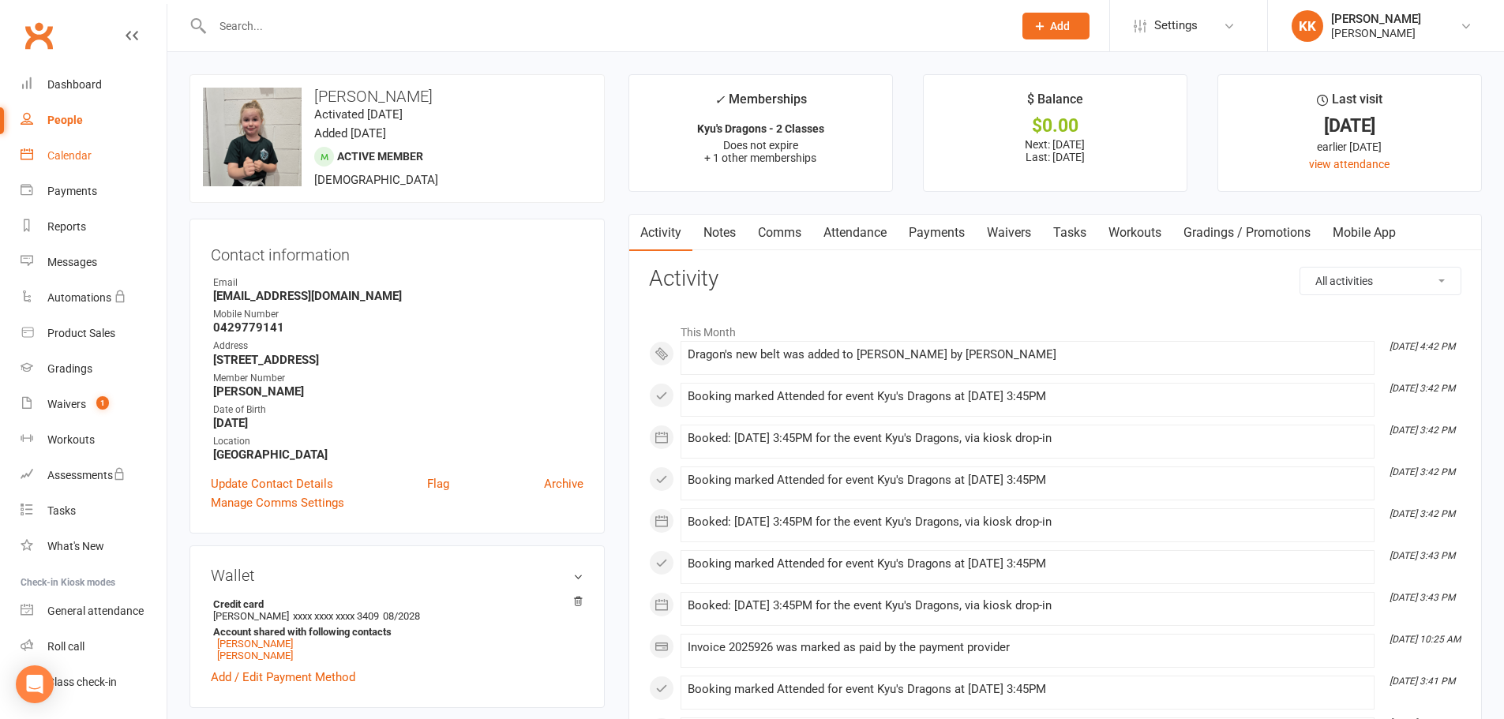
click at [70, 156] on div "Calendar" at bounding box center [69, 155] width 44 height 13
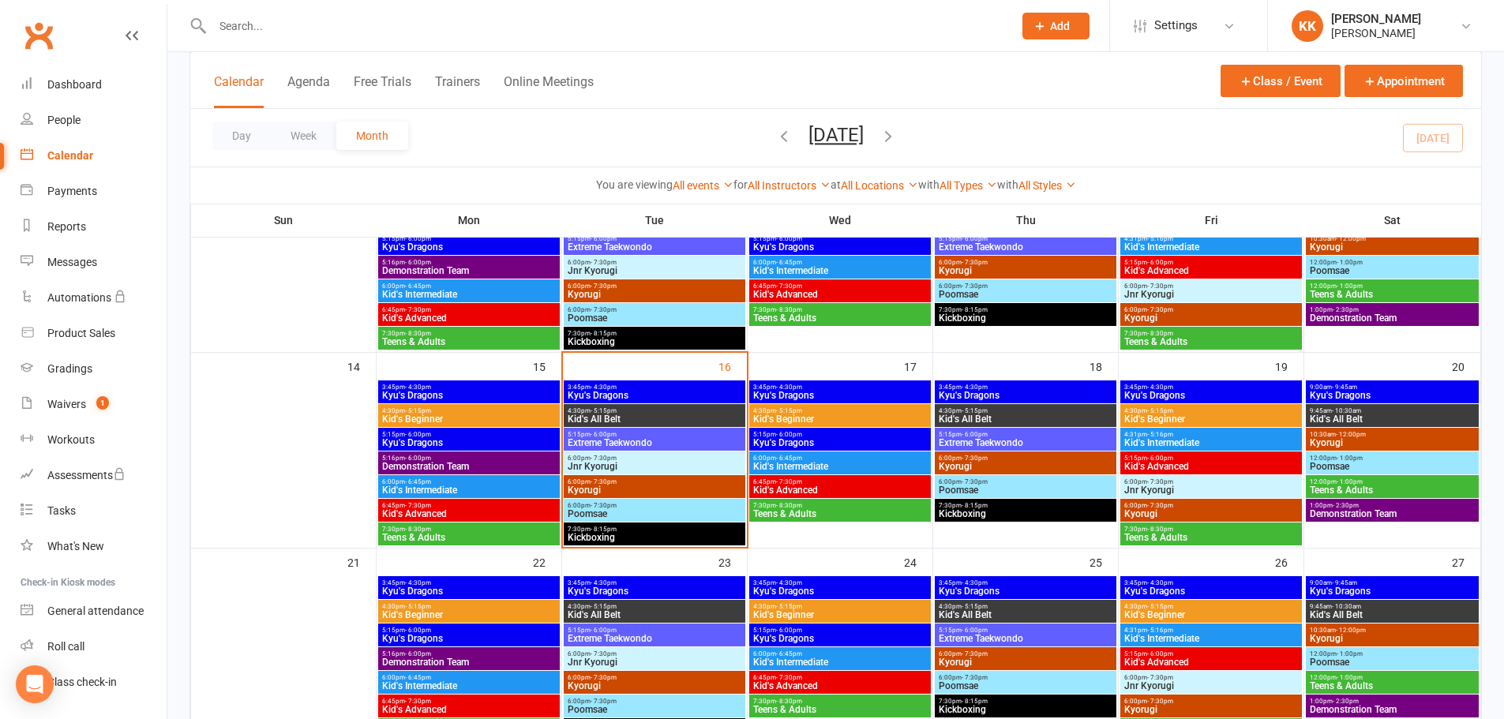
scroll to position [395, 0]
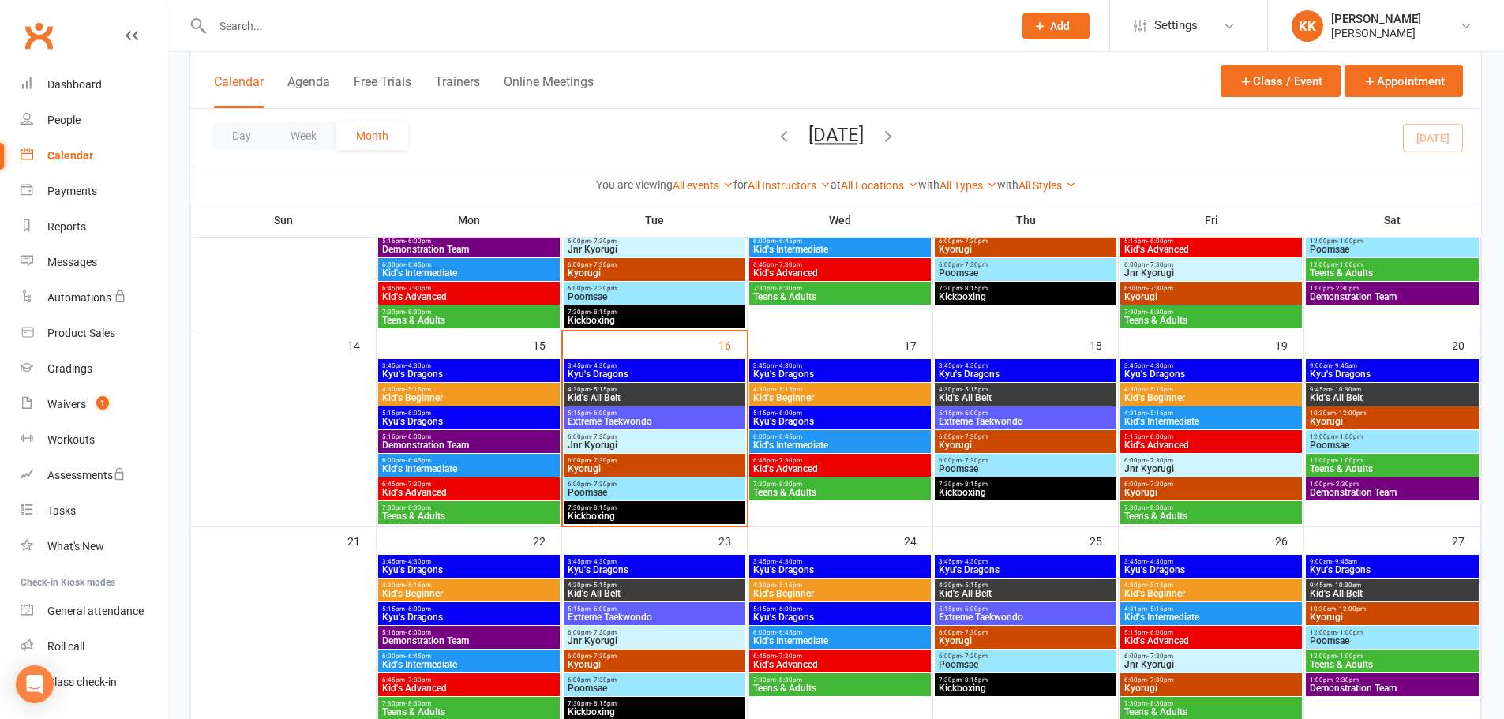
click at [663, 366] on span "3:45pm - 4:30pm" at bounding box center [654, 366] width 175 height 7
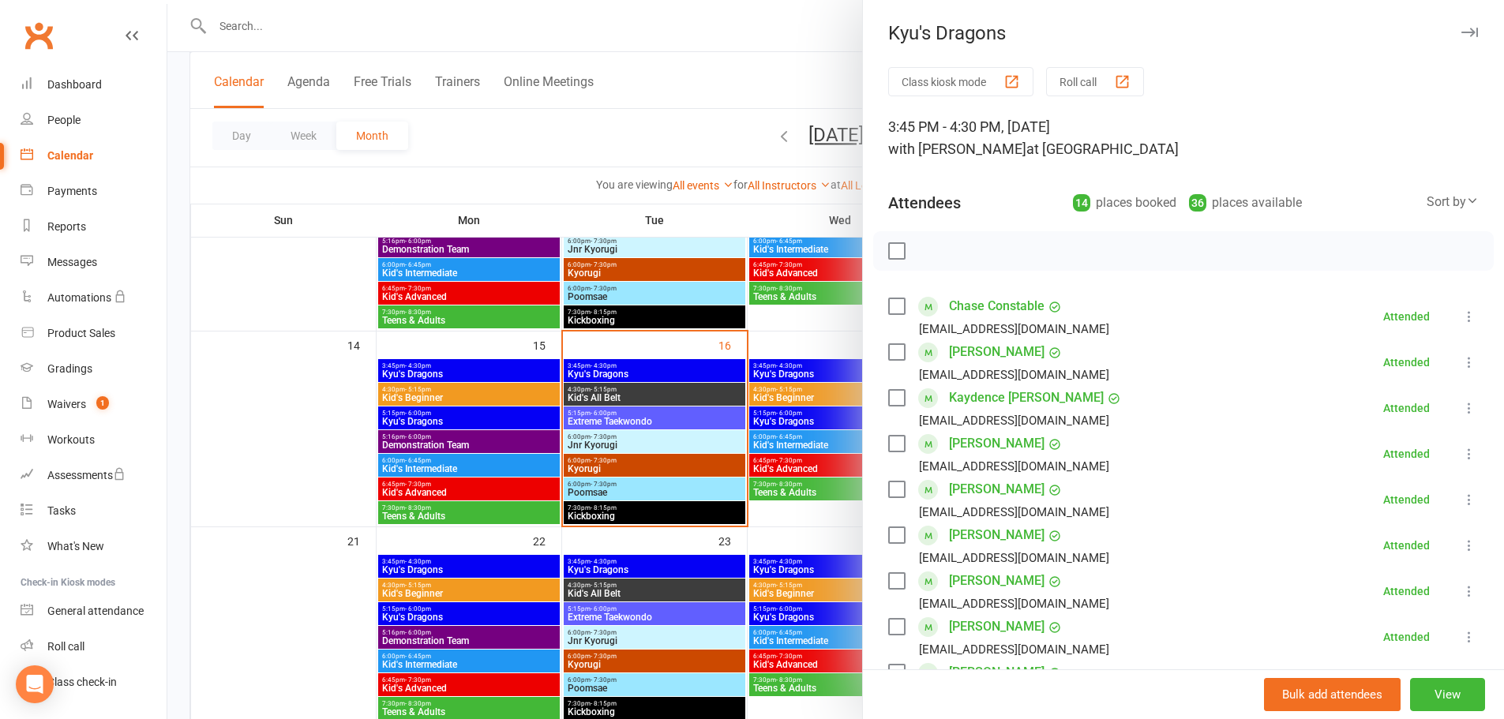
click at [976, 353] on link "[PERSON_NAME]" at bounding box center [997, 352] width 96 height 25
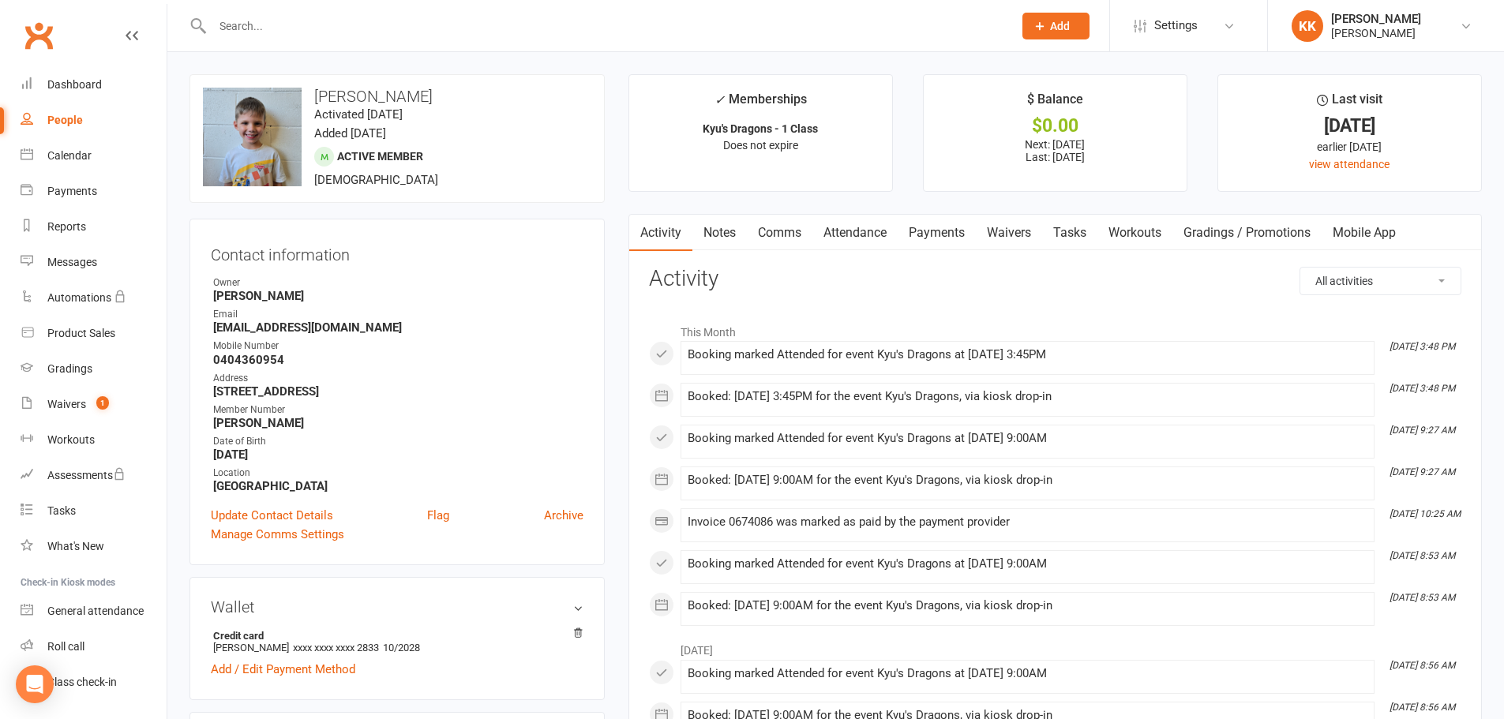
click at [936, 233] on link "Payments" at bounding box center [937, 233] width 78 height 36
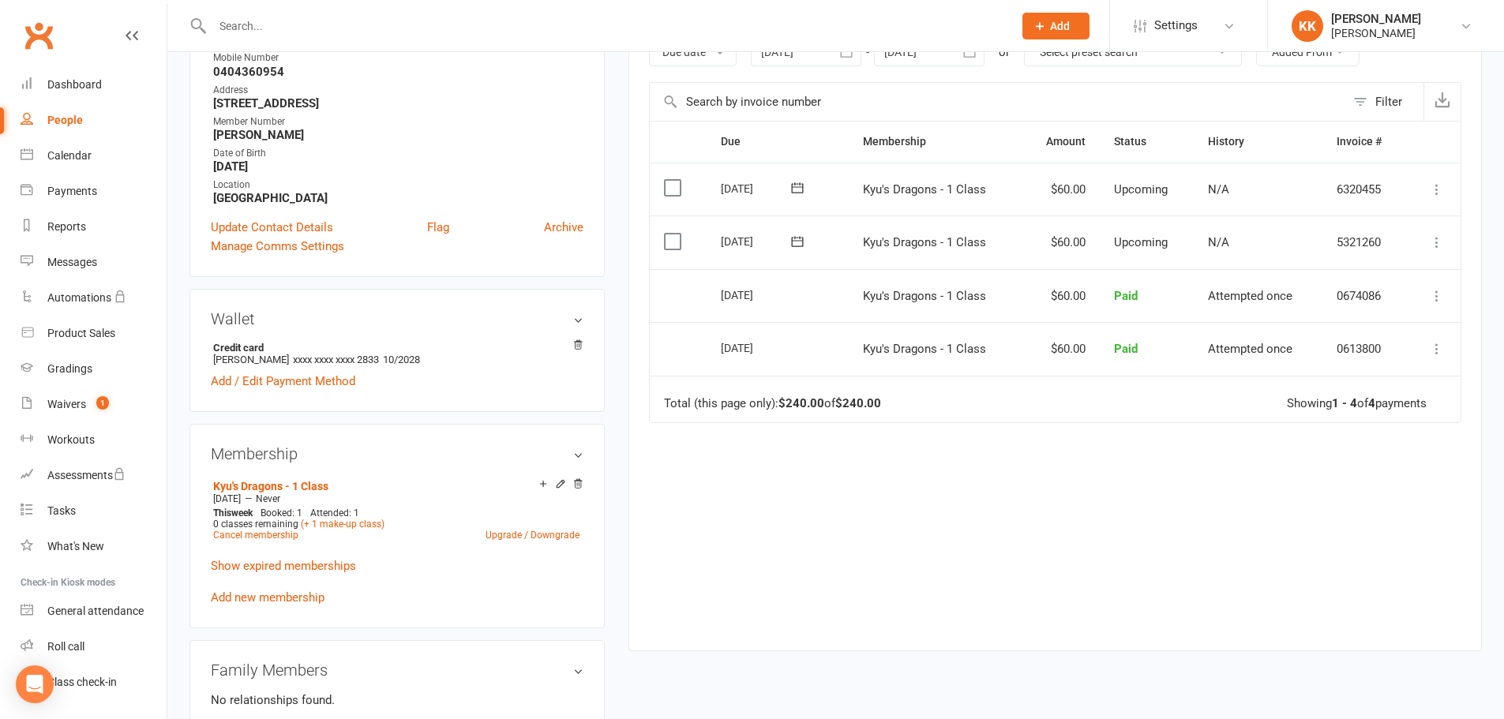
scroll to position [316, 0]
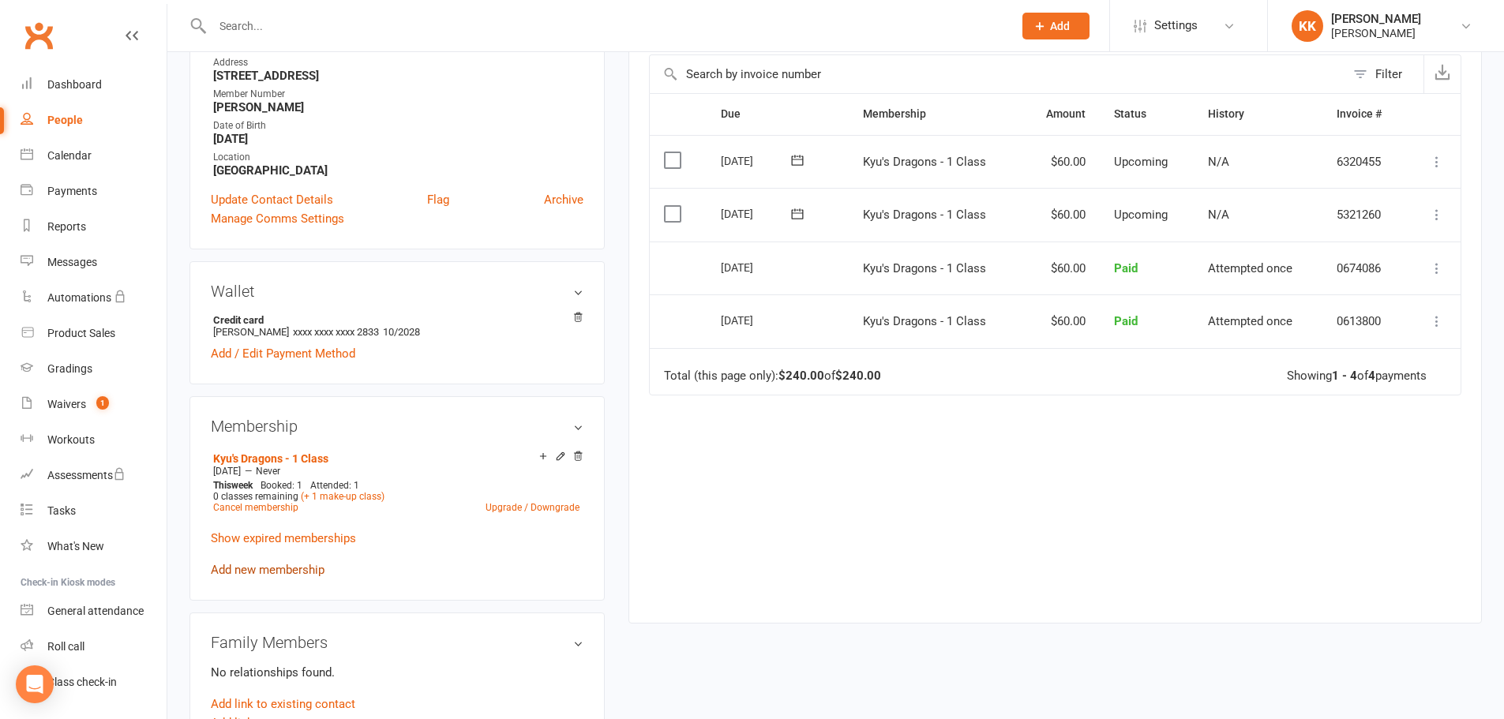
click at [281, 569] on link "Add new membership" at bounding box center [268, 570] width 114 height 14
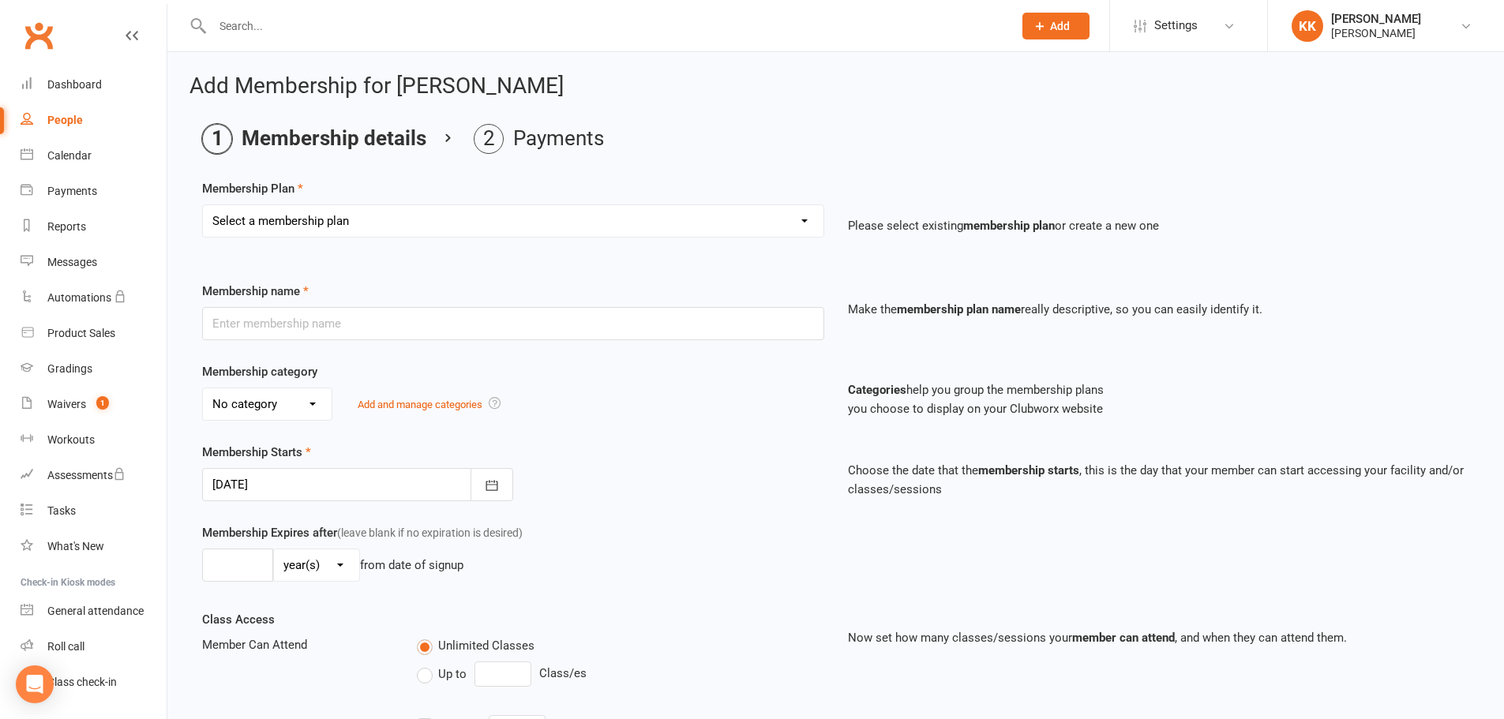
click at [614, 220] on select "Select a membership plan Create new Membership Plan Kyu's Dragons - 1 Class Kyu…" at bounding box center [513, 221] width 621 height 32
select select "20"
click at [203, 205] on select "Select a membership plan Create new Membership Plan Kyu's Dragons - 1 Class Kyu…" at bounding box center [513, 221] width 621 height 32
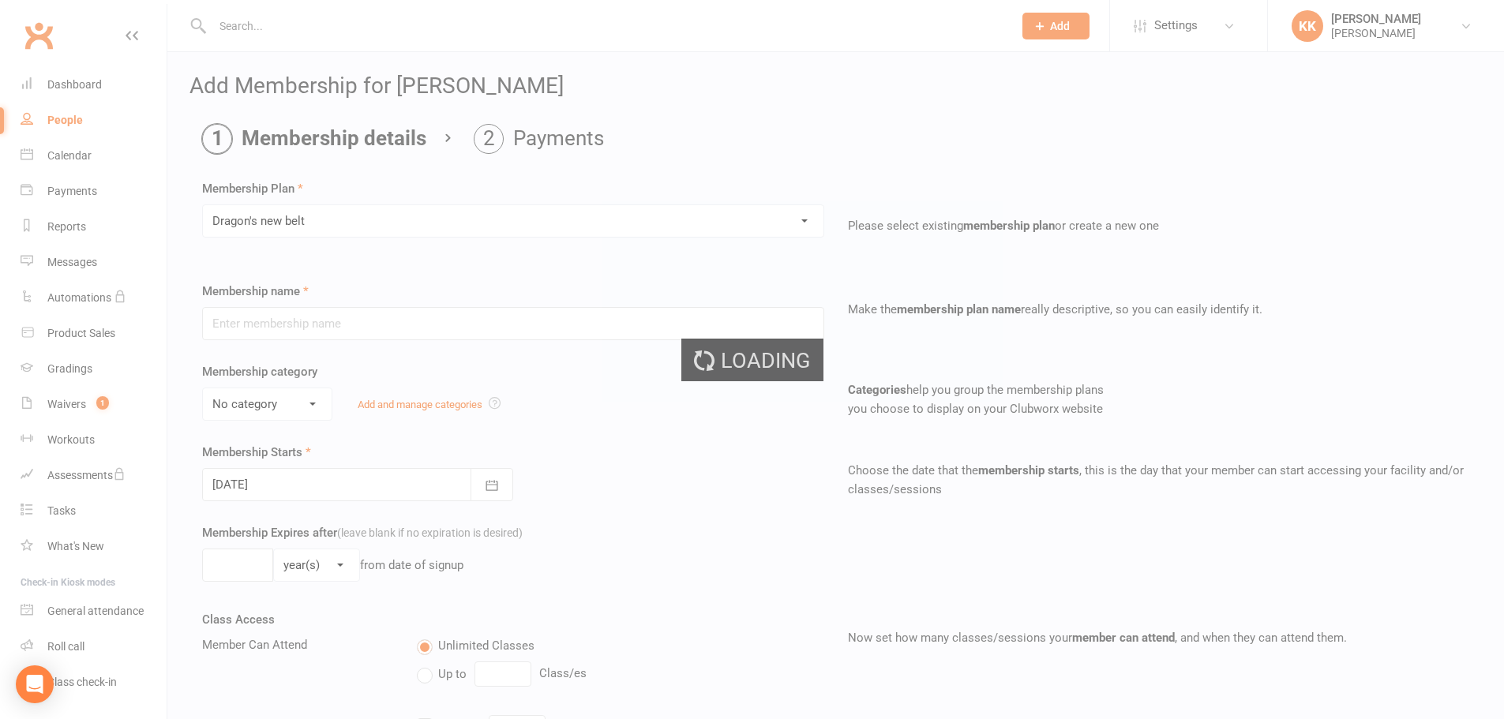
type input "Dragon's new belt"
type input "1"
select select "0"
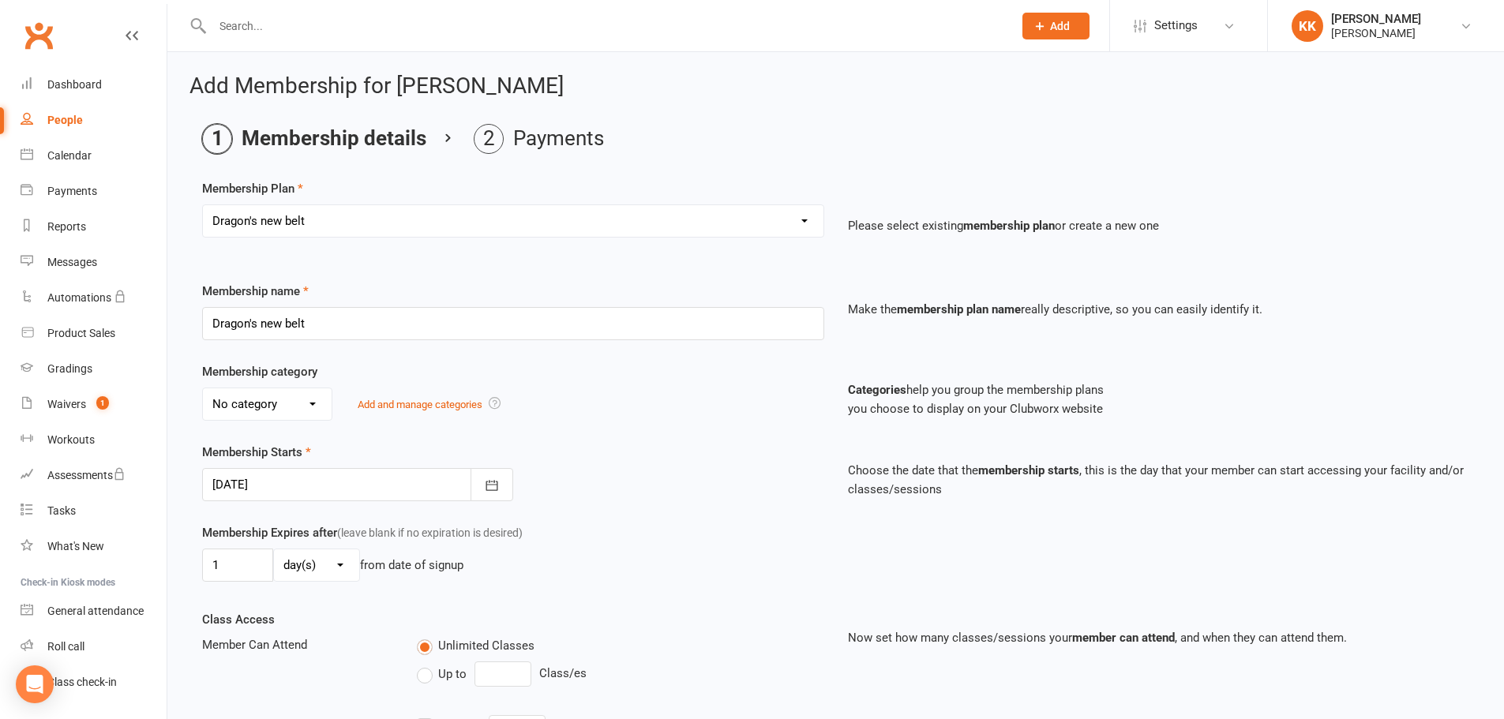
type input "[DATE]"
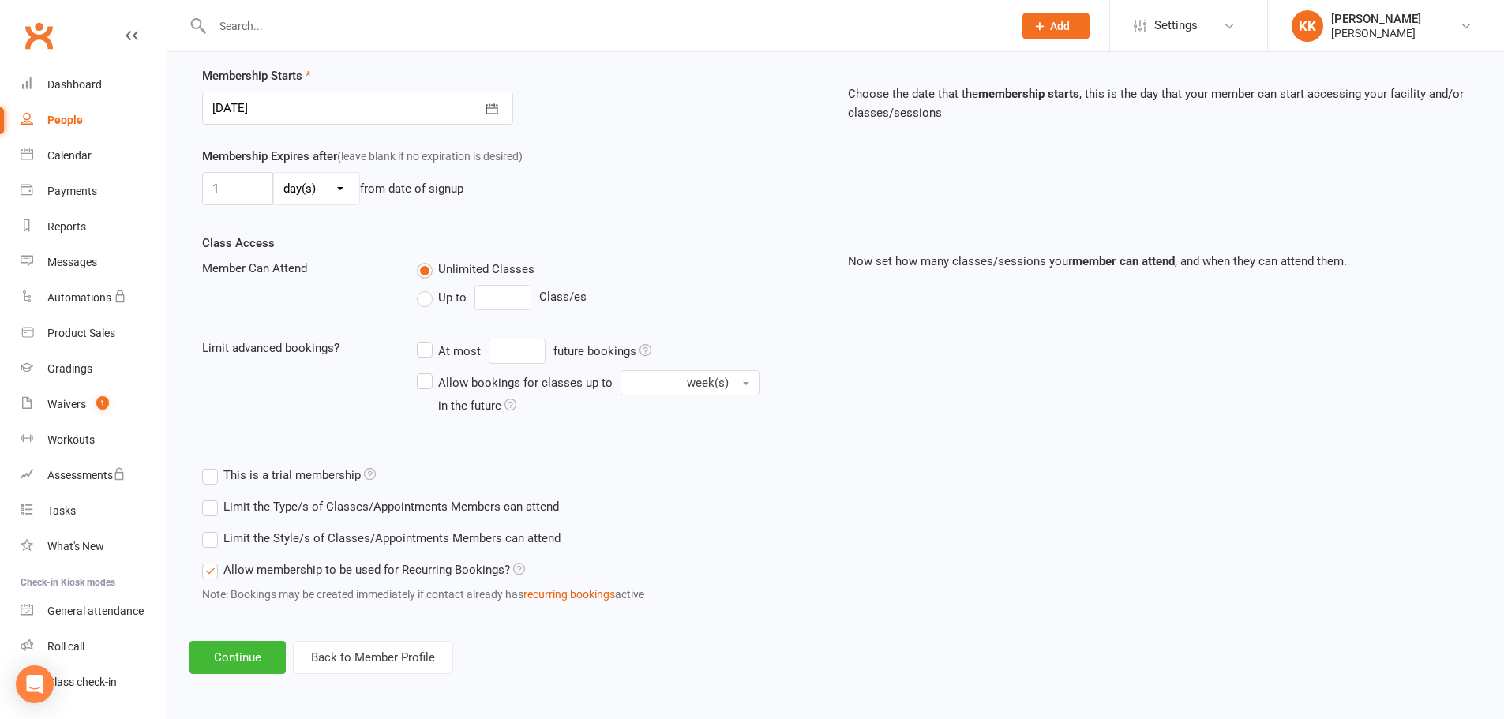
scroll to position [378, 0]
click at [271, 665] on button "Continue" at bounding box center [238, 657] width 96 height 33
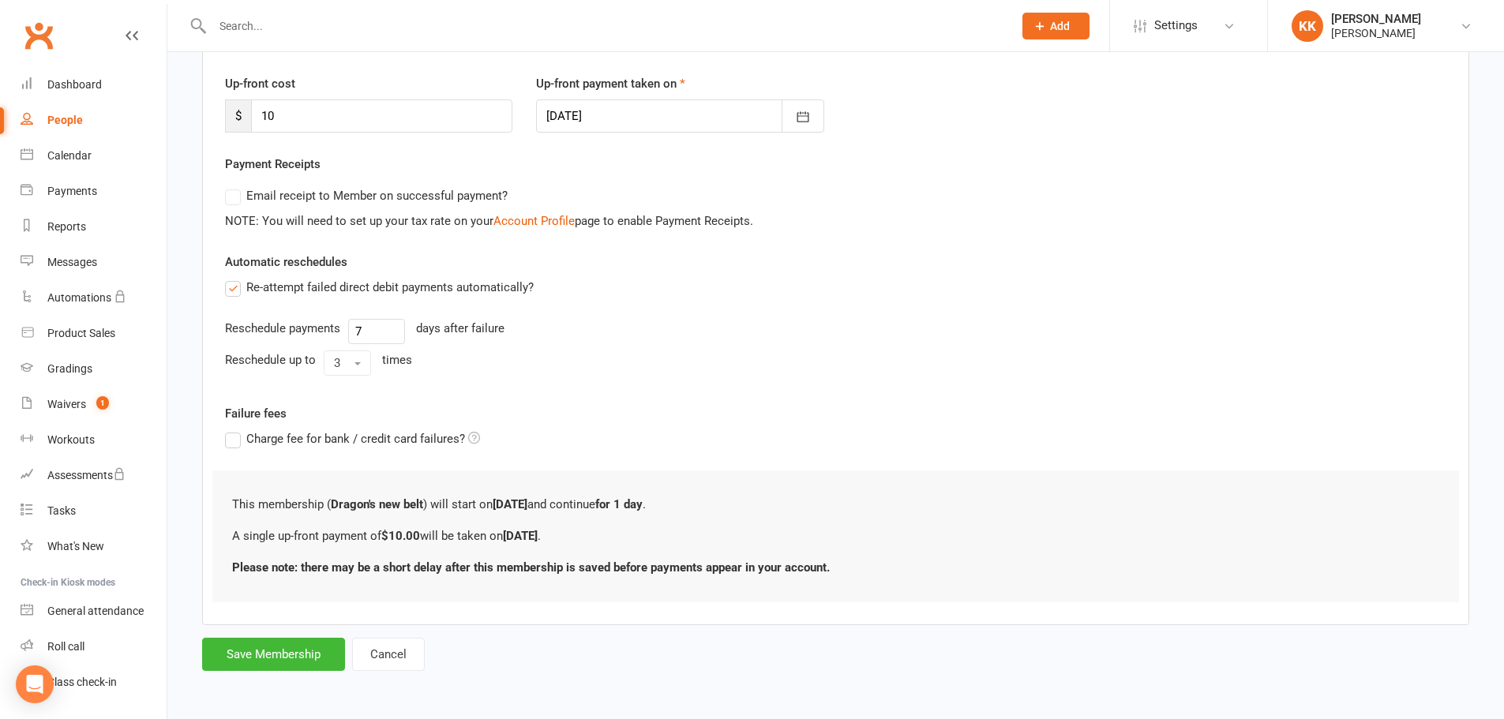
scroll to position [0, 0]
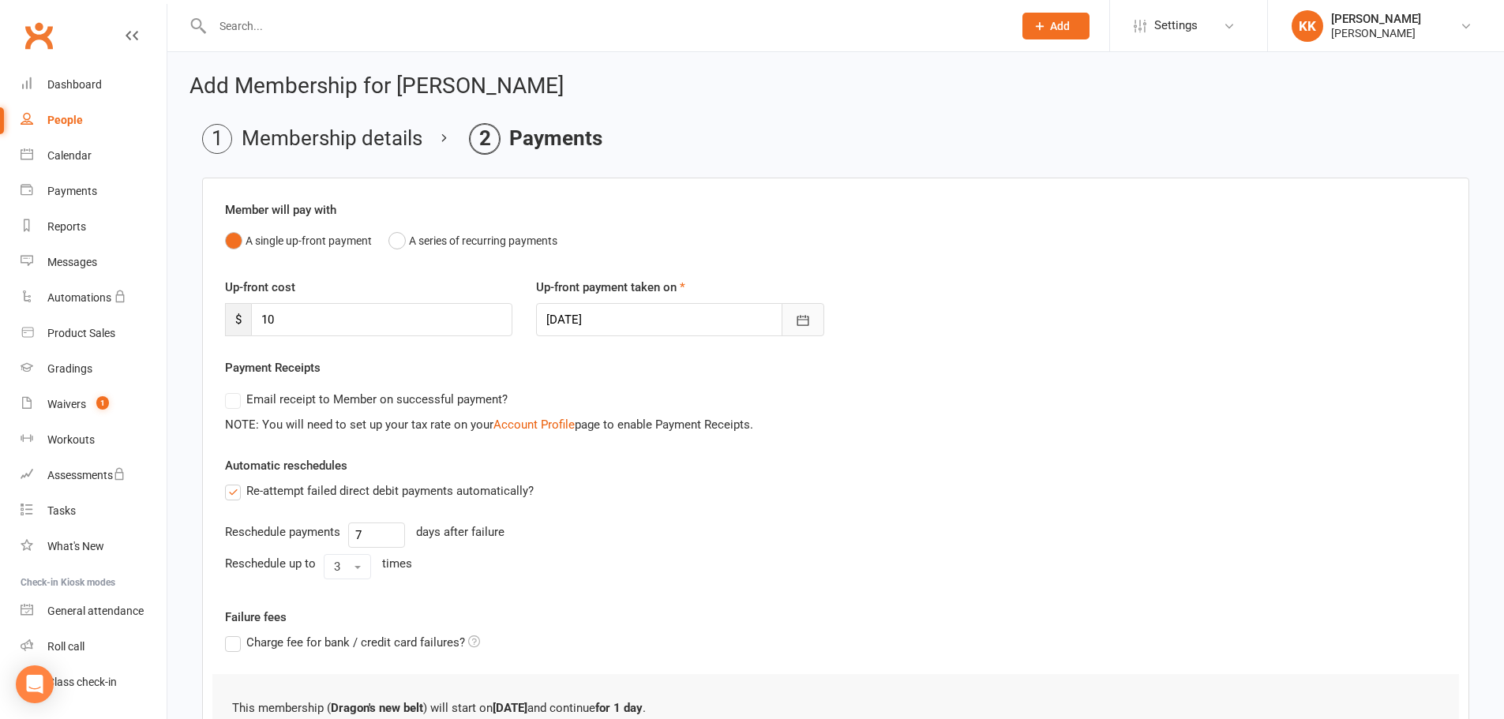
click at [803, 318] on icon "button" at bounding box center [803, 321] width 16 height 16
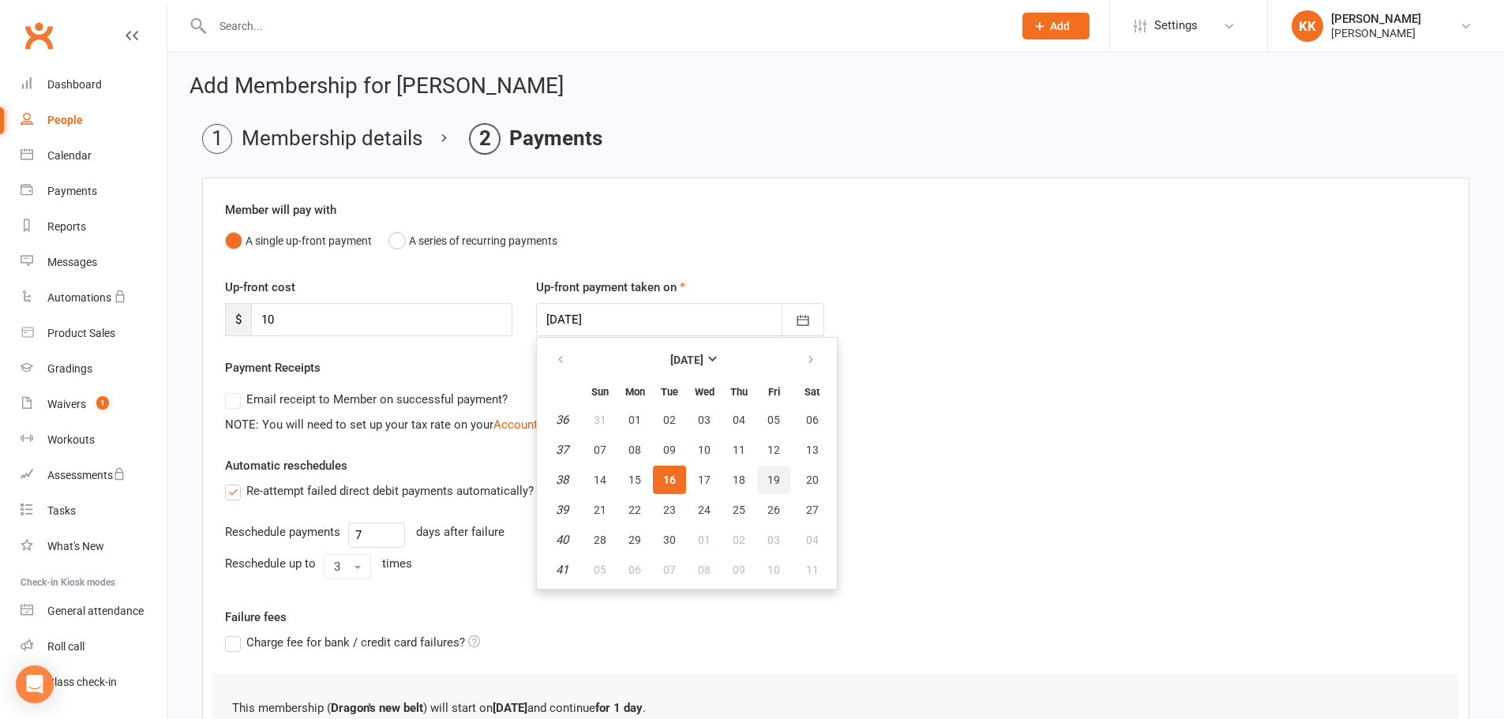
click at [778, 483] on span "19" at bounding box center [774, 480] width 13 height 13
type input "[DATE]"
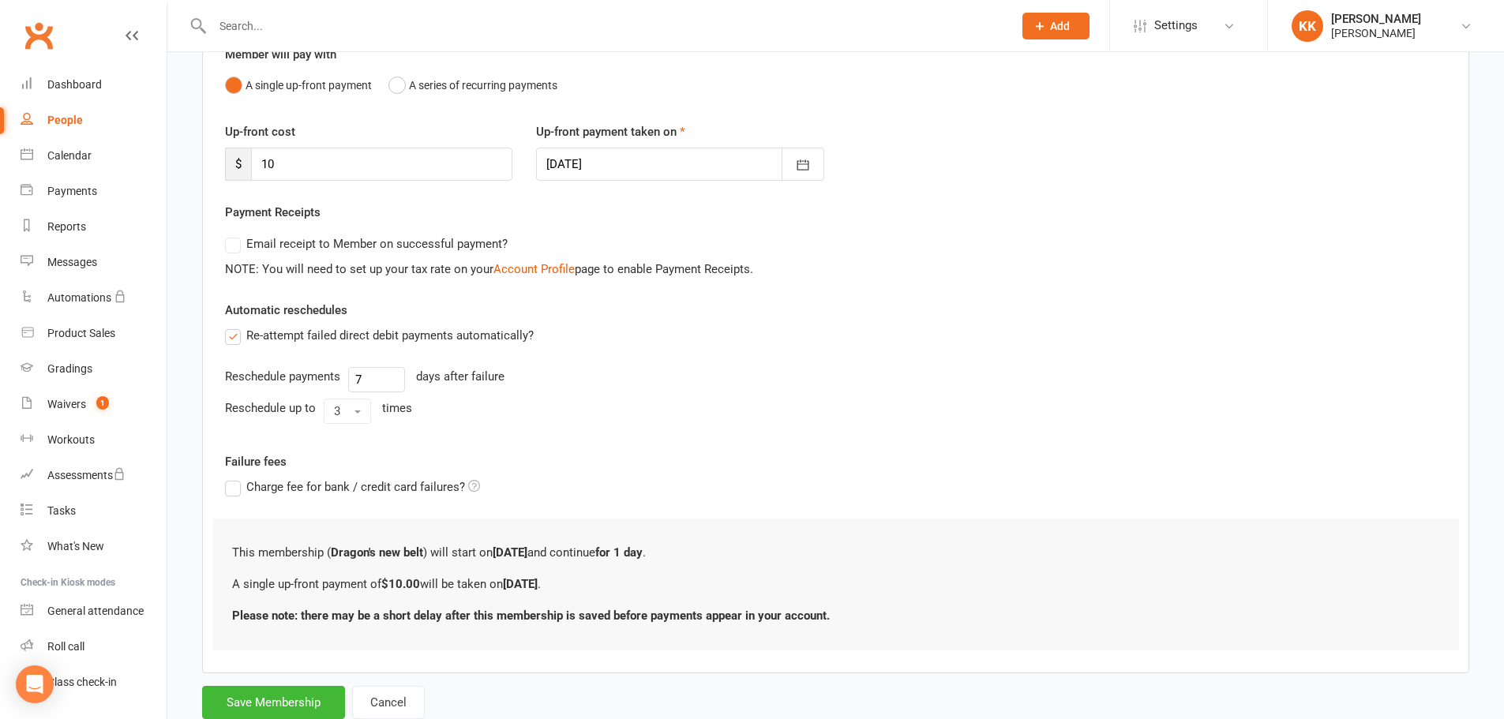
scroll to position [204, 0]
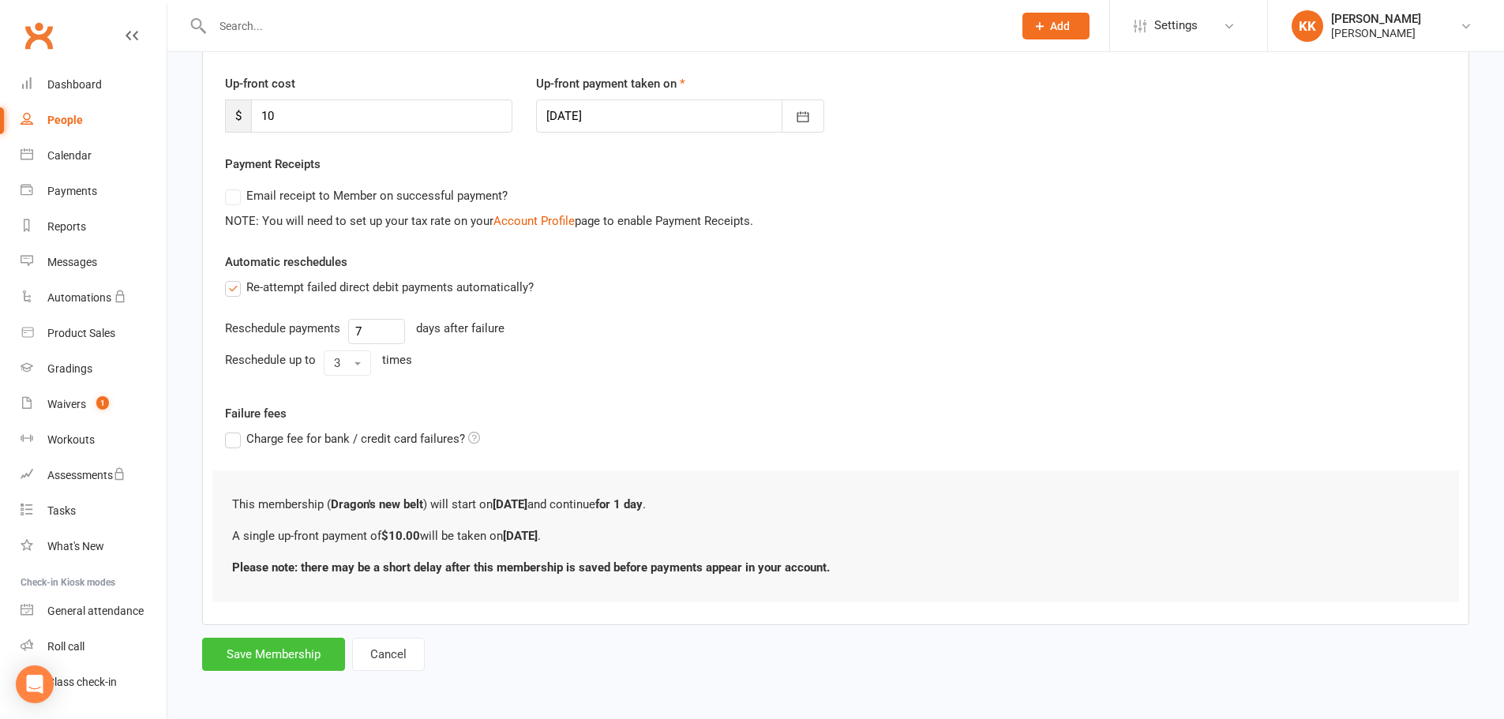
click at [254, 651] on button "Save Membership" at bounding box center [273, 654] width 143 height 33
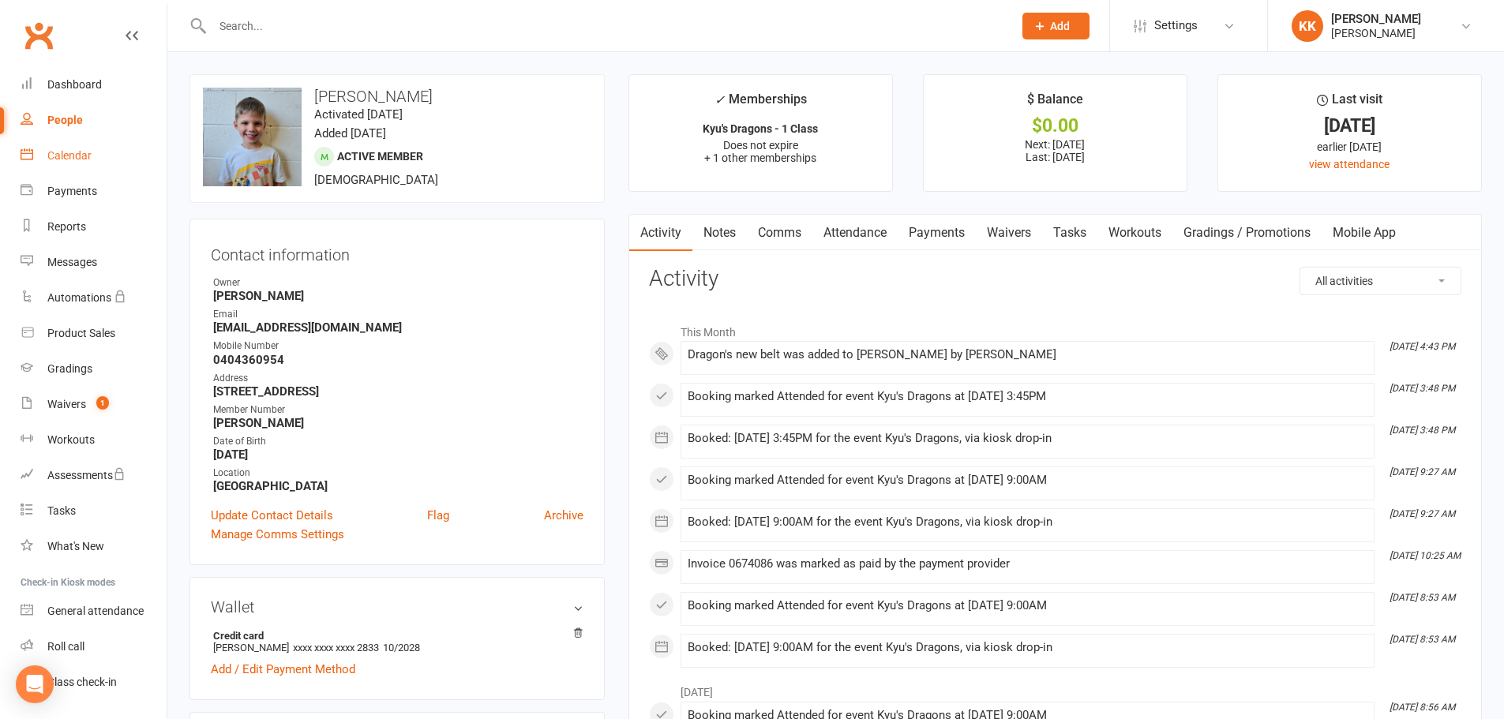
click at [72, 154] on div "Calendar" at bounding box center [69, 155] width 44 height 13
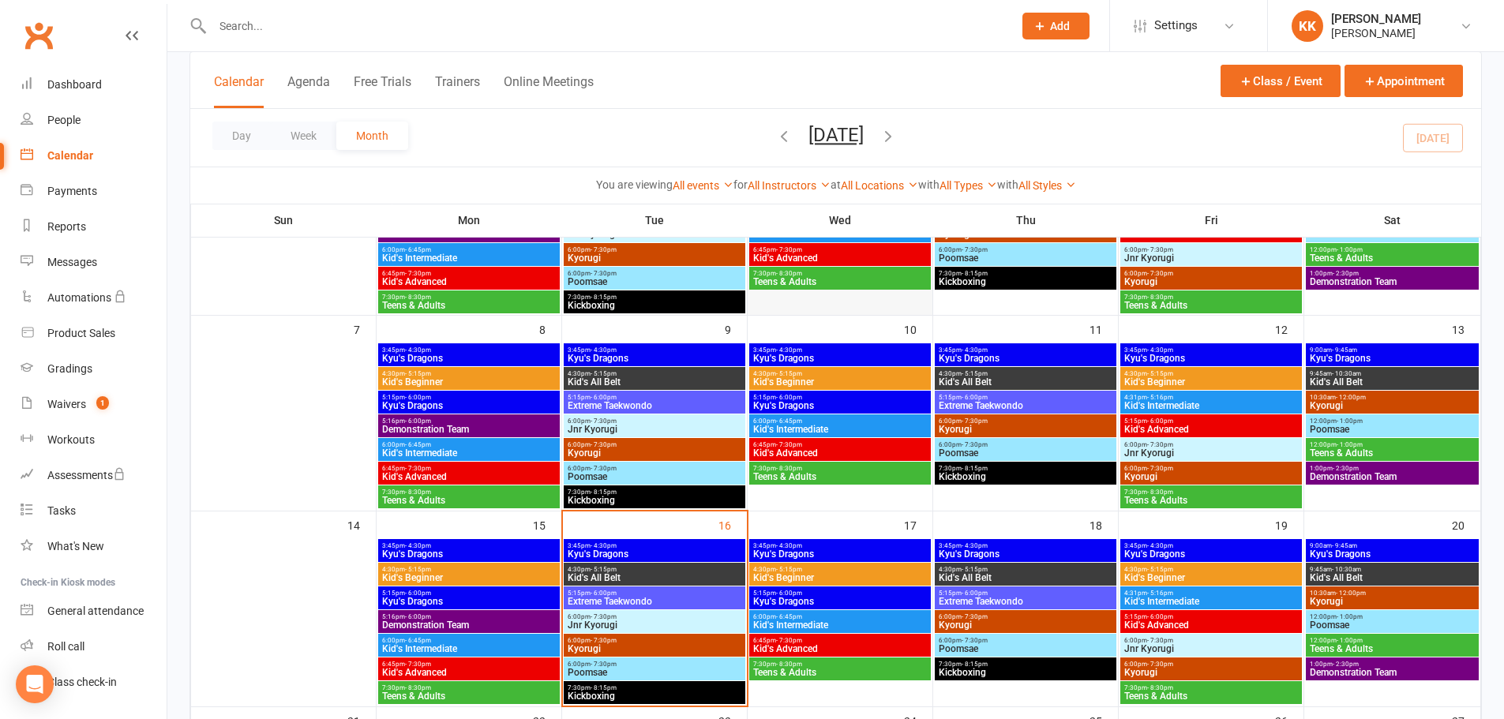
scroll to position [316, 0]
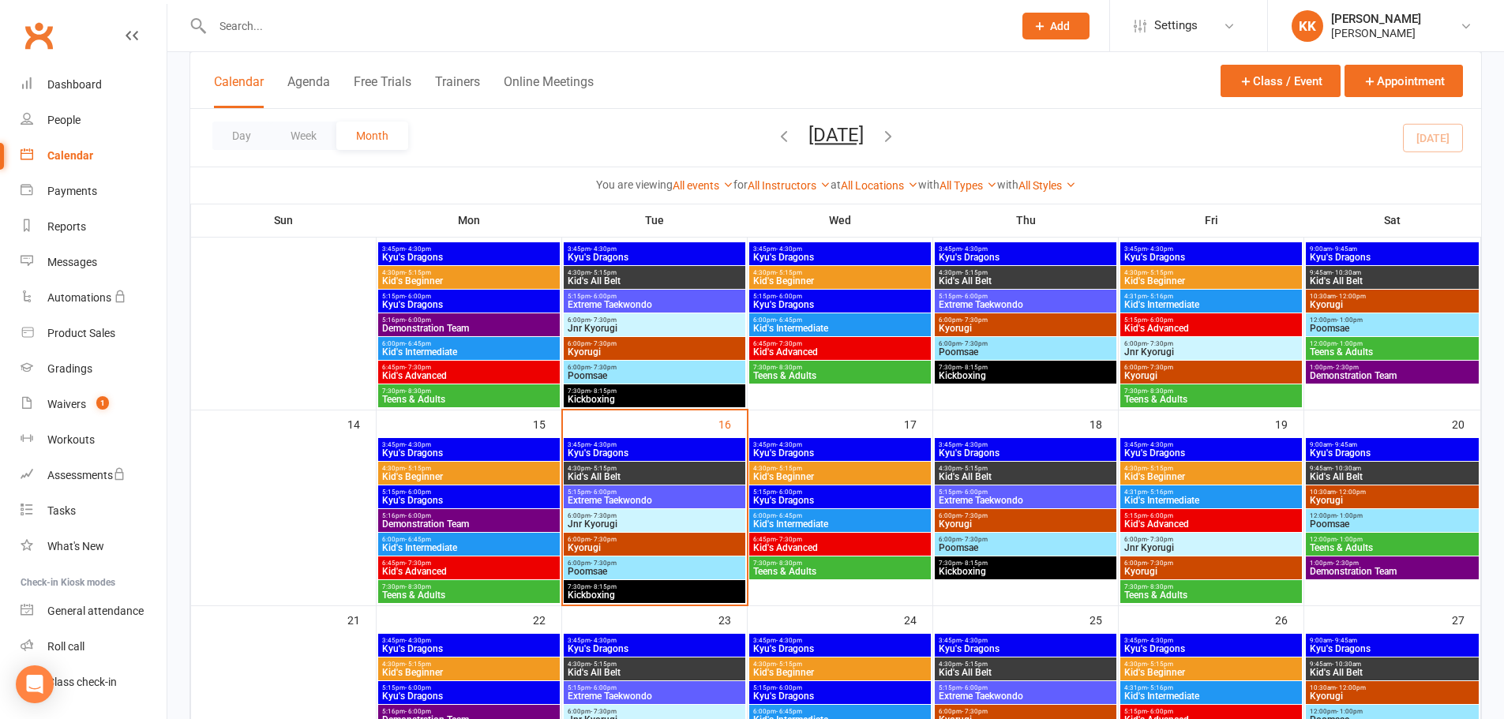
click at [687, 471] on span "4:30pm - 5:15pm" at bounding box center [654, 468] width 175 height 7
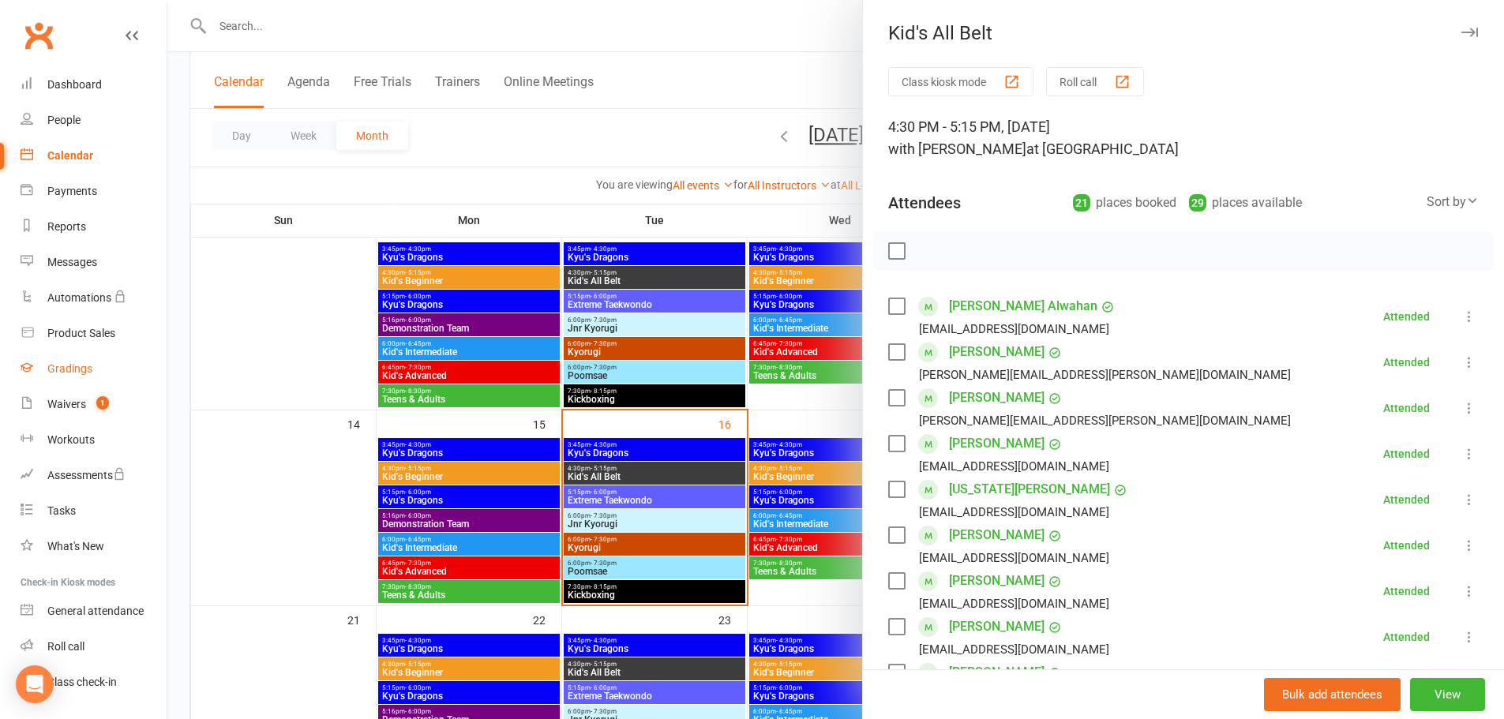
click at [69, 368] on div "Gradings" at bounding box center [69, 369] width 45 height 13
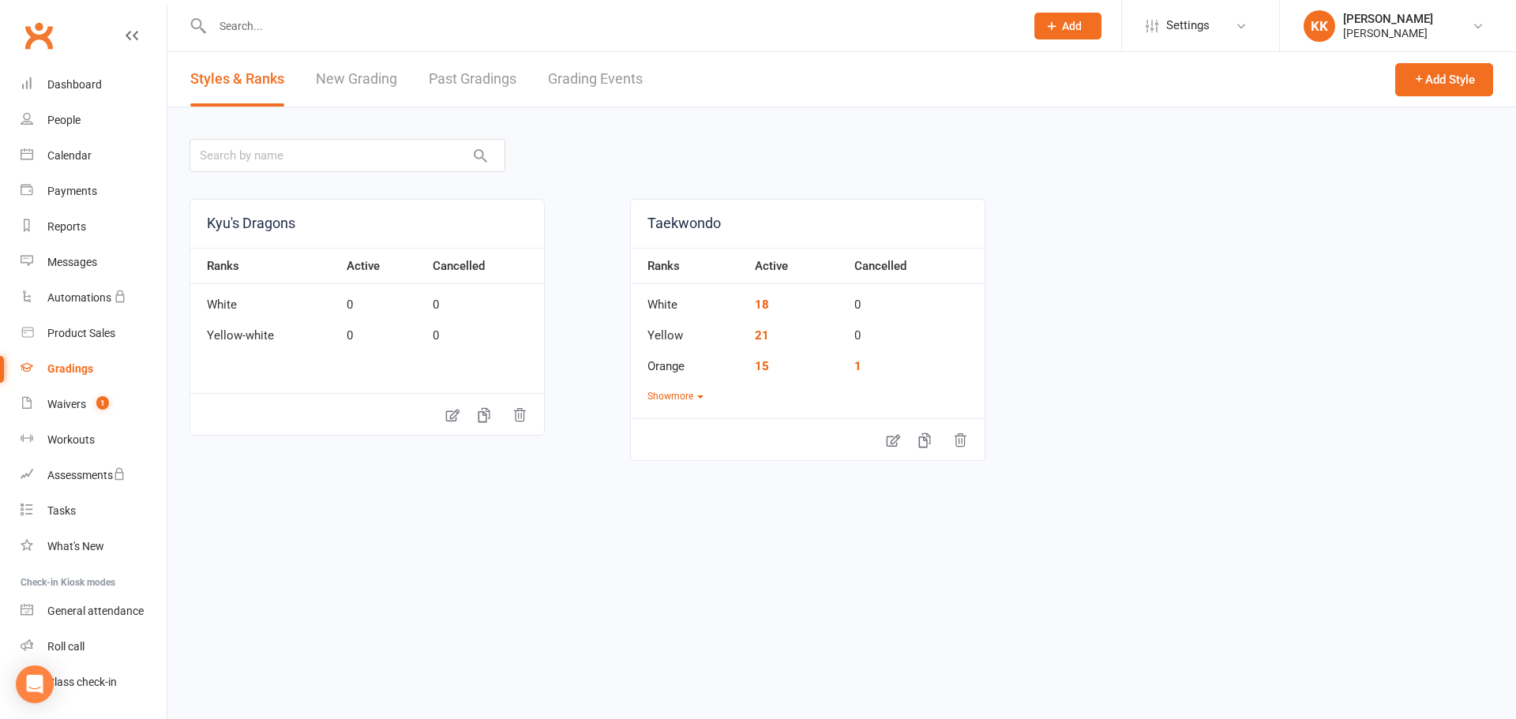
click at [257, 28] on input "text" at bounding box center [611, 26] width 806 height 22
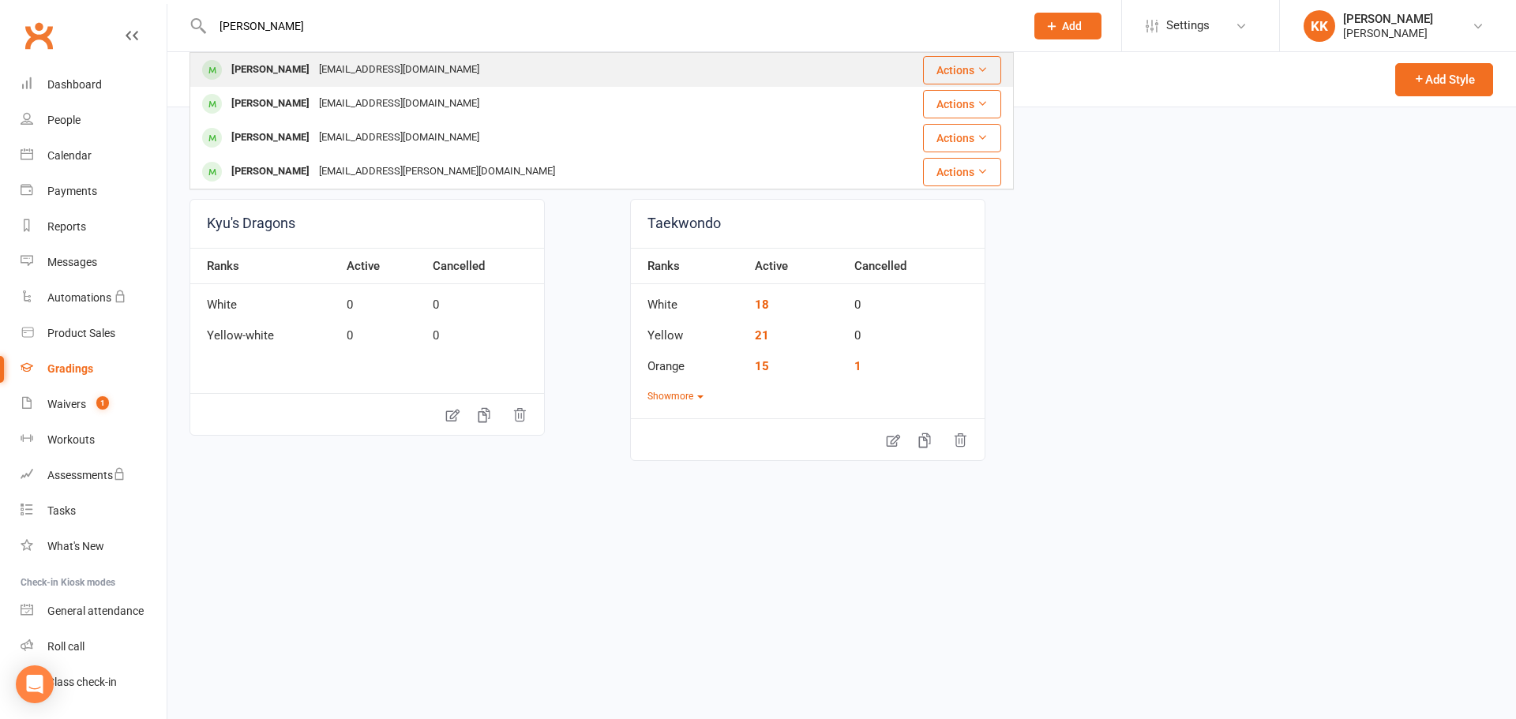
type input "[PERSON_NAME]"
click at [257, 67] on div "[PERSON_NAME]" at bounding box center [271, 69] width 88 height 23
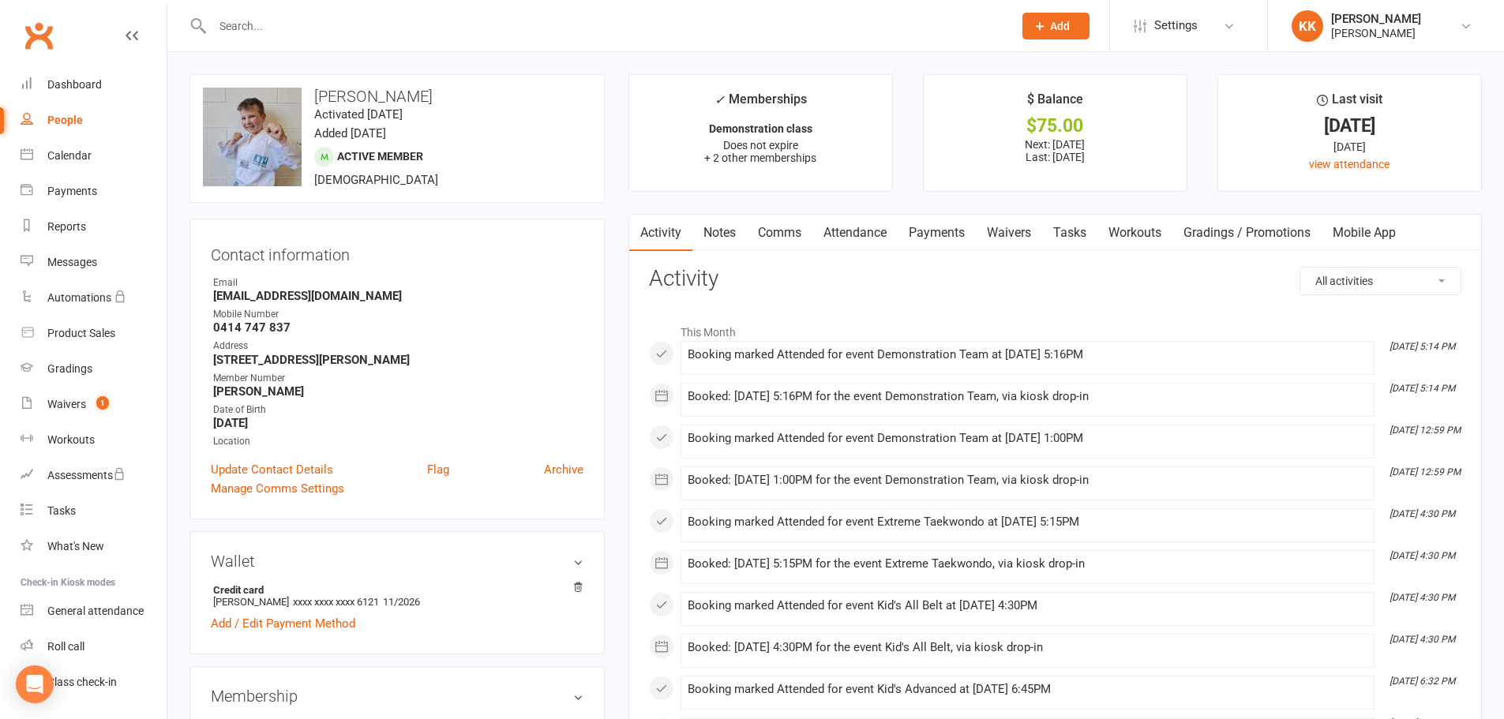
click at [249, 24] on input "text" at bounding box center [605, 26] width 794 height 22
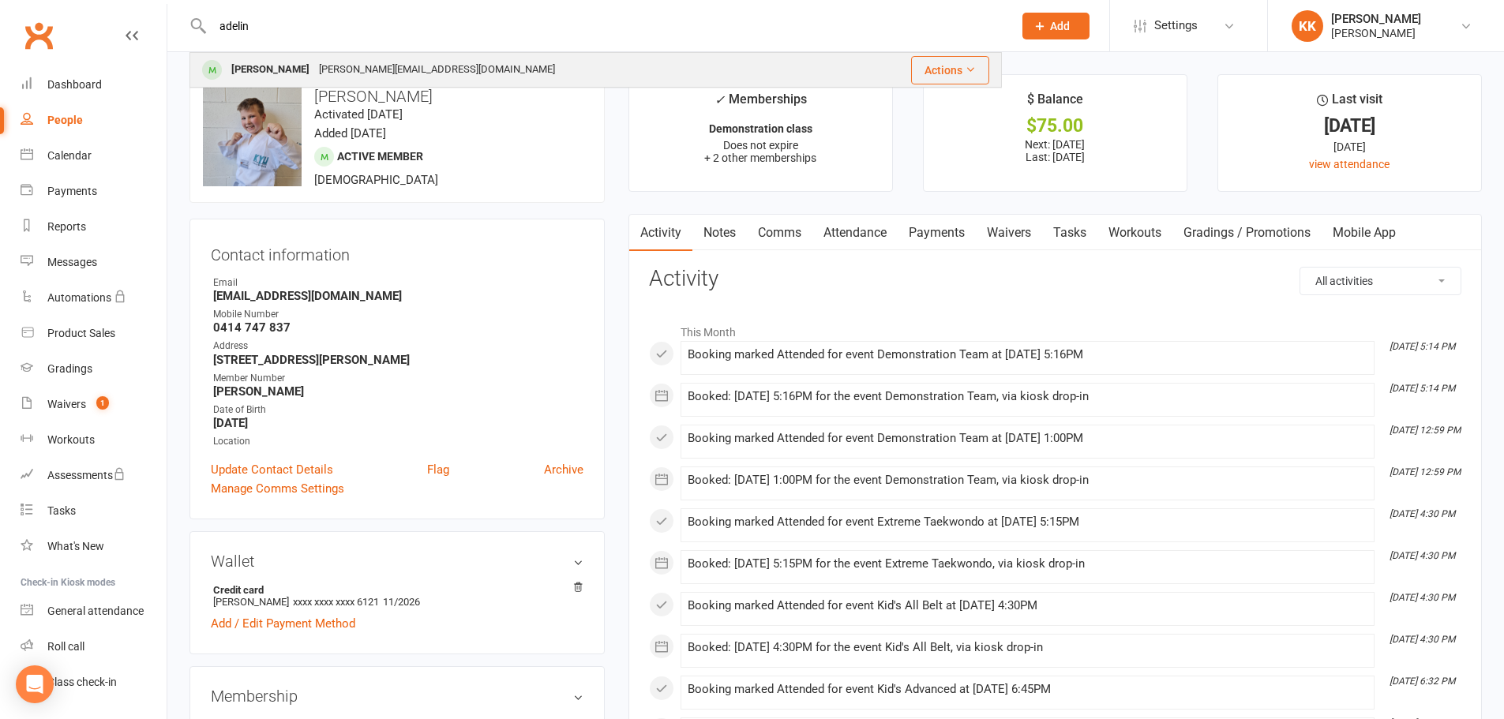
type input "adelin"
click at [243, 66] on div "[PERSON_NAME]" at bounding box center [271, 69] width 88 height 23
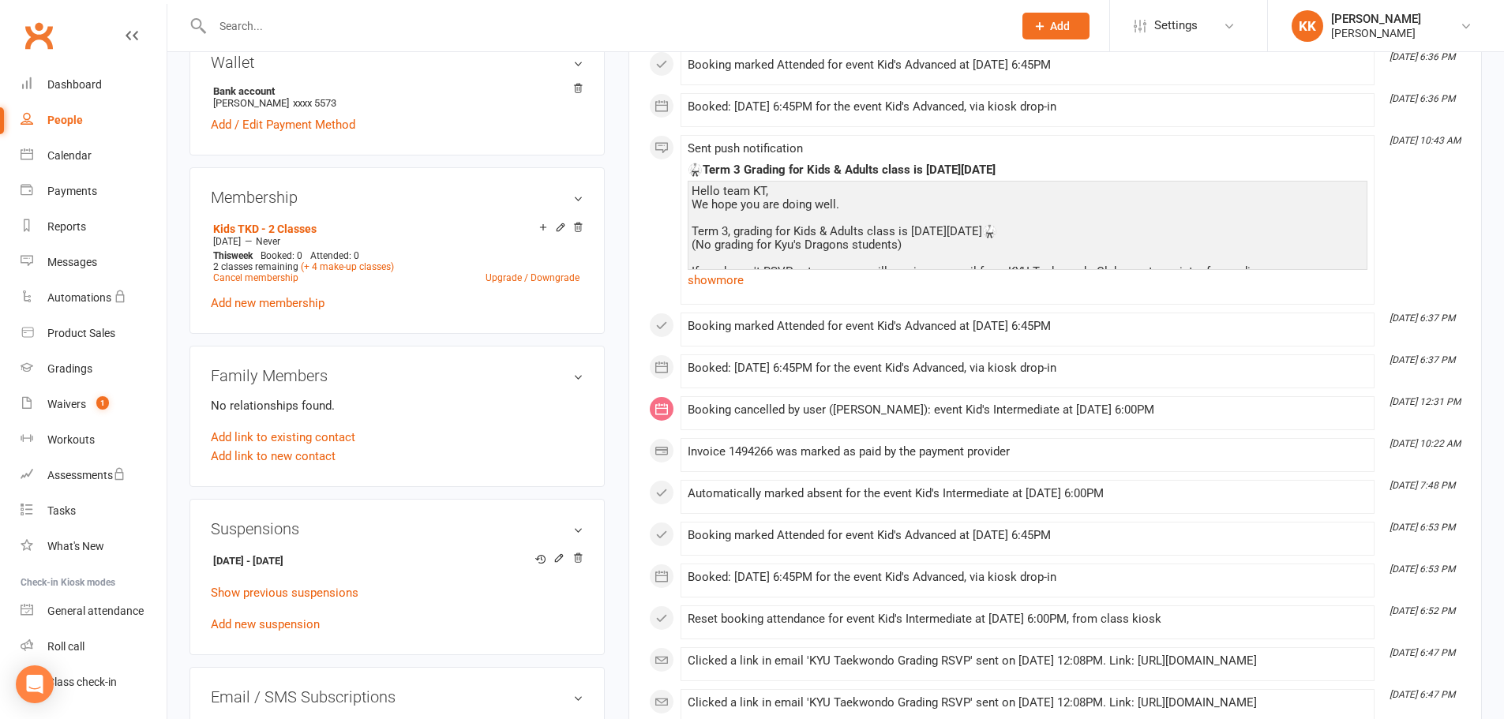
scroll to position [553, 0]
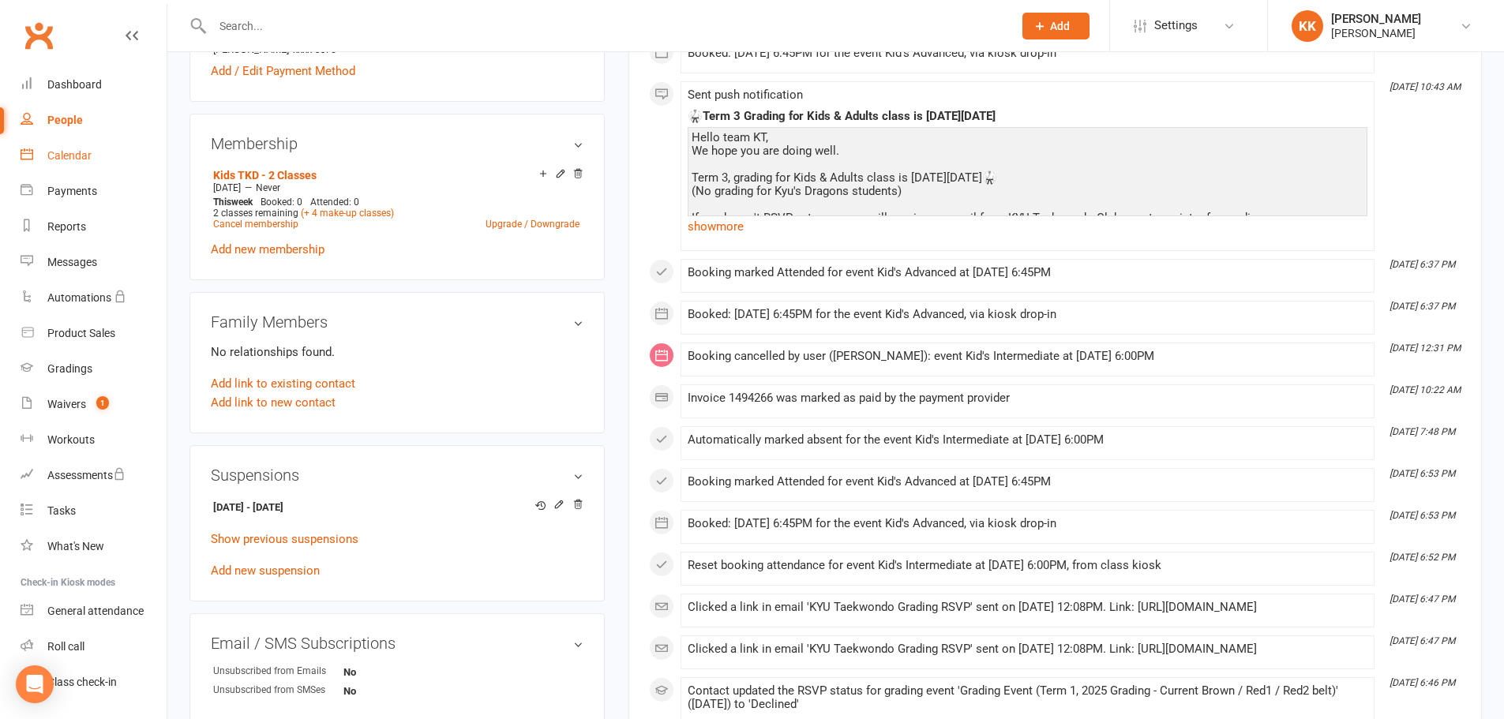
click at [81, 156] on div "Calendar" at bounding box center [69, 155] width 44 height 13
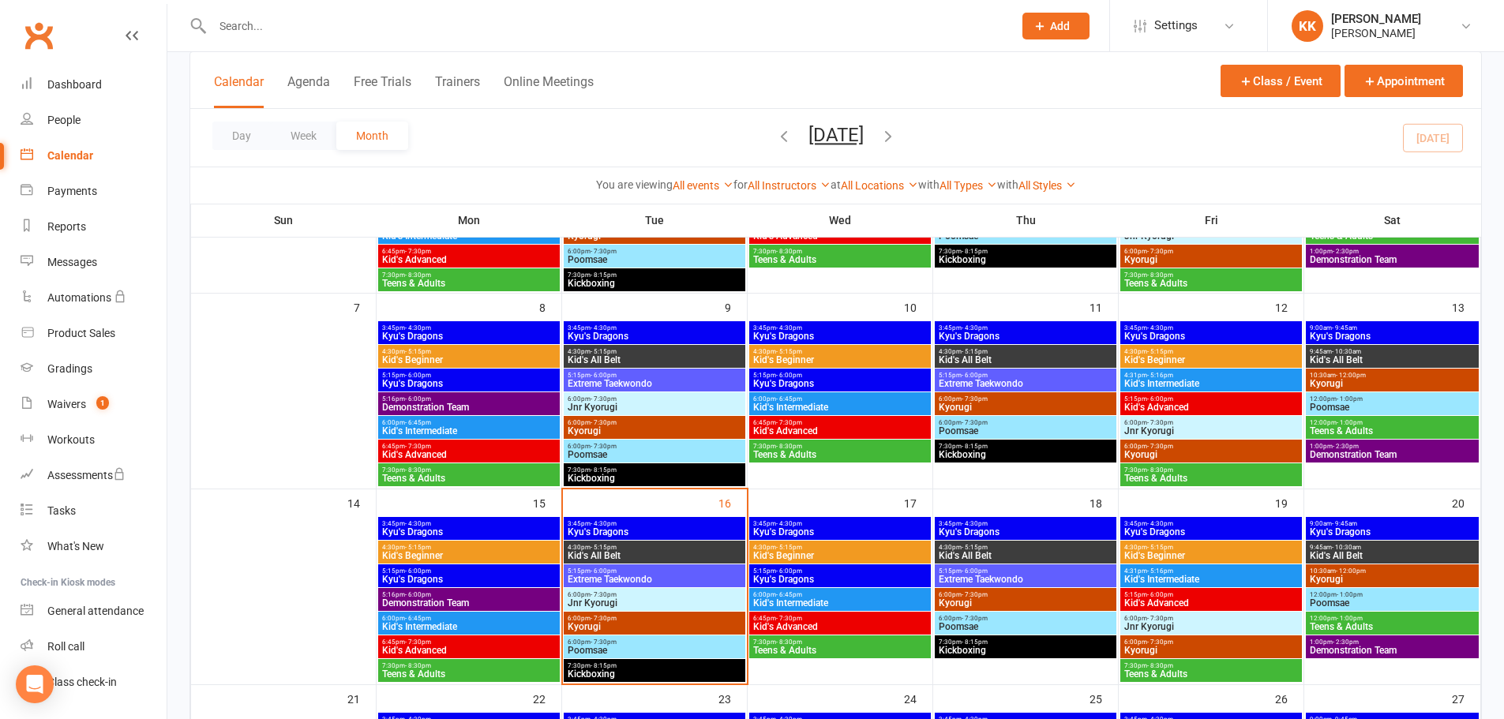
scroll to position [316, 0]
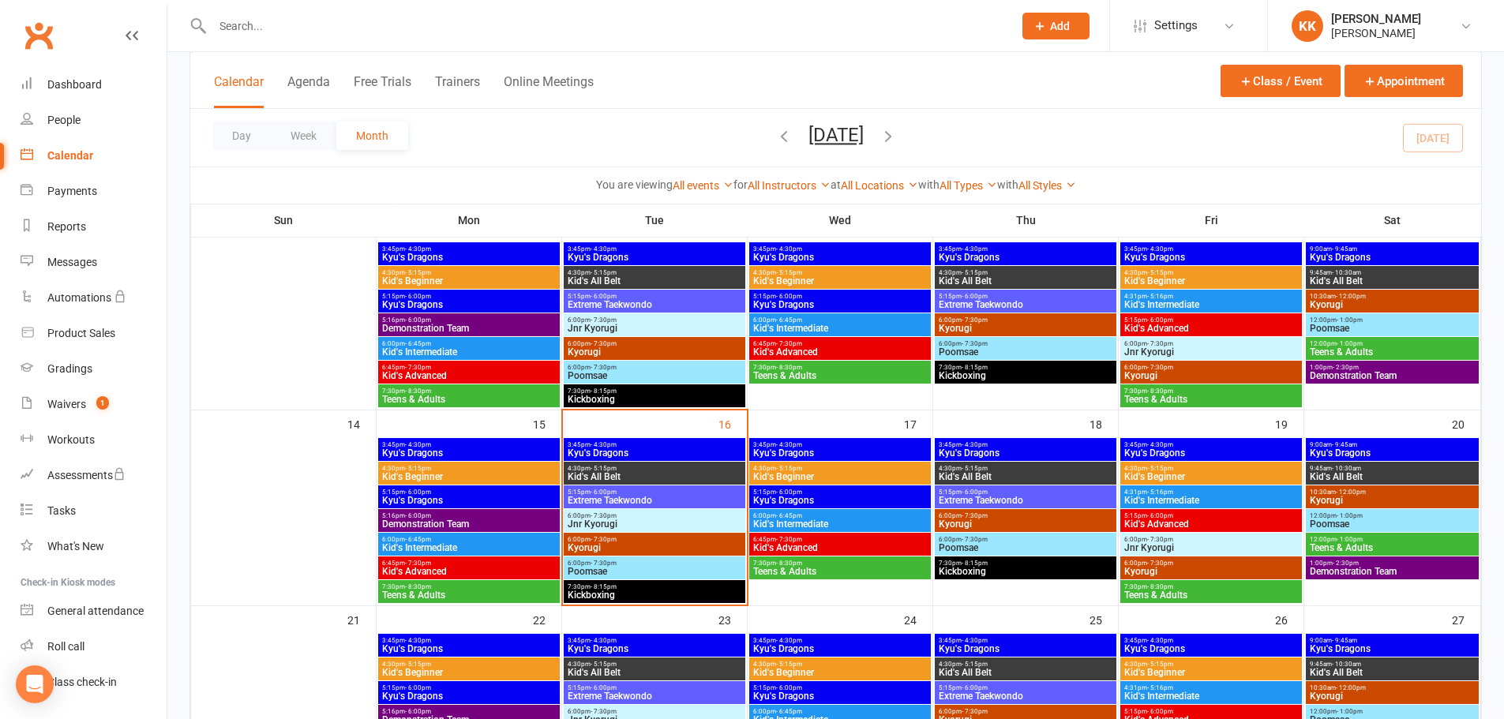
click at [657, 478] on span "Kid's All Belt" at bounding box center [654, 476] width 175 height 9
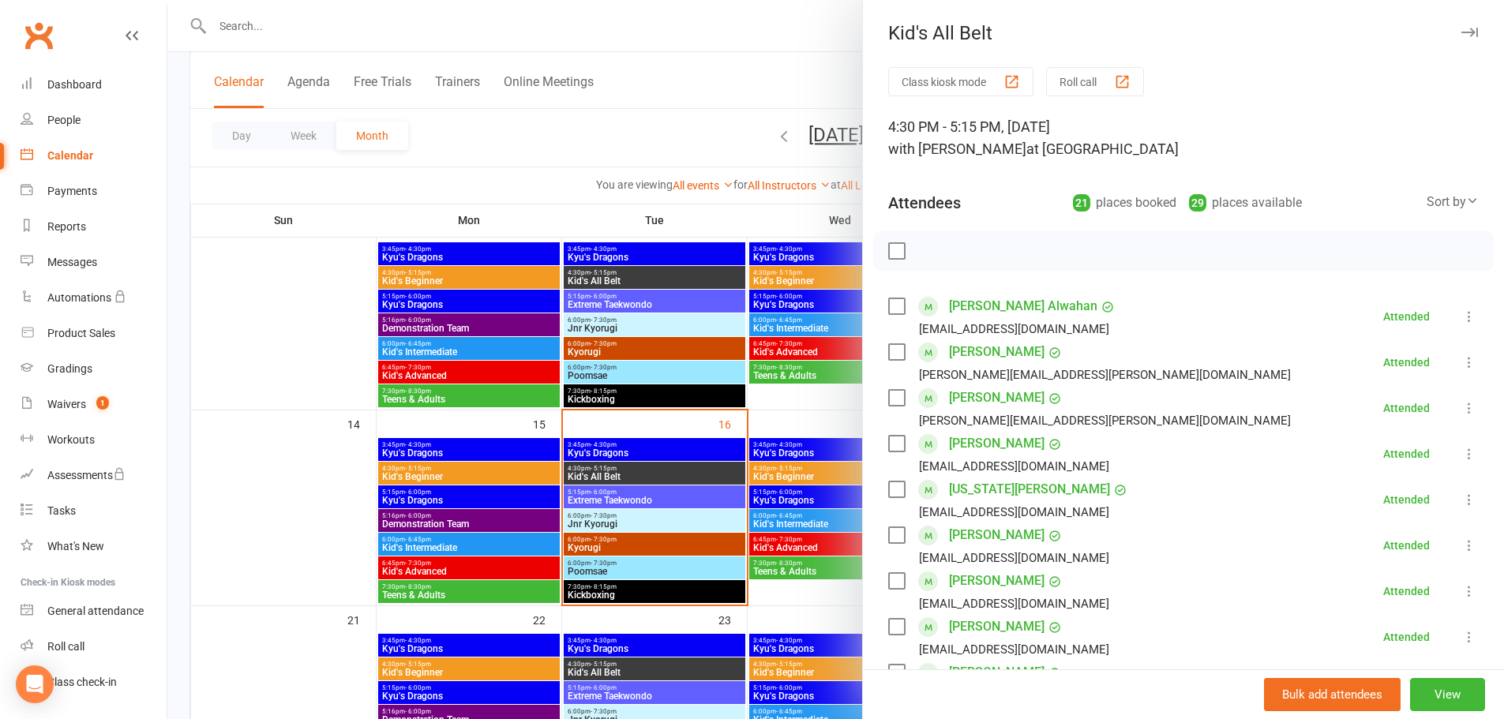
click at [244, 489] on div at bounding box center [835, 359] width 1337 height 719
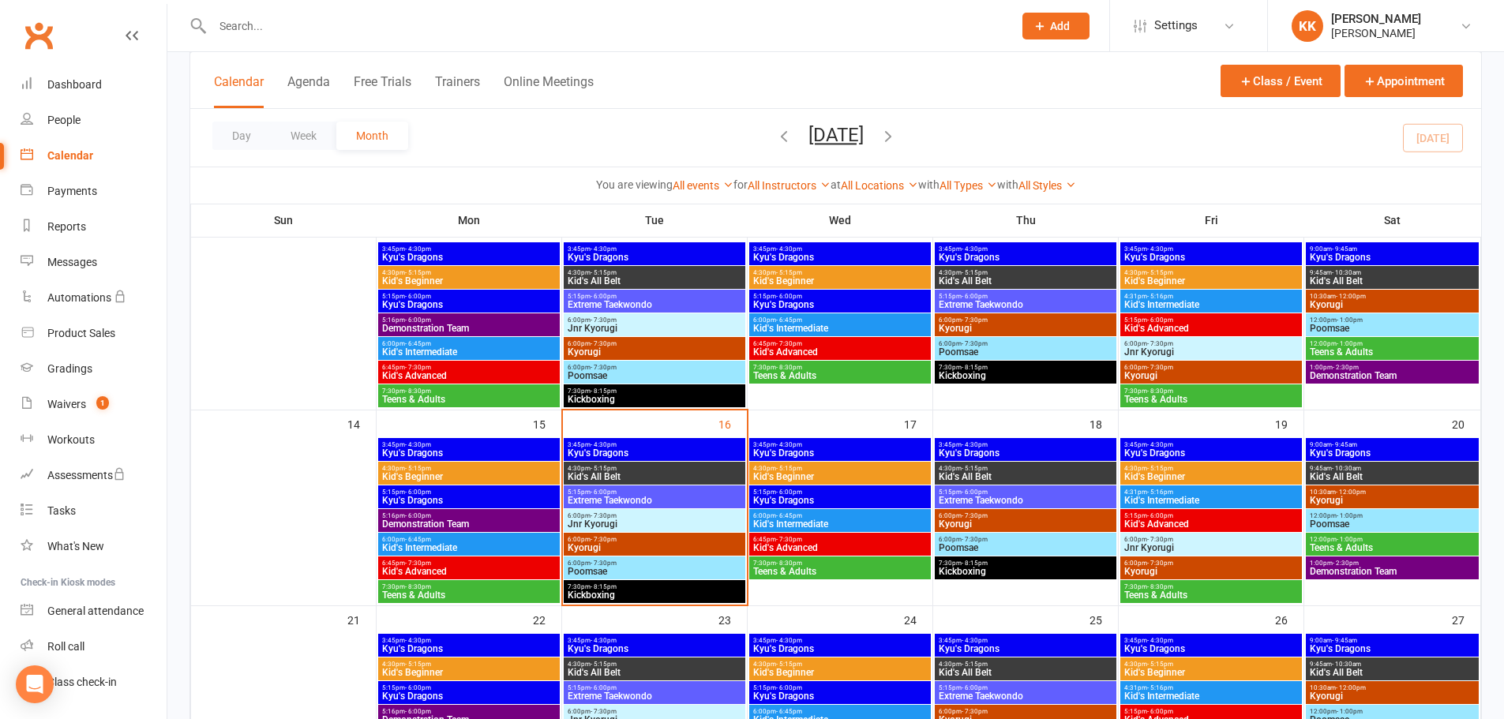
click at [618, 499] on span "Extreme Taekwondo" at bounding box center [654, 500] width 175 height 9
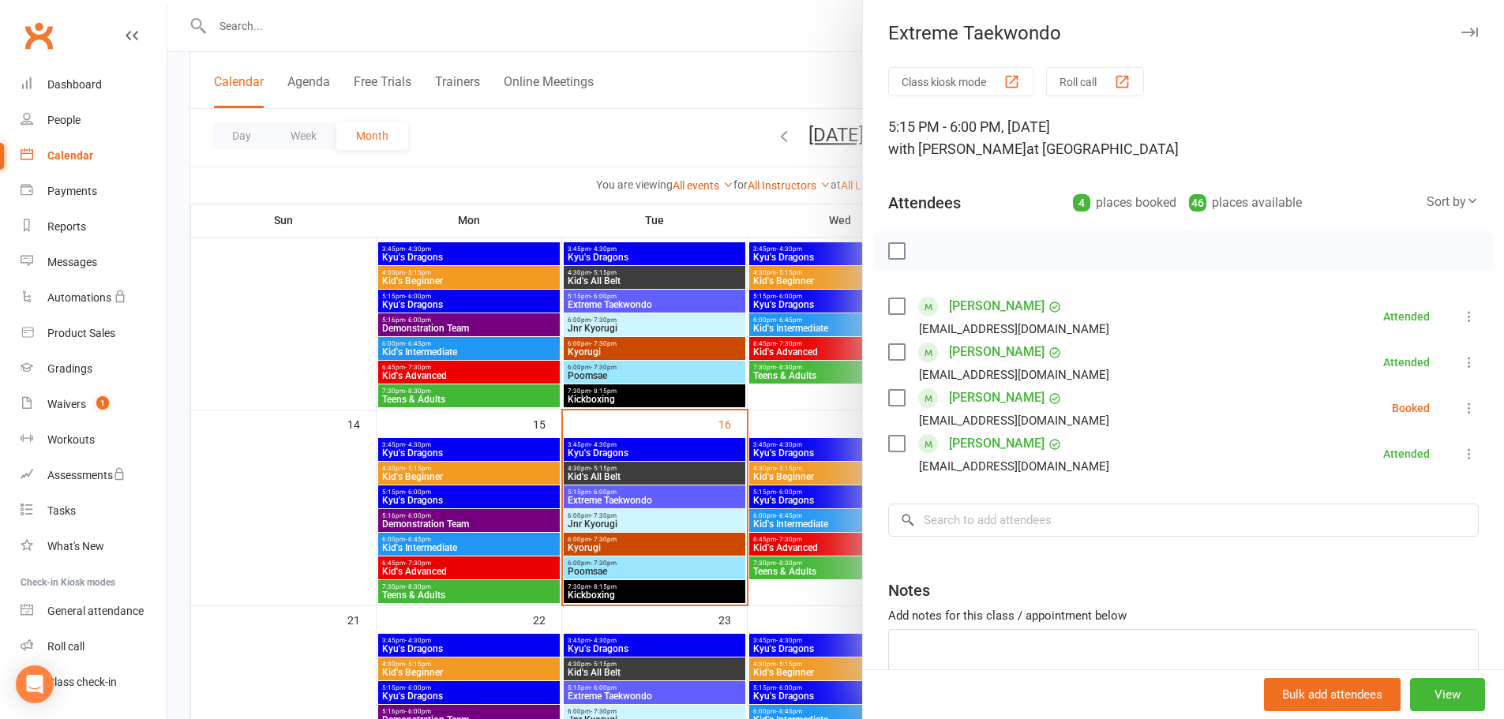
click at [305, 490] on div at bounding box center [835, 359] width 1337 height 719
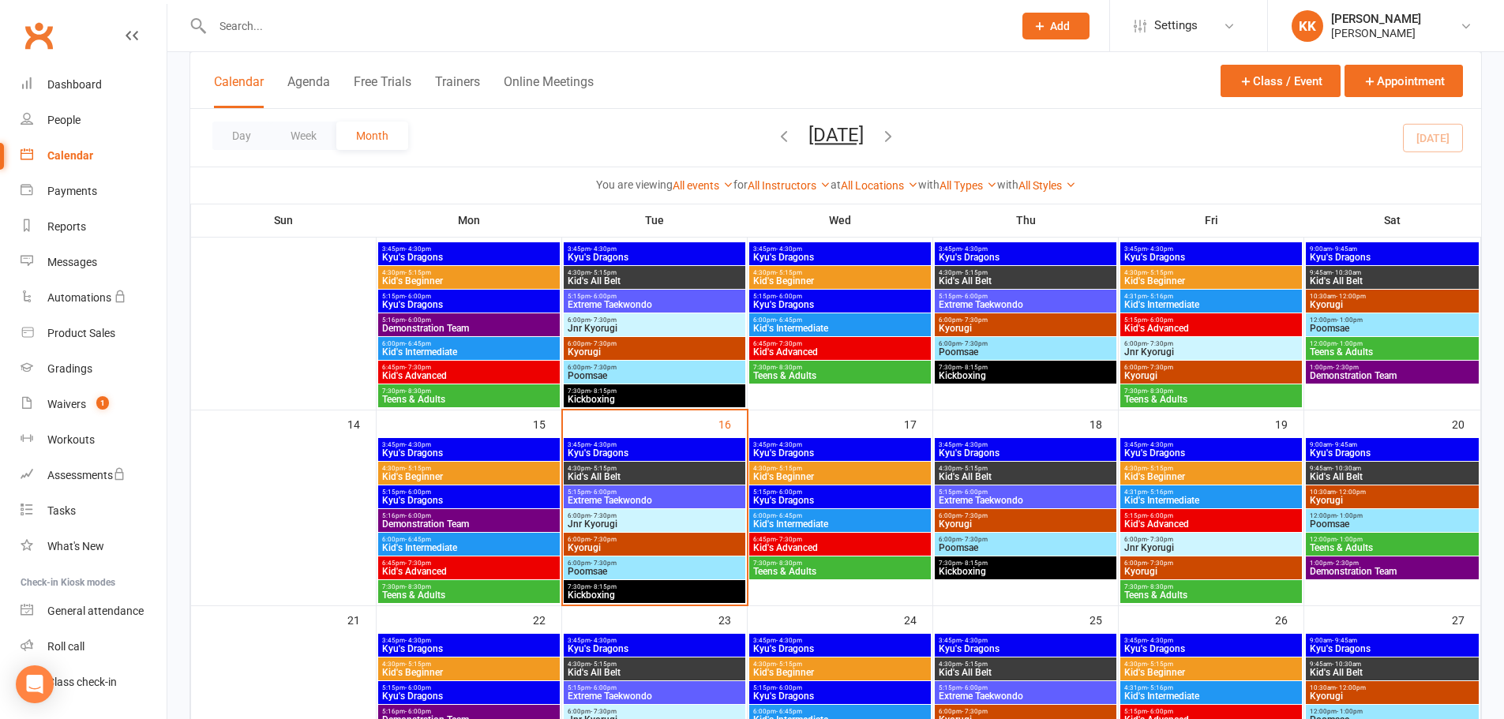
click at [657, 570] on span "Poomsae" at bounding box center [654, 571] width 175 height 9
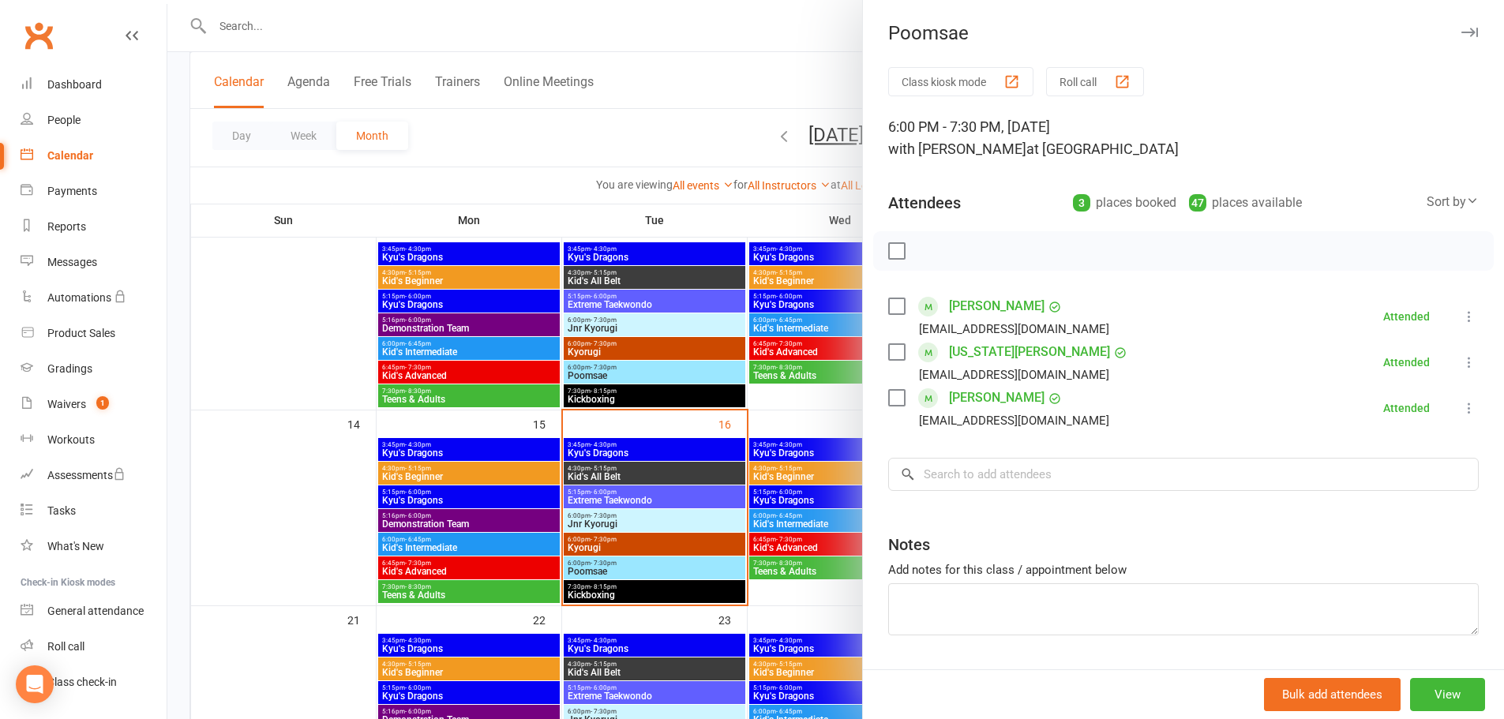
click at [317, 532] on div at bounding box center [835, 359] width 1337 height 719
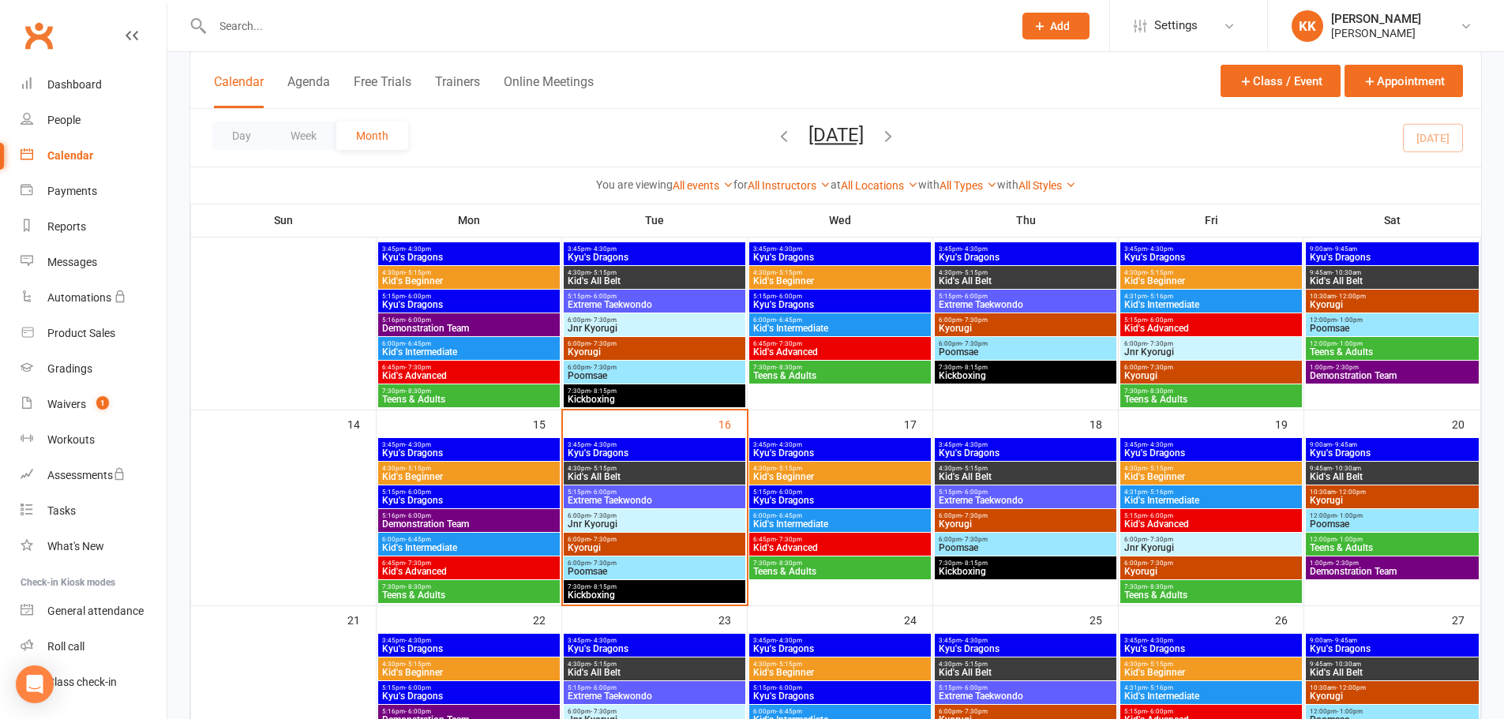
click at [620, 543] on span "Kyorugi" at bounding box center [654, 547] width 175 height 9
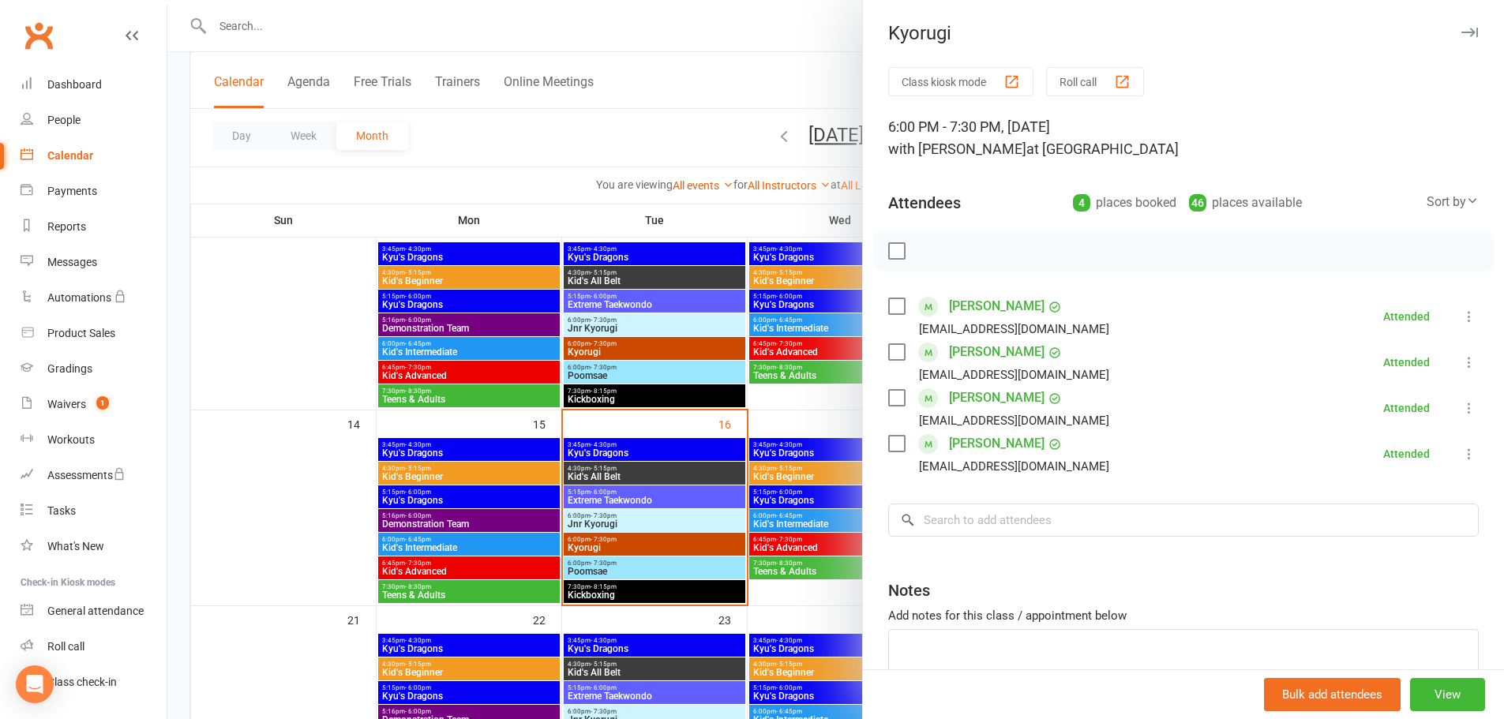
click at [280, 468] on div at bounding box center [835, 359] width 1337 height 719
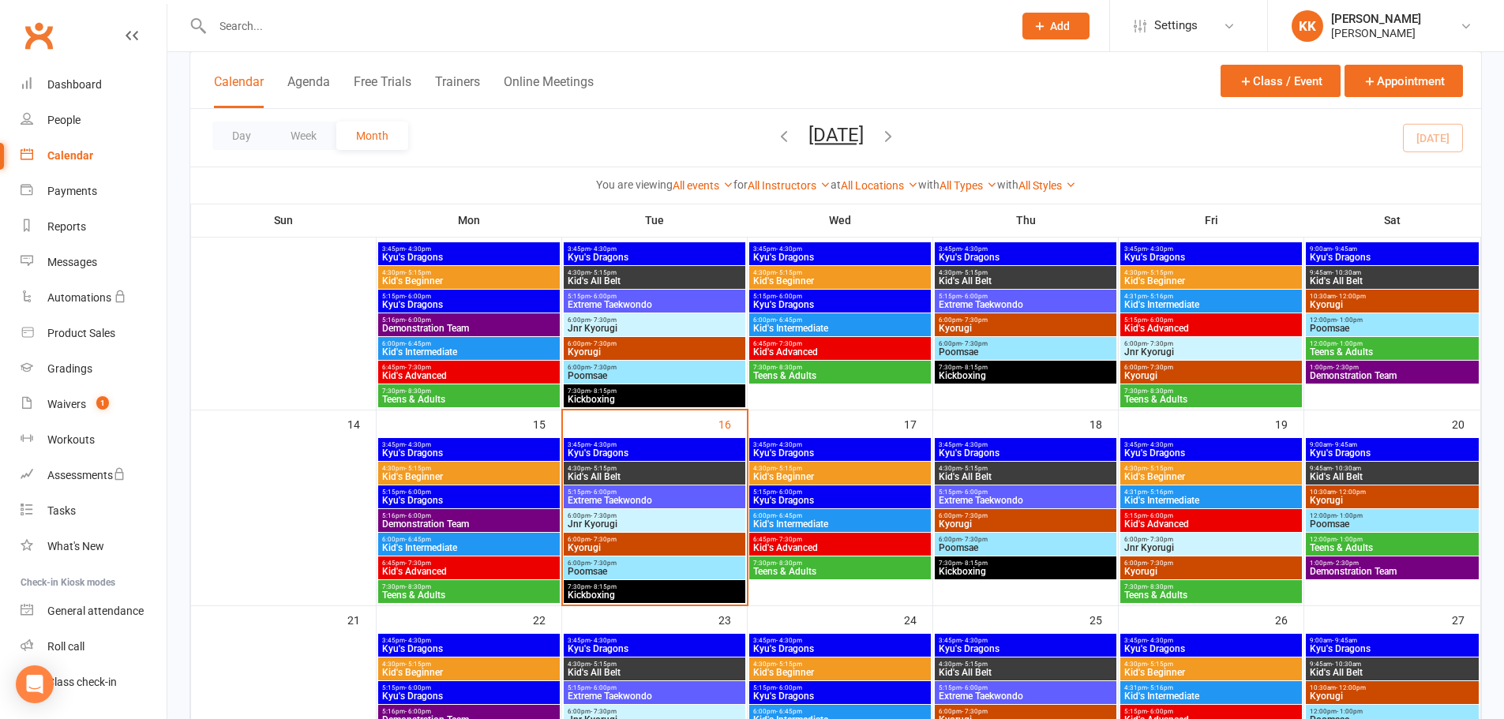
click at [627, 475] on span "Kid's All Belt" at bounding box center [654, 476] width 175 height 9
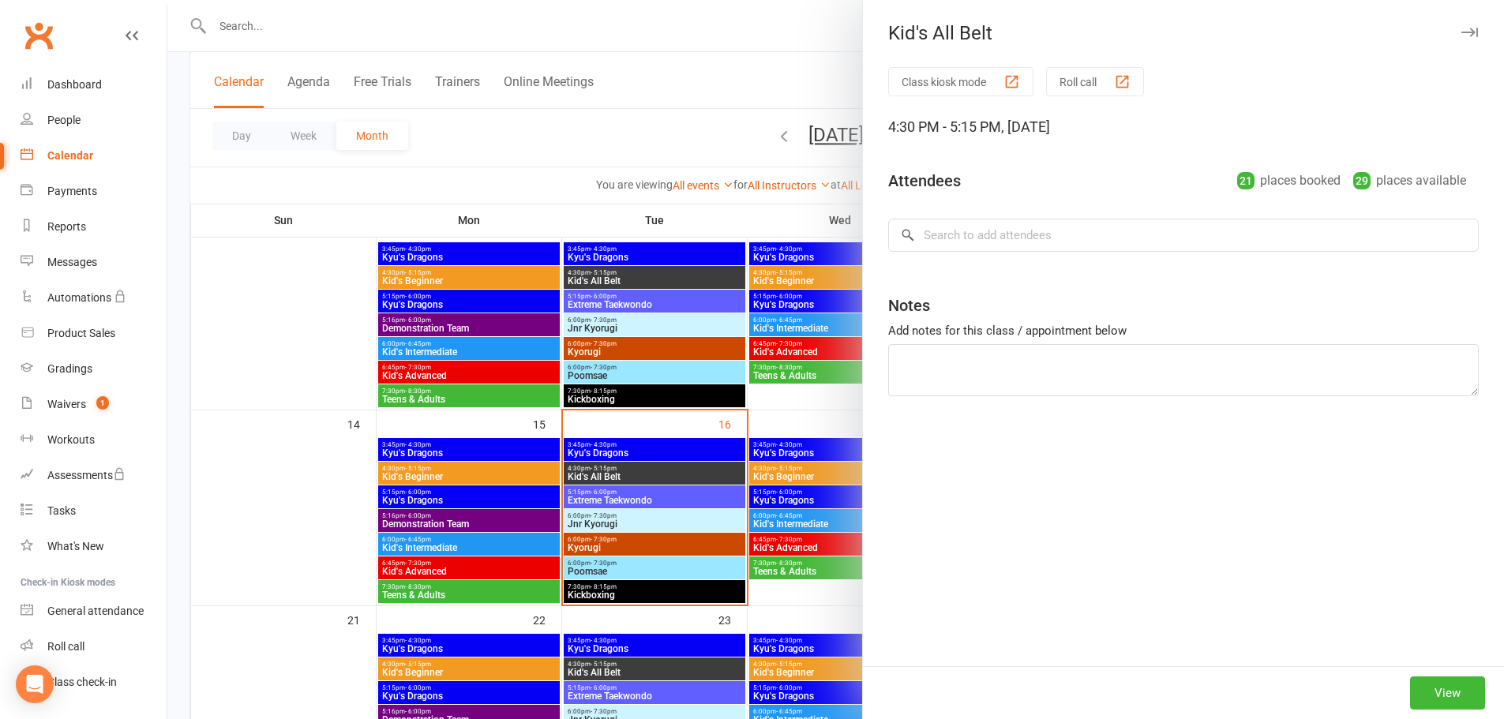
click at [329, 499] on div at bounding box center [835, 359] width 1337 height 719
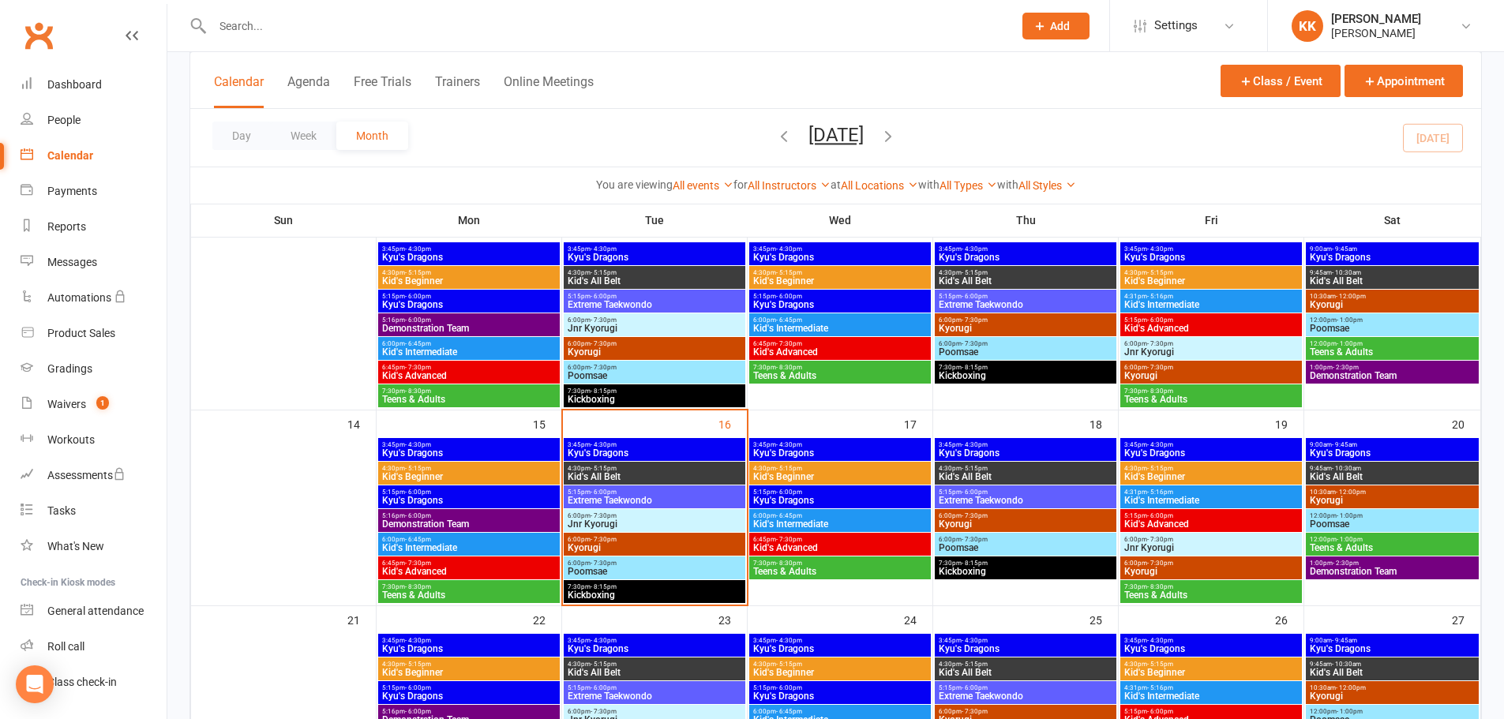
click at [644, 498] on span "Extreme Taekwondo" at bounding box center [654, 500] width 175 height 9
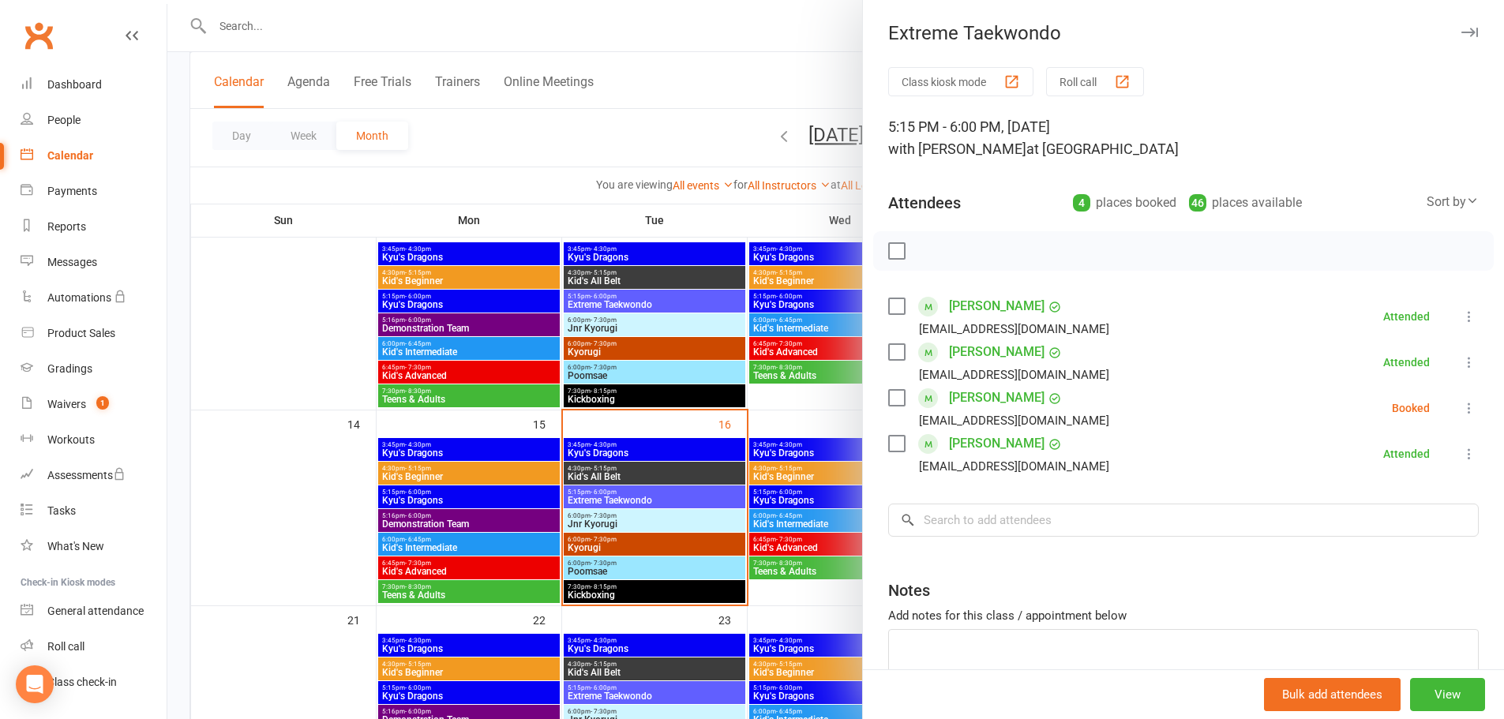
click at [656, 476] on div at bounding box center [835, 359] width 1337 height 719
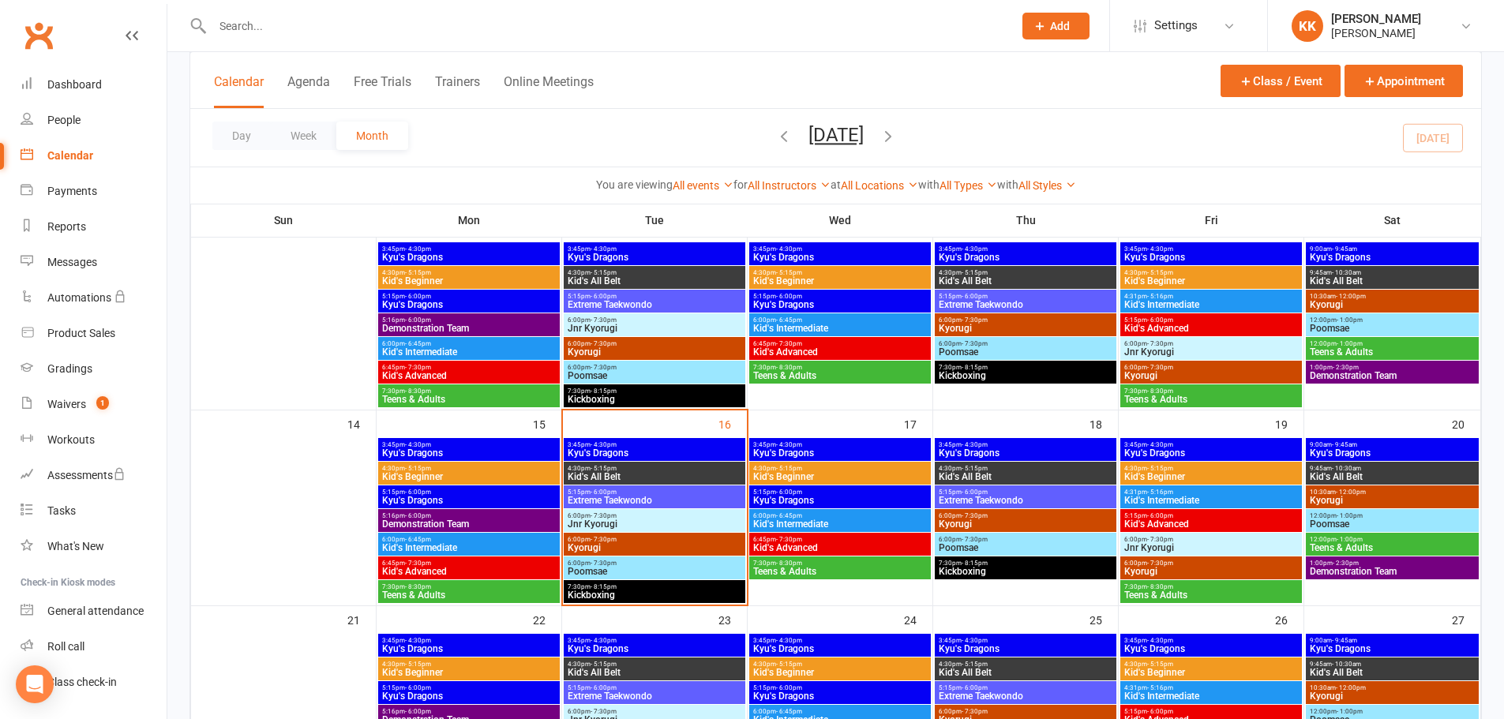
click at [656, 476] on span "Kid's All Belt" at bounding box center [654, 476] width 175 height 9
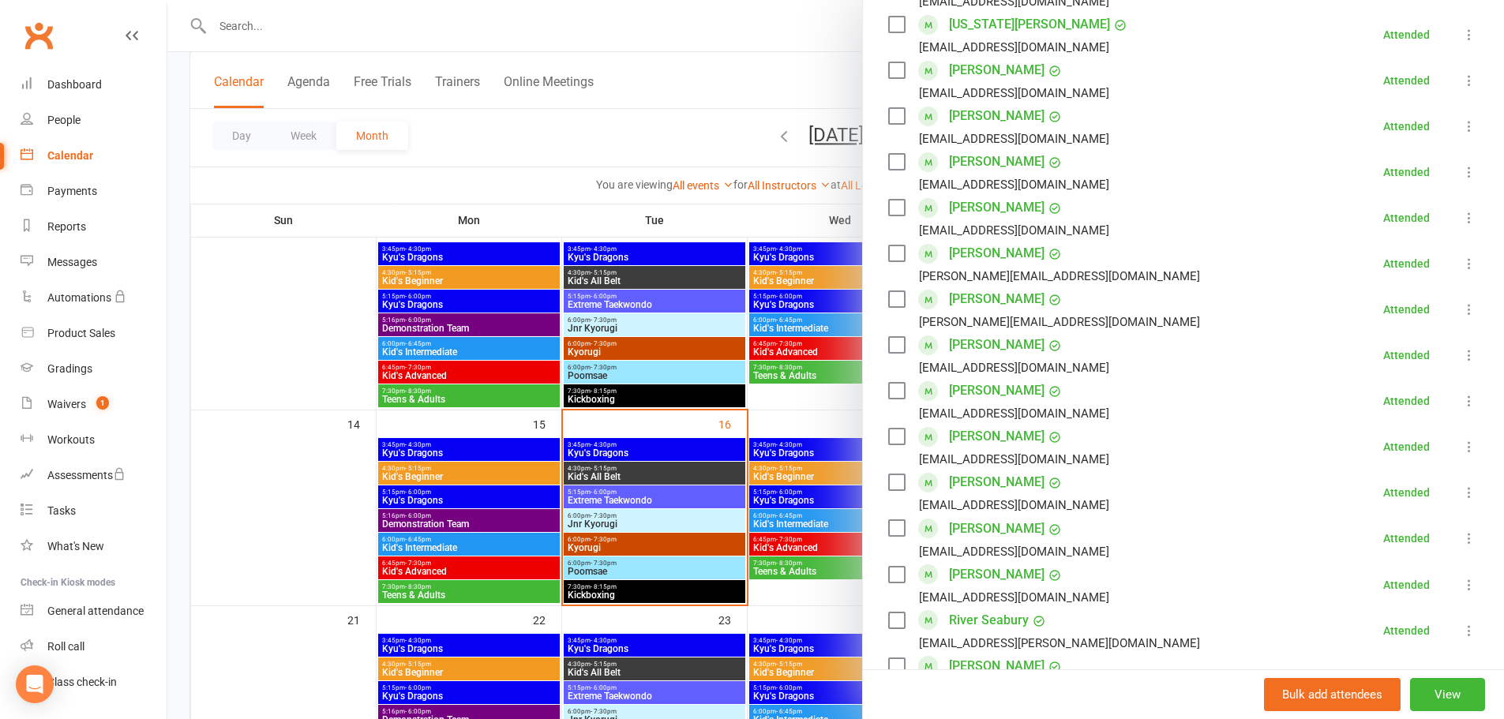
scroll to position [474, 0]
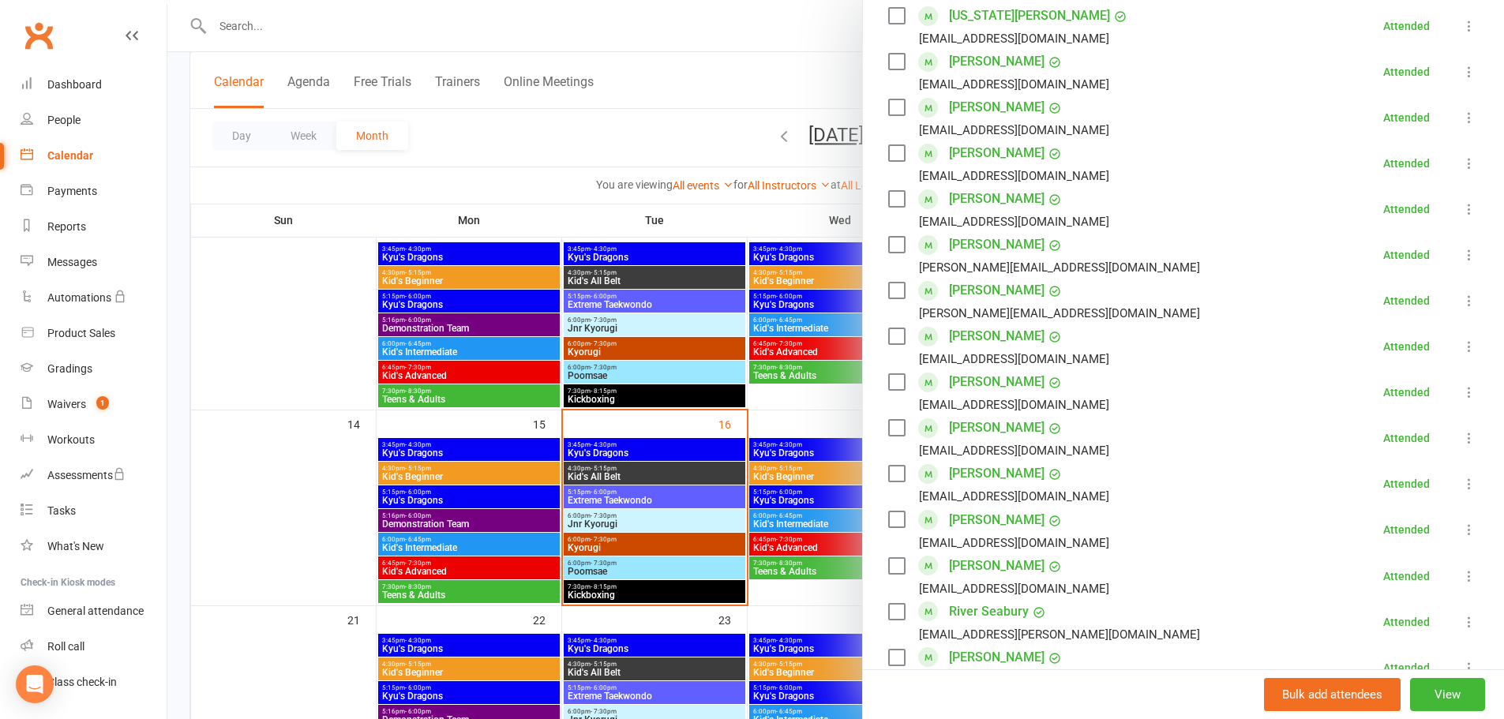
click at [314, 505] on div at bounding box center [835, 359] width 1337 height 719
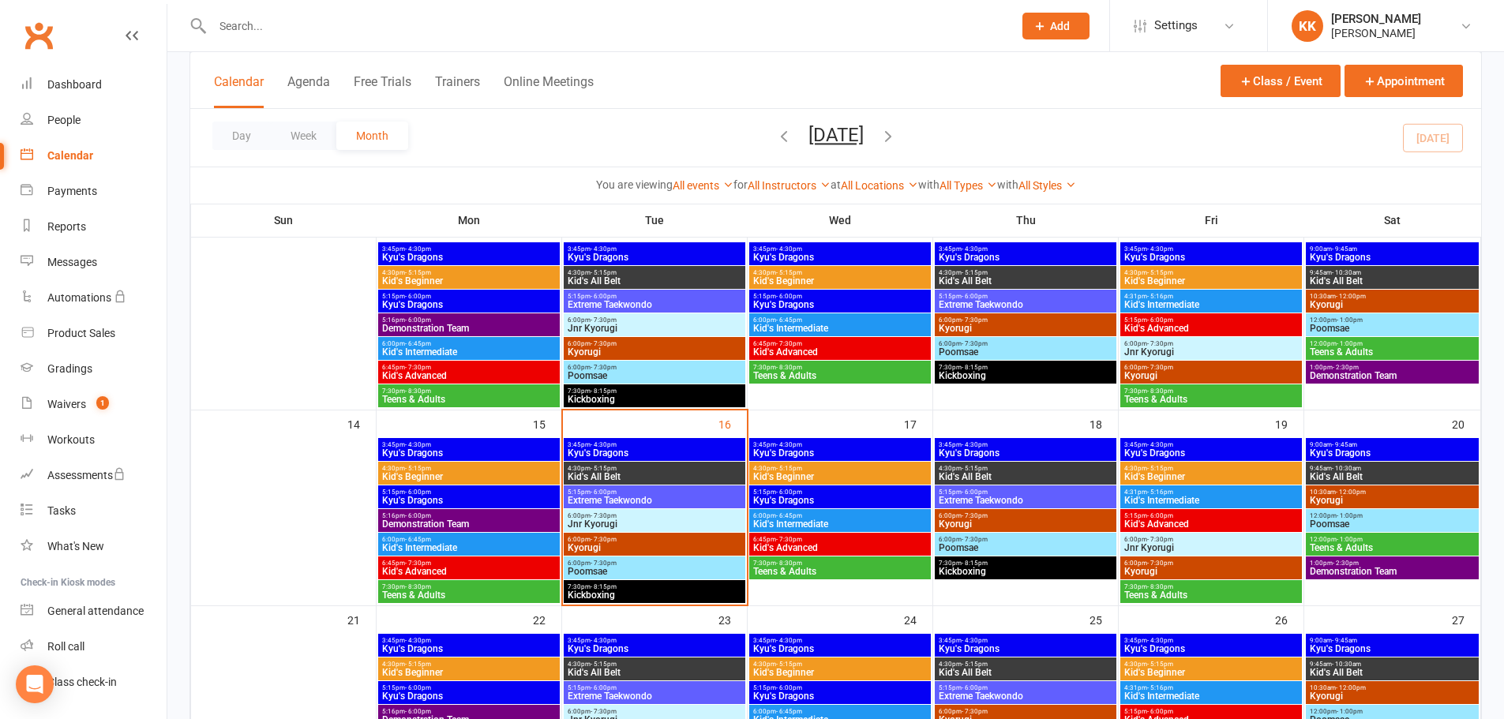
click at [646, 489] on span "5:15pm - 6:00pm" at bounding box center [654, 492] width 175 height 7
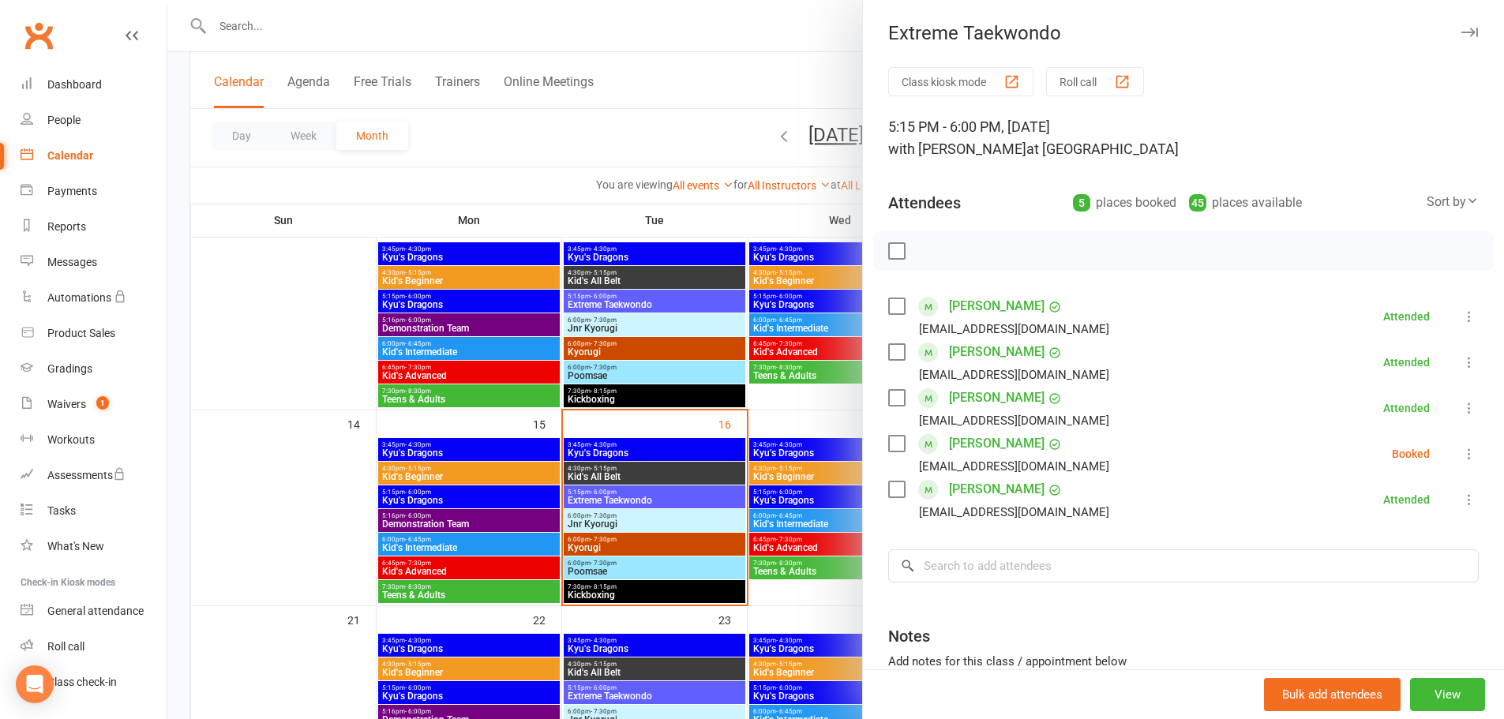
click at [318, 501] on div at bounding box center [835, 359] width 1337 height 719
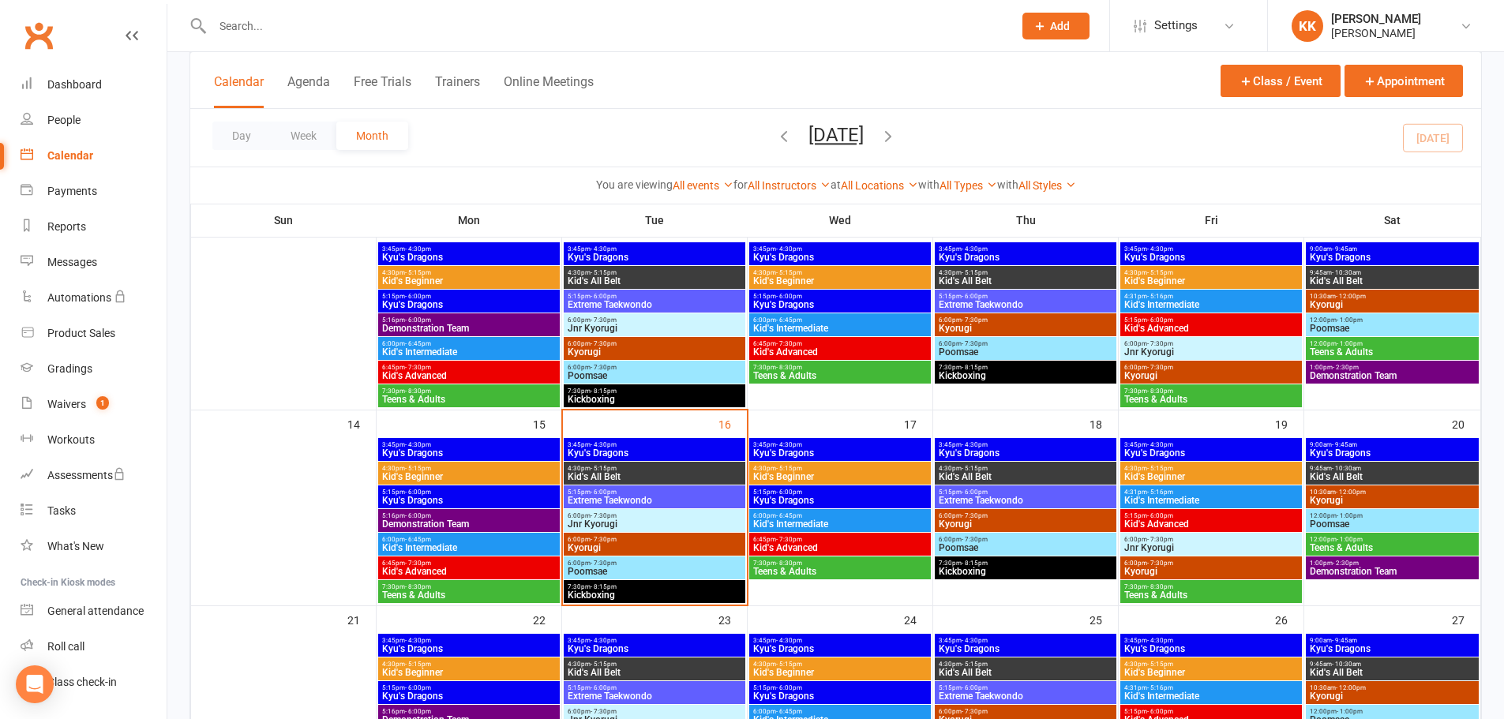
click at [632, 472] on span "Kid's All Belt" at bounding box center [654, 476] width 175 height 9
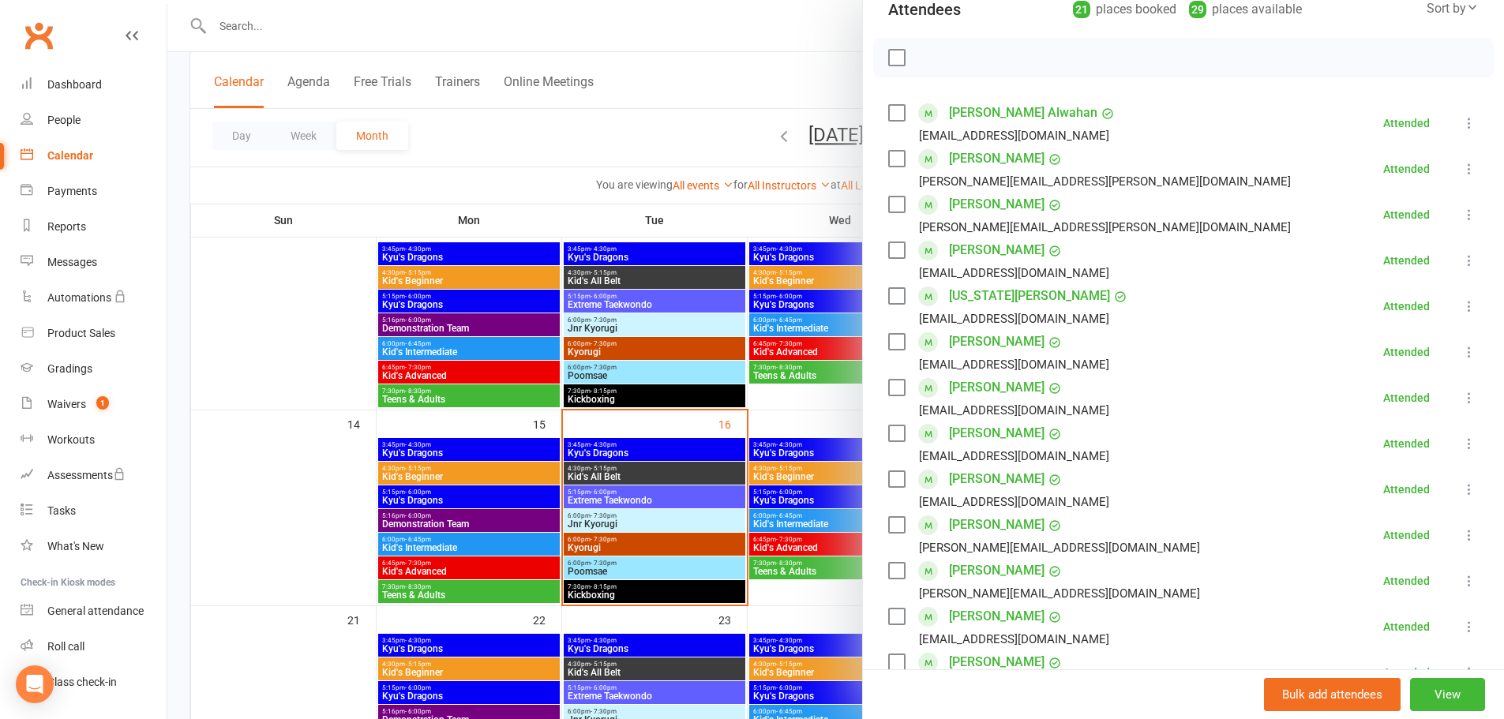
scroll to position [158, 0]
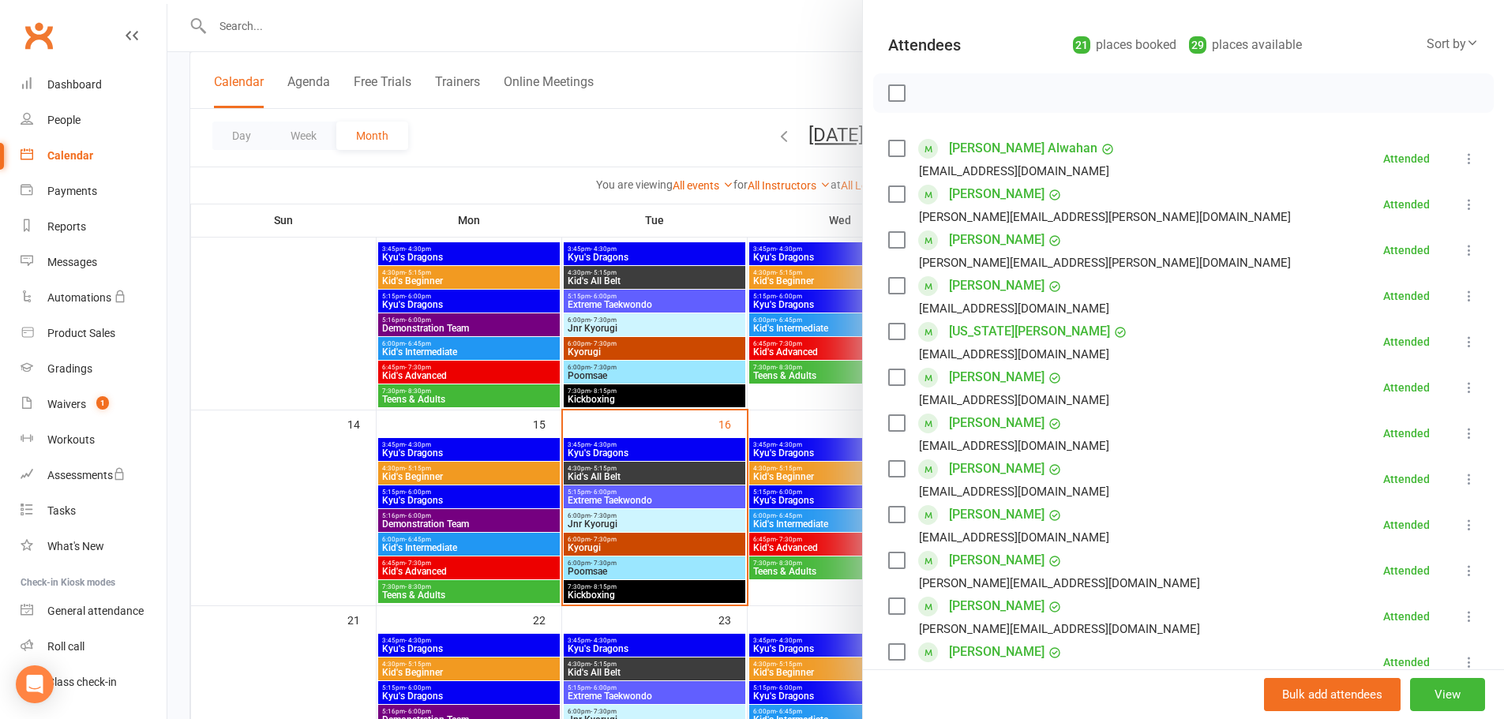
click at [282, 517] on div at bounding box center [835, 359] width 1337 height 719
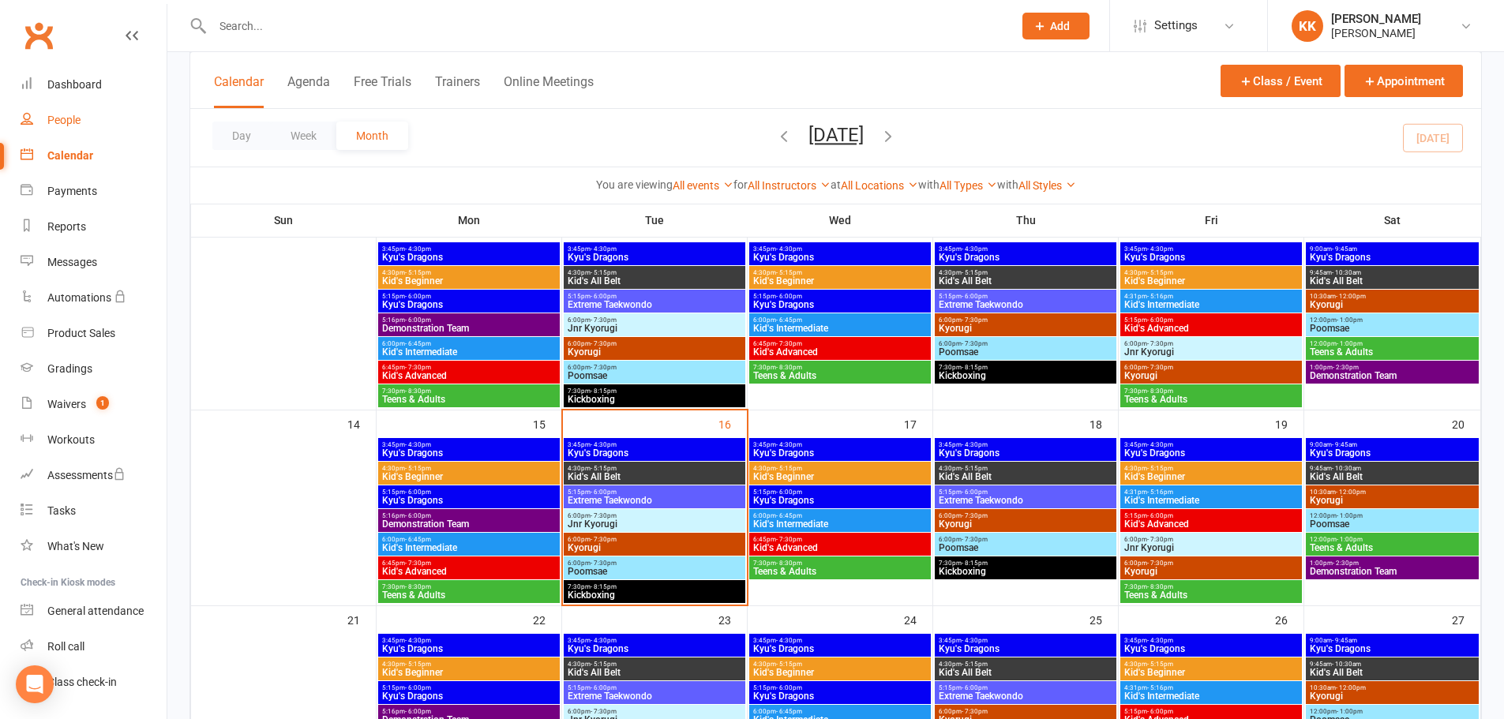
click at [62, 121] on div "People" at bounding box center [63, 120] width 33 height 13
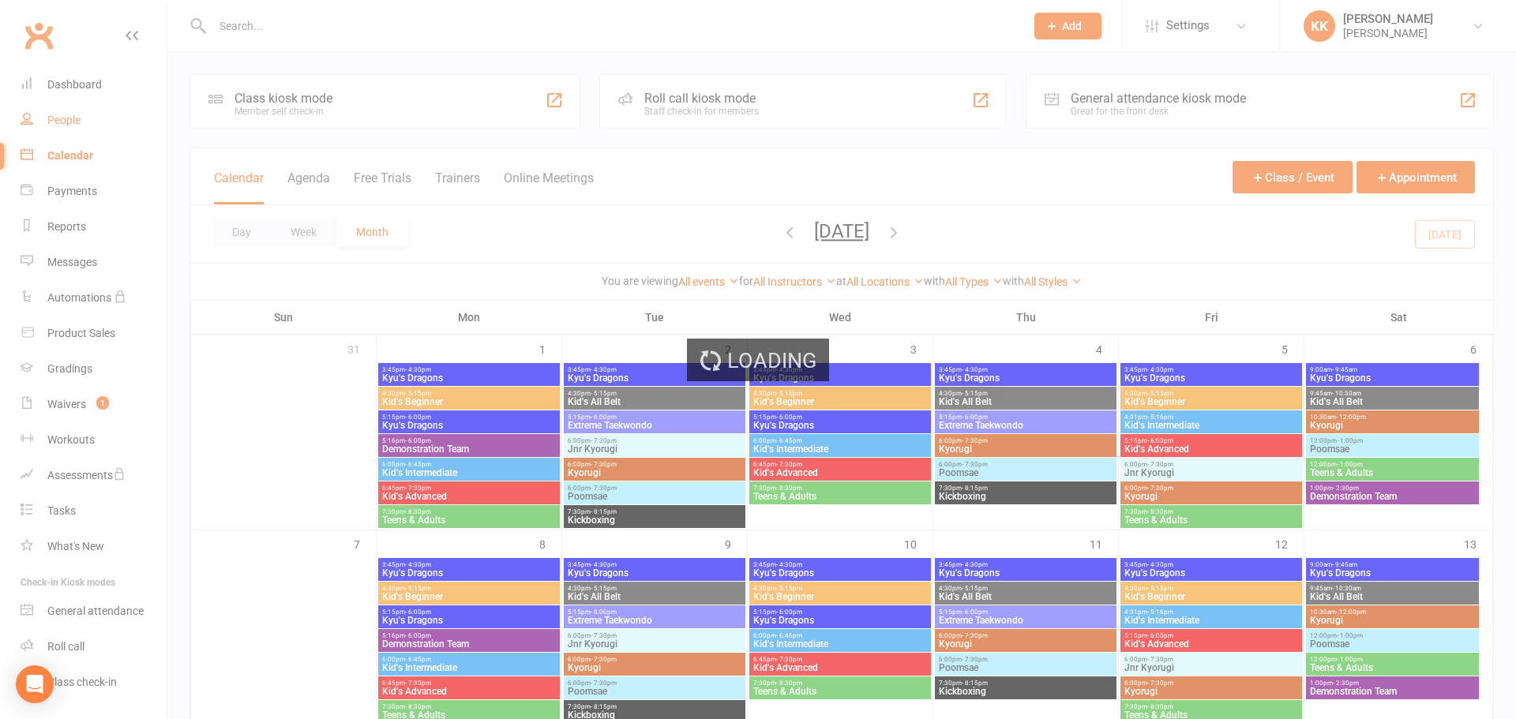
select select "100"
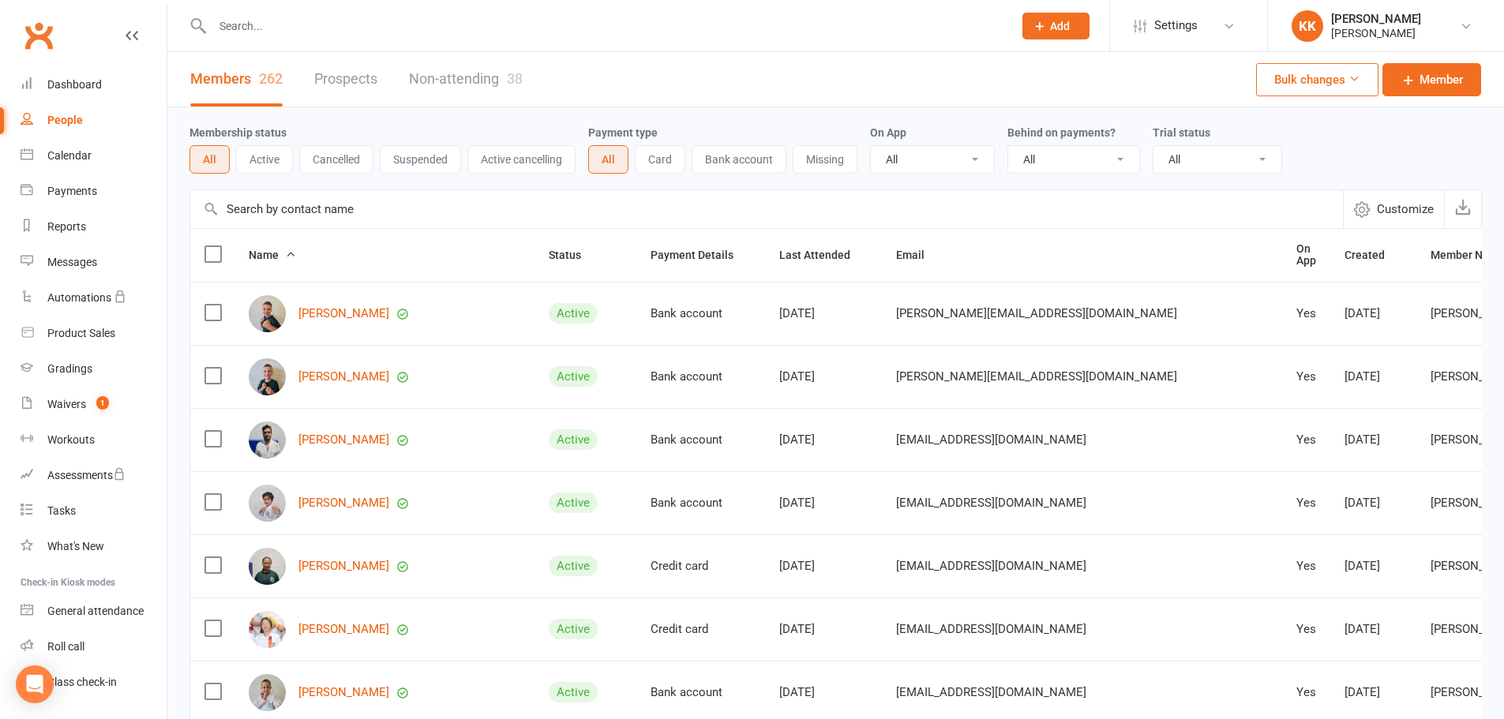
click at [442, 77] on link "Non-attending 38" at bounding box center [466, 79] width 114 height 54
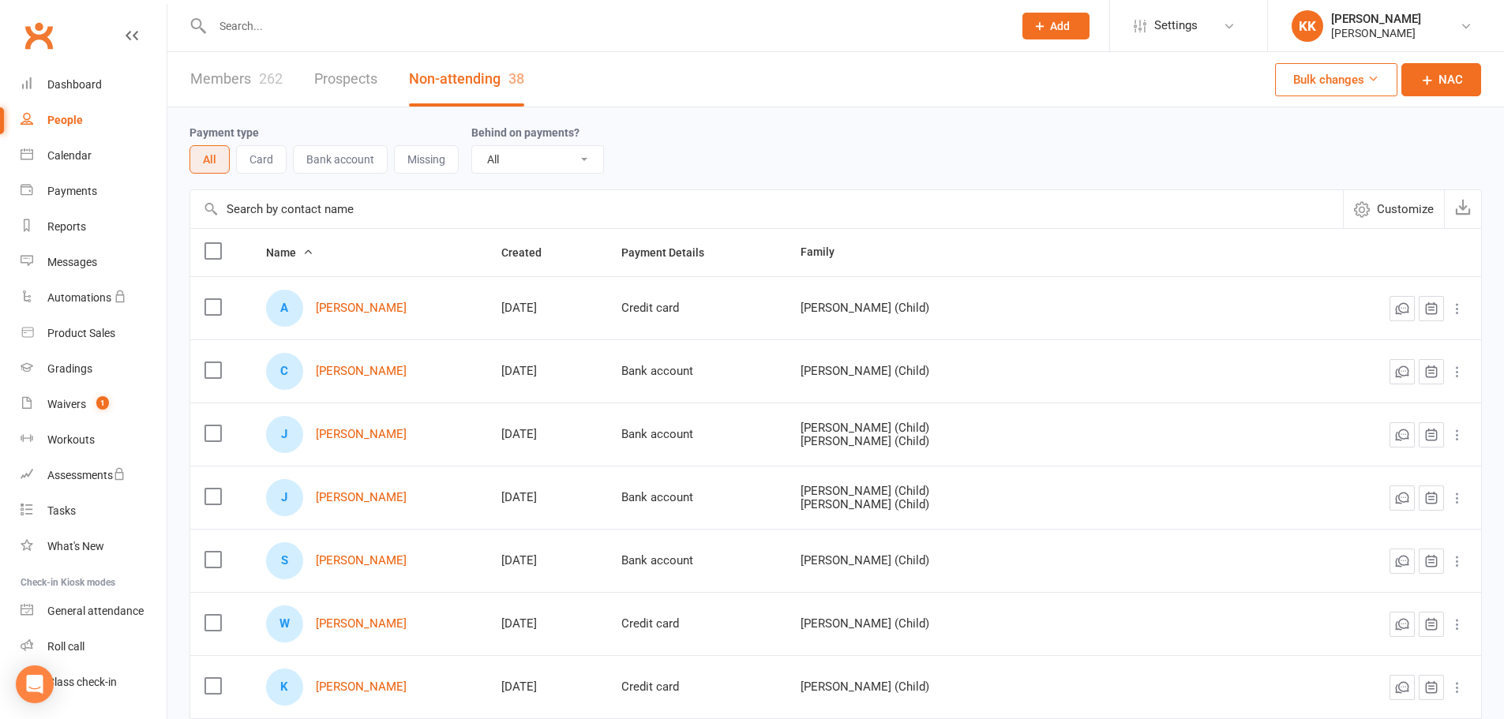
click at [237, 77] on link "Members 262" at bounding box center [236, 79] width 92 height 54
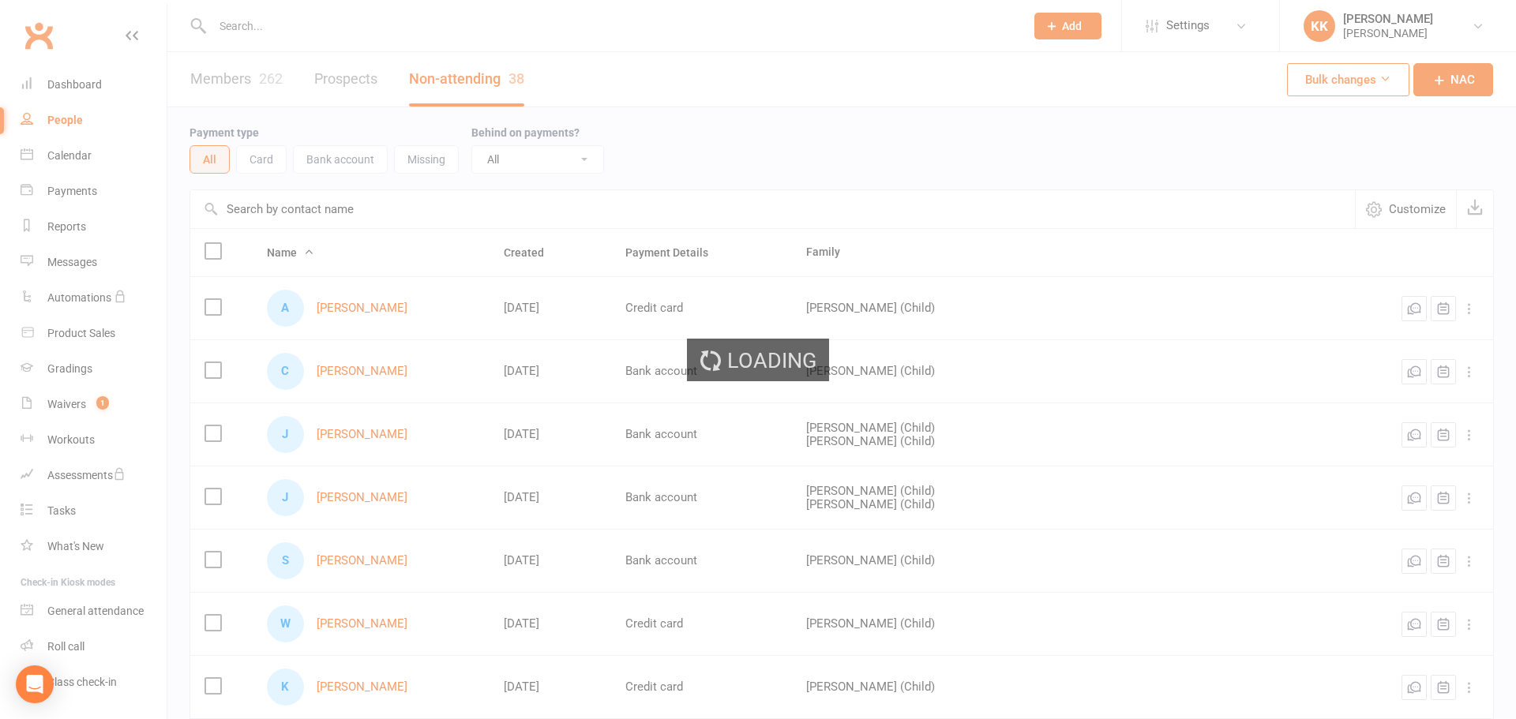
select select "100"
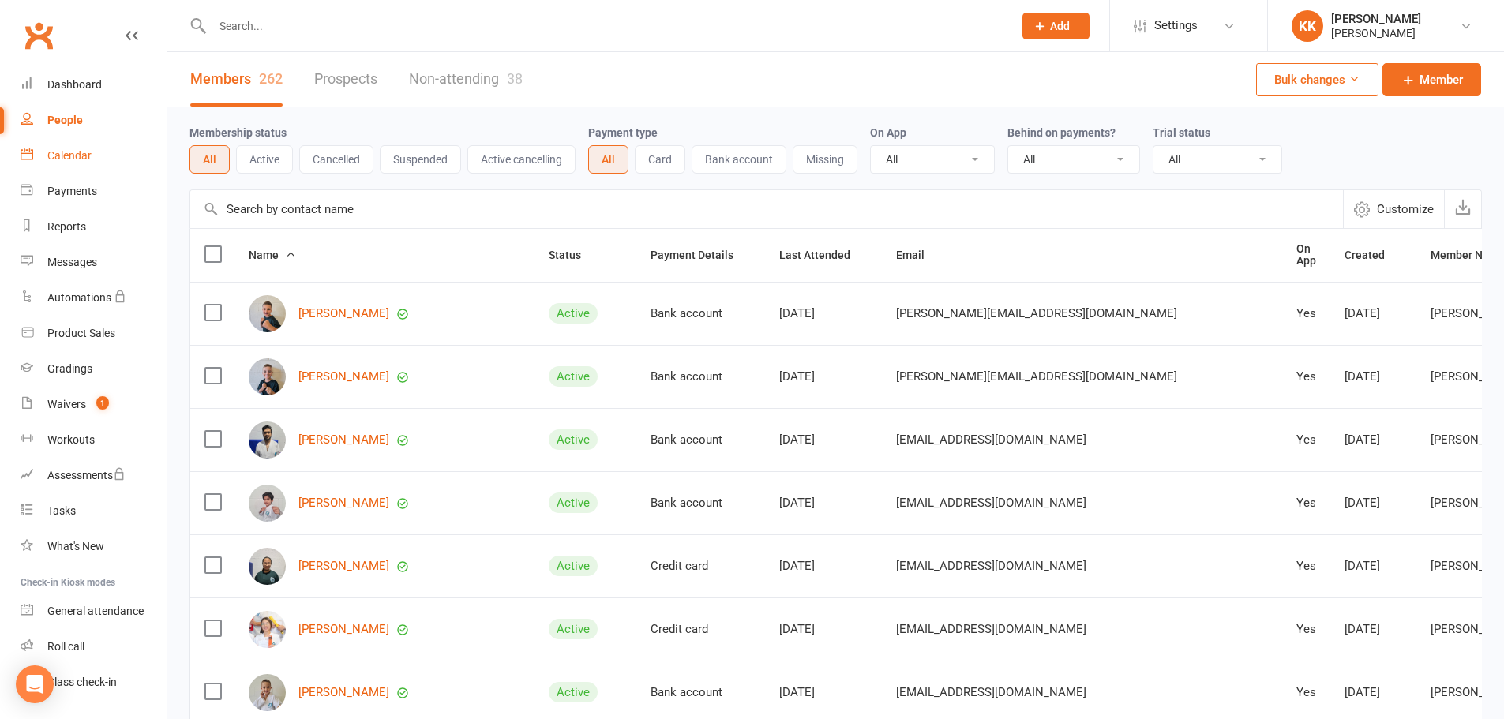
click at [78, 155] on div "Calendar" at bounding box center [69, 155] width 44 height 13
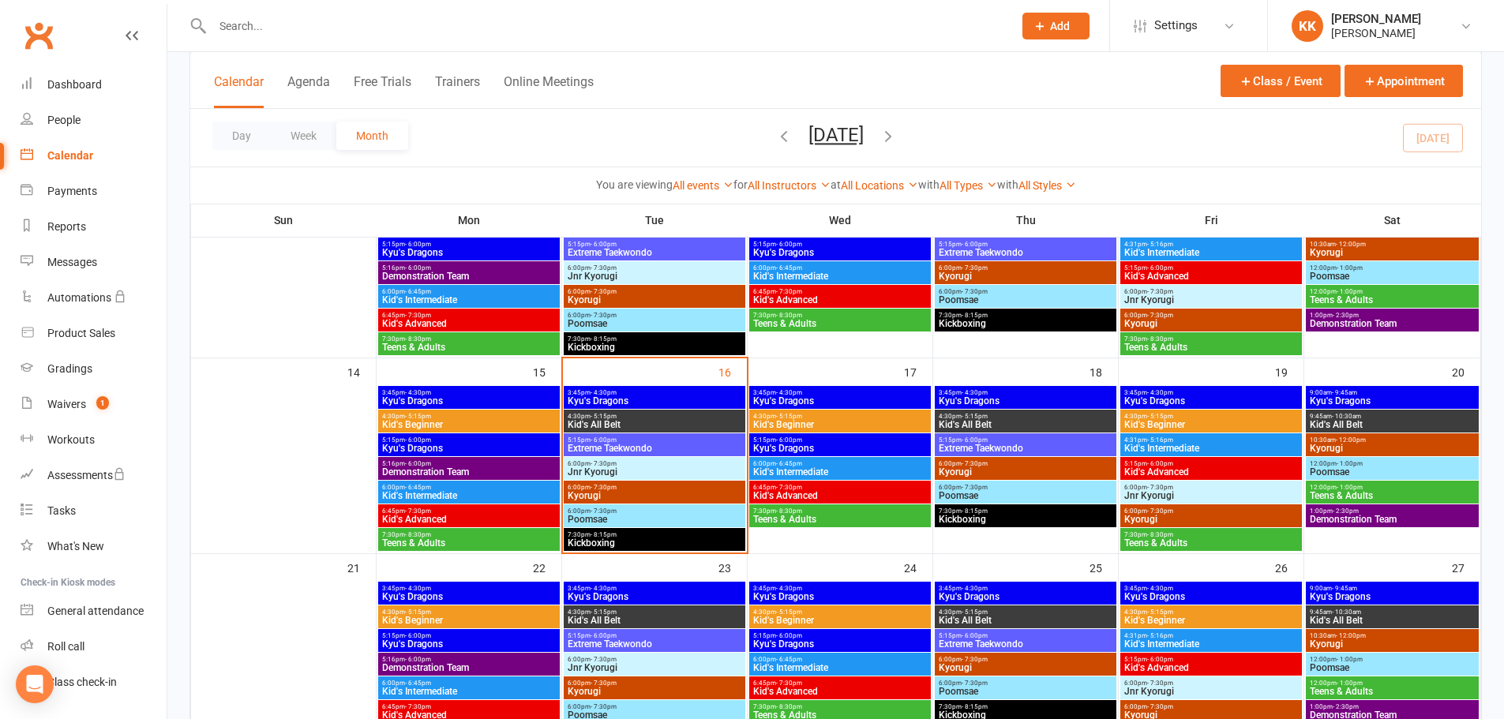
scroll to position [395, 0]
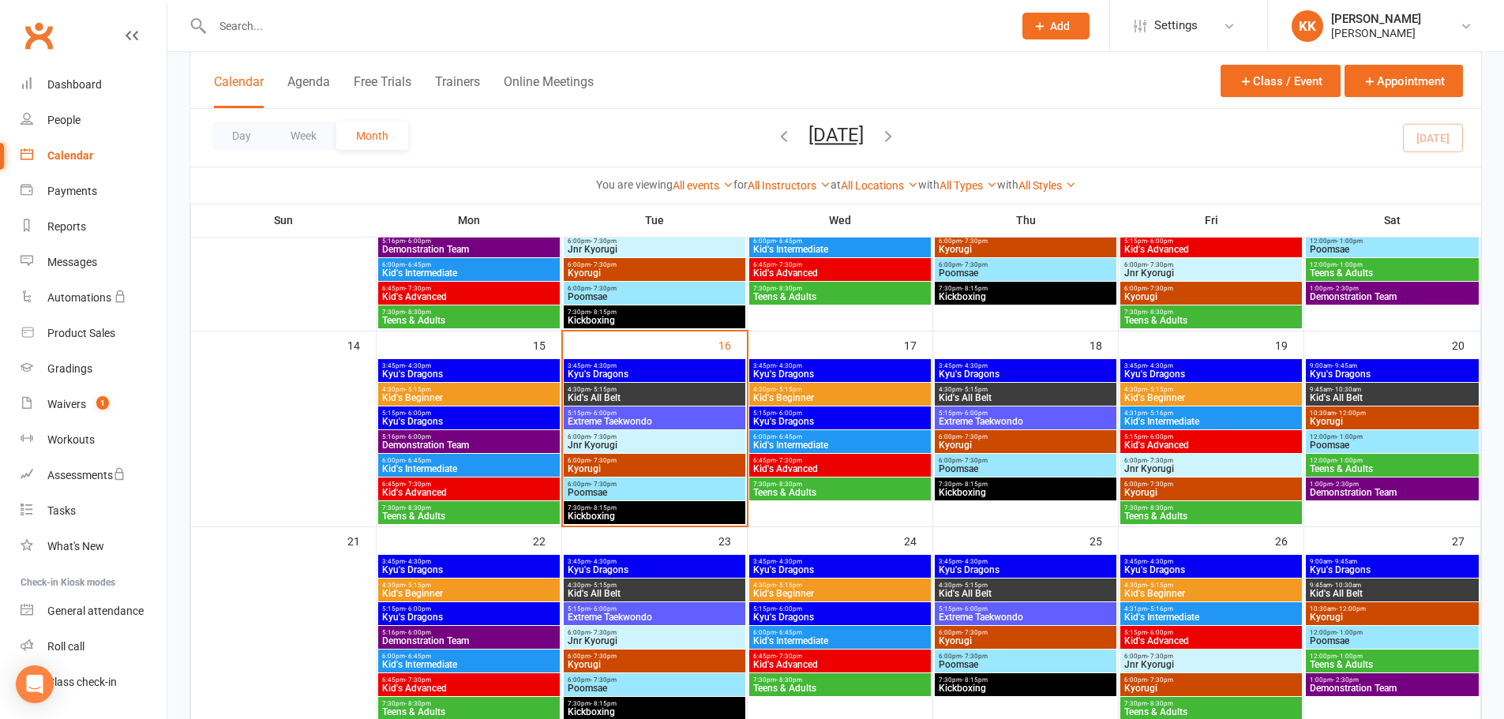
click at [665, 413] on span "5:15pm - 6:00pm" at bounding box center [654, 413] width 175 height 7
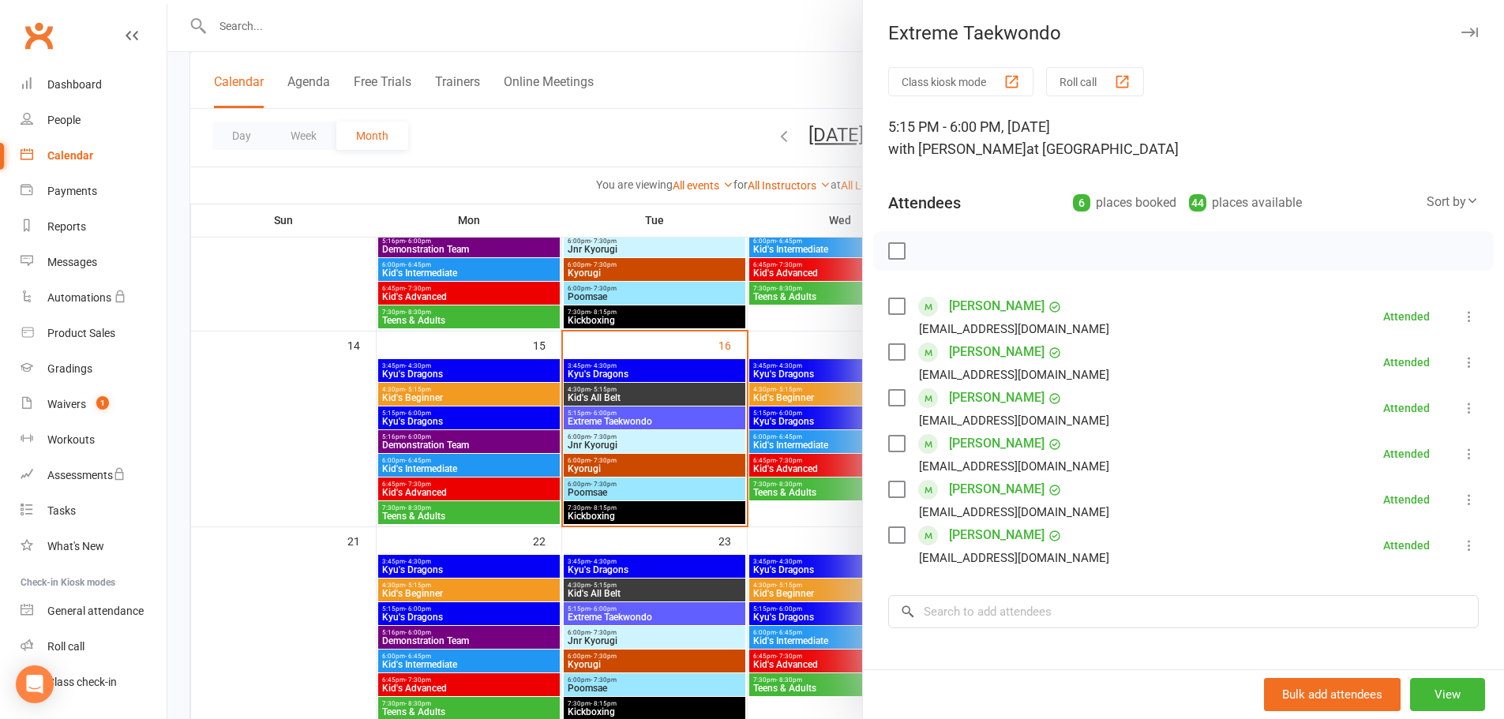
click at [297, 403] on div at bounding box center [835, 359] width 1337 height 719
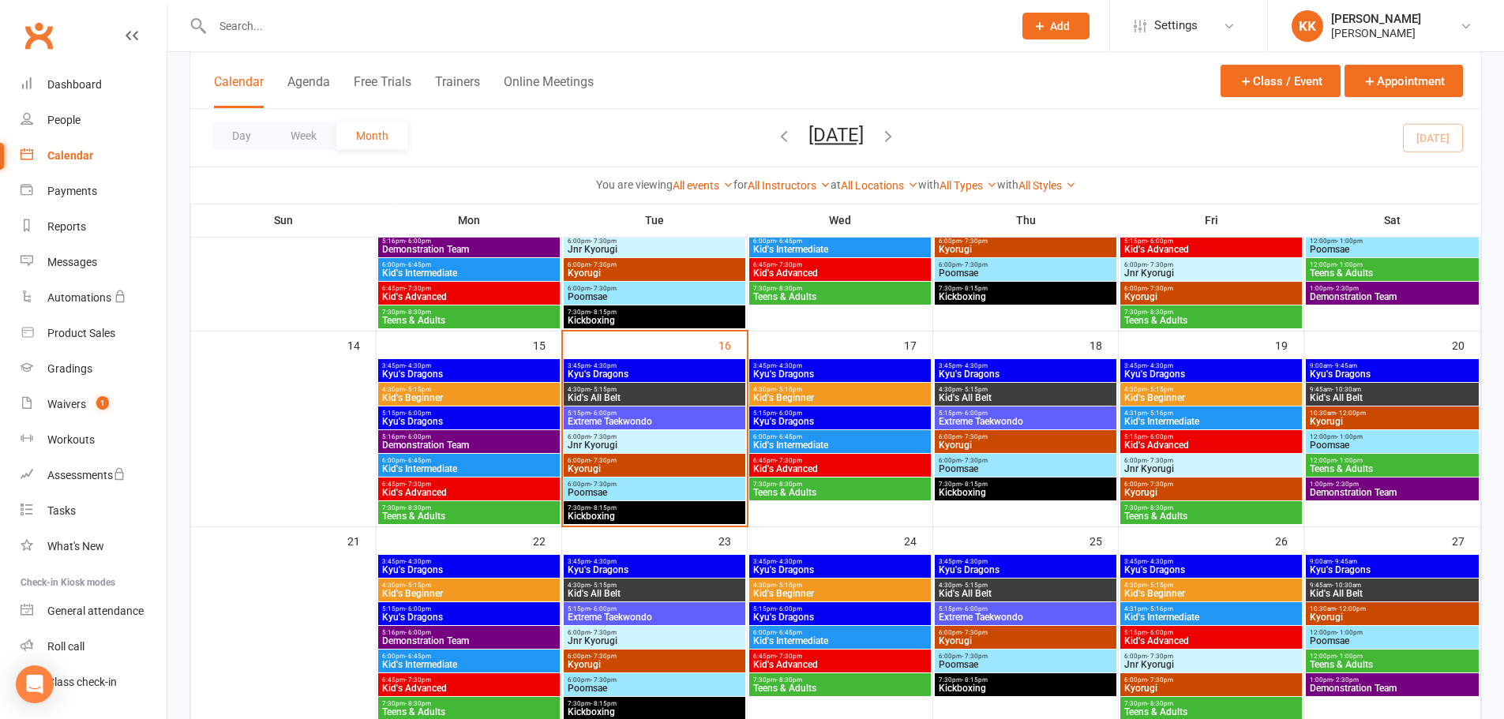
click at [656, 419] on span "Extreme Taekwondo" at bounding box center [654, 421] width 175 height 9
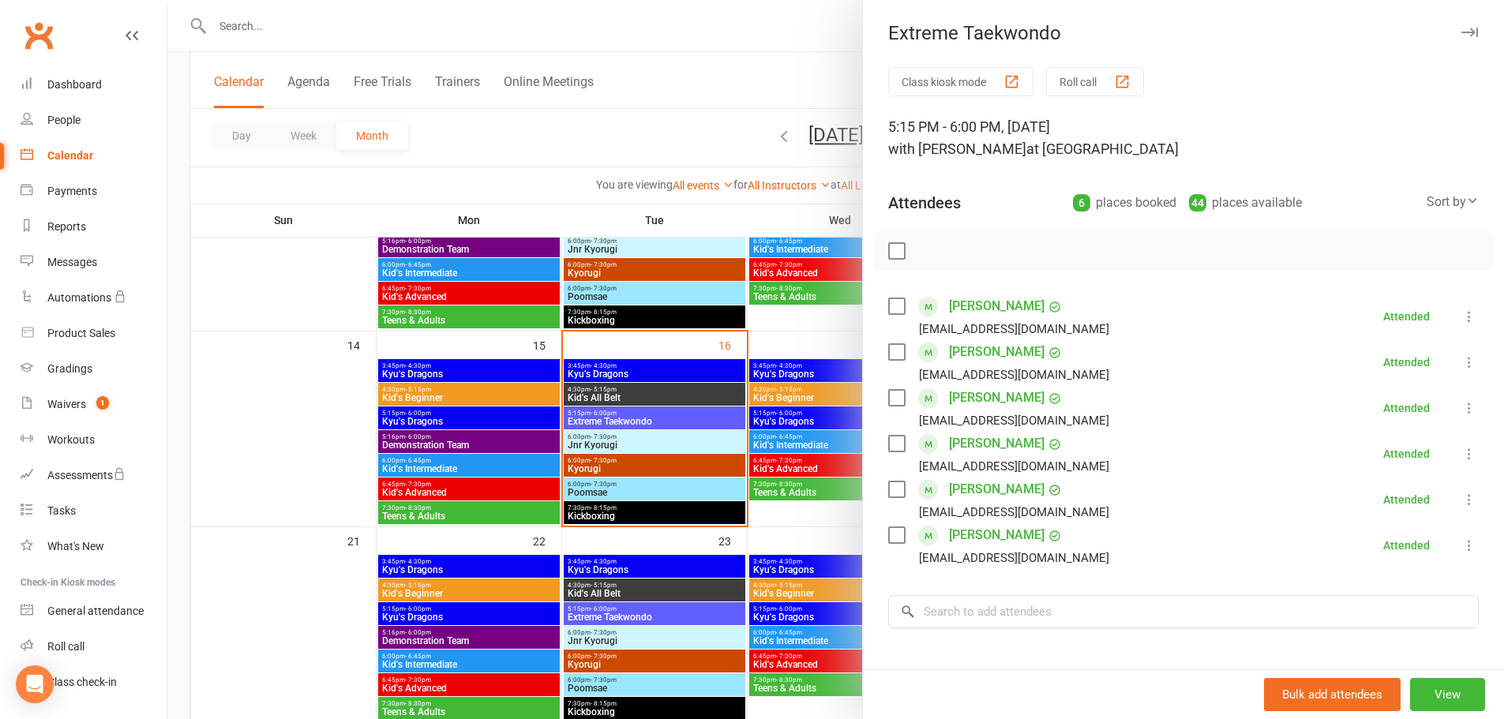
click at [659, 423] on div at bounding box center [835, 359] width 1337 height 719
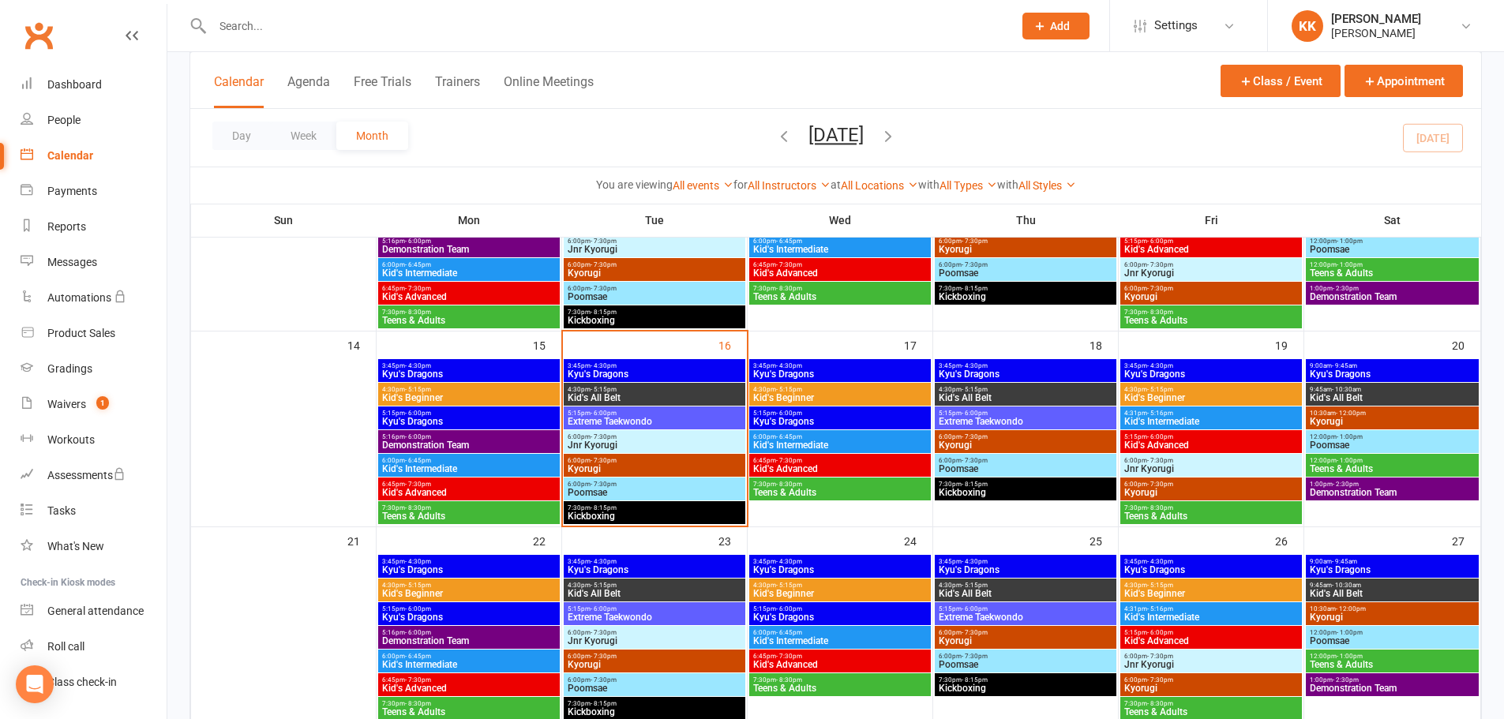
click at [672, 419] on span "Extreme Taekwondo" at bounding box center [654, 421] width 175 height 9
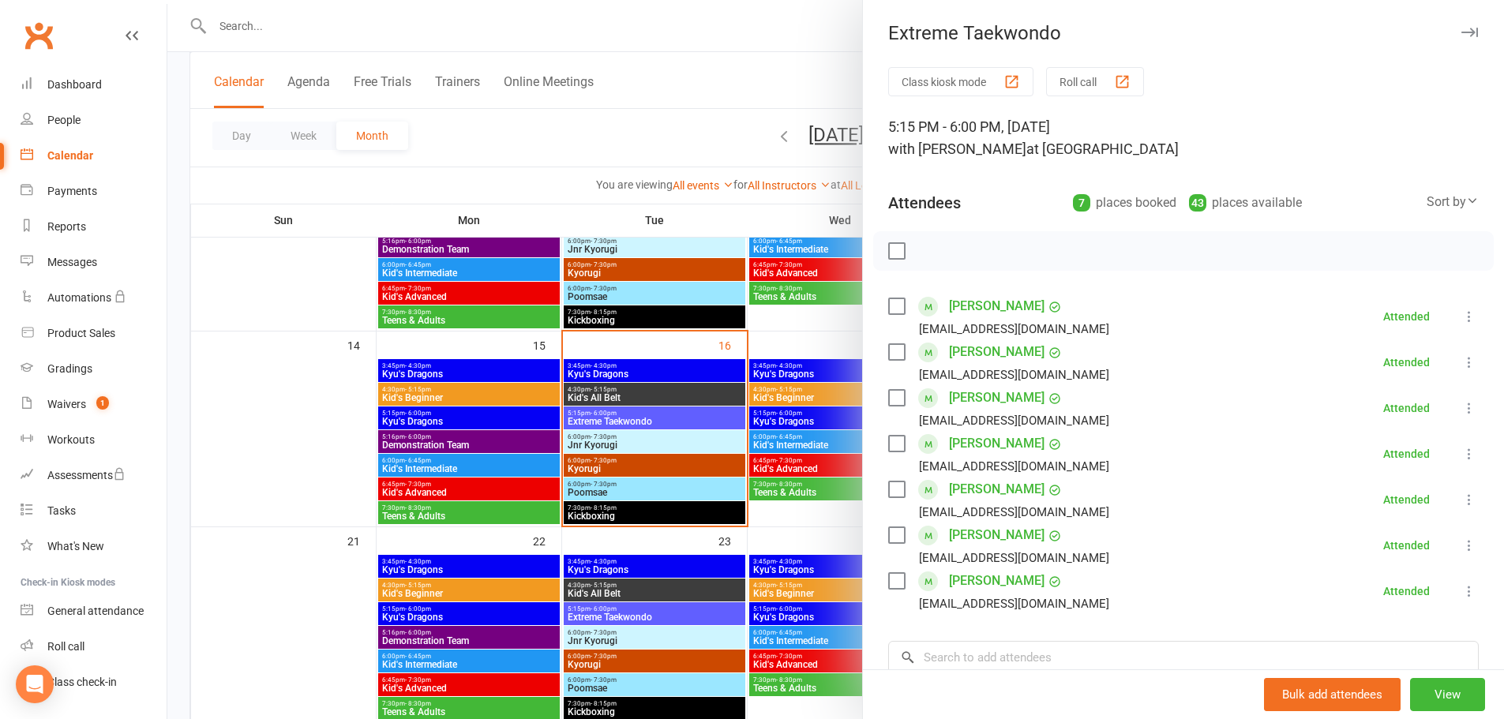
click at [284, 454] on div at bounding box center [835, 359] width 1337 height 719
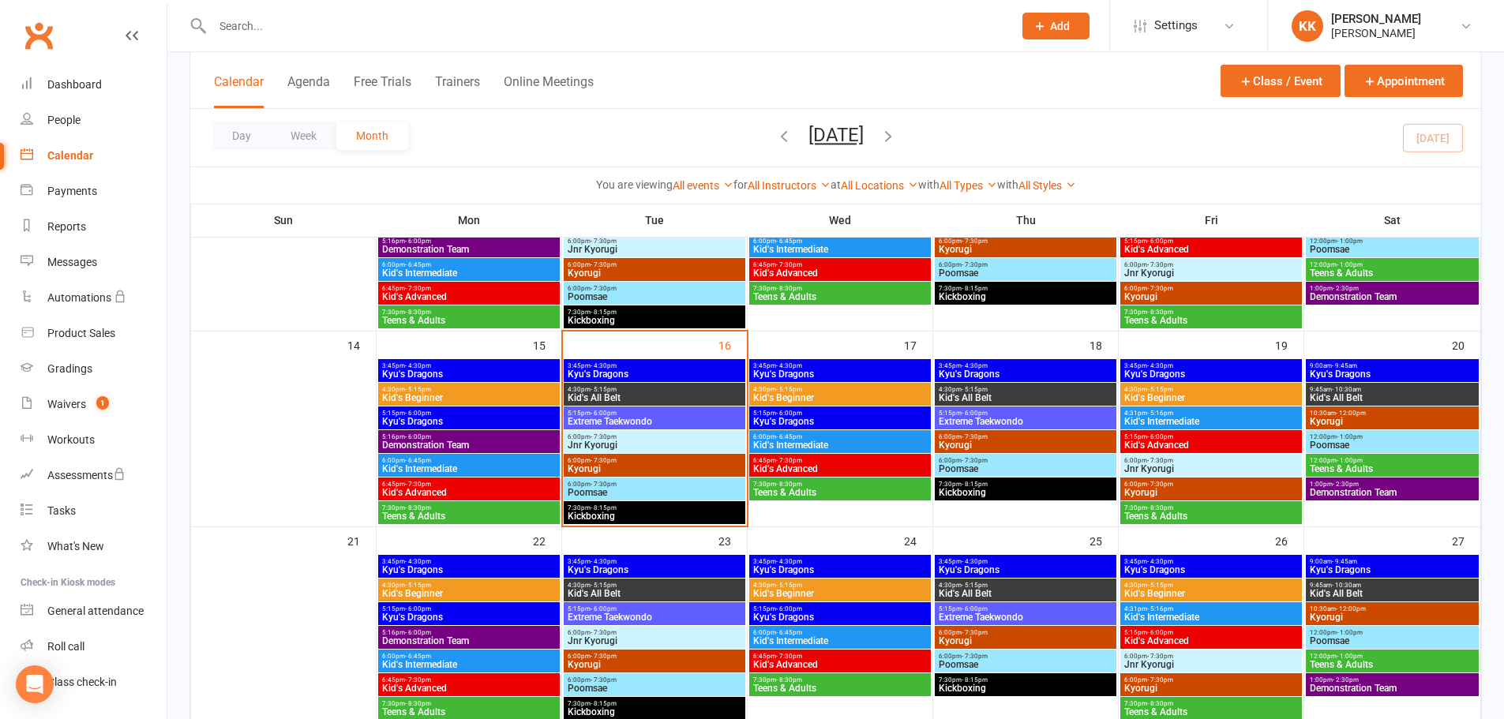
click at [721, 417] on span "Extreme Taekwondo" at bounding box center [654, 421] width 175 height 9
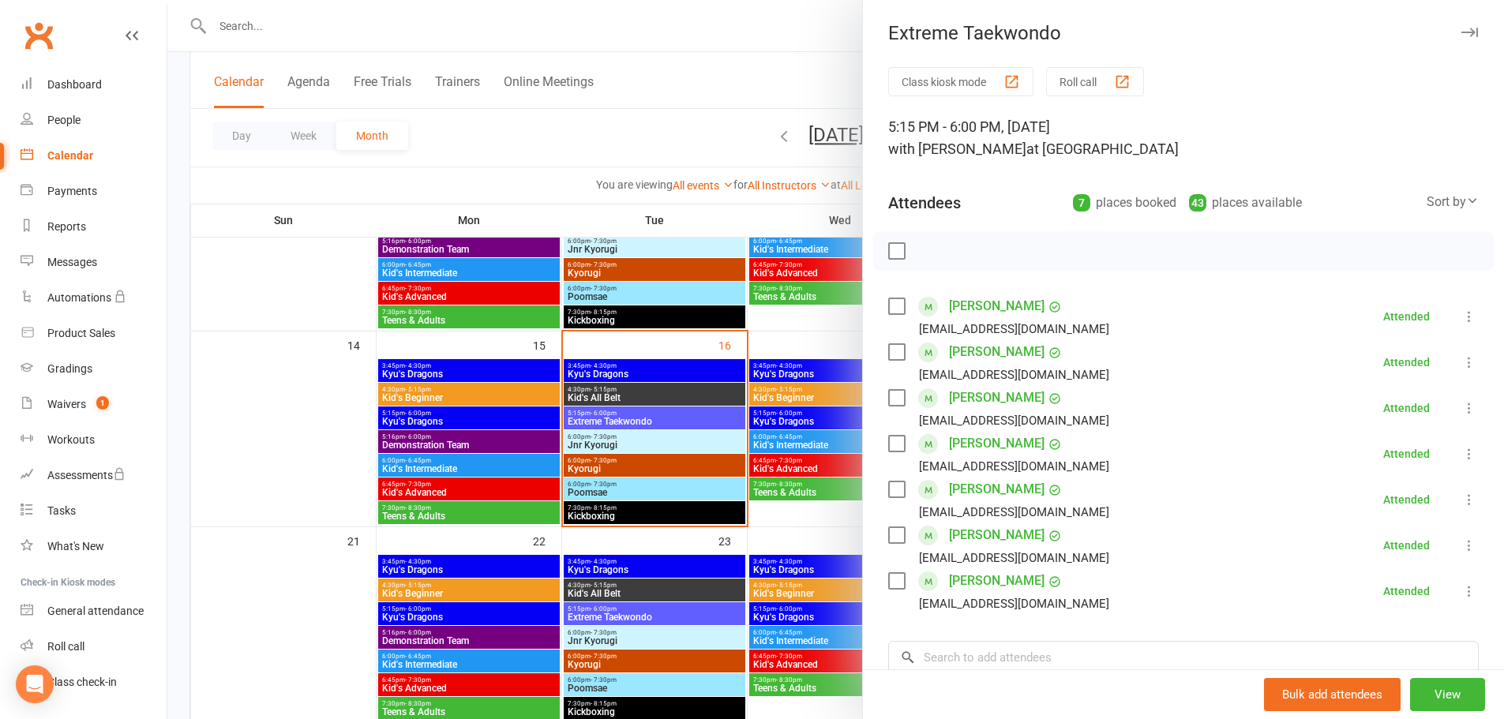
click at [693, 492] on div at bounding box center [835, 359] width 1337 height 719
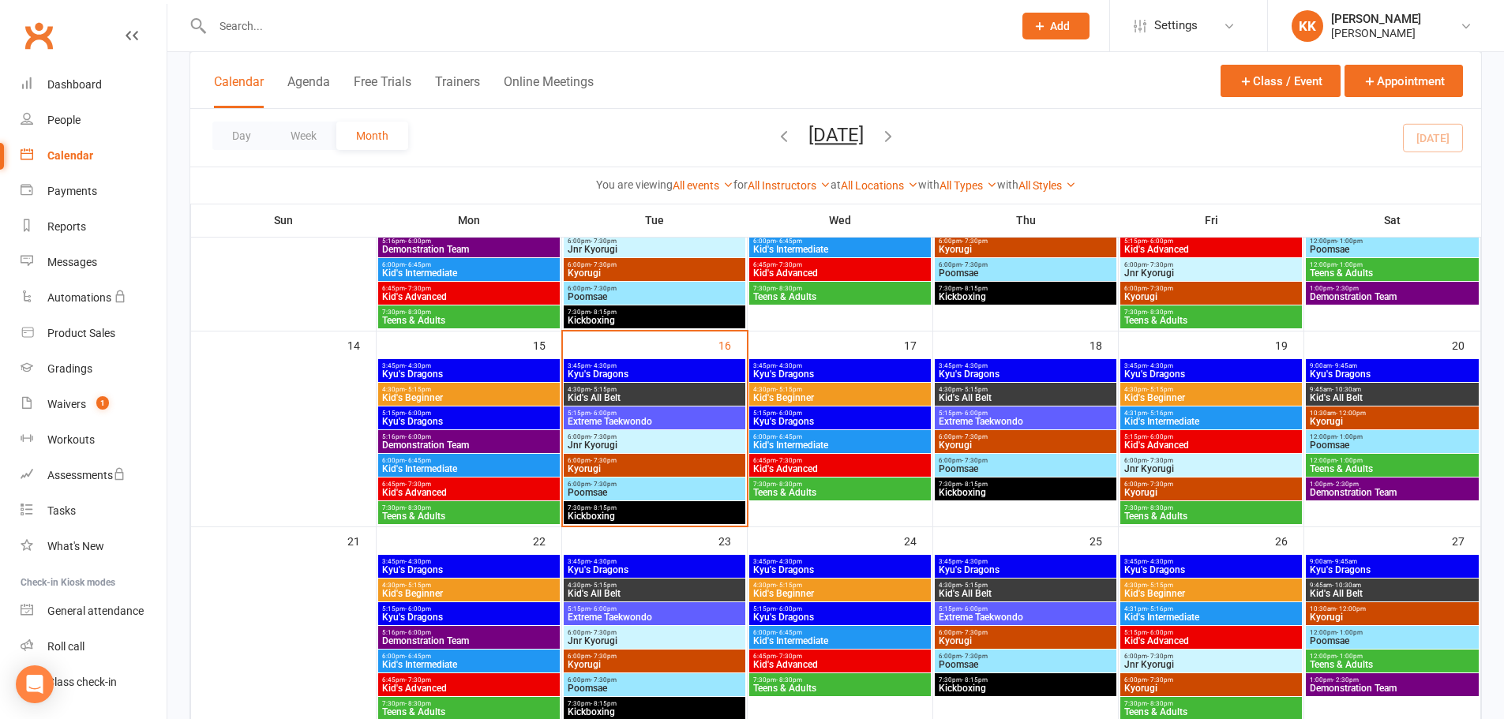
click at [693, 492] on span "Poomsae" at bounding box center [654, 492] width 175 height 9
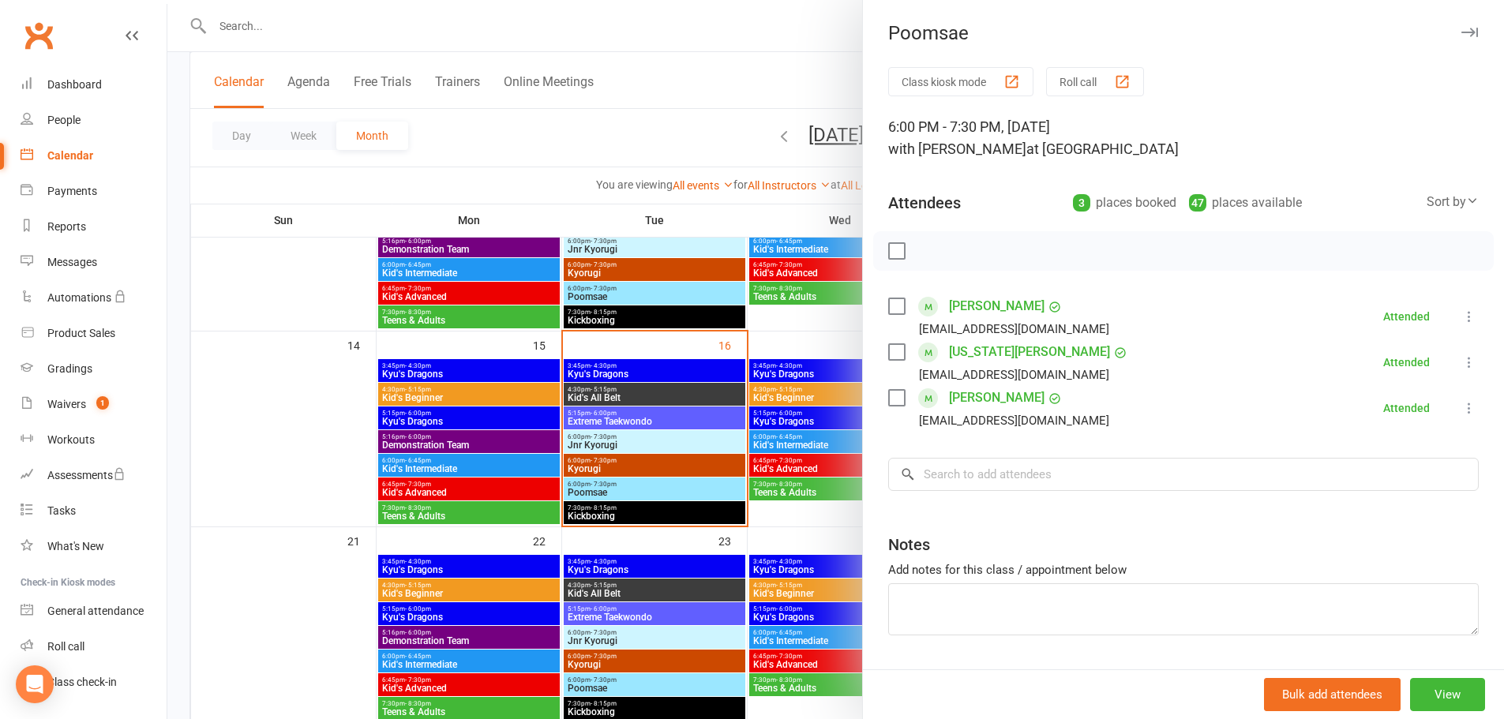
click at [679, 438] on div at bounding box center [835, 359] width 1337 height 719
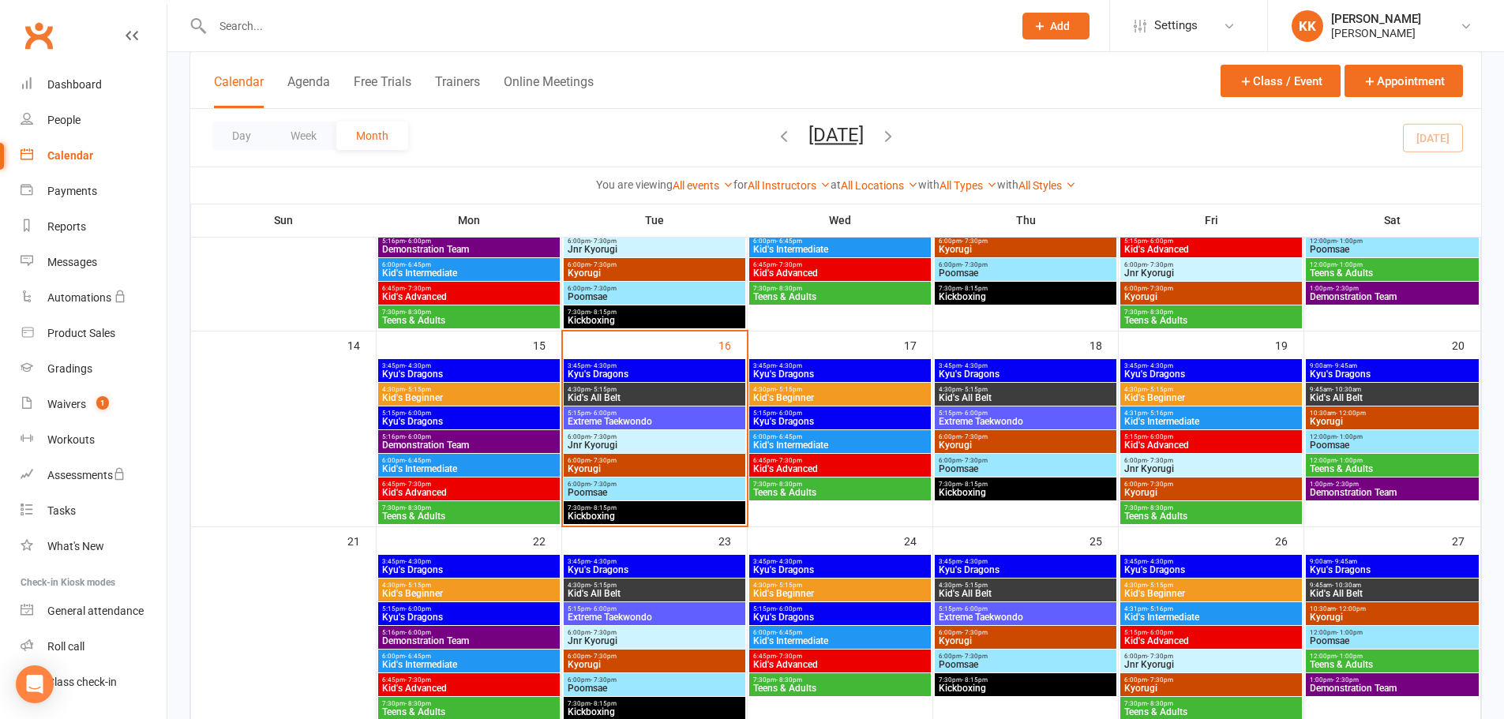
click at [679, 438] on span "6:00pm - 7:30pm" at bounding box center [654, 437] width 175 height 7
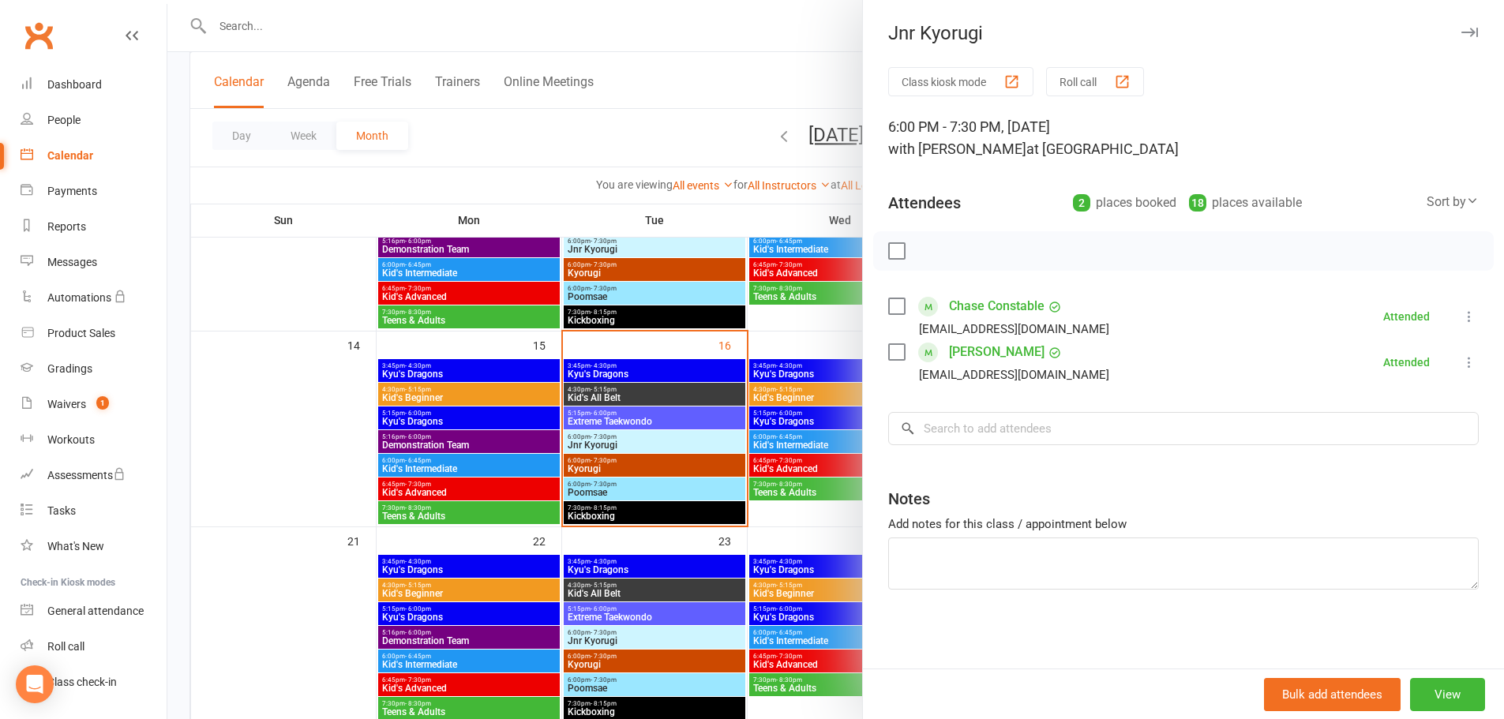
click at [340, 430] on div at bounding box center [835, 359] width 1337 height 719
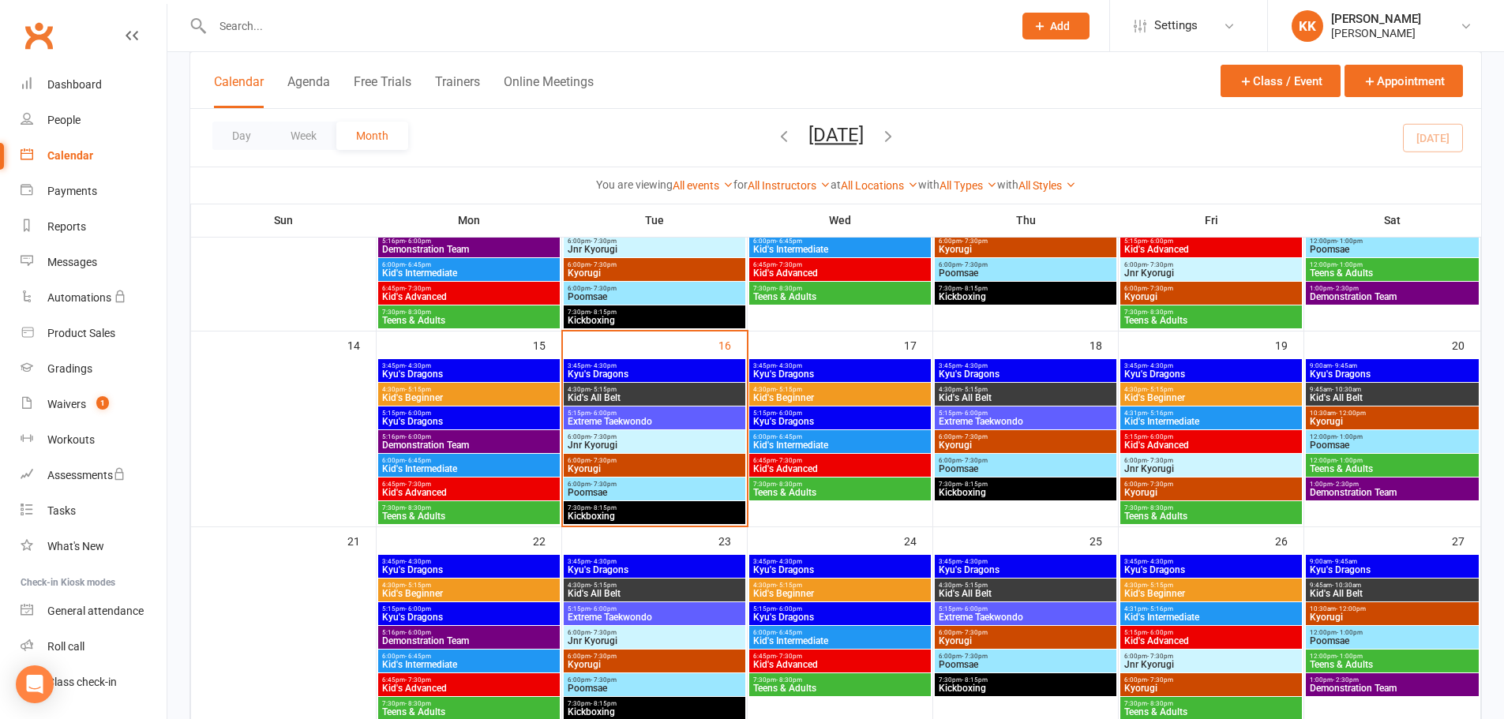
click at [695, 421] on span "Extreme Taekwondo" at bounding box center [654, 421] width 175 height 9
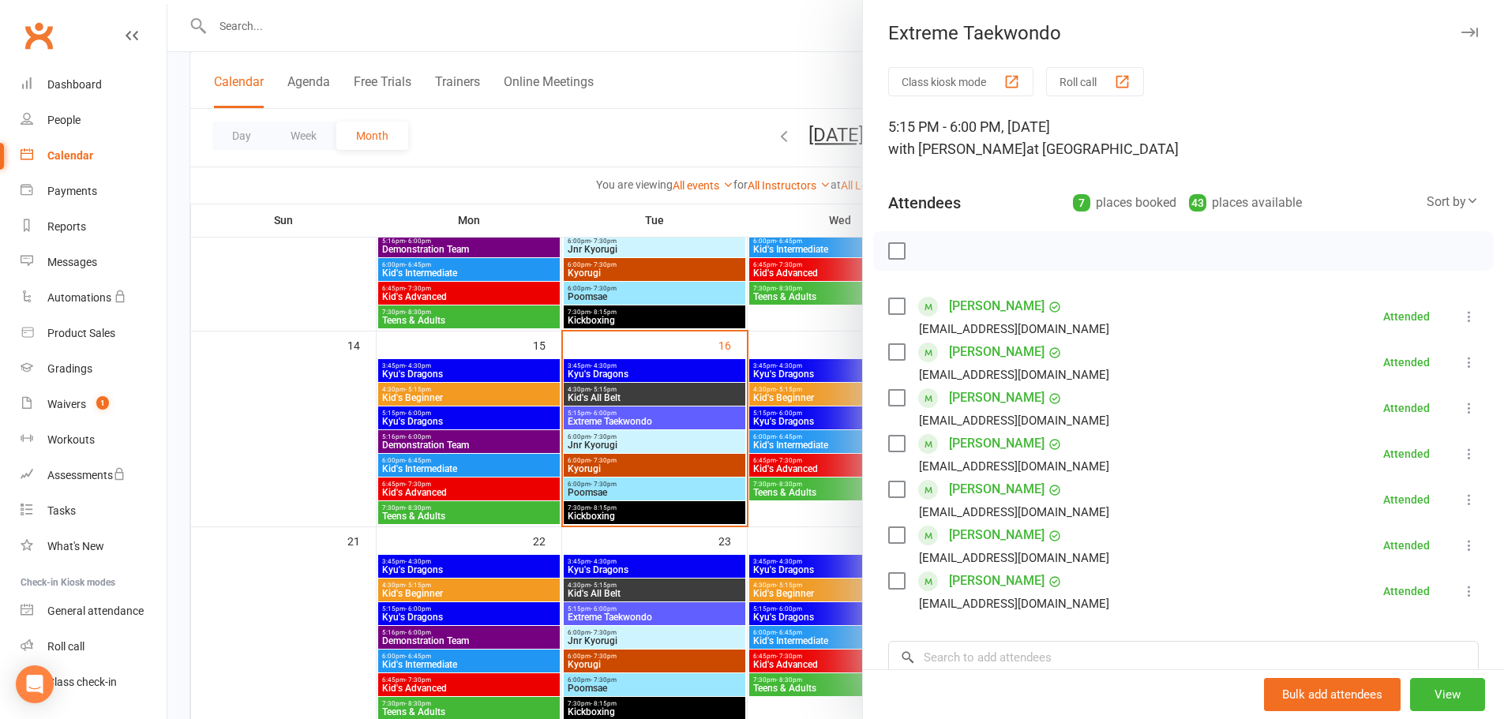
click at [303, 438] on div at bounding box center [835, 359] width 1337 height 719
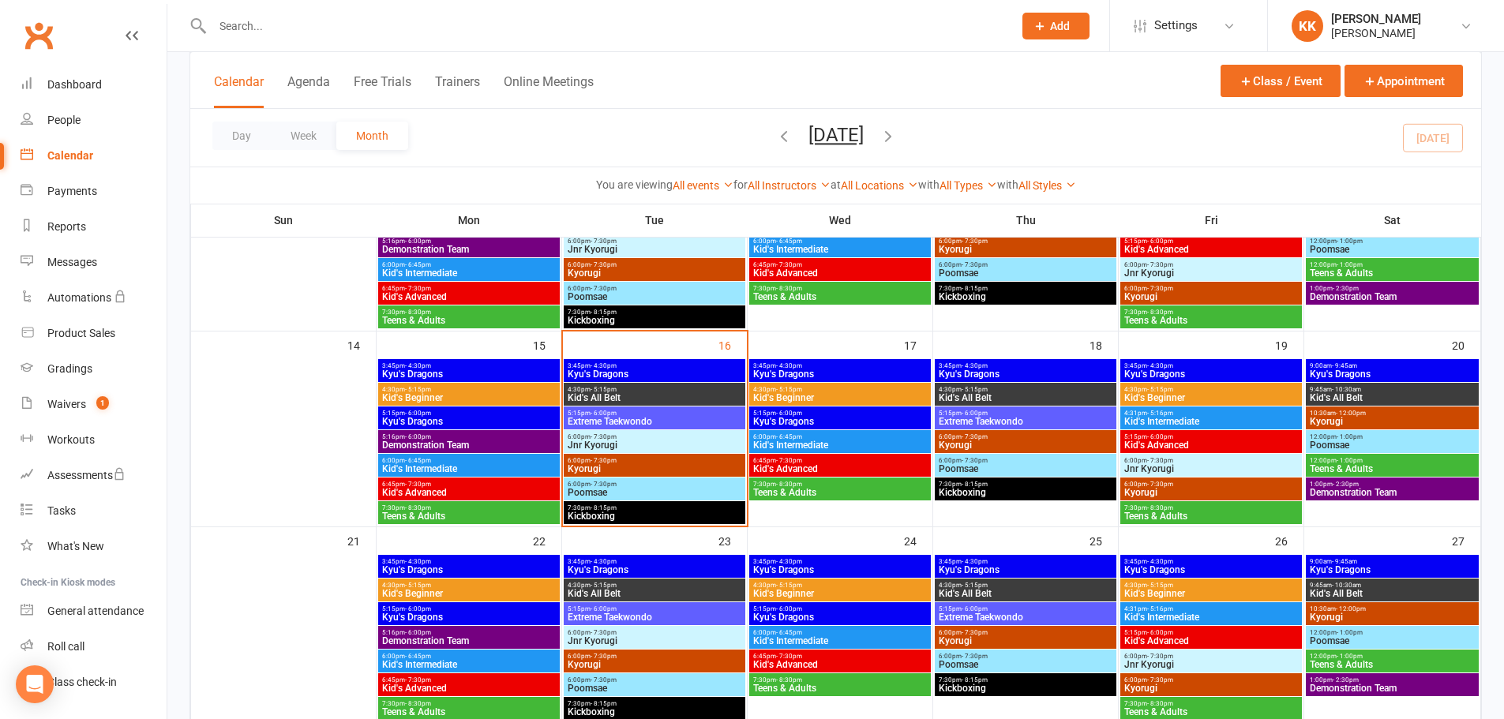
click at [628, 488] on span "Poomsae" at bounding box center [654, 492] width 175 height 9
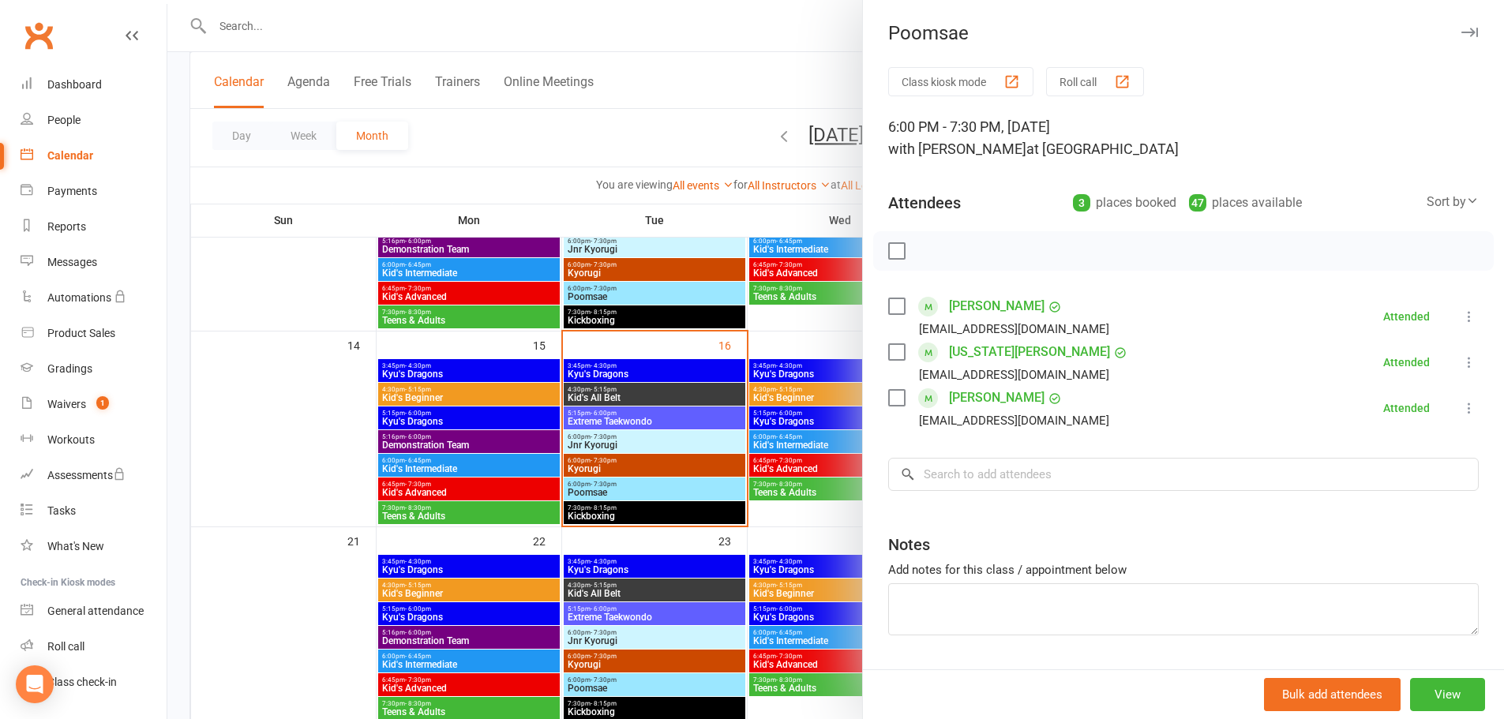
click at [628, 488] on div at bounding box center [835, 359] width 1337 height 719
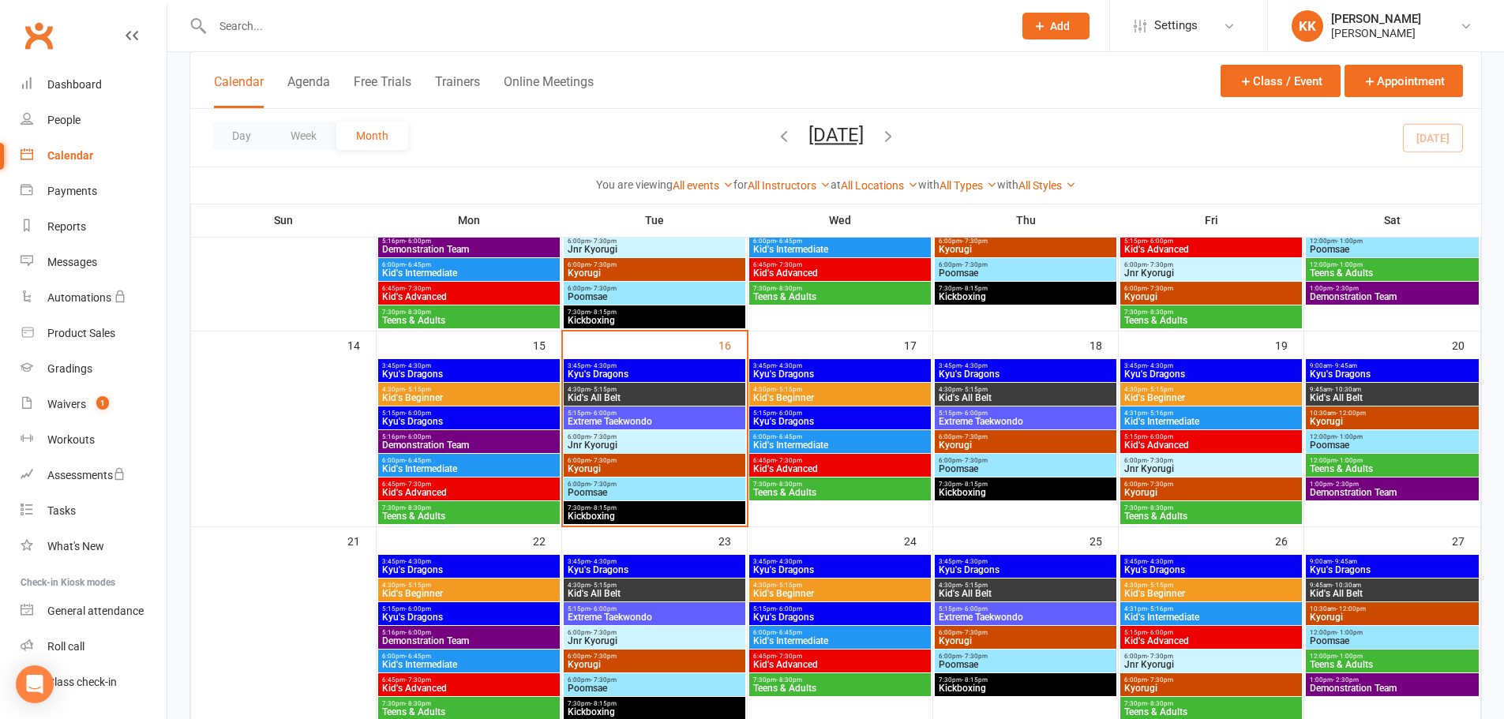
click at [628, 488] on span "Poomsae" at bounding box center [654, 492] width 175 height 9
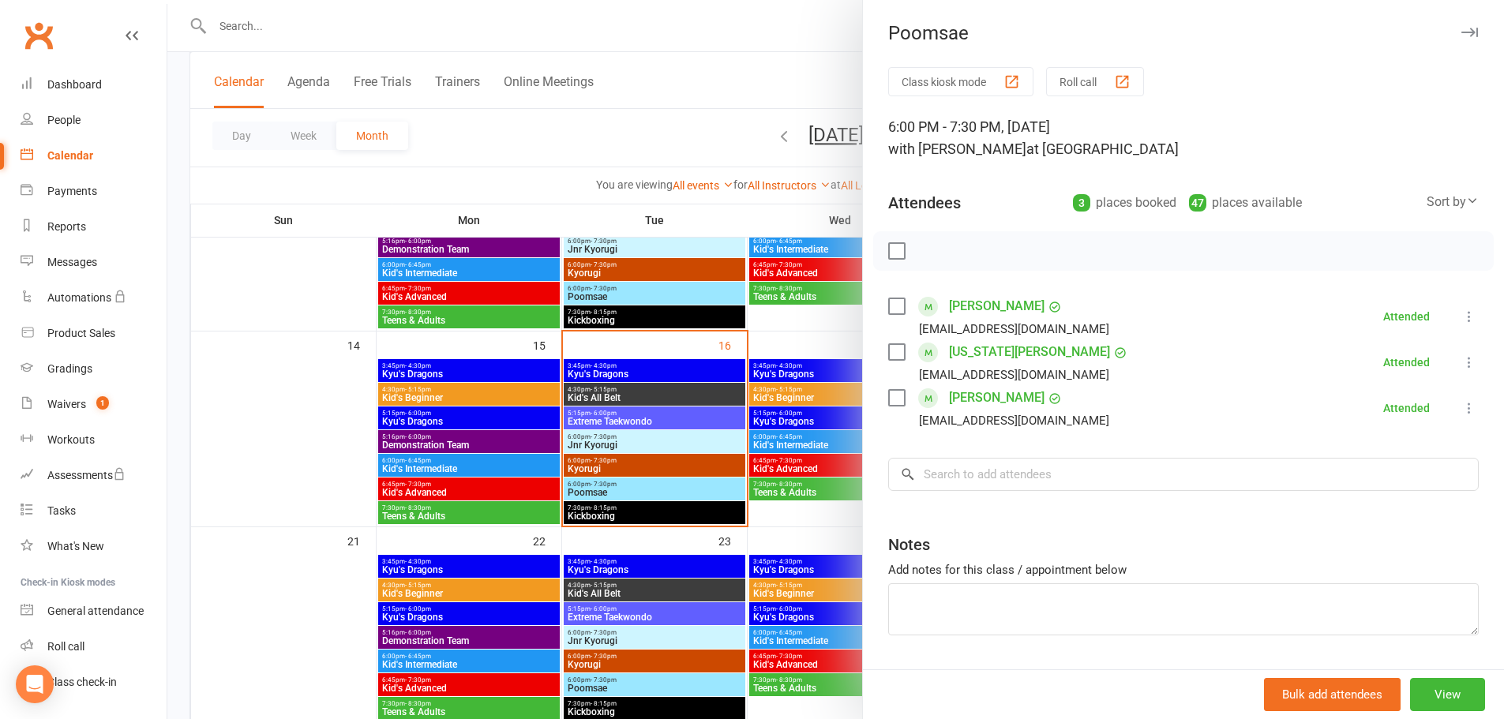
click at [606, 441] on div at bounding box center [835, 359] width 1337 height 719
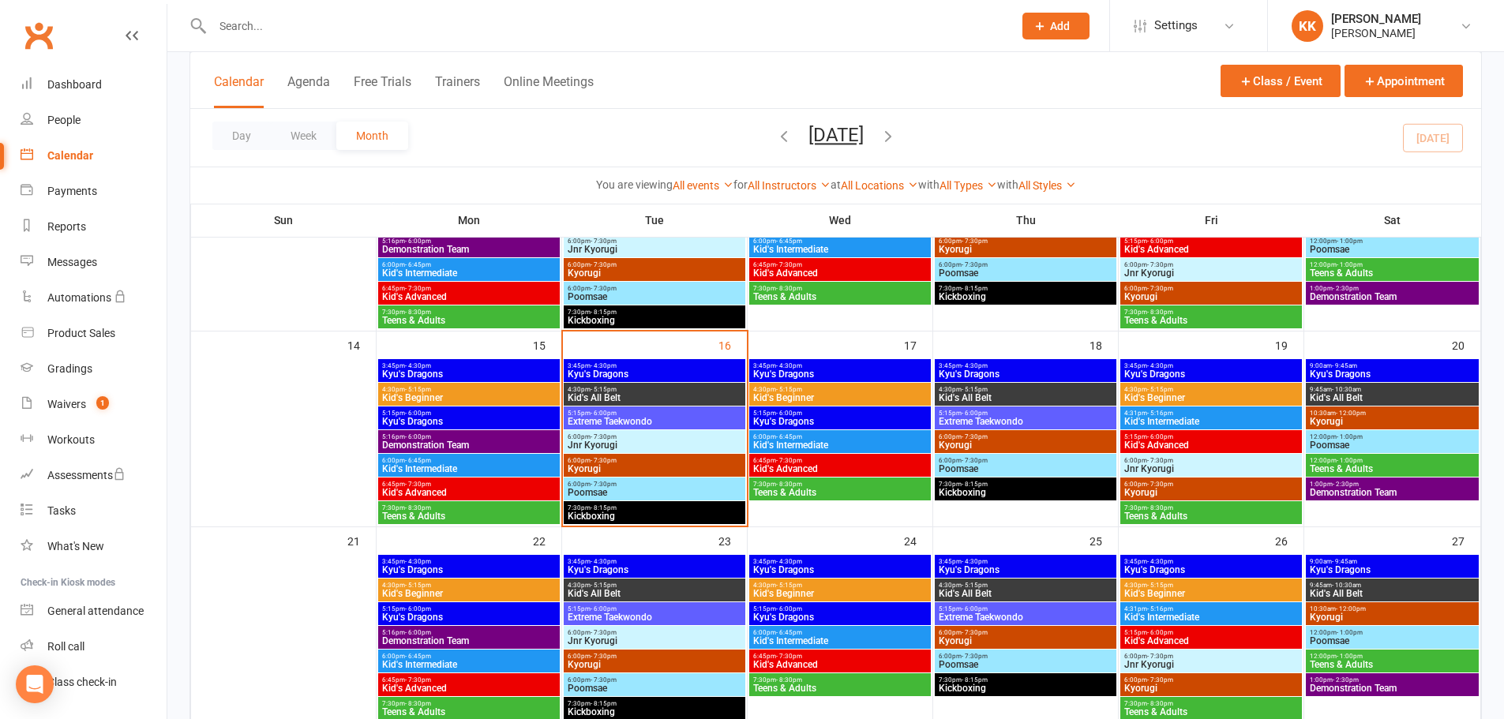
click at [606, 441] on span "Jnr Kyorugi" at bounding box center [654, 445] width 175 height 9
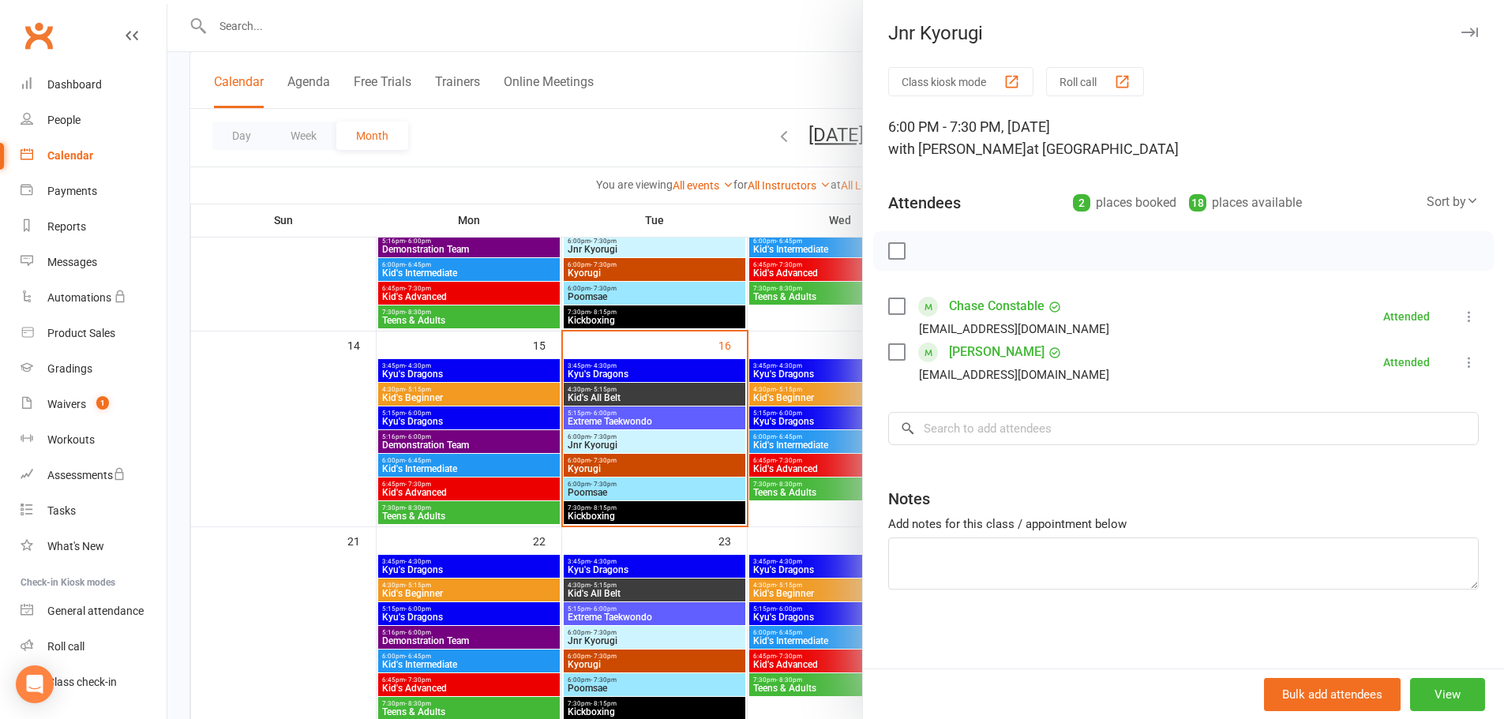
click at [340, 453] on div at bounding box center [835, 359] width 1337 height 719
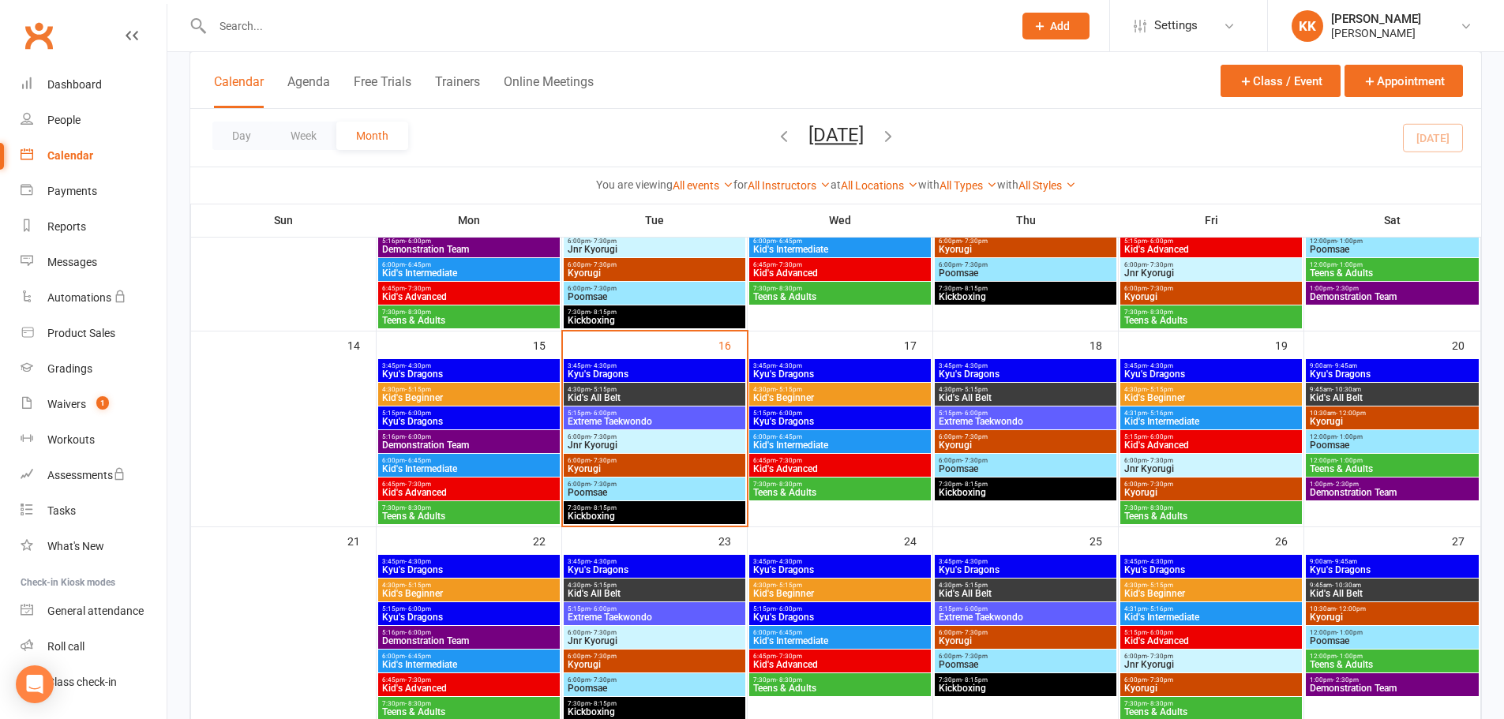
click at [652, 490] on span "Poomsae" at bounding box center [654, 492] width 175 height 9
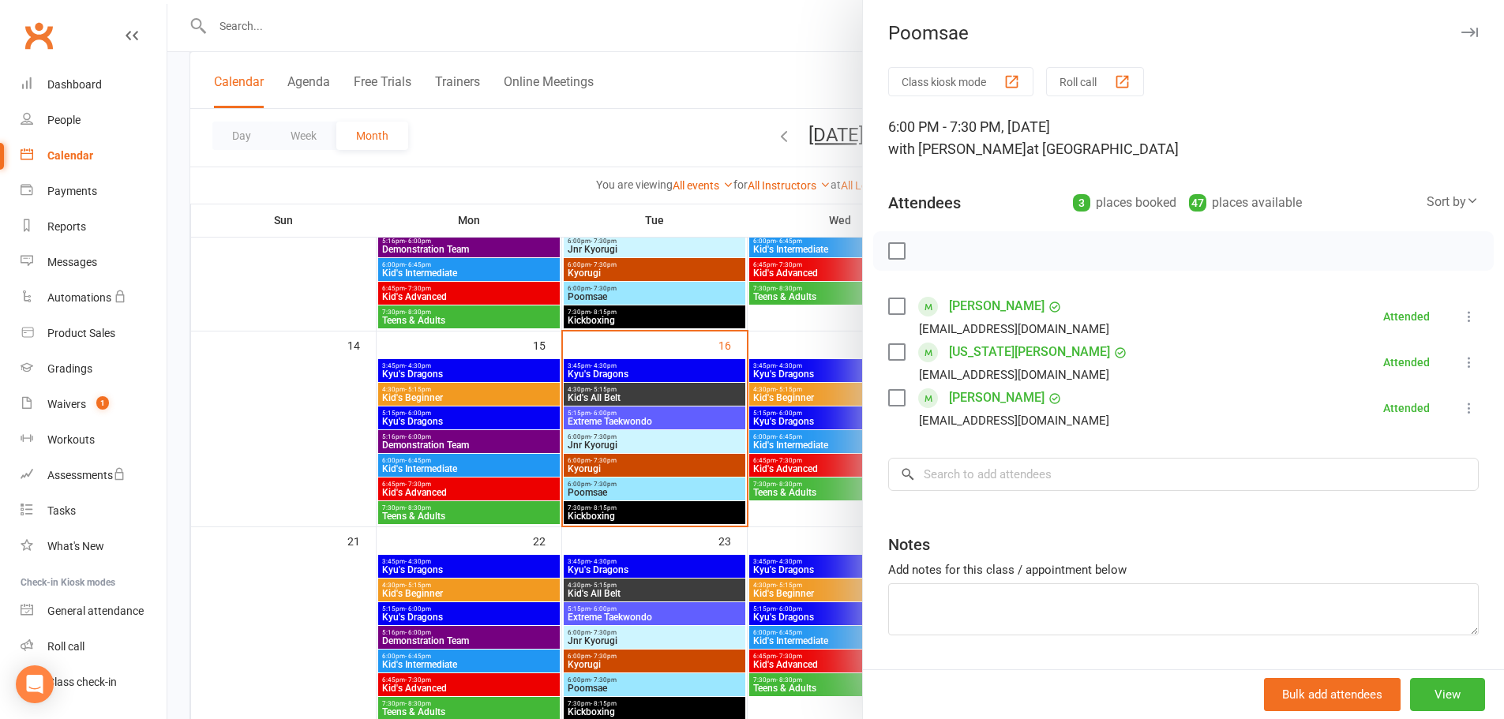
click at [302, 468] on div at bounding box center [835, 359] width 1337 height 719
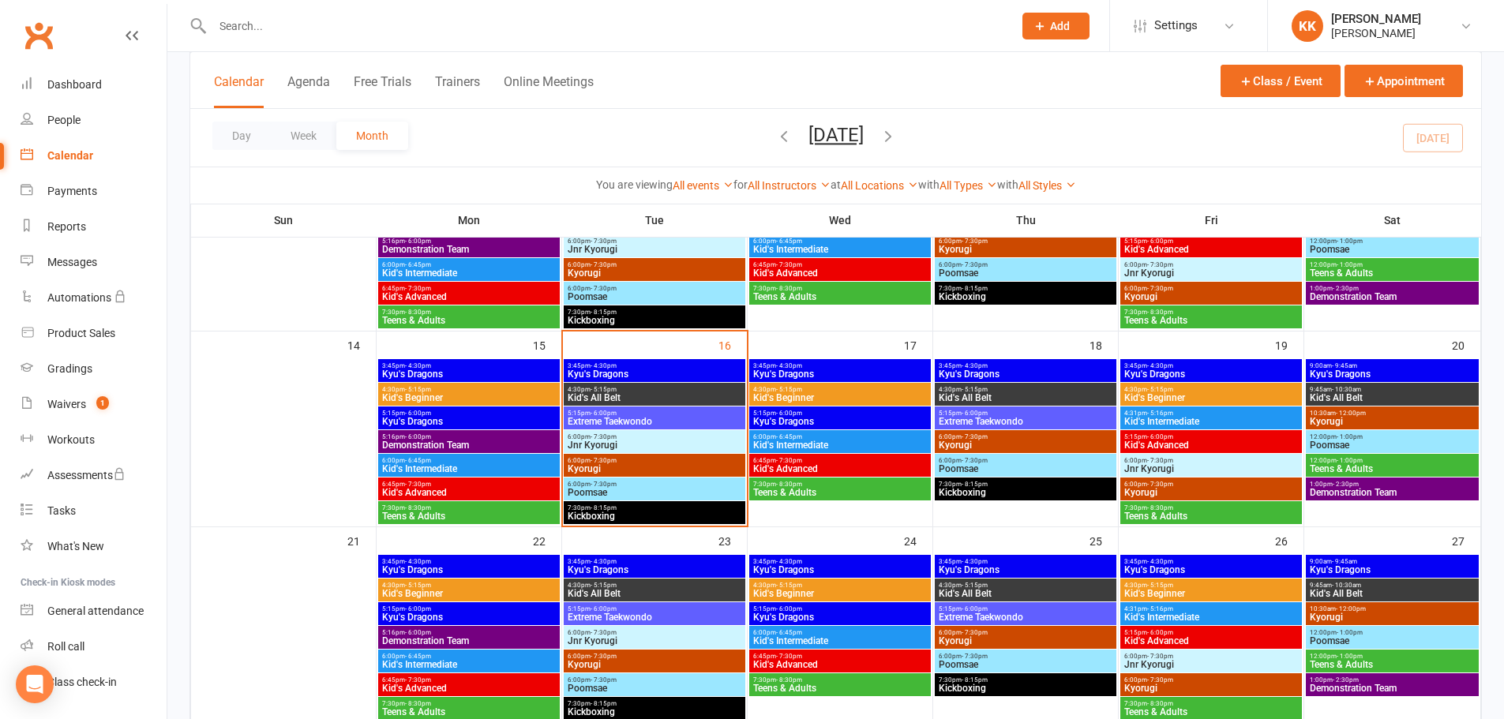
click at [615, 468] on span "Kyorugi" at bounding box center [654, 468] width 175 height 9
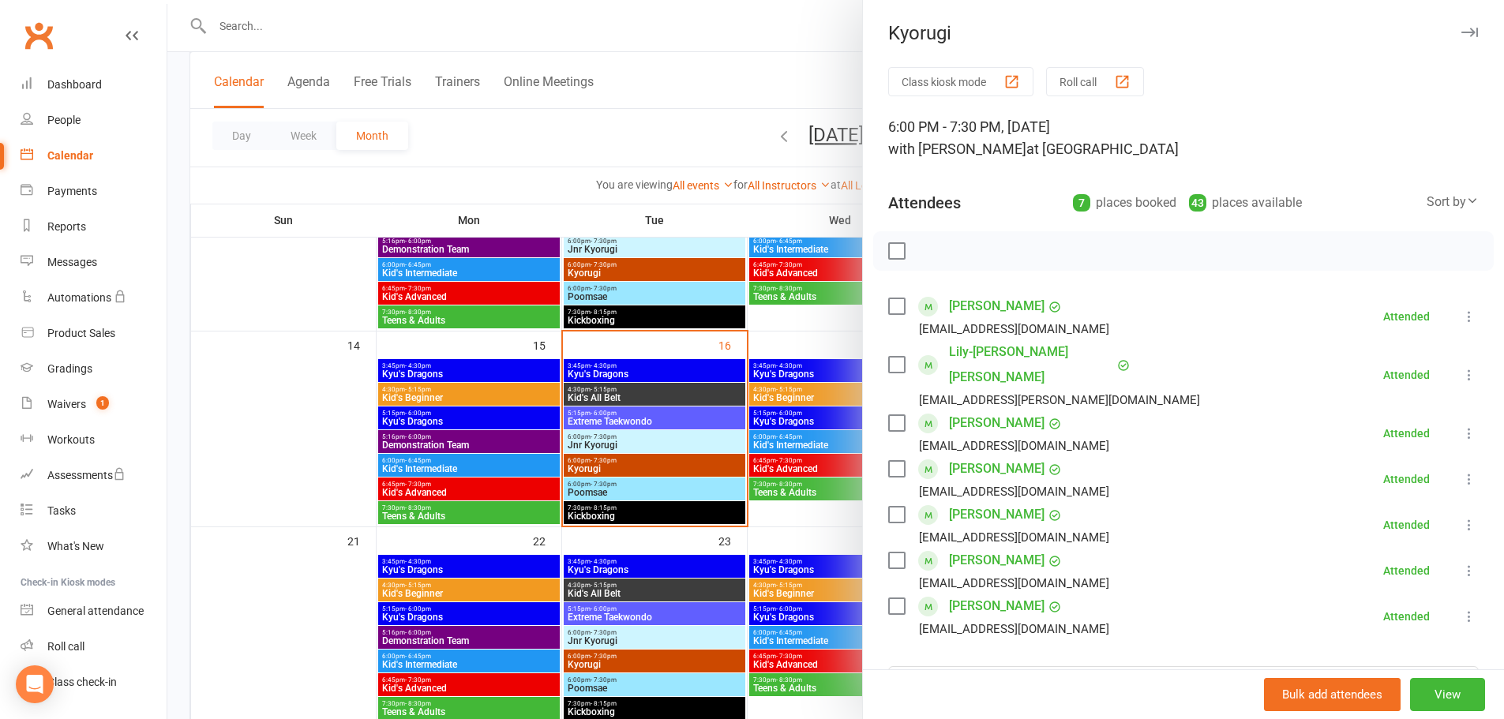
click at [340, 428] on div at bounding box center [835, 359] width 1337 height 719
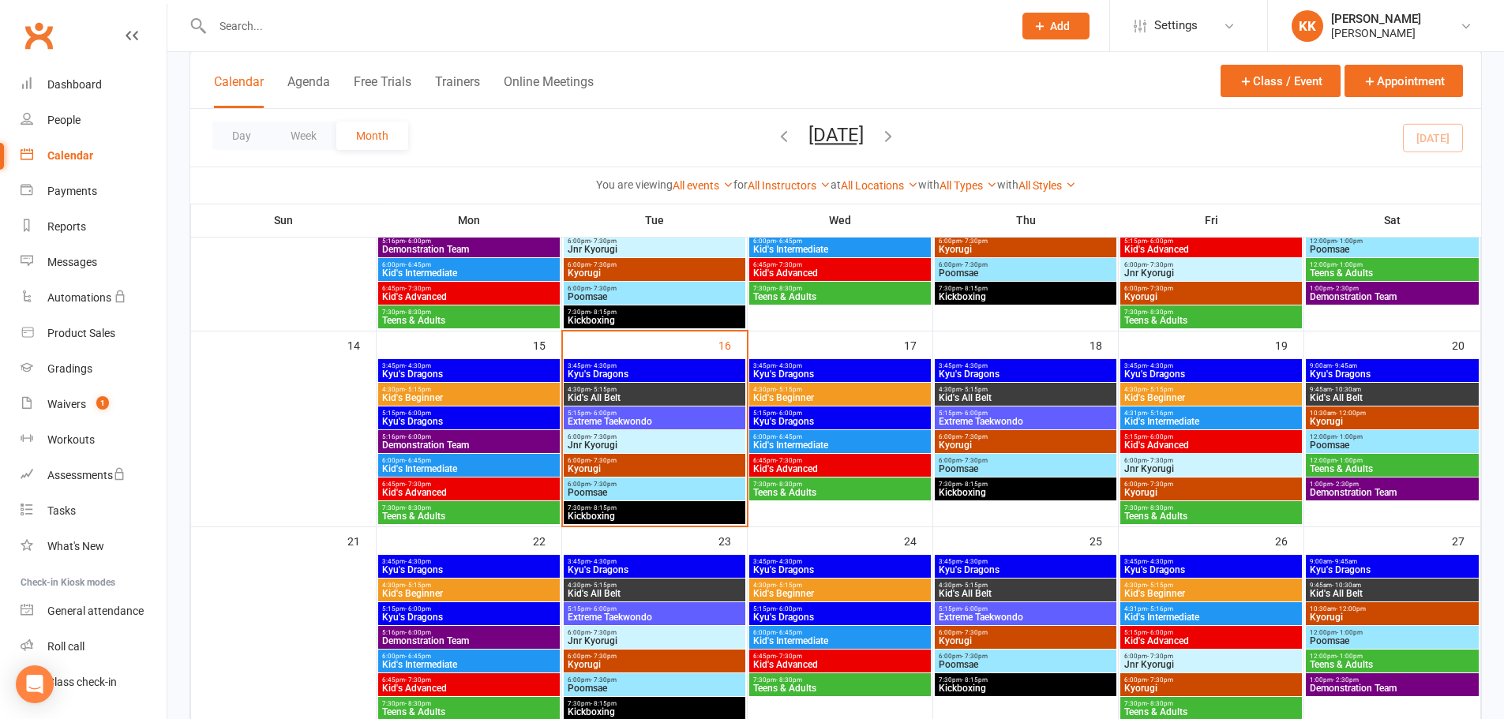
click at [640, 513] on span "Kickboxing" at bounding box center [654, 516] width 175 height 9
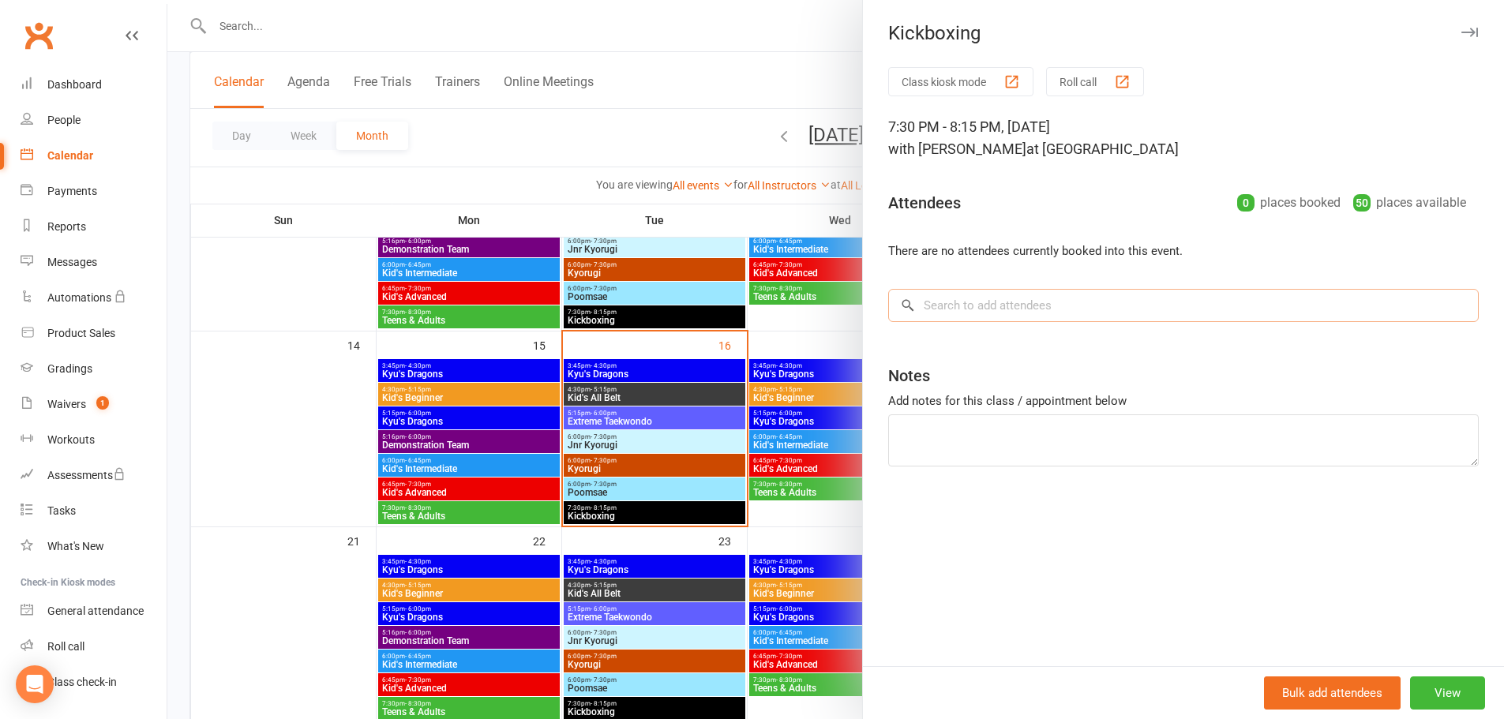
click at [970, 306] on input "search" at bounding box center [1183, 305] width 591 height 33
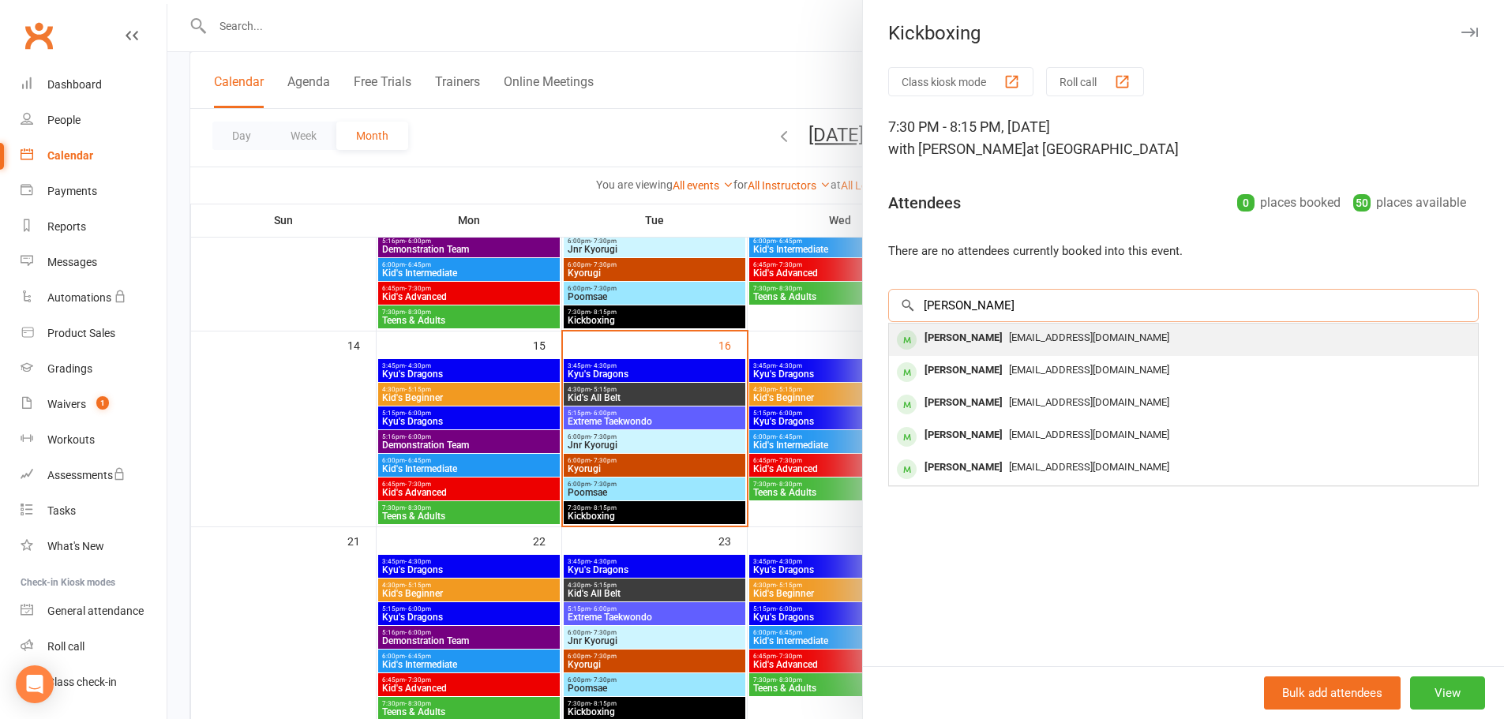
type input "[PERSON_NAME]"
click at [956, 340] on div "[PERSON_NAME]" at bounding box center [963, 338] width 91 height 23
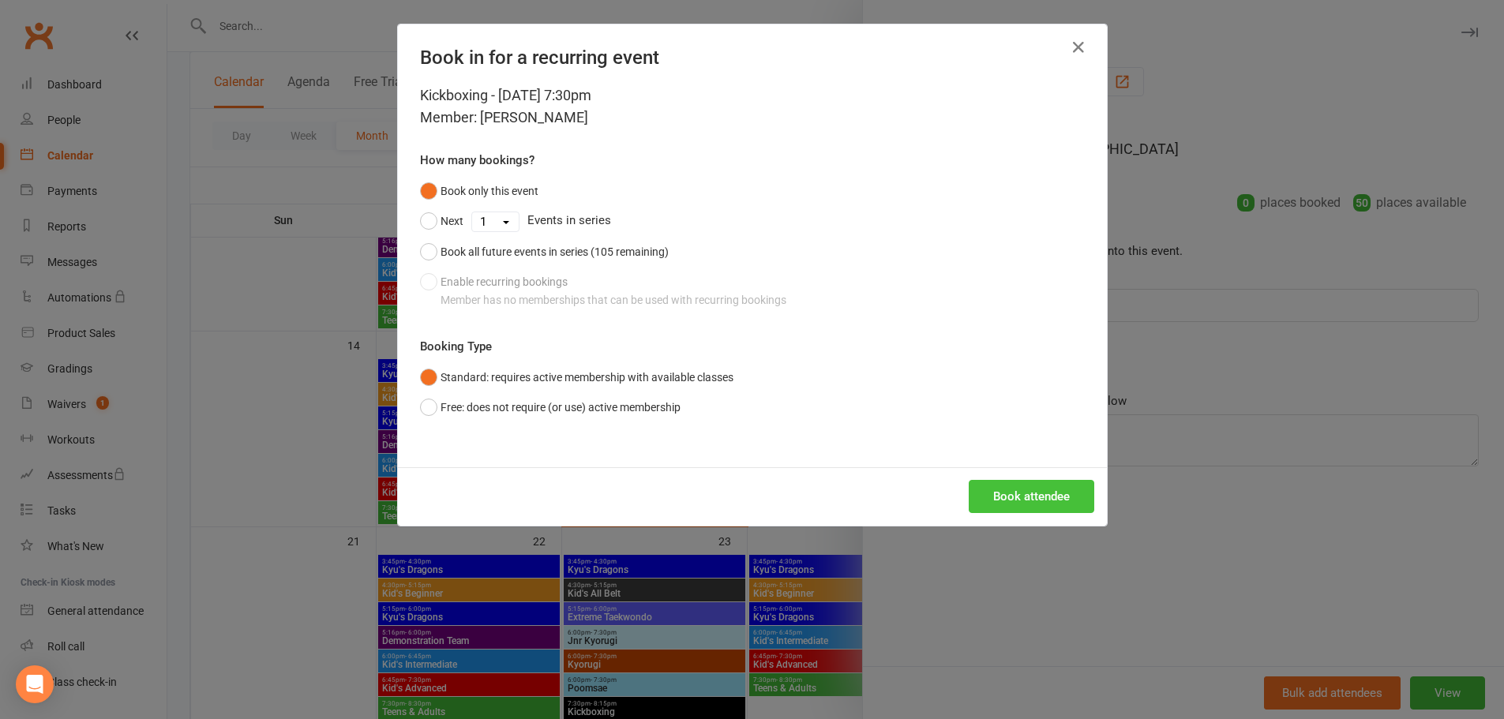
click at [1009, 500] on button "Book attendee" at bounding box center [1032, 496] width 126 height 33
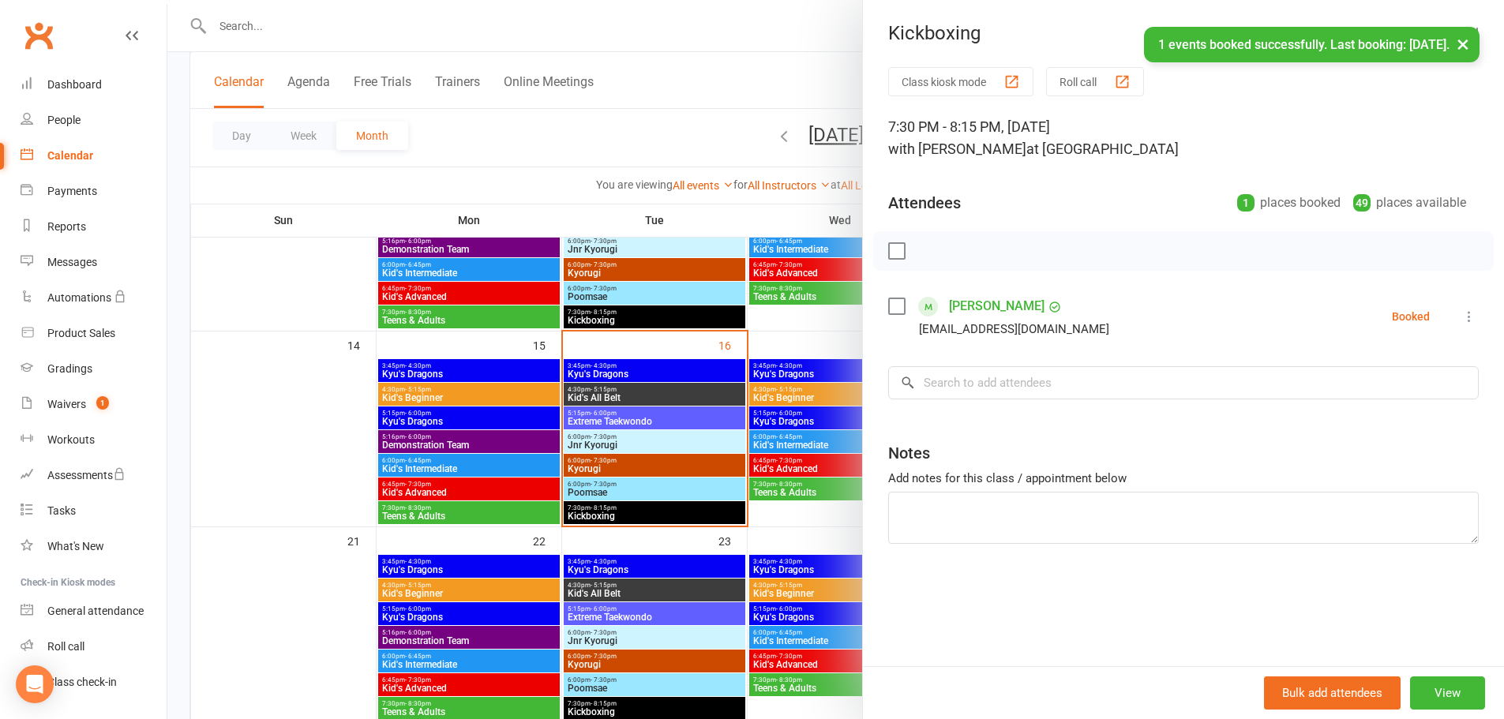
click at [1462, 317] on icon at bounding box center [1470, 317] width 16 height 16
click at [1347, 414] on link "Check in" at bounding box center [1386, 411] width 185 height 32
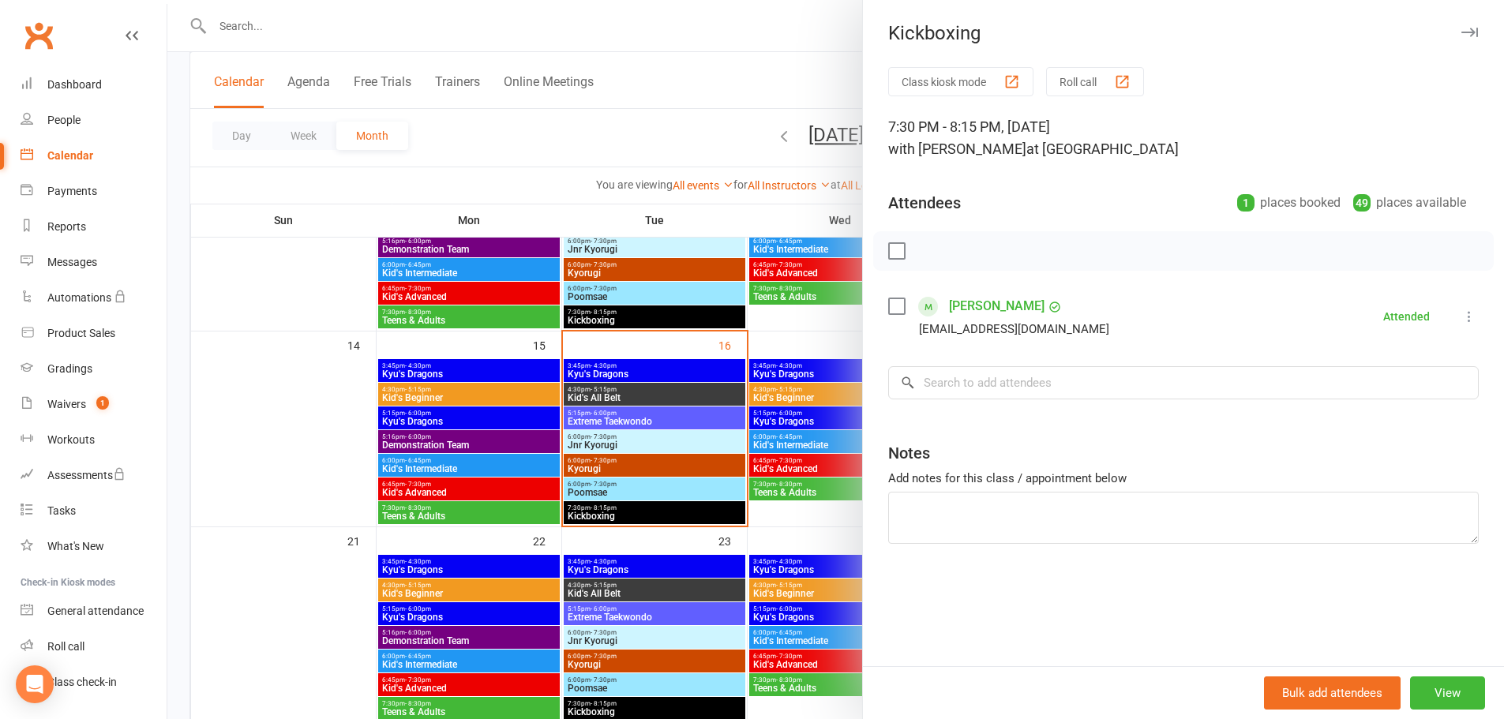
click at [656, 417] on div at bounding box center [835, 359] width 1337 height 719
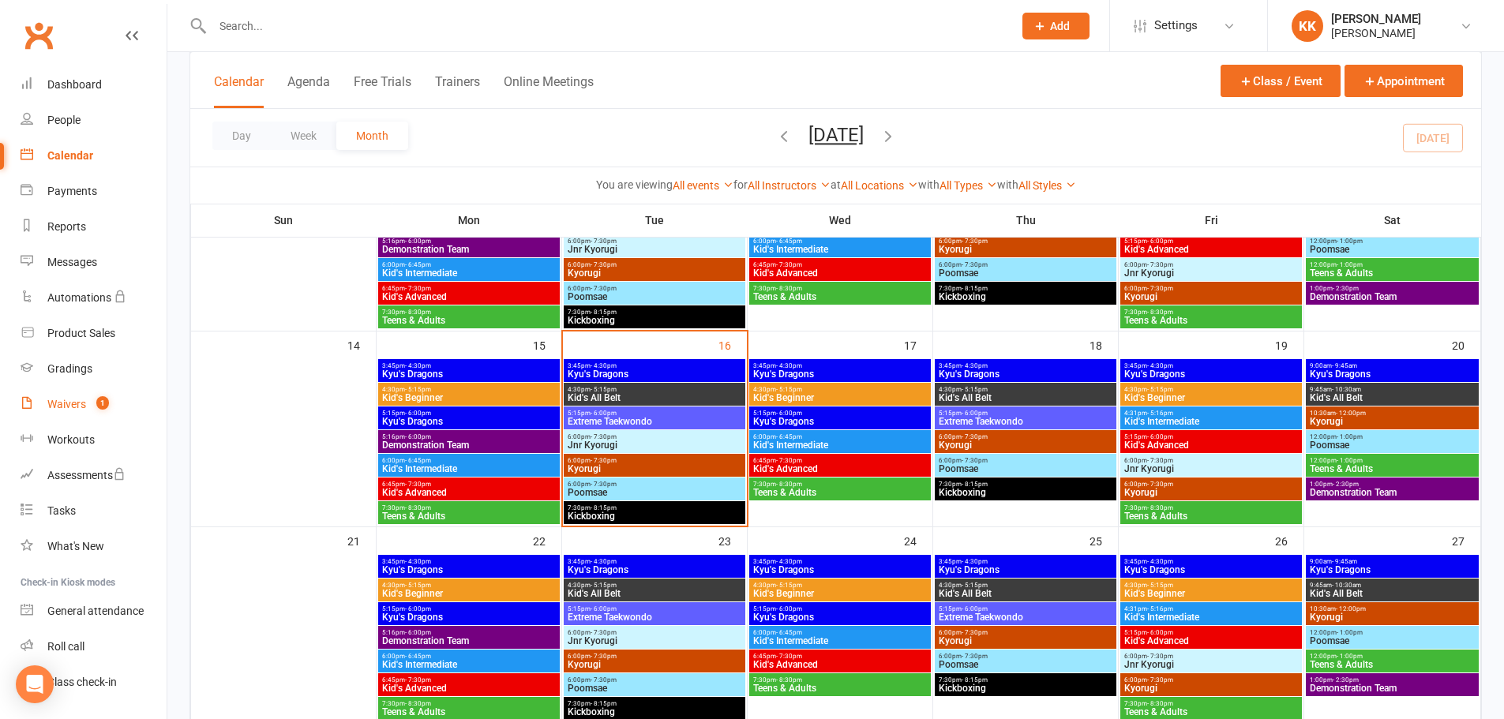
click at [81, 399] on div "Waivers" at bounding box center [66, 404] width 39 height 13
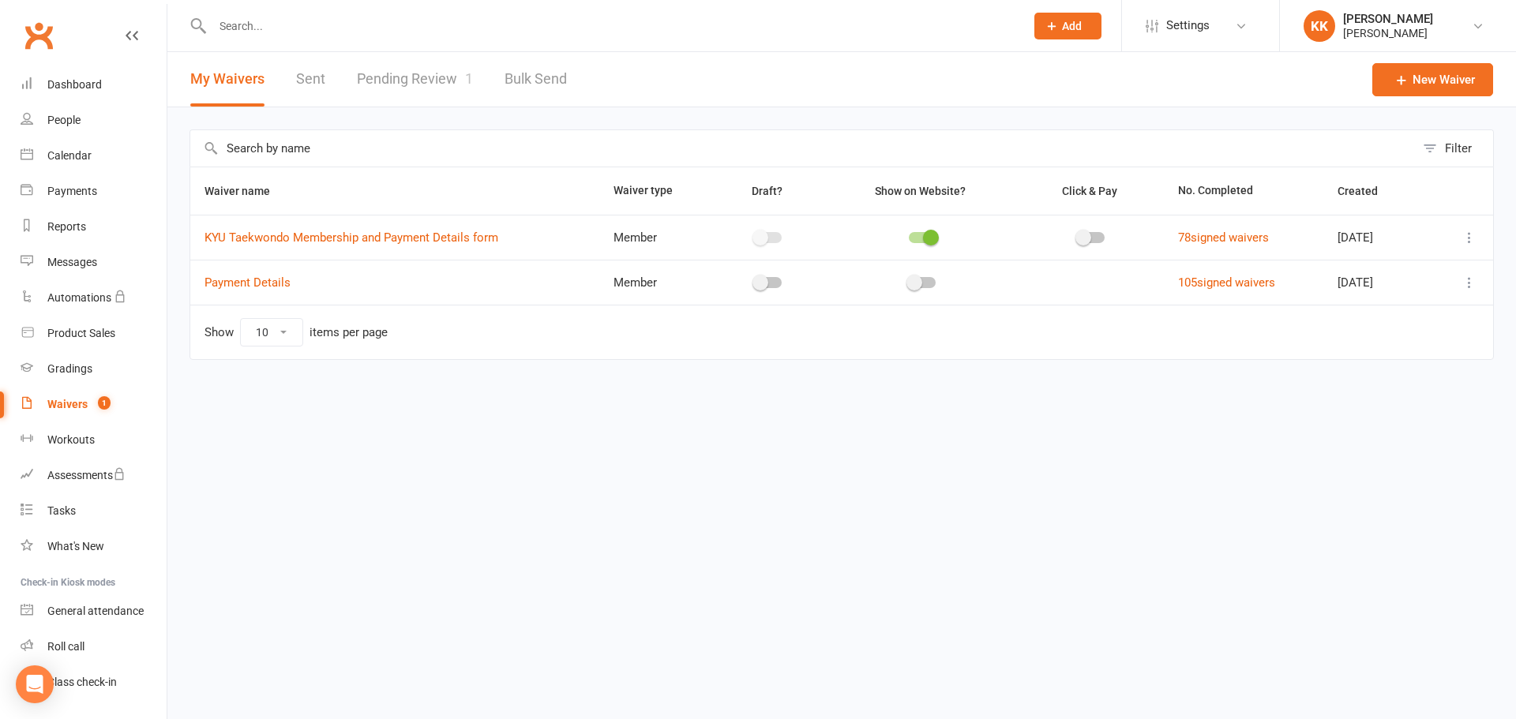
click at [422, 76] on link "Pending Review 1" at bounding box center [415, 79] width 116 height 54
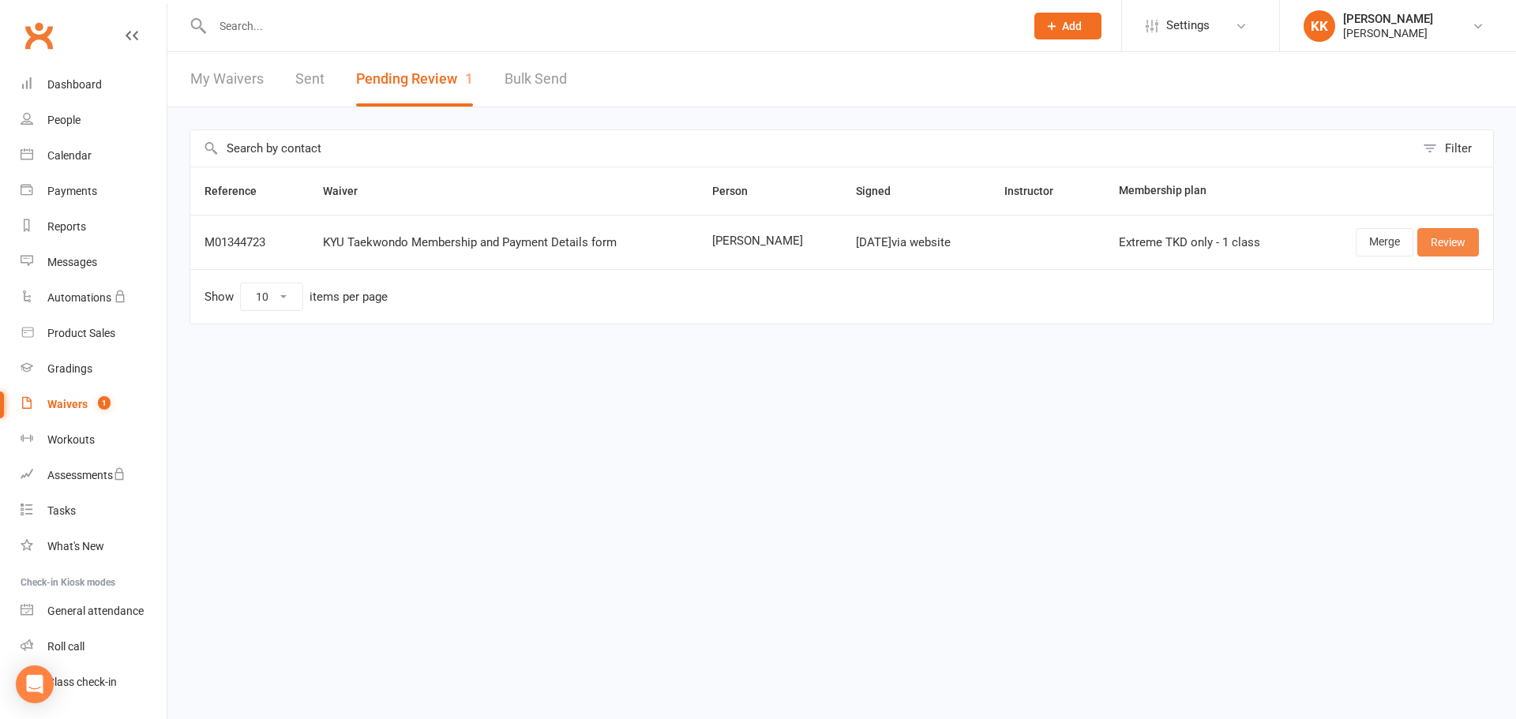
click at [1453, 246] on link "Review" at bounding box center [1449, 242] width 62 height 28
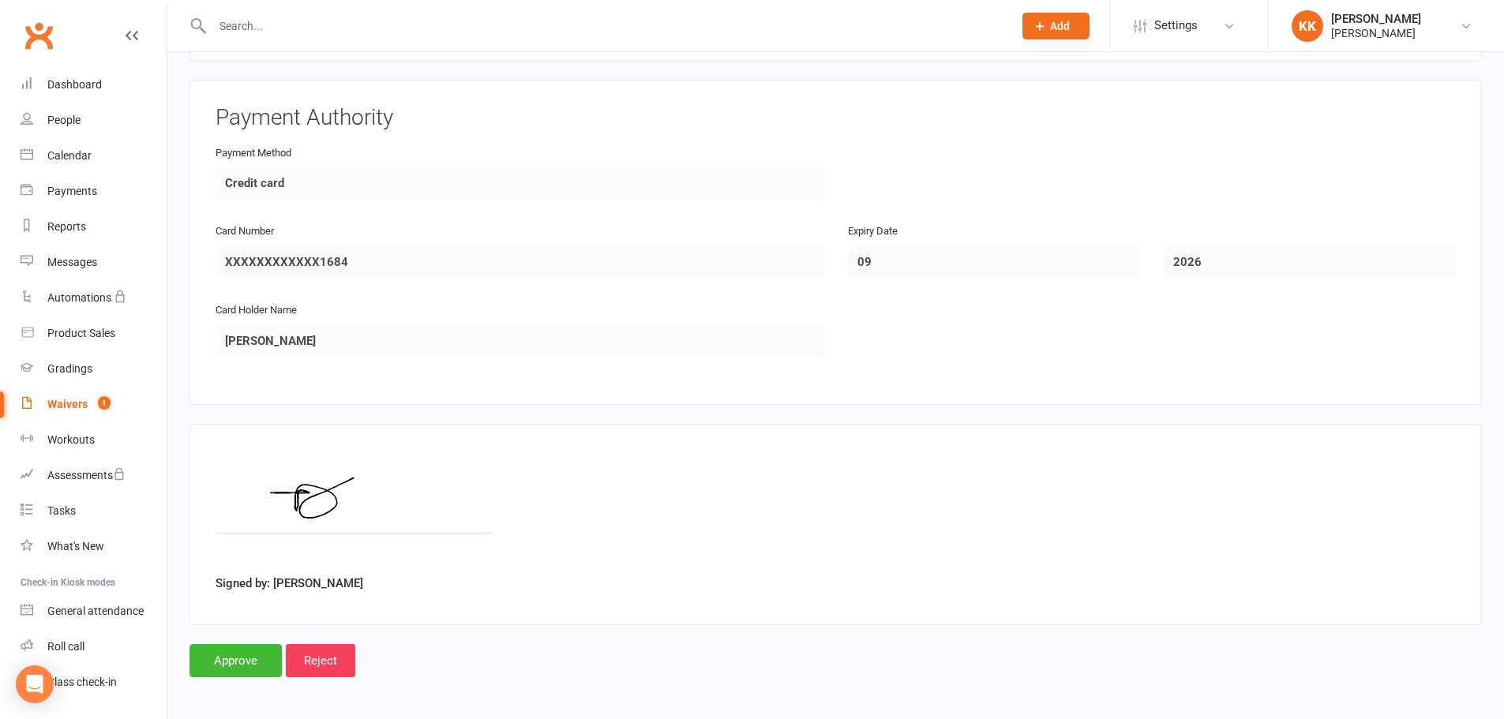
scroll to position [1831, 0]
click at [323, 655] on input "Reject" at bounding box center [320, 657] width 69 height 33
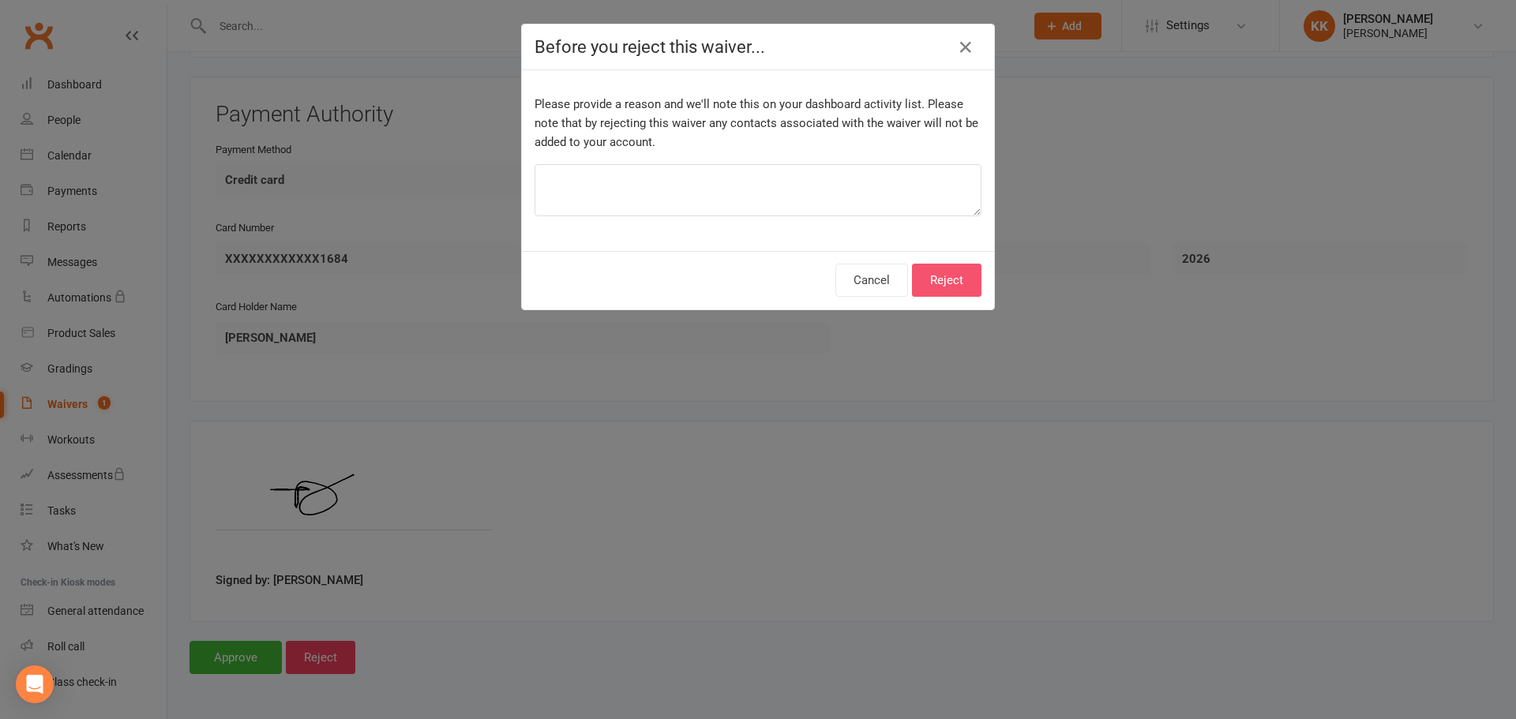
click at [945, 284] on button "Reject" at bounding box center [946, 280] width 69 height 33
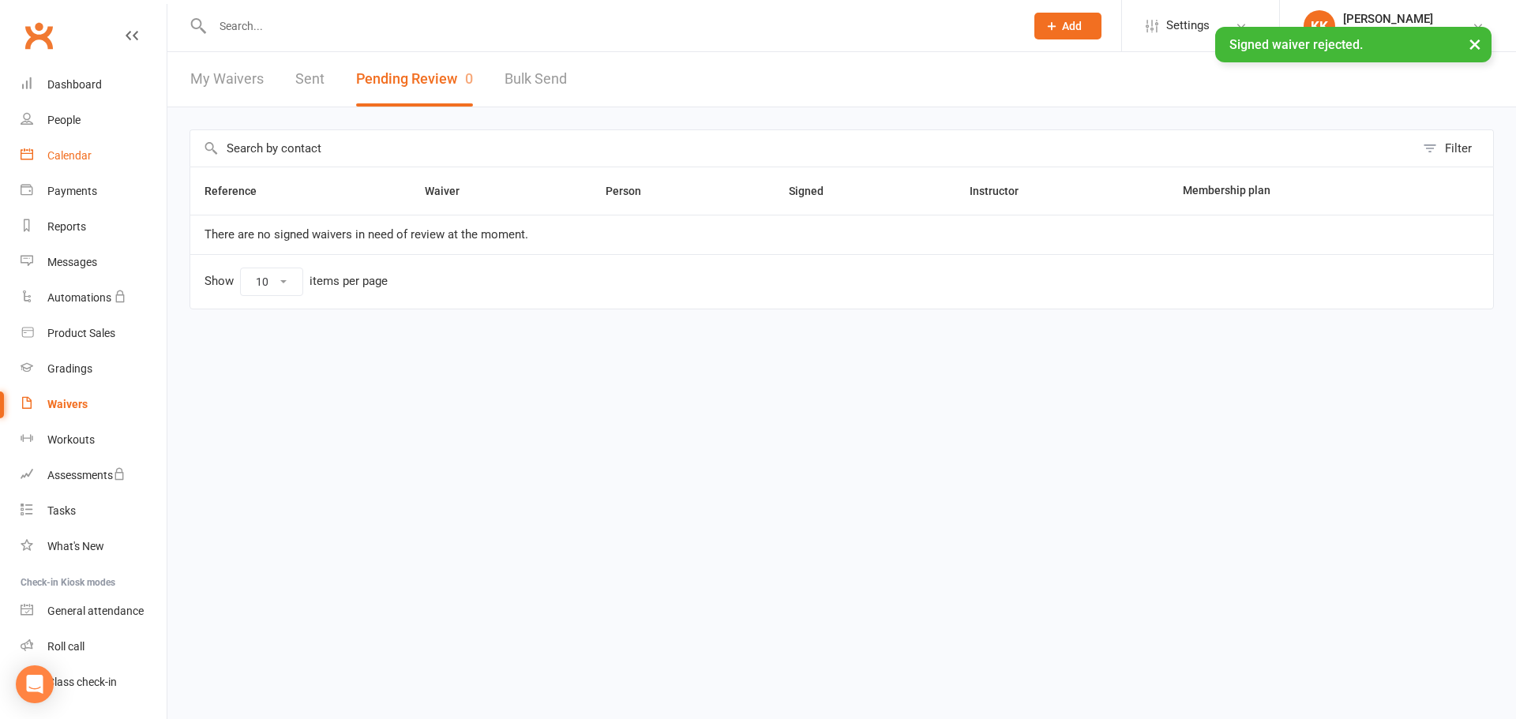
click at [74, 154] on div "Calendar" at bounding box center [69, 155] width 44 height 13
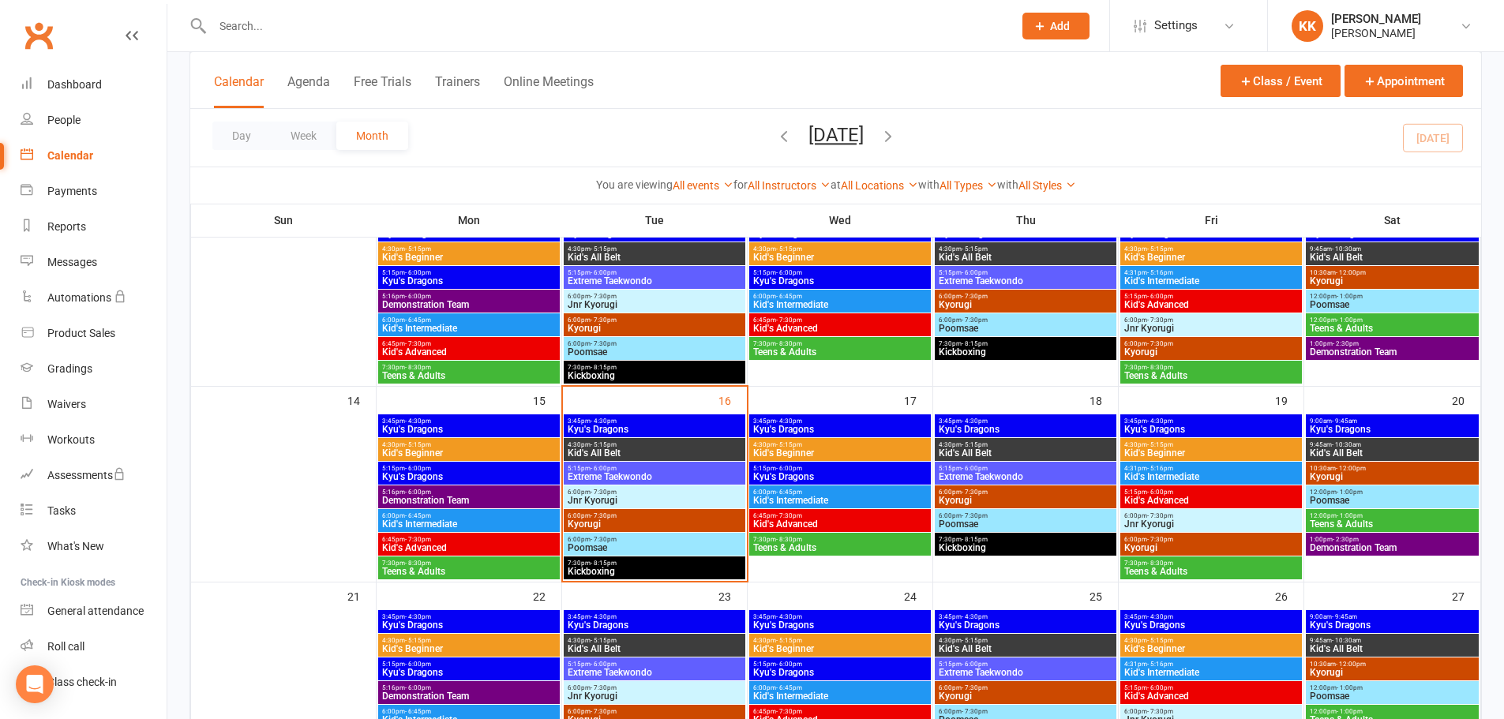
scroll to position [316, 0]
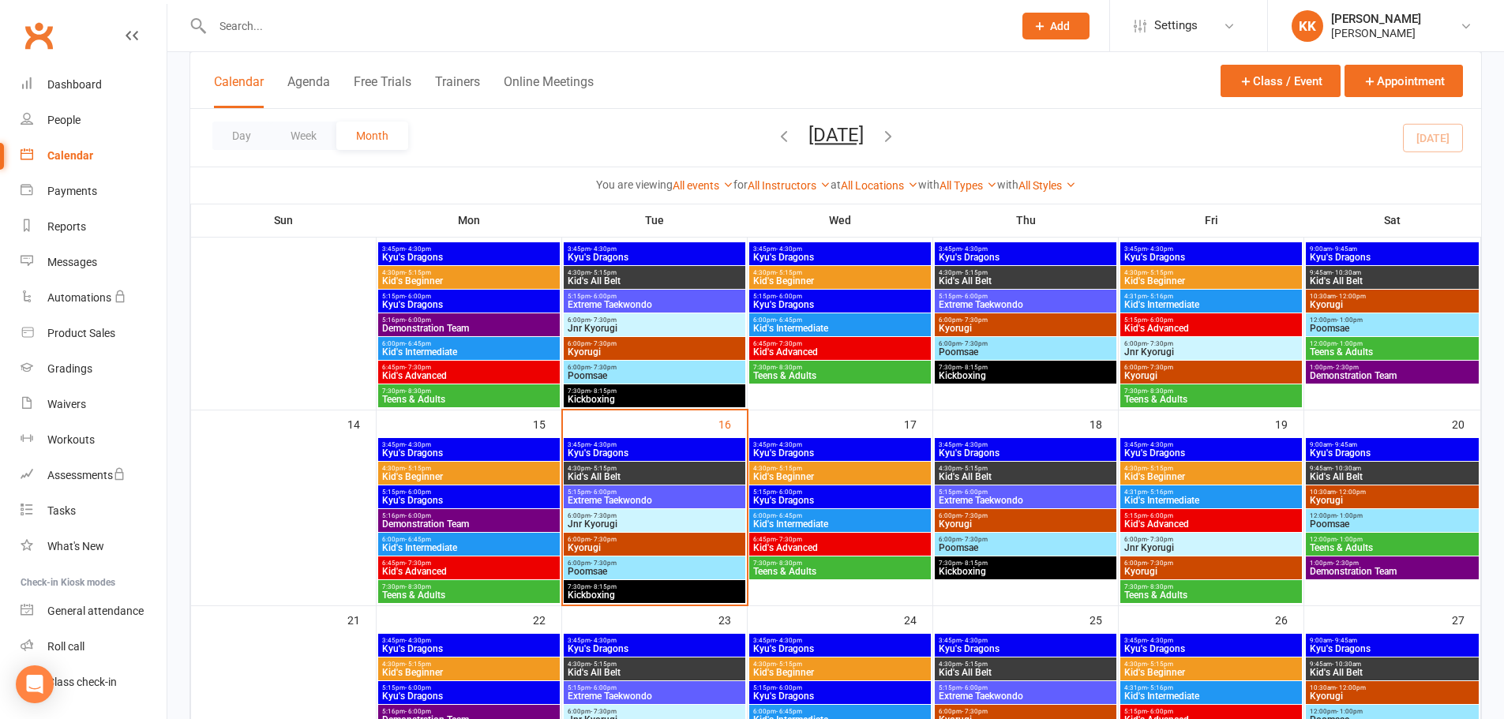
click at [680, 520] on span "Jnr Kyorugi" at bounding box center [654, 524] width 175 height 9
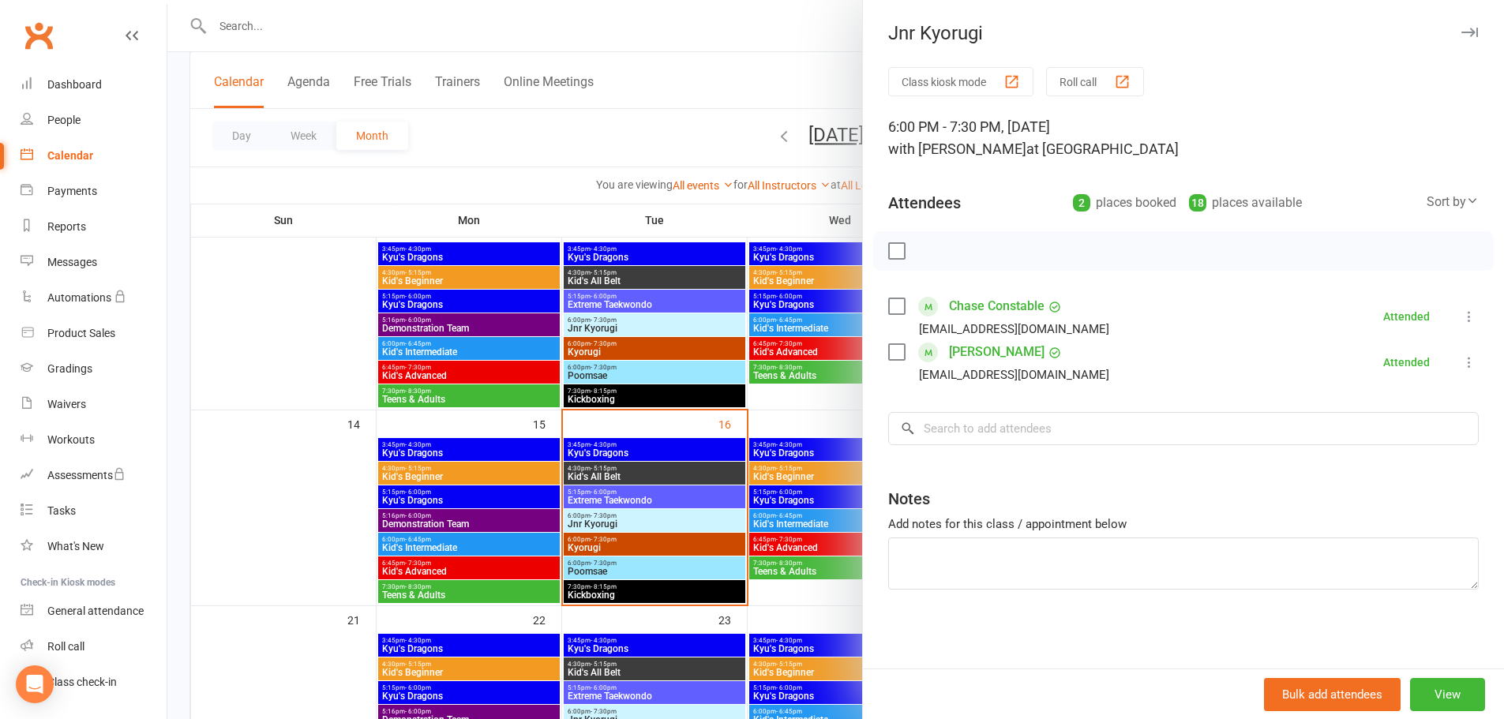
click at [680, 548] on div at bounding box center [835, 359] width 1337 height 719
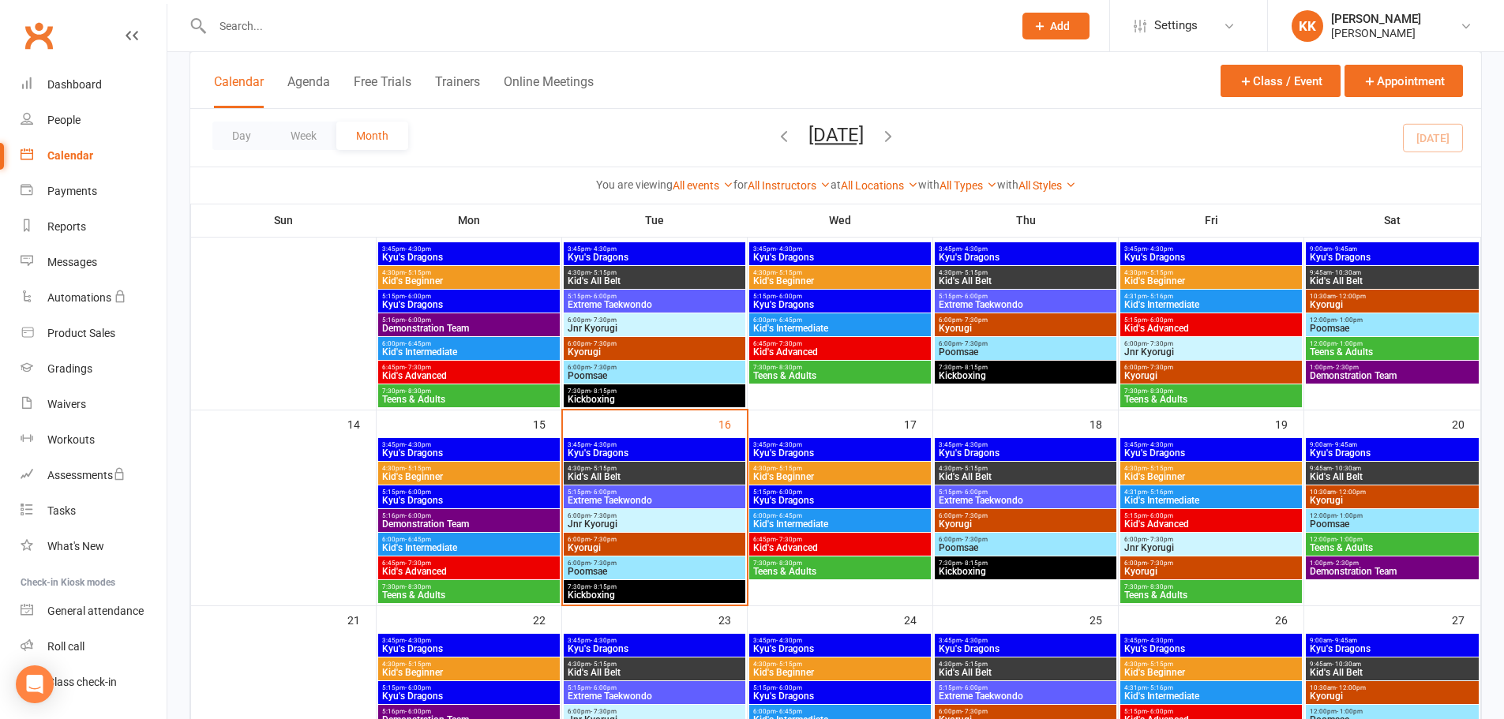
click at [682, 548] on span "Kyorugi" at bounding box center [654, 547] width 175 height 9
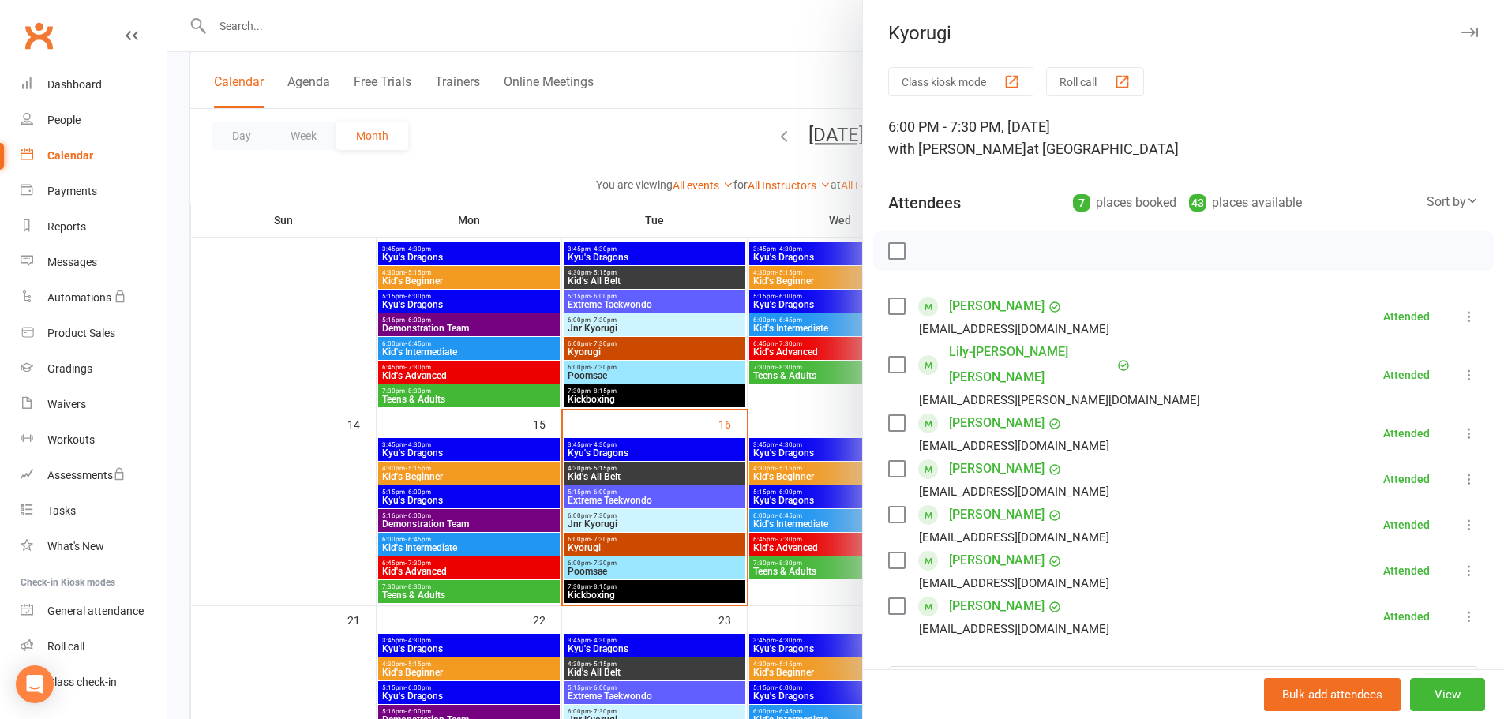
click at [634, 528] on div at bounding box center [835, 359] width 1337 height 719
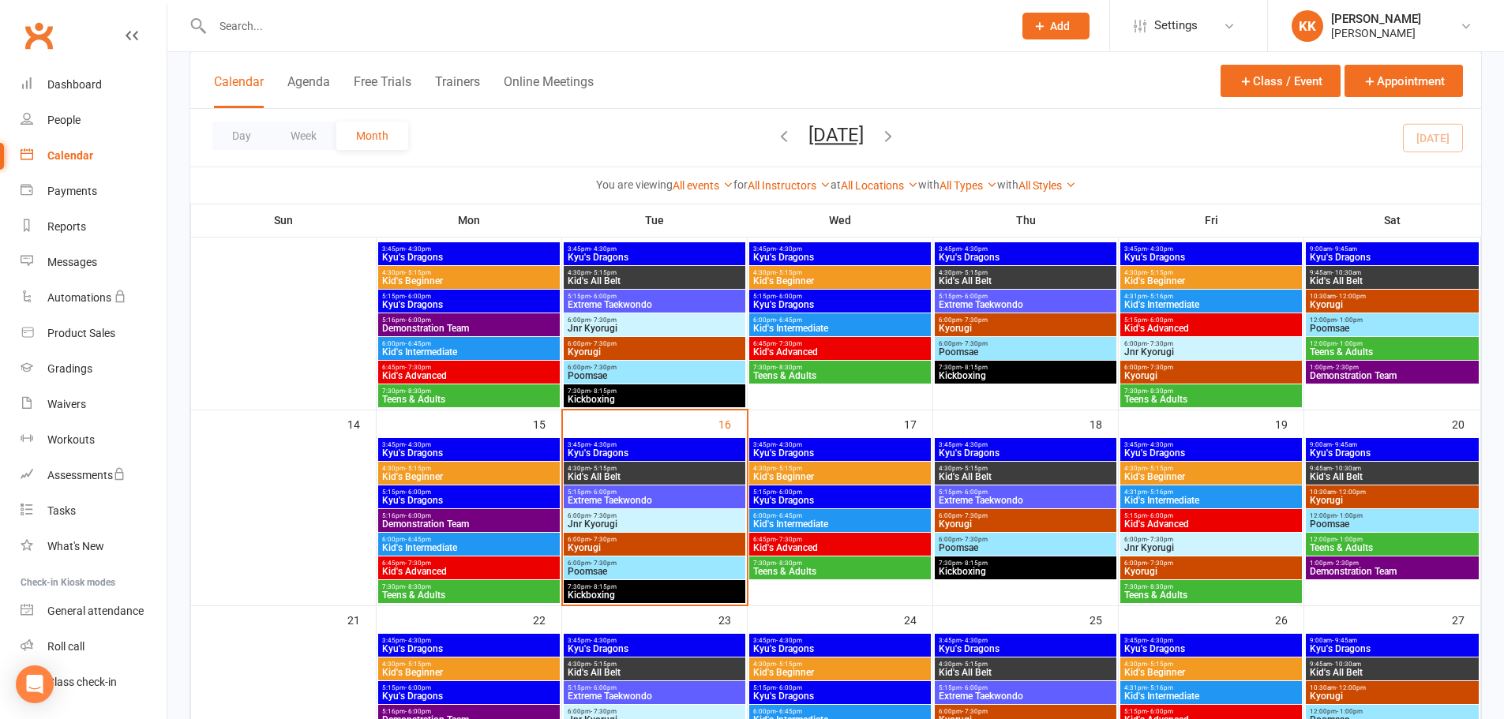
click at [634, 528] on span "Jnr Kyorugi" at bounding box center [654, 524] width 175 height 9
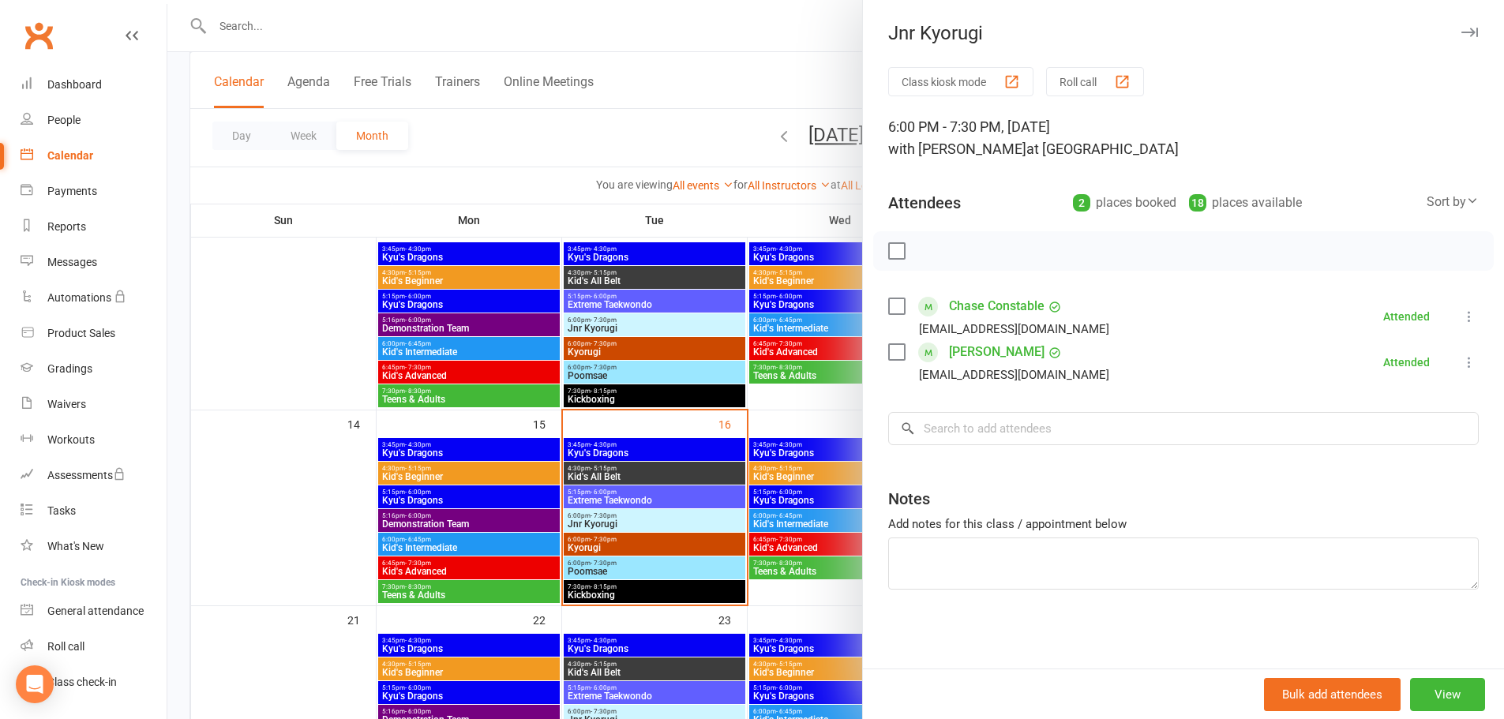
click at [593, 562] on div at bounding box center [835, 359] width 1337 height 719
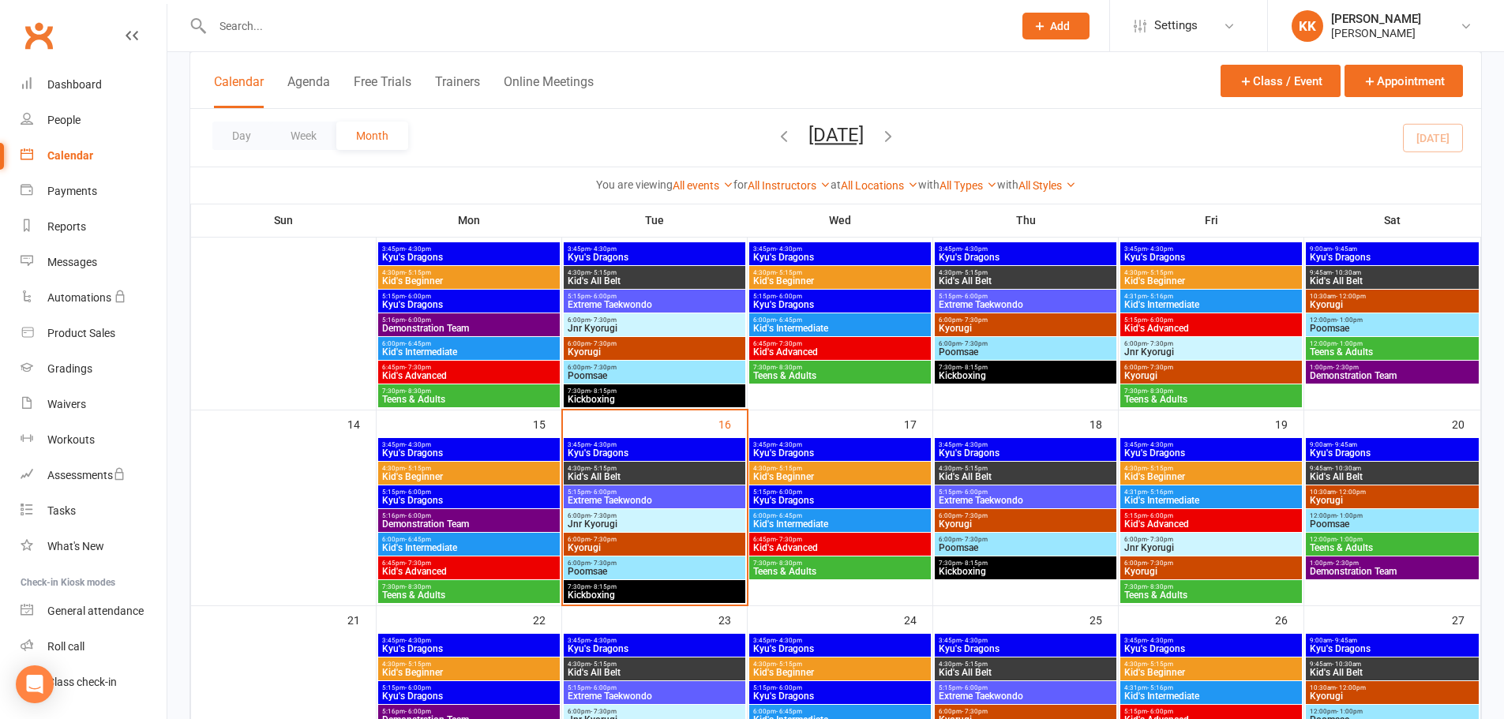
click at [595, 562] on span "- 7:30pm" at bounding box center [604, 563] width 26 height 7
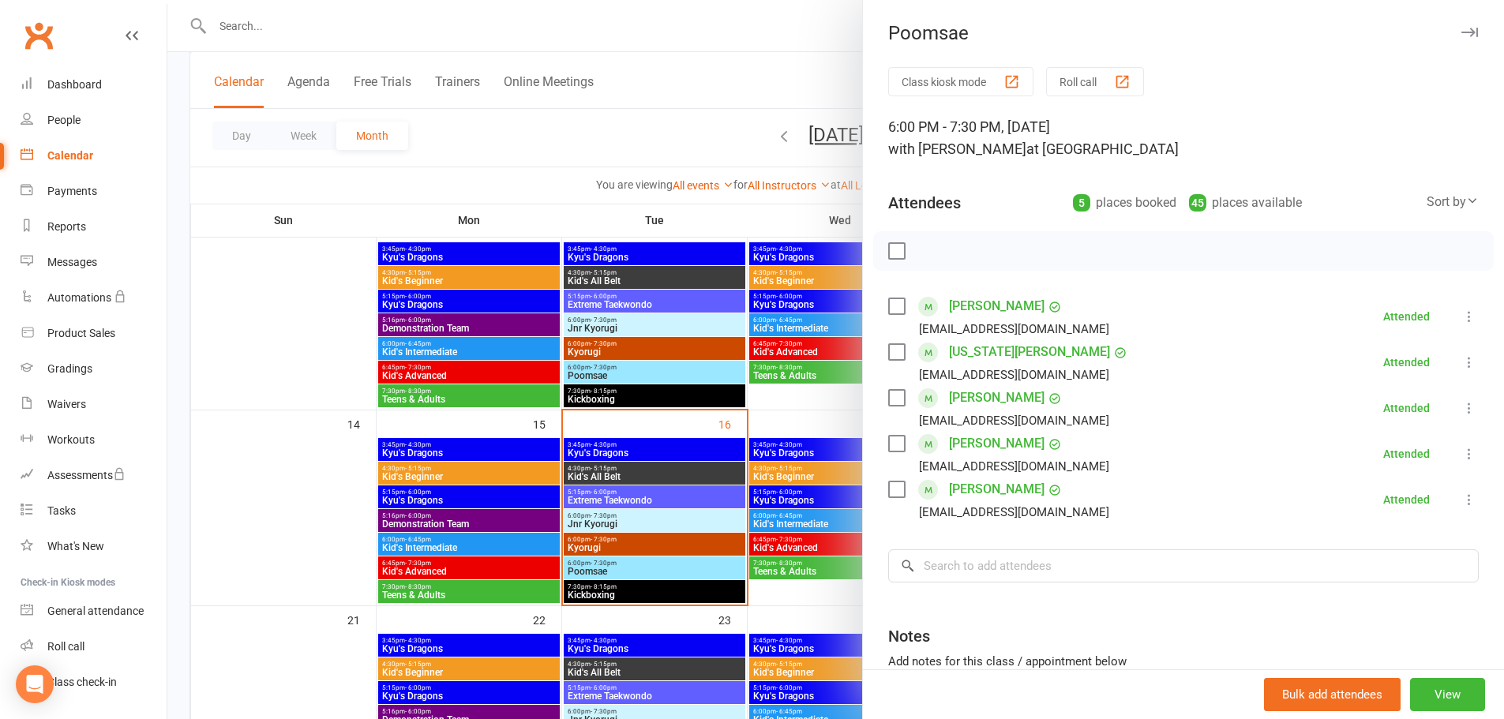
click at [304, 497] on div at bounding box center [835, 359] width 1337 height 719
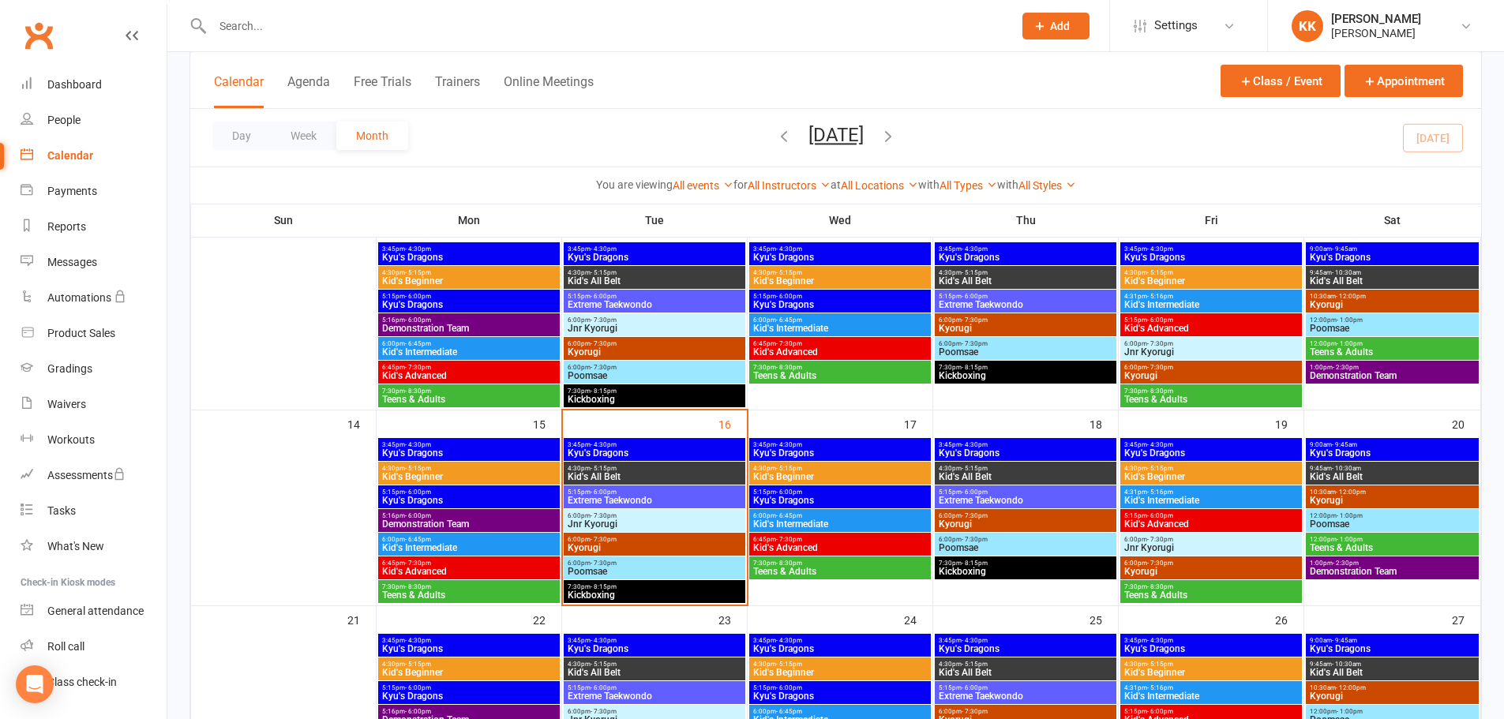
click at [661, 535] on div "6:00pm - 7:30pm [GEOGRAPHIC_DATA]" at bounding box center [655, 544] width 182 height 23
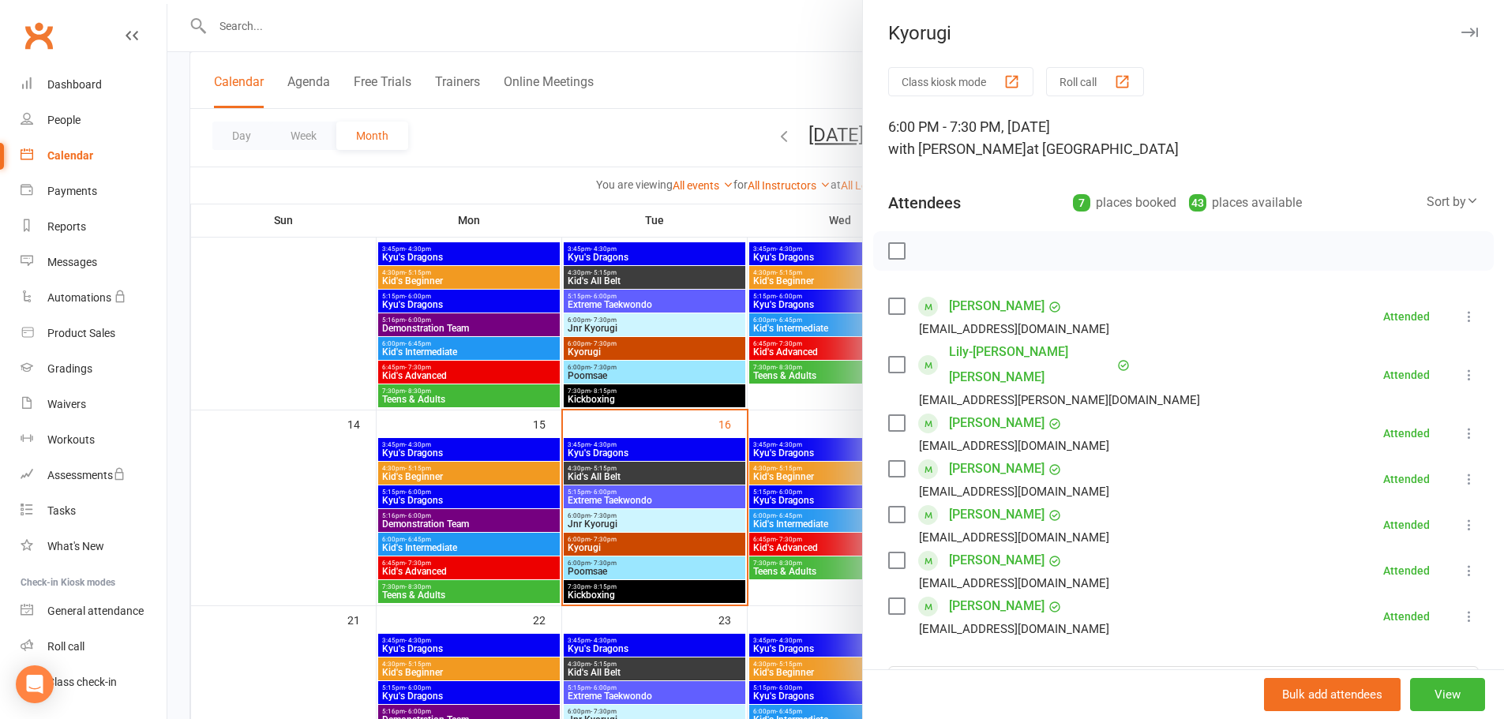
click at [640, 520] on div at bounding box center [835, 359] width 1337 height 719
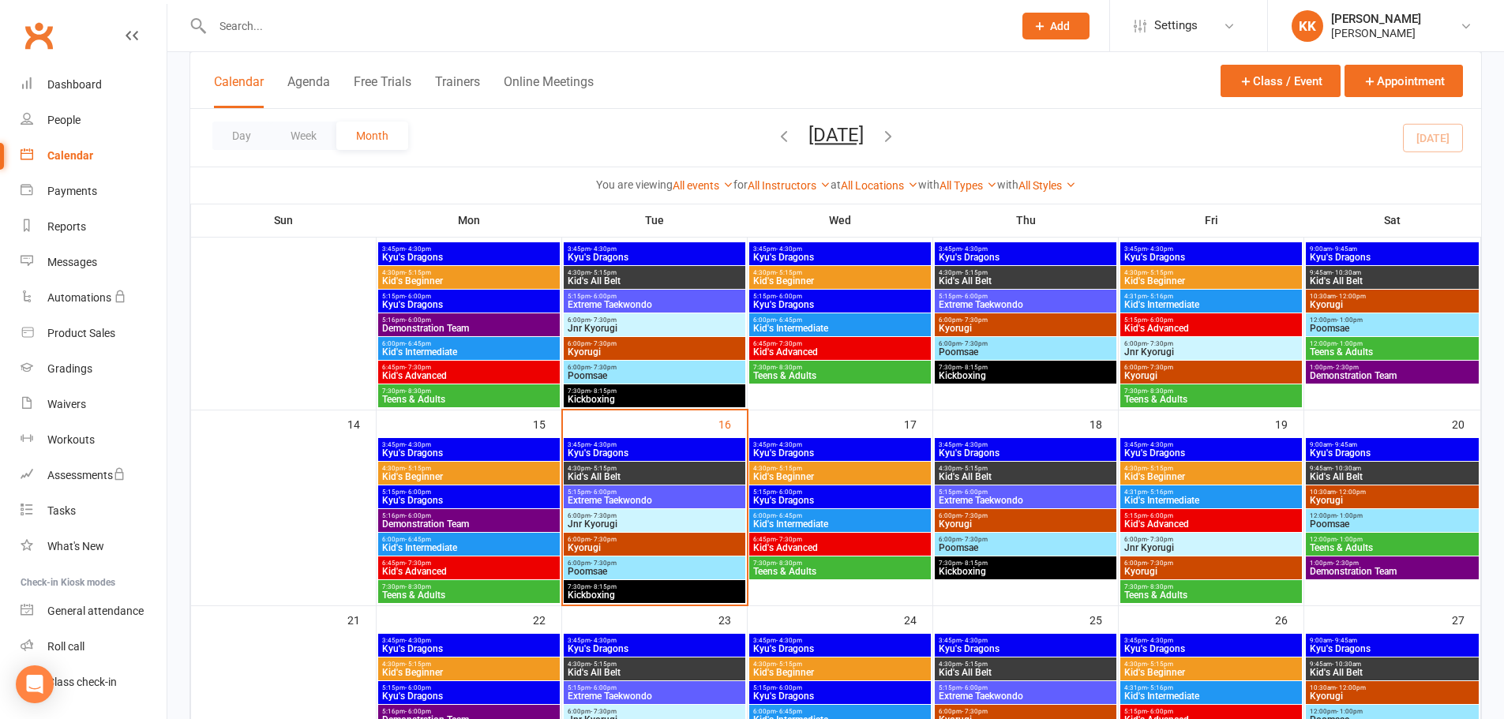
click at [640, 520] on span "Jnr Kyorugi" at bounding box center [654, 524] width 175 height 9
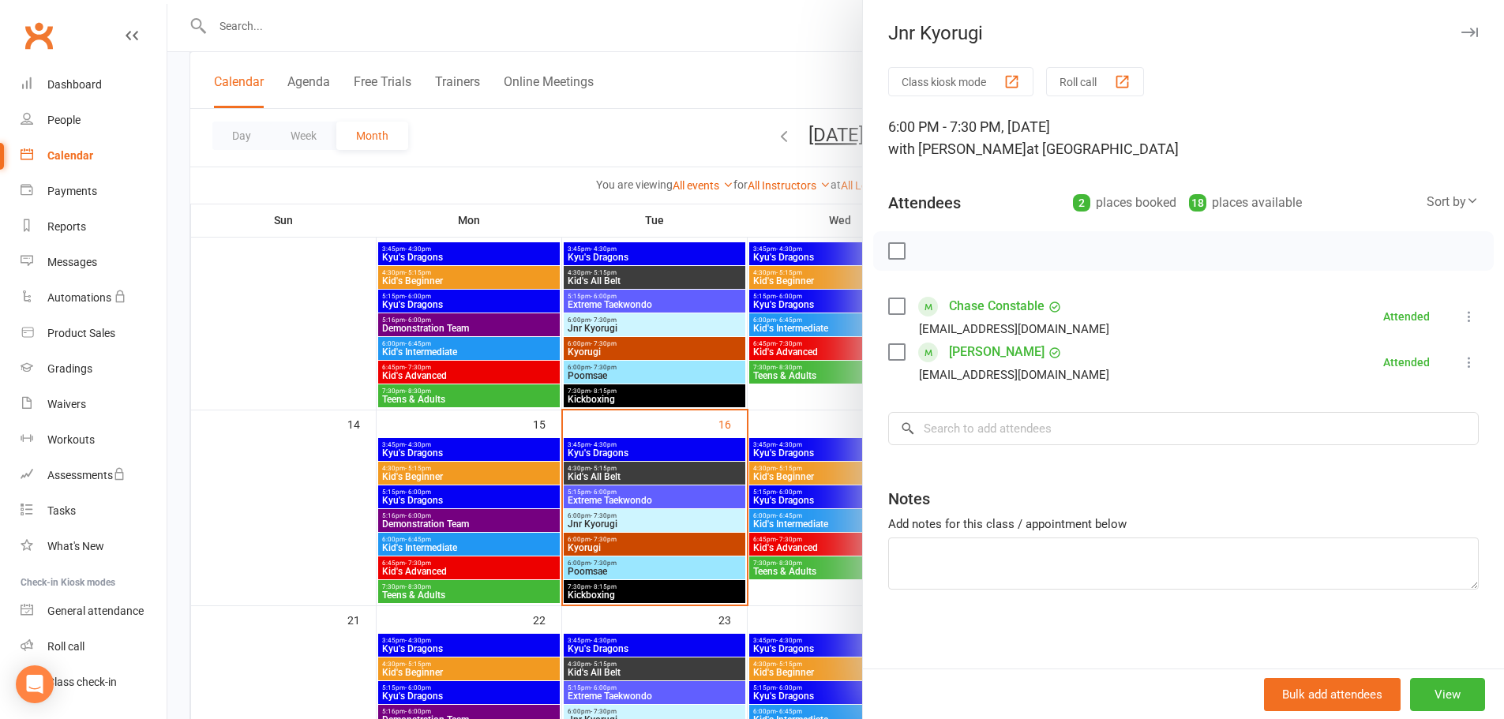
click at [663, 543] on div at bounding box center [835, 359] width 1337 height 719
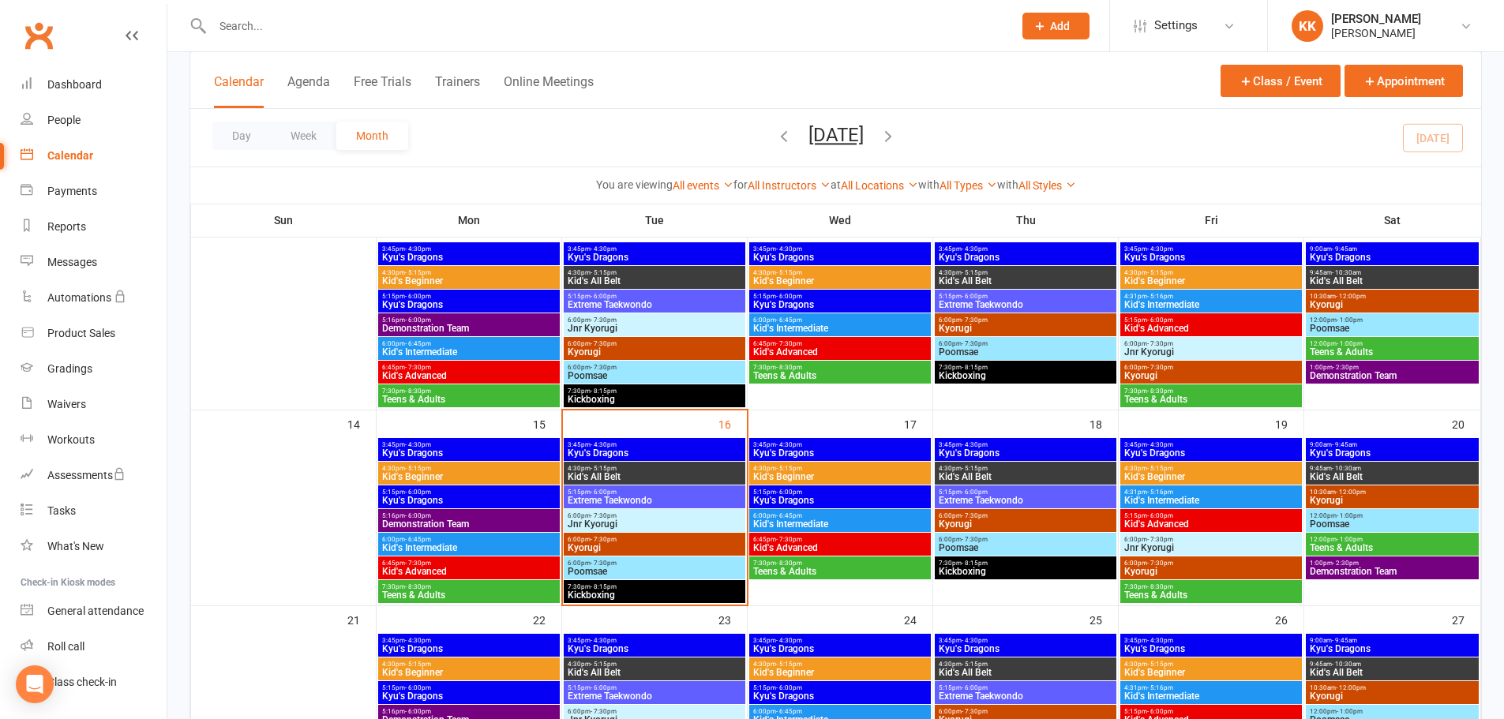
click at [663, 543] on span "Kyorugi" at bounding box center [654, 547] width 175 height 9
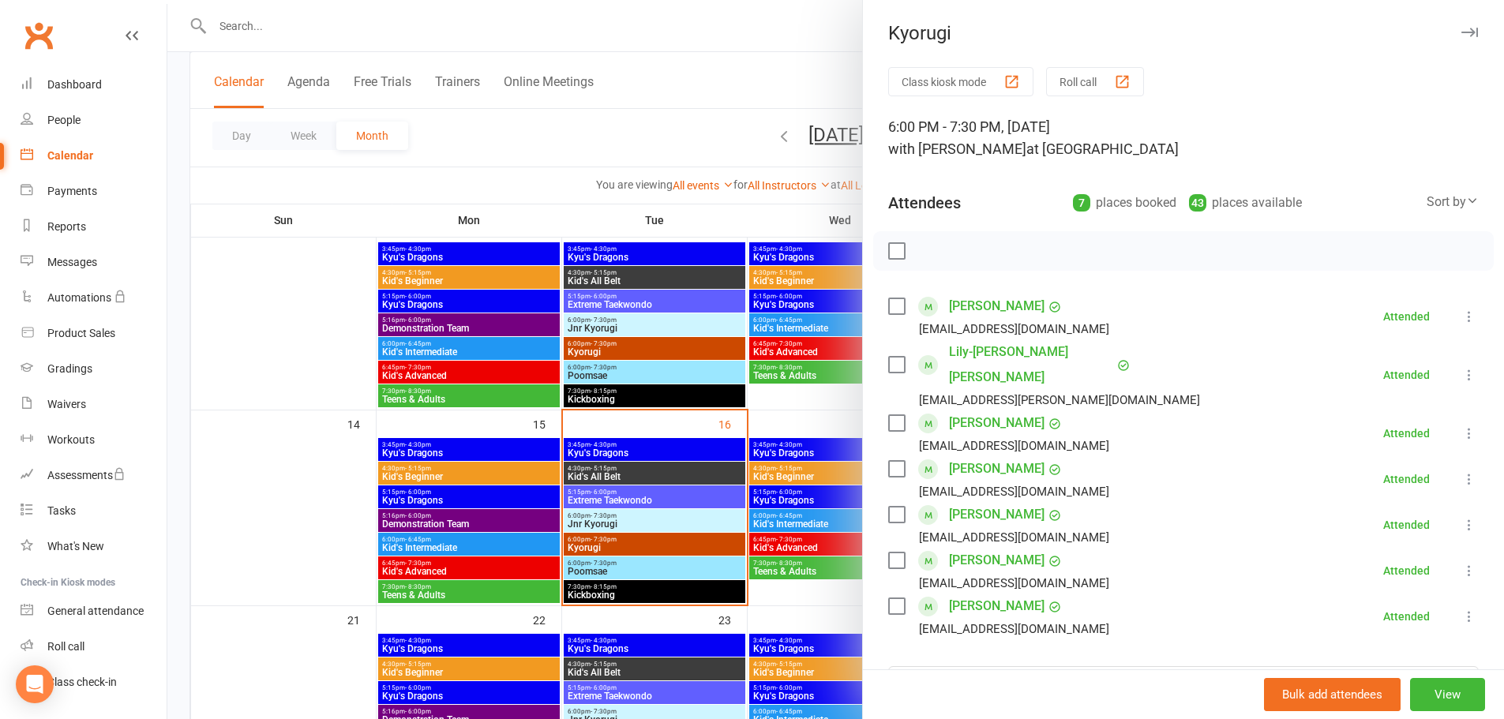
click at [344, 501] on div at bounding box center [835, 359] width 1337 height 719
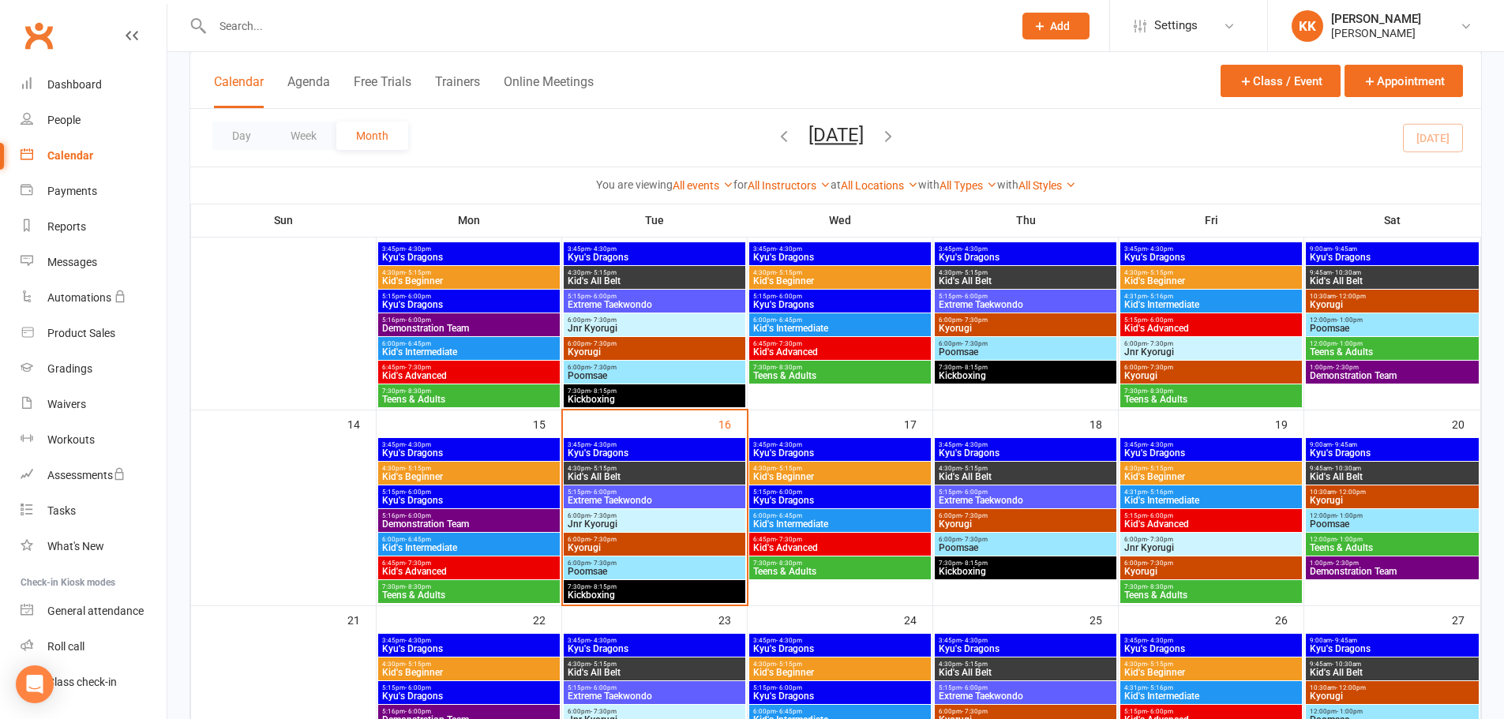
click at [635, 520] on span "Jnr Kyorugi" at bounding box center [654, 524] width 175 height 9
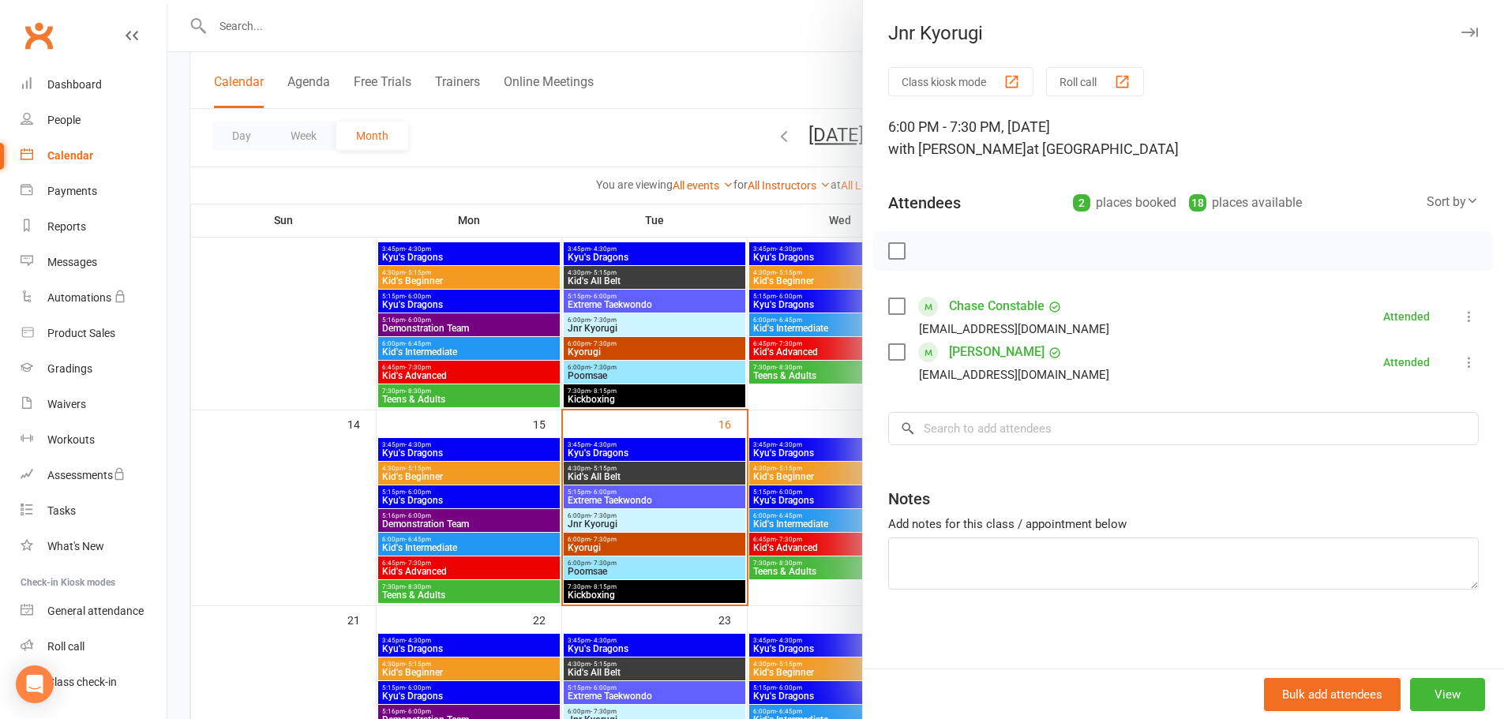
click at [272, 471] on div at bounding box center [835, 359] width 1337 height 719
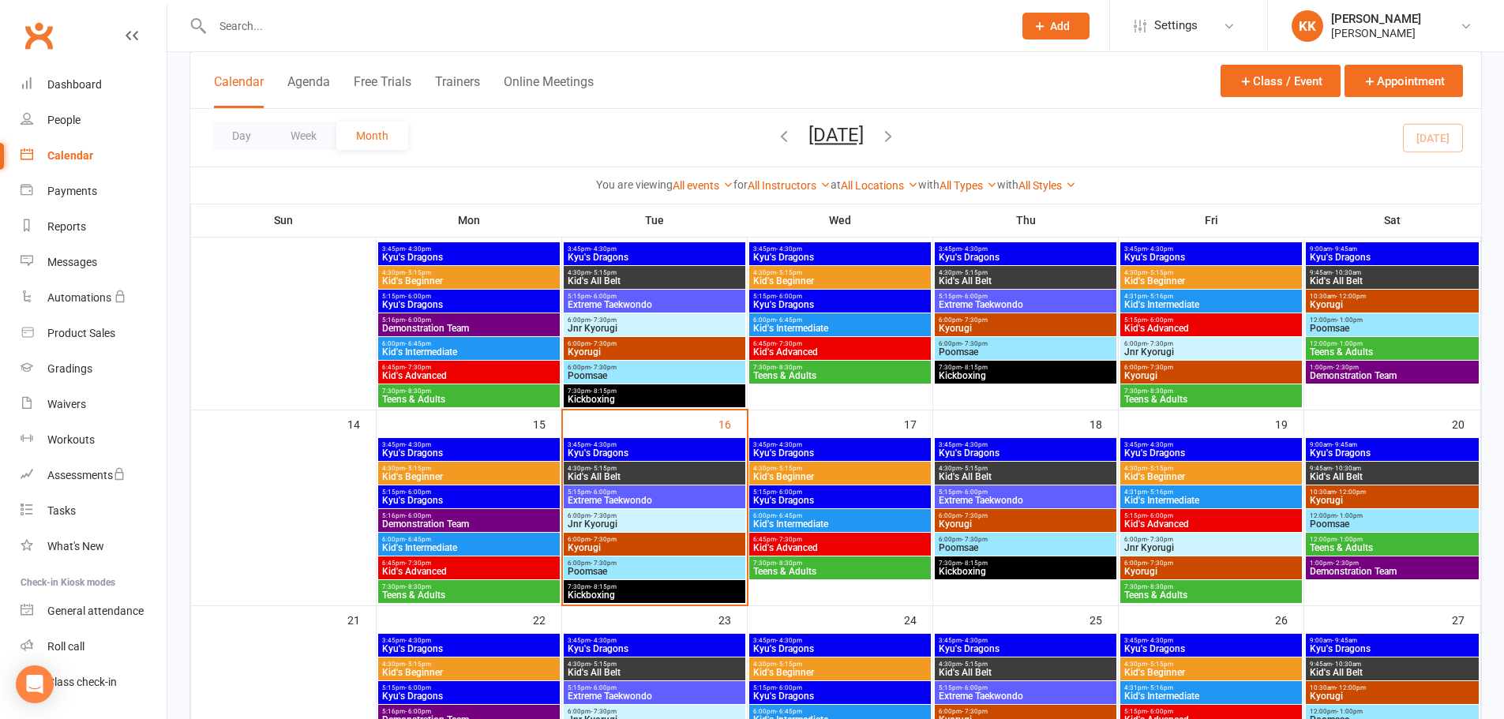
click at [626, 537] on span "6:00pm - 7:30pm" at bounding box center [654, 539] width 175 height 7
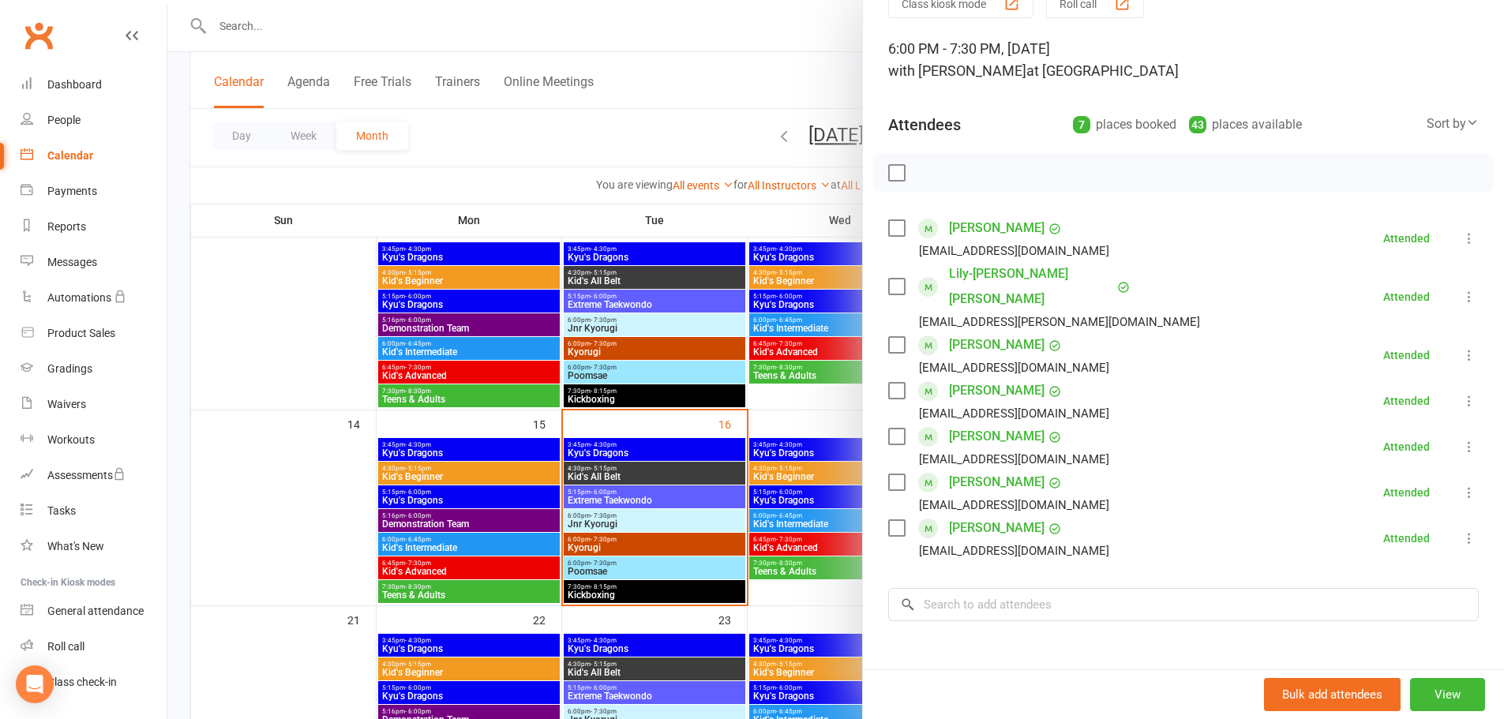
scroll to position [79, 0]
click at [984, 588] on input "search" at bounding box center [1183, 604] width 591 height 33
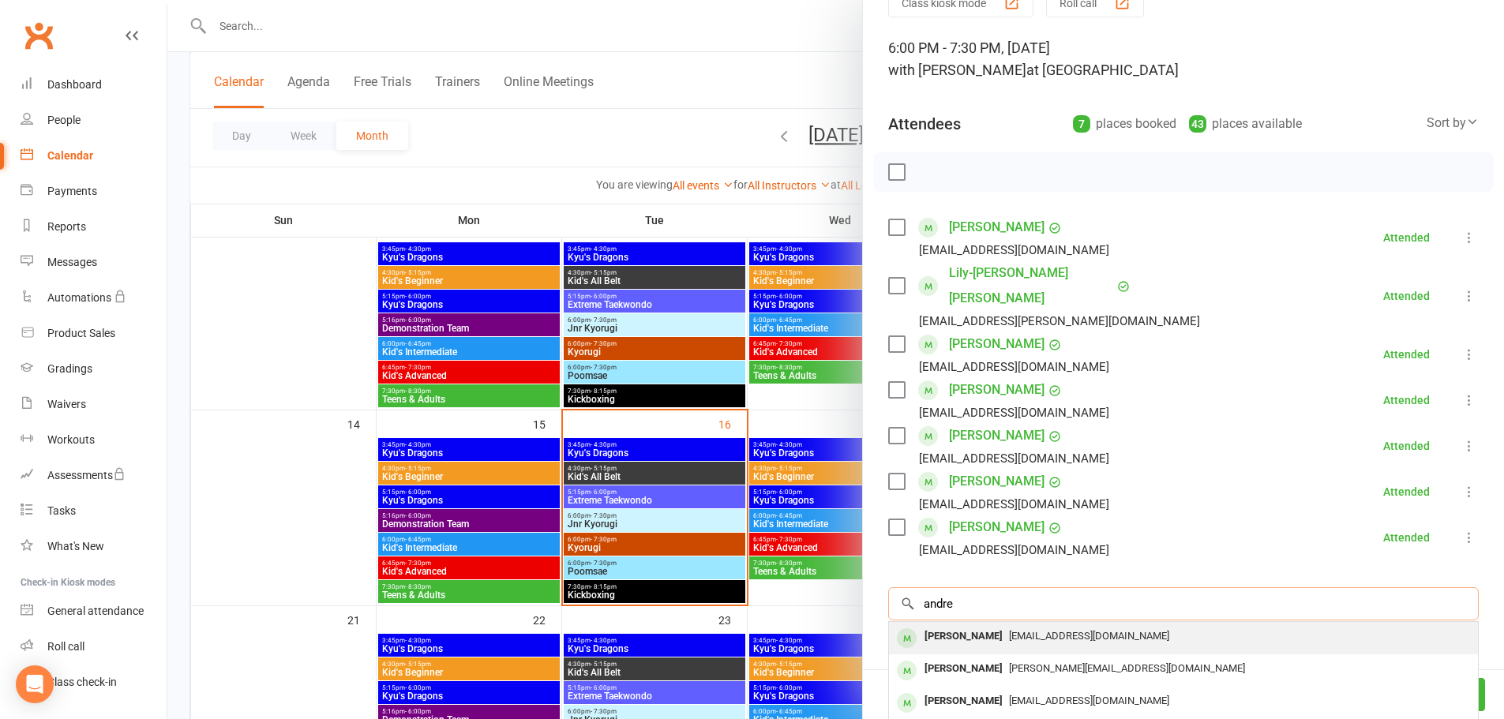
type input "andre"
click at [1009, 630] on span "[EMAIL_ADDRESS][DOMAIN_NAME]" at bounding box center [1089, 636] width 160 height 12
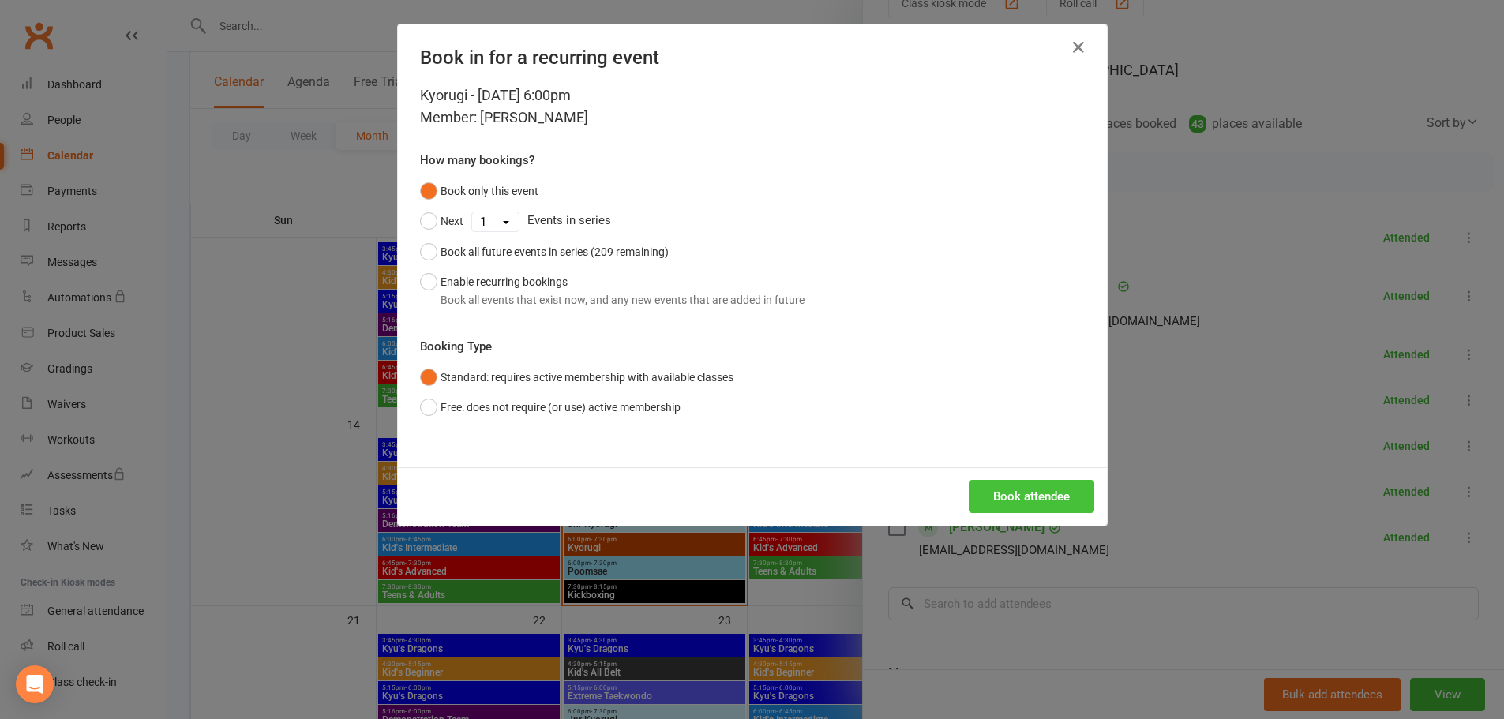
click at [1021, 501] on button "Book attendee" at bounding box center [1032, 496] width 126 height 33
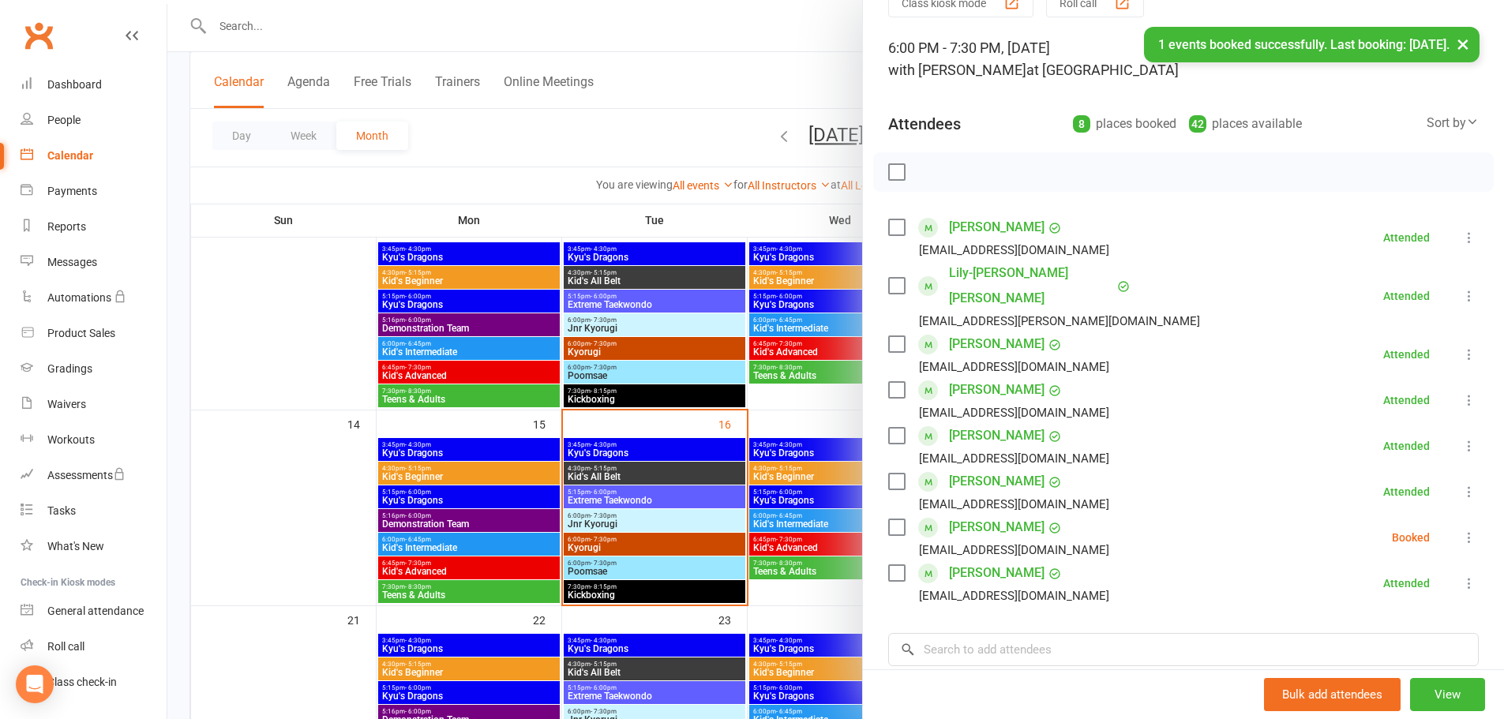
click at [1462, 530] on icon at bounding box center [1470, 538] width 16 height 16
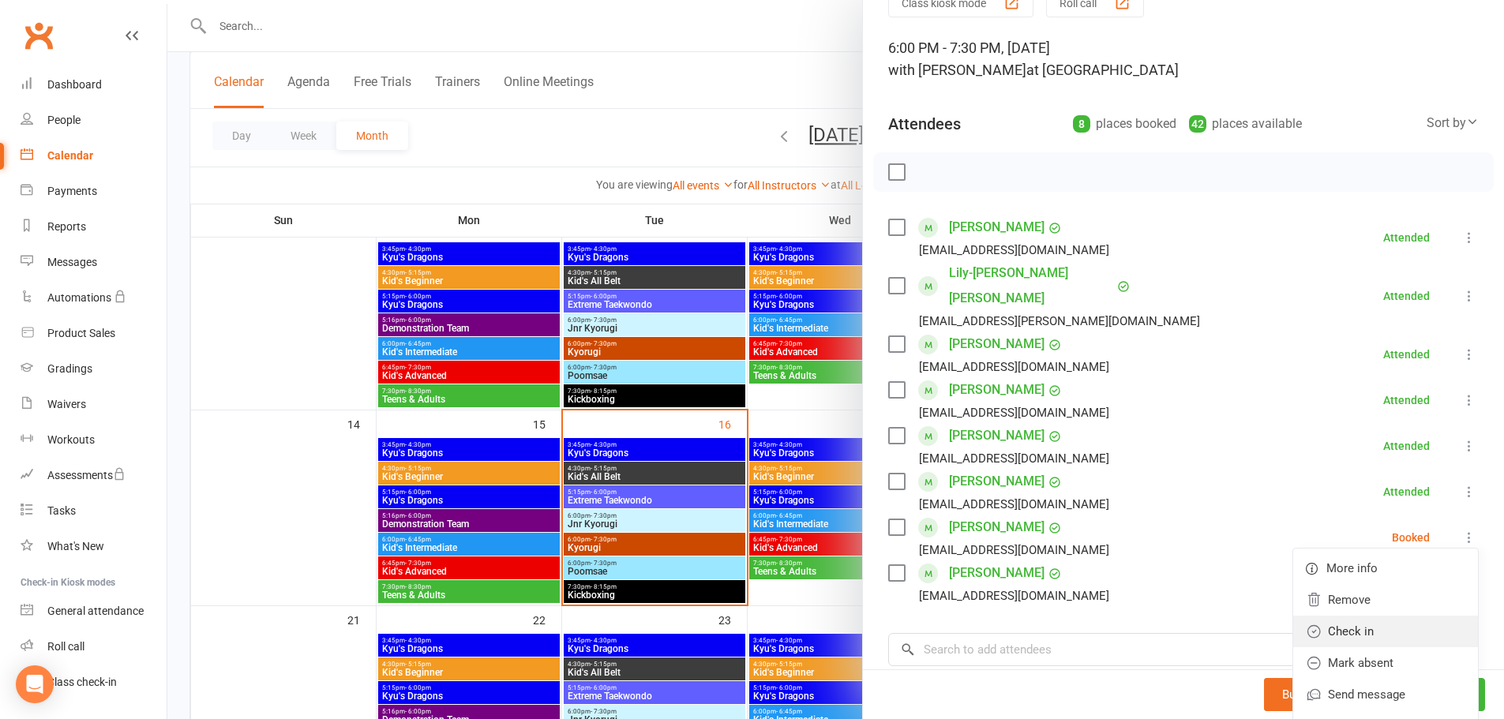
click at [1342, 616] on link "Check in" at bounding box center [1386, 632] width 185 height 32
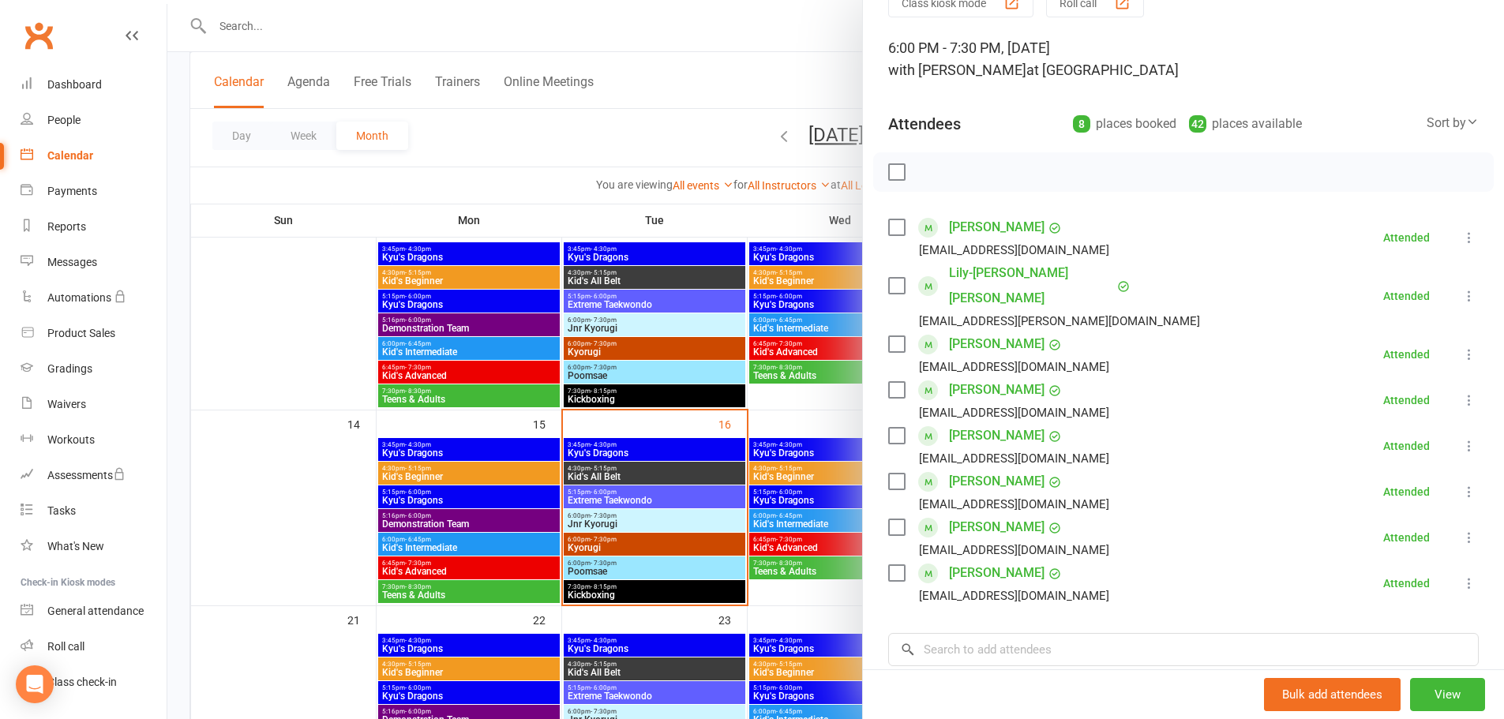
click at [655, 513] on div at bounding box center [835, 359] width 1337 height 719
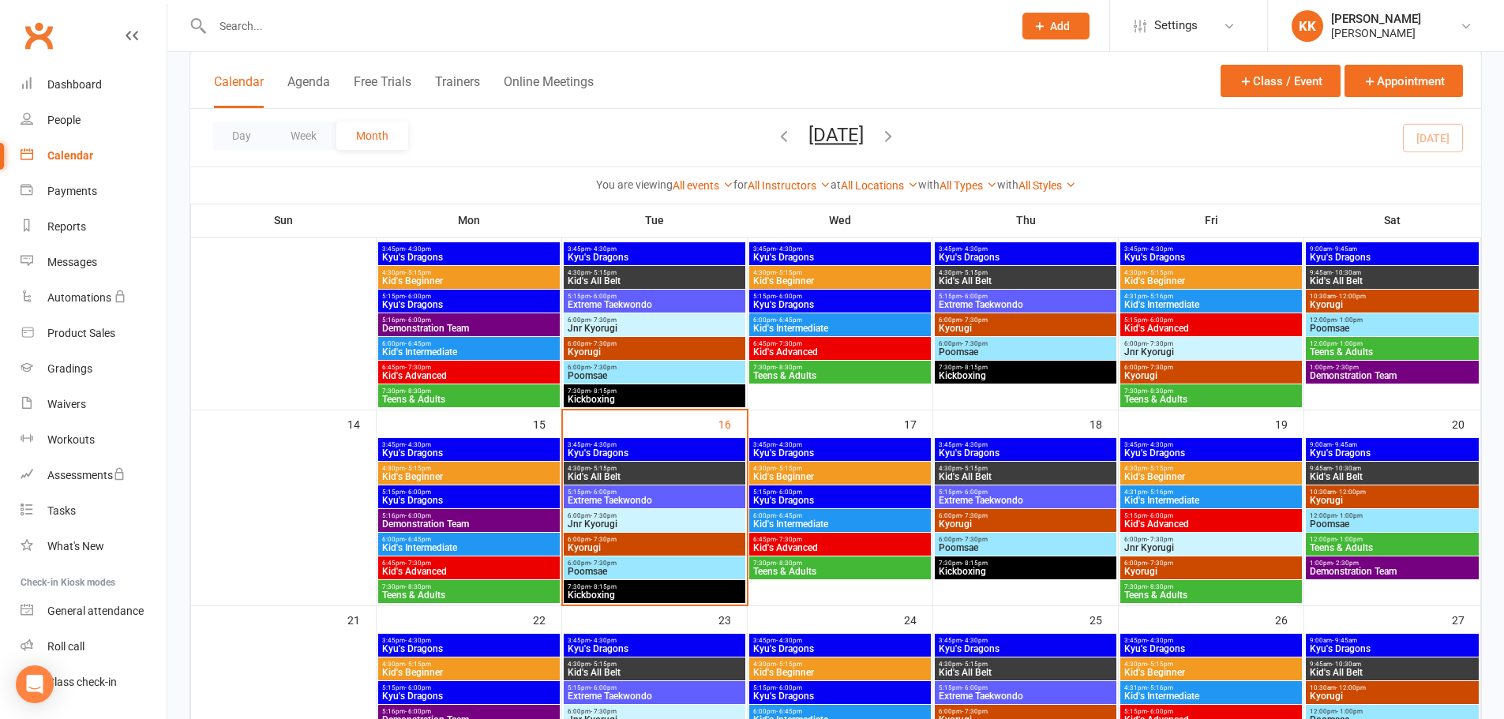
click at [655, 513] on span "6:00pm - 7:30pm" at bounding box center [654, 516] width 175 height 7
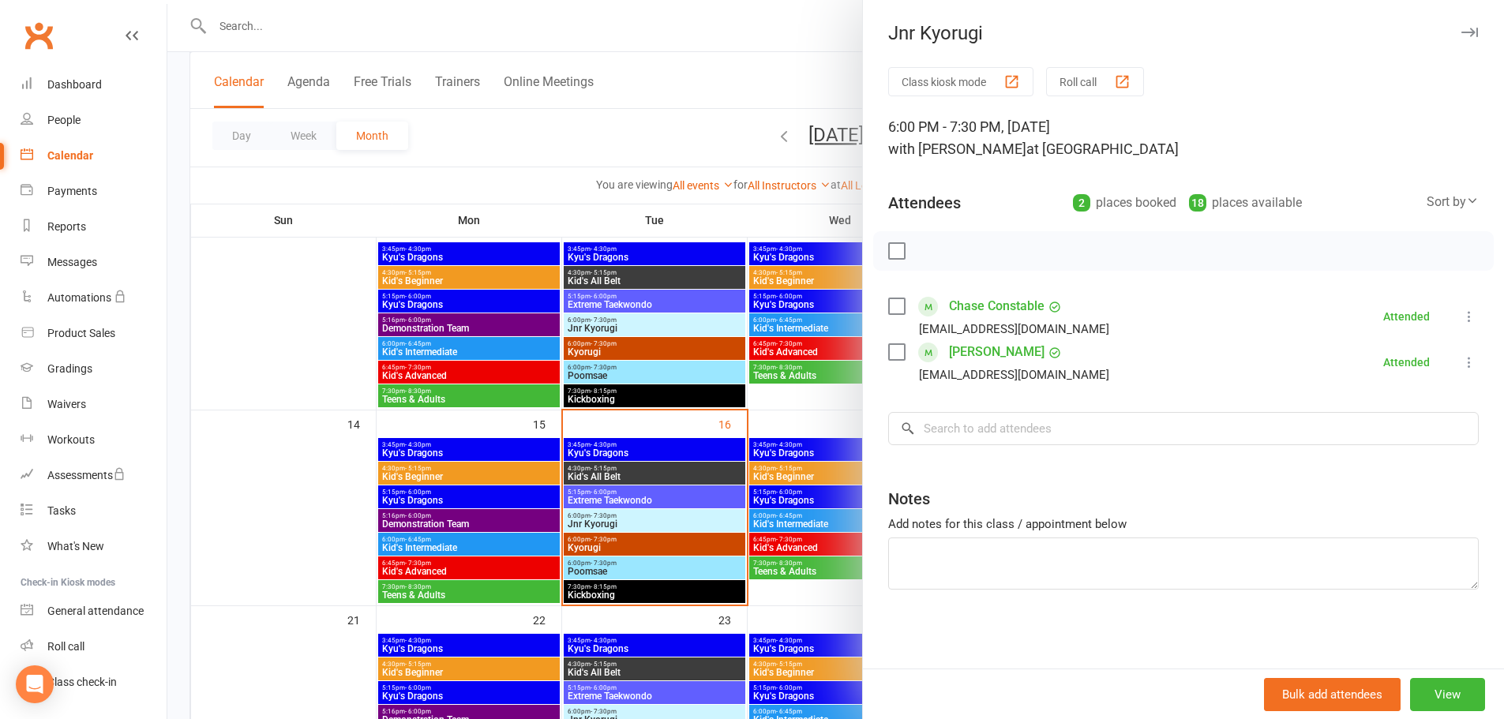
click at [625, 538] on div at bounding box center [835, 359] width 1337 height 719
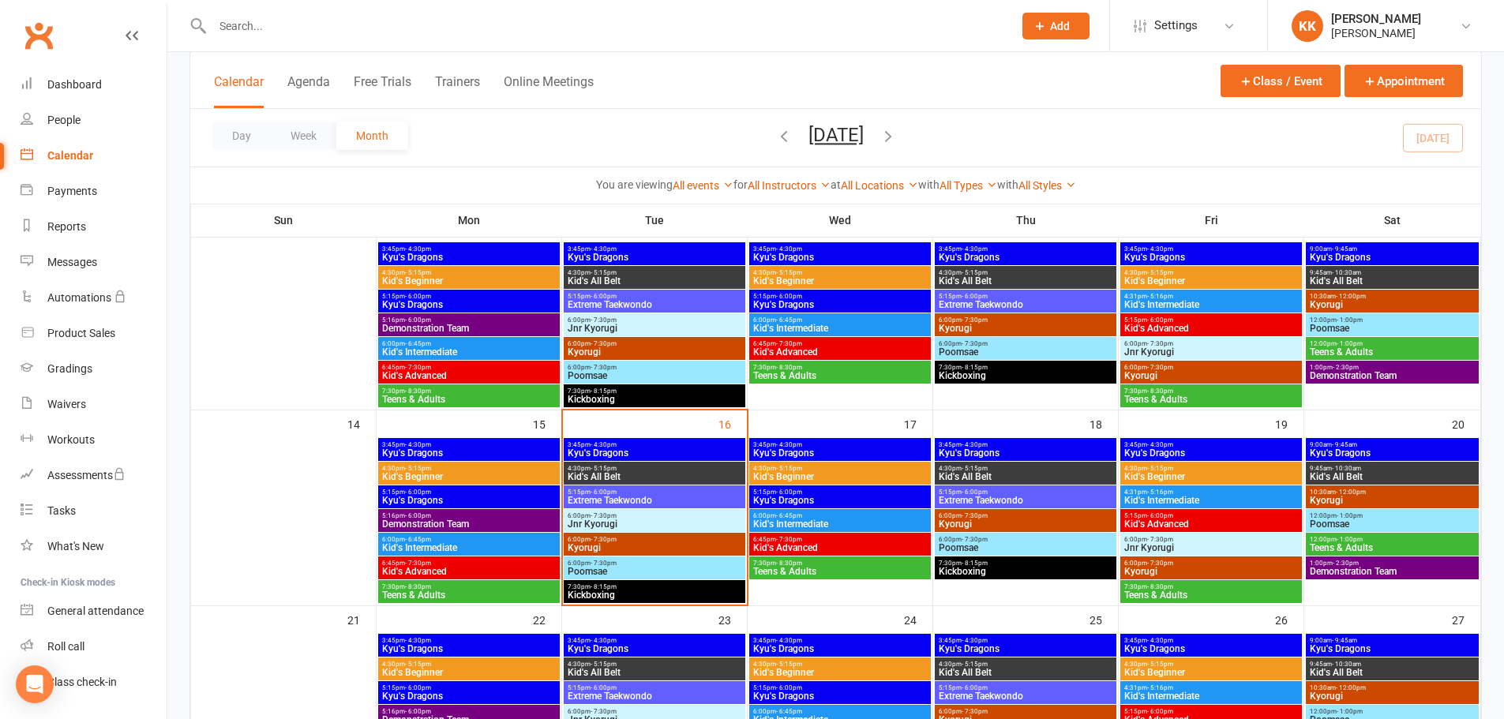
click at [625, 538] on span "6:00pm - 7:30pm" at bounding box center [654, 539] width 175 height 7
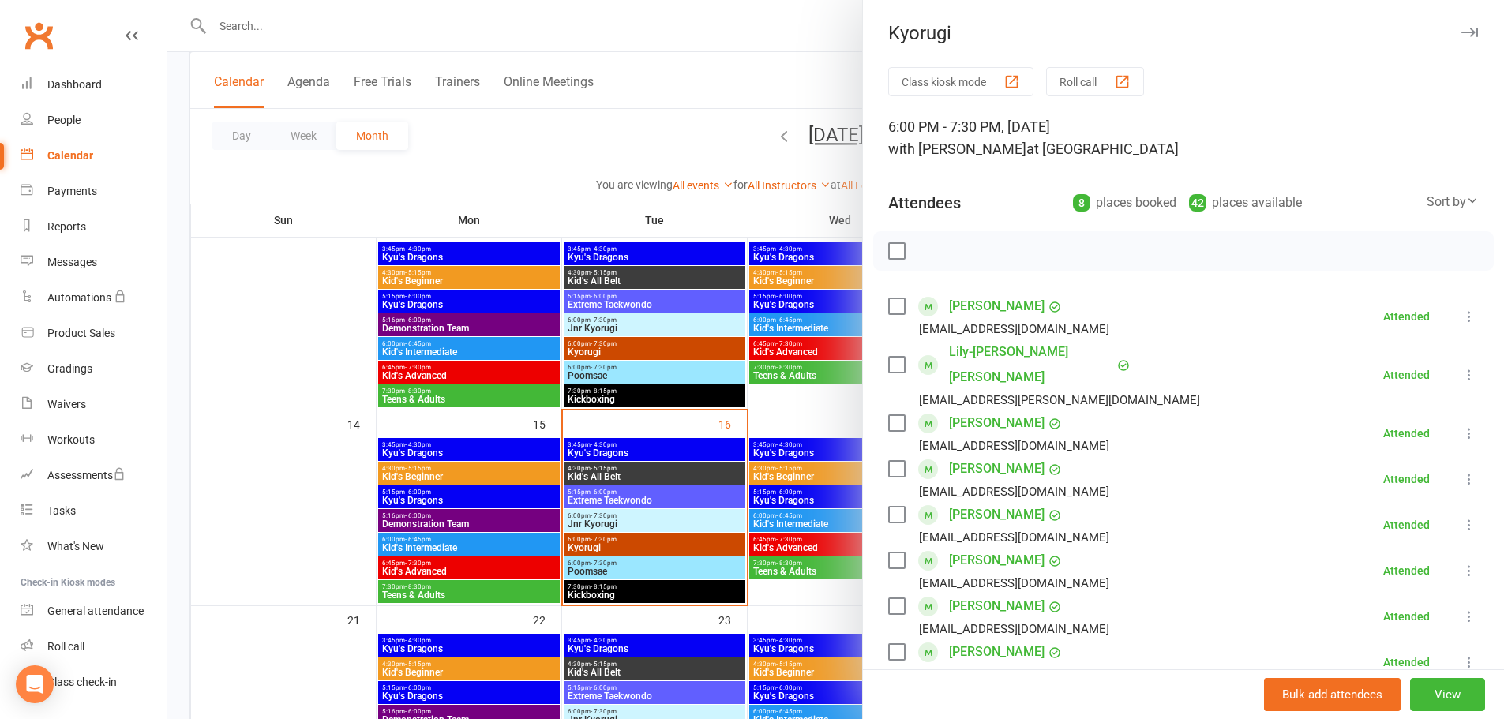
click at [631, 528] on div at bounding box center [835, 359] width 1337 height 719
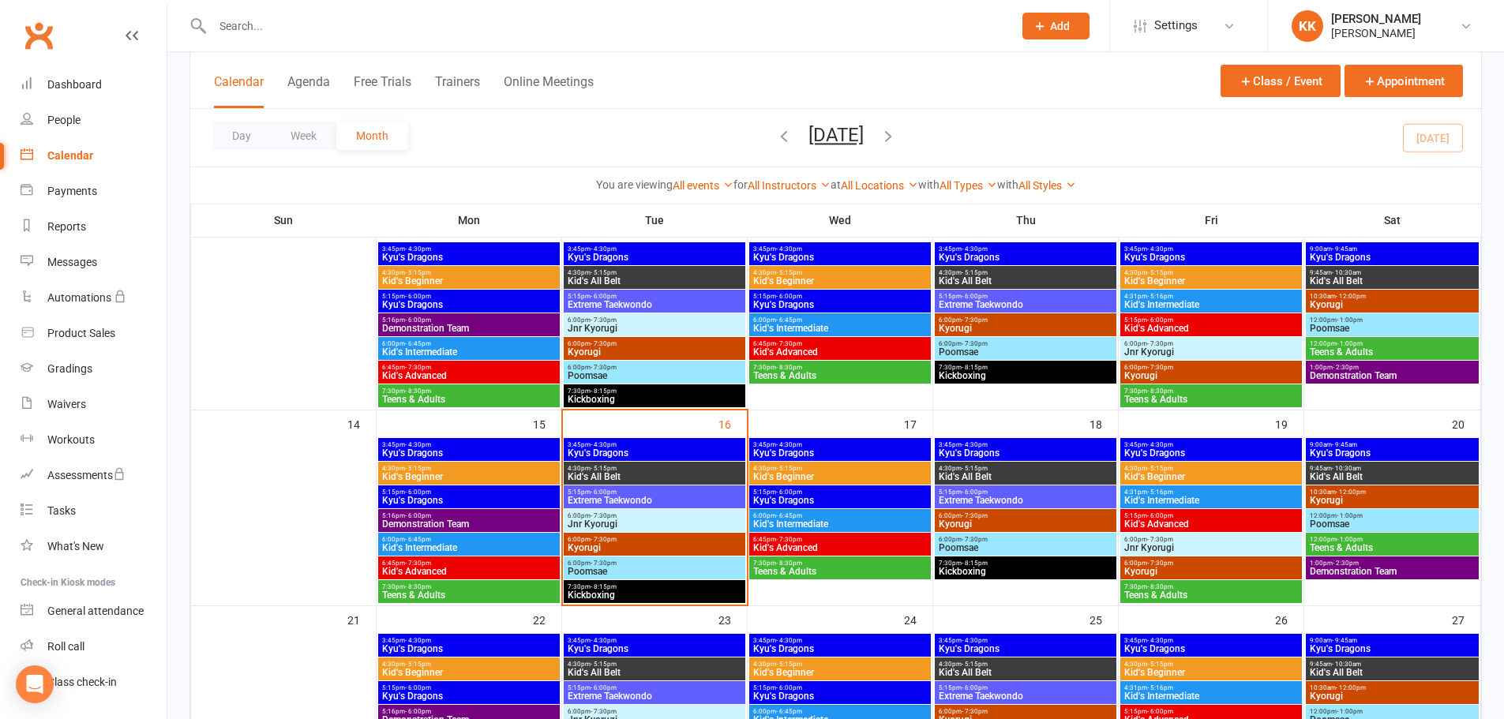
click at [631, 528] on span "Jnr Kyorugi" at bounding box center [654, 524] width 175 height 9
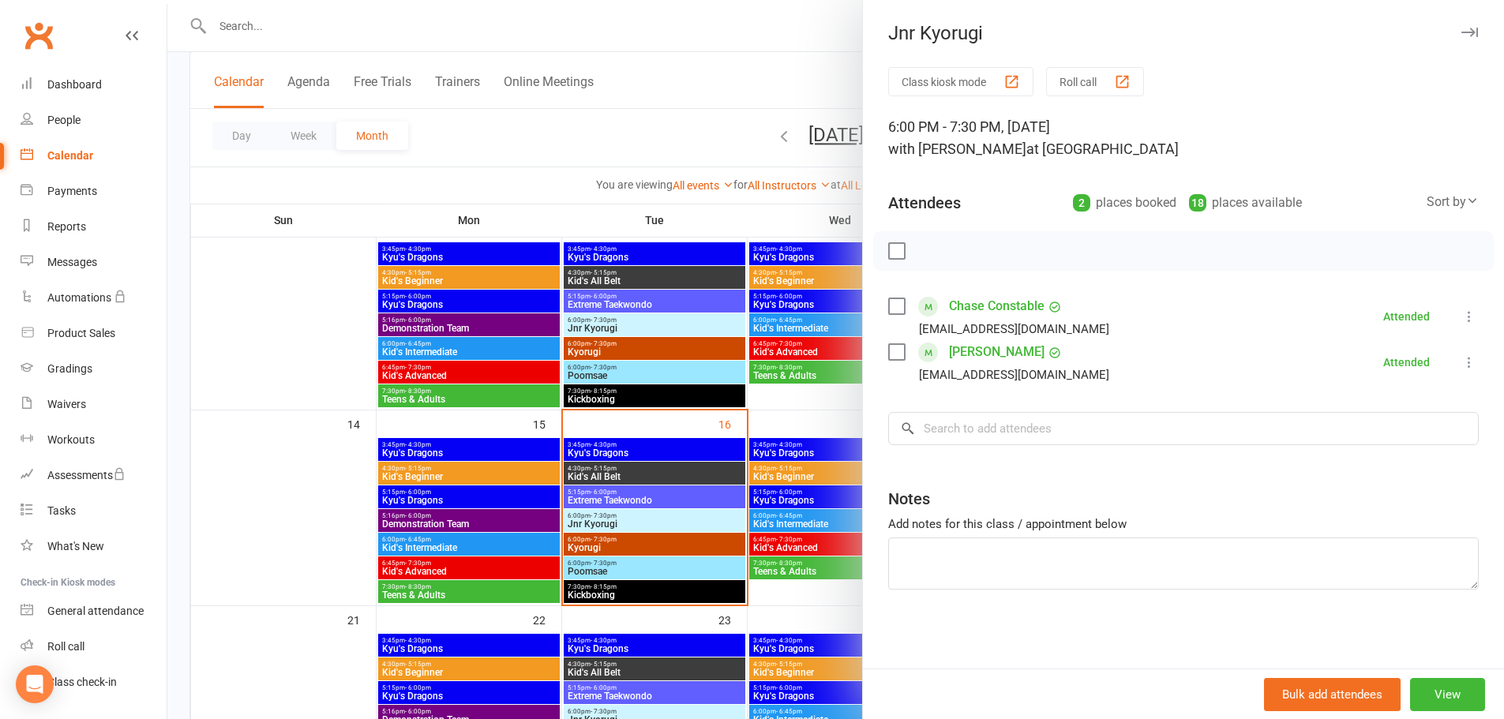
click at [631, 541] on div at bounding box center [835, 359] width 1337 height 719
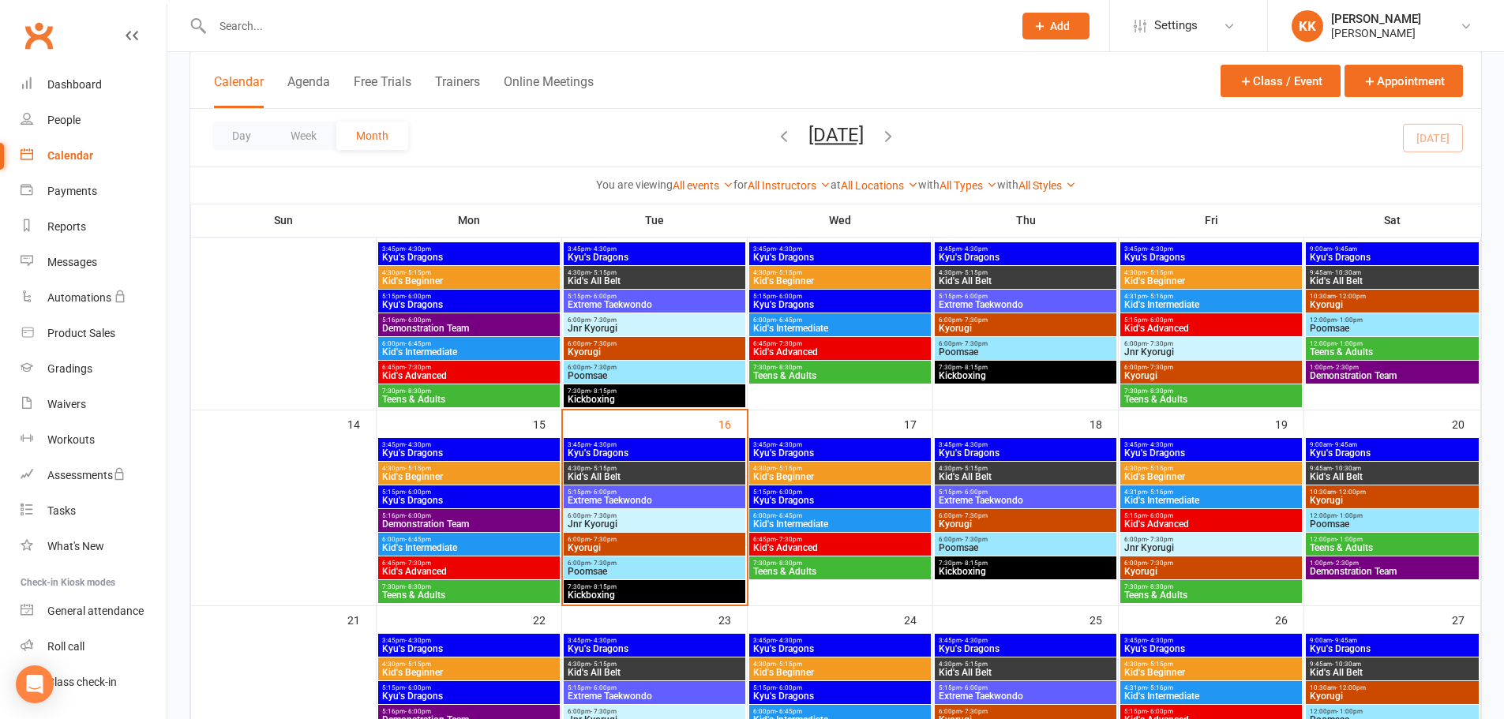
click at [631, 541] on span "6:00pm - 7:30pm" at bounding box center [654, 539] width 175 height 7
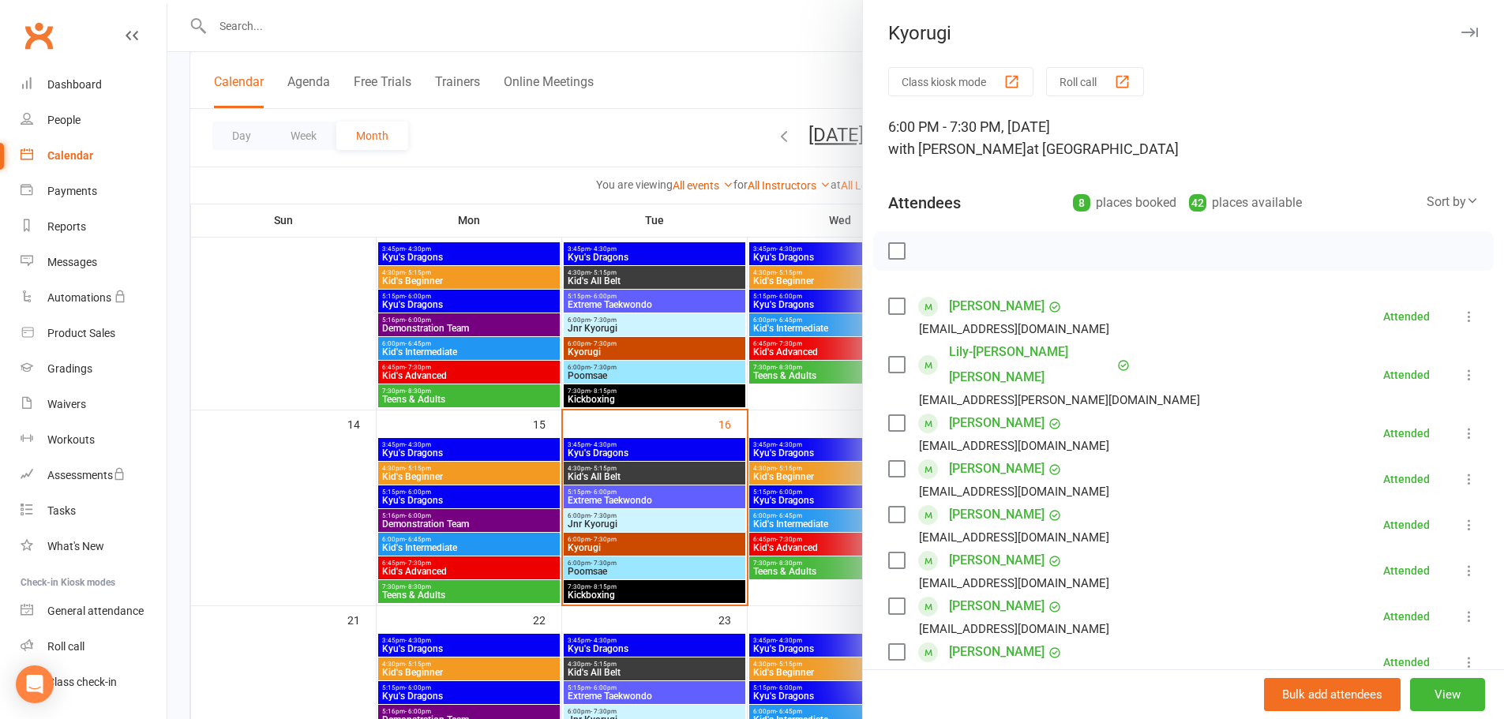
click at [622, 563] on div at bounding box center [835, 359] width 1337 height 719
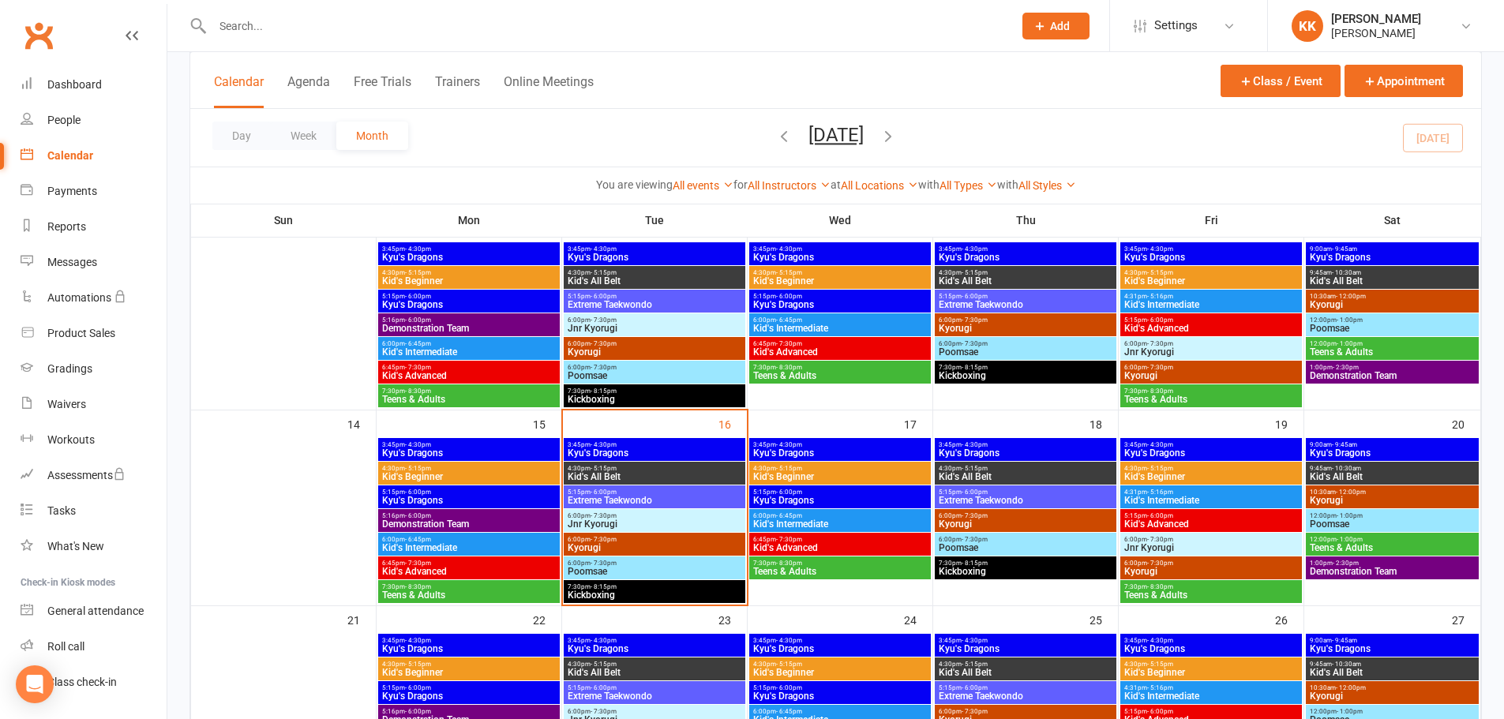
click at [622, 563] on span "6:00pm - 7:30pm" at bounding box center [654, 563] width 175 height 7
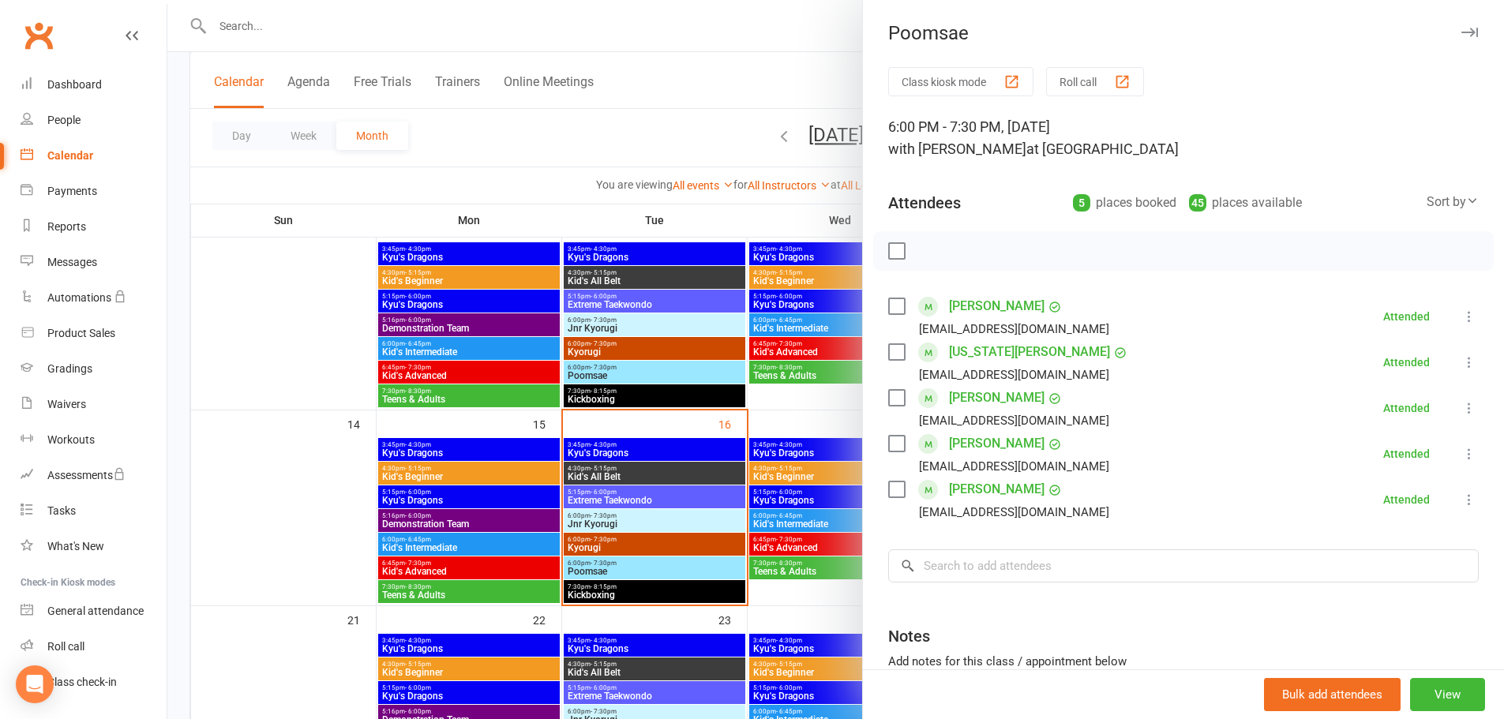
click at [622, 563] on div at bounding box center [835, 359] width 1337 height 719
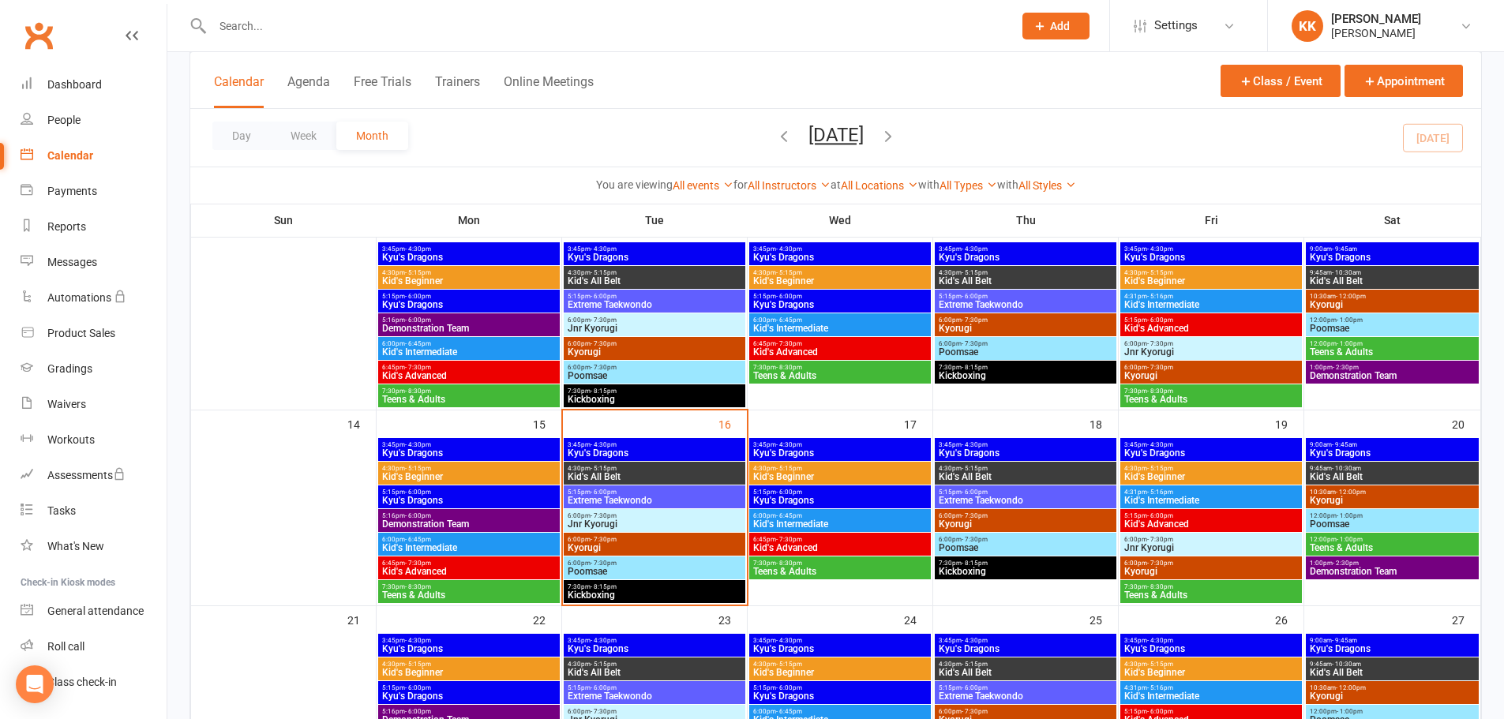
click at [622, 592] on span "Kickboxing" at bounding box center [654, 595] width 175 height 9
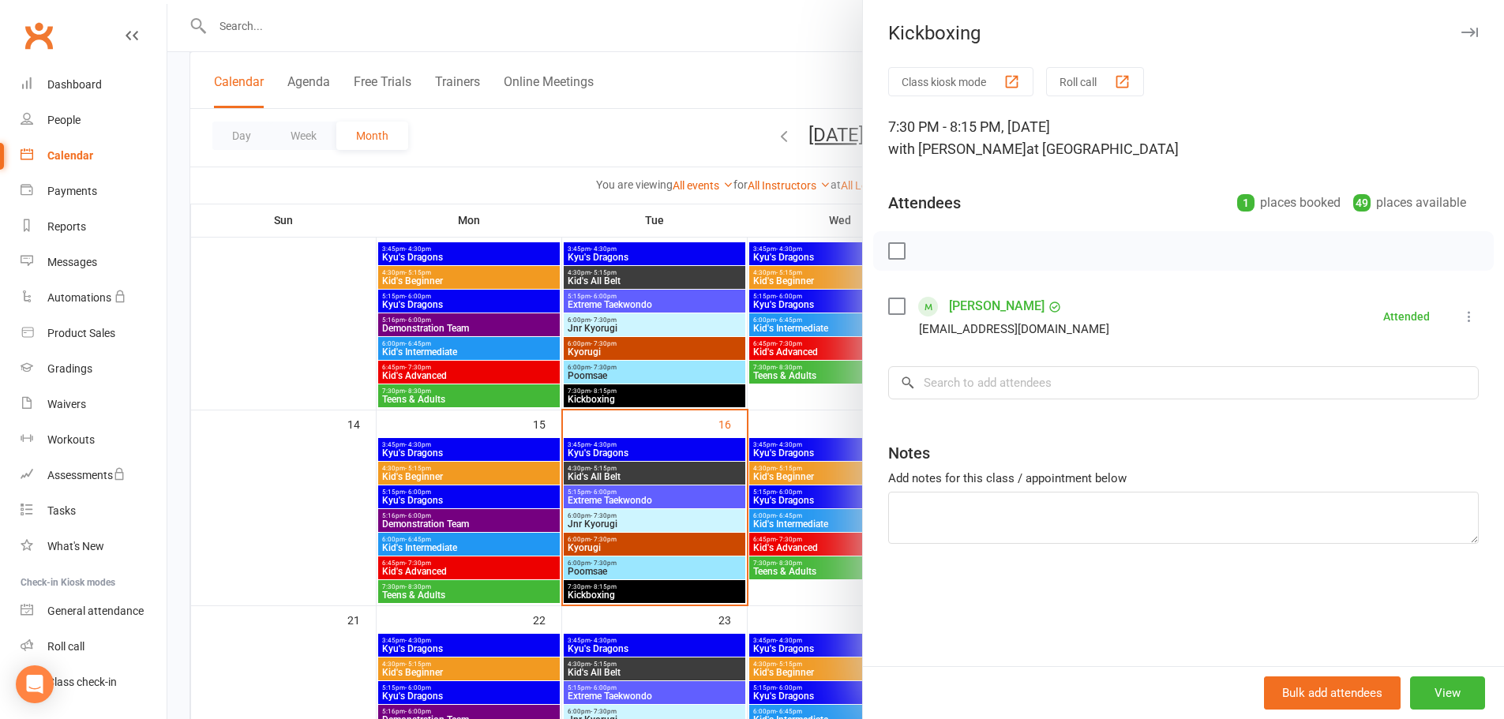
click at [341, 521] on div at bounding box center [835, 359] width 1337 height 719
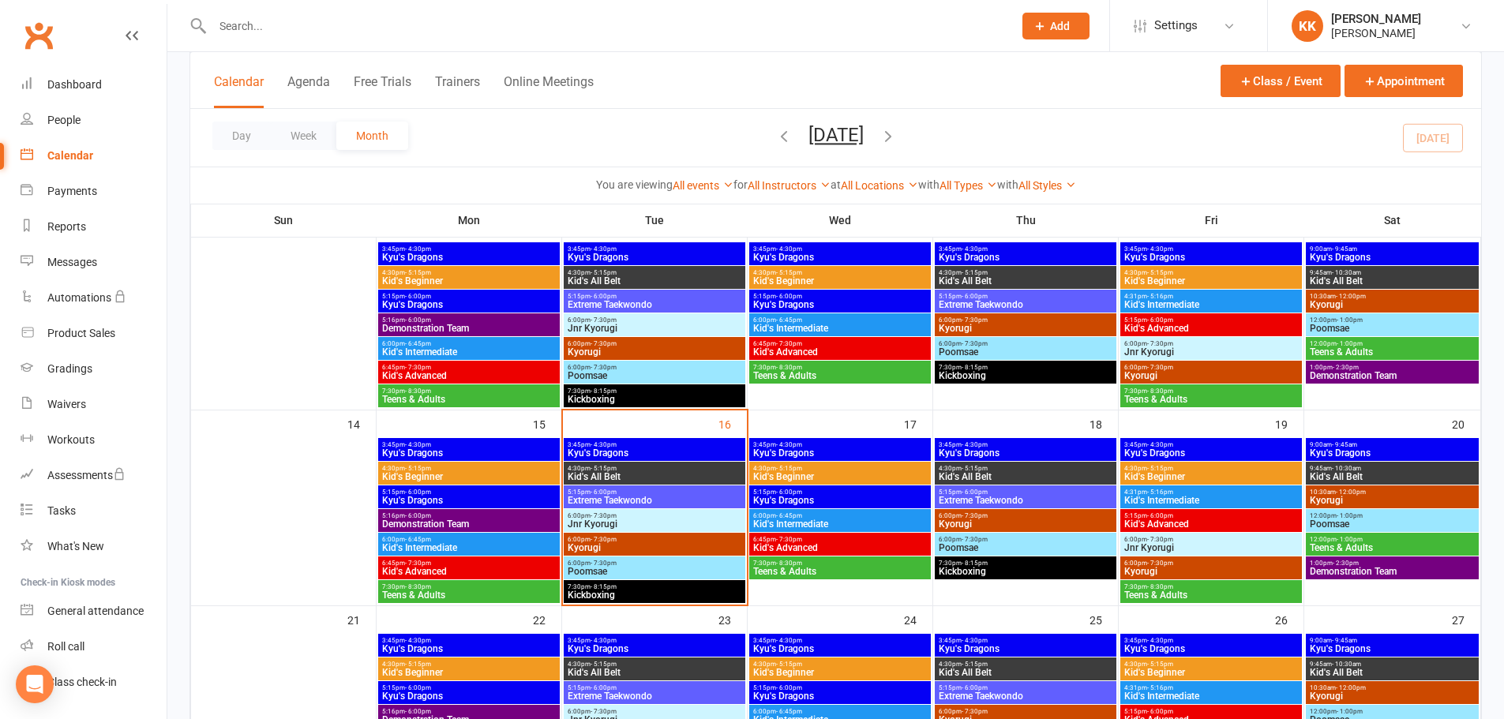
click at [691, 589] on span "7:30pm - 8:15pm" at bounding box center [654, 587] width 175 height 7
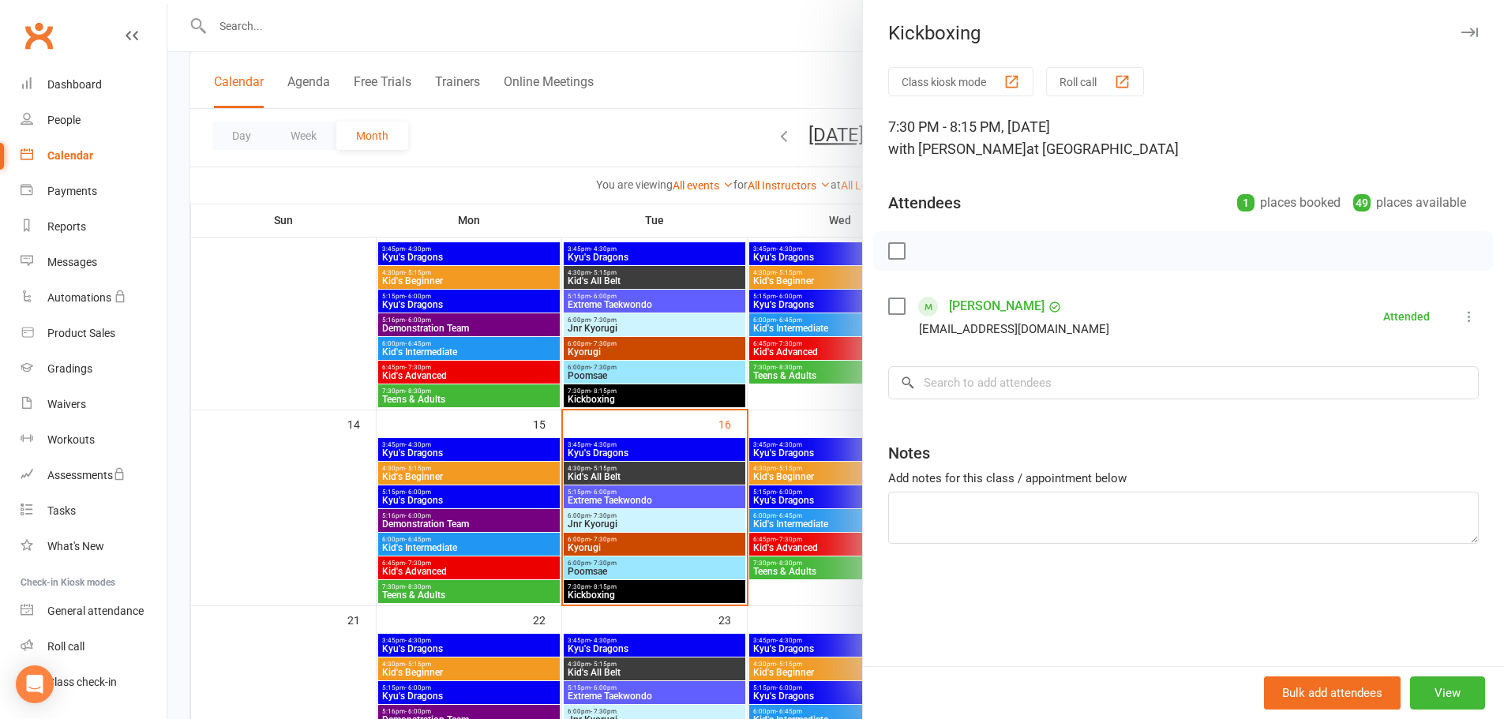
click at [332, 490] on div at bounding box center [835, 359] width 1337 height 719
